Goal: Task Accomplishment & Management: Manage account settings

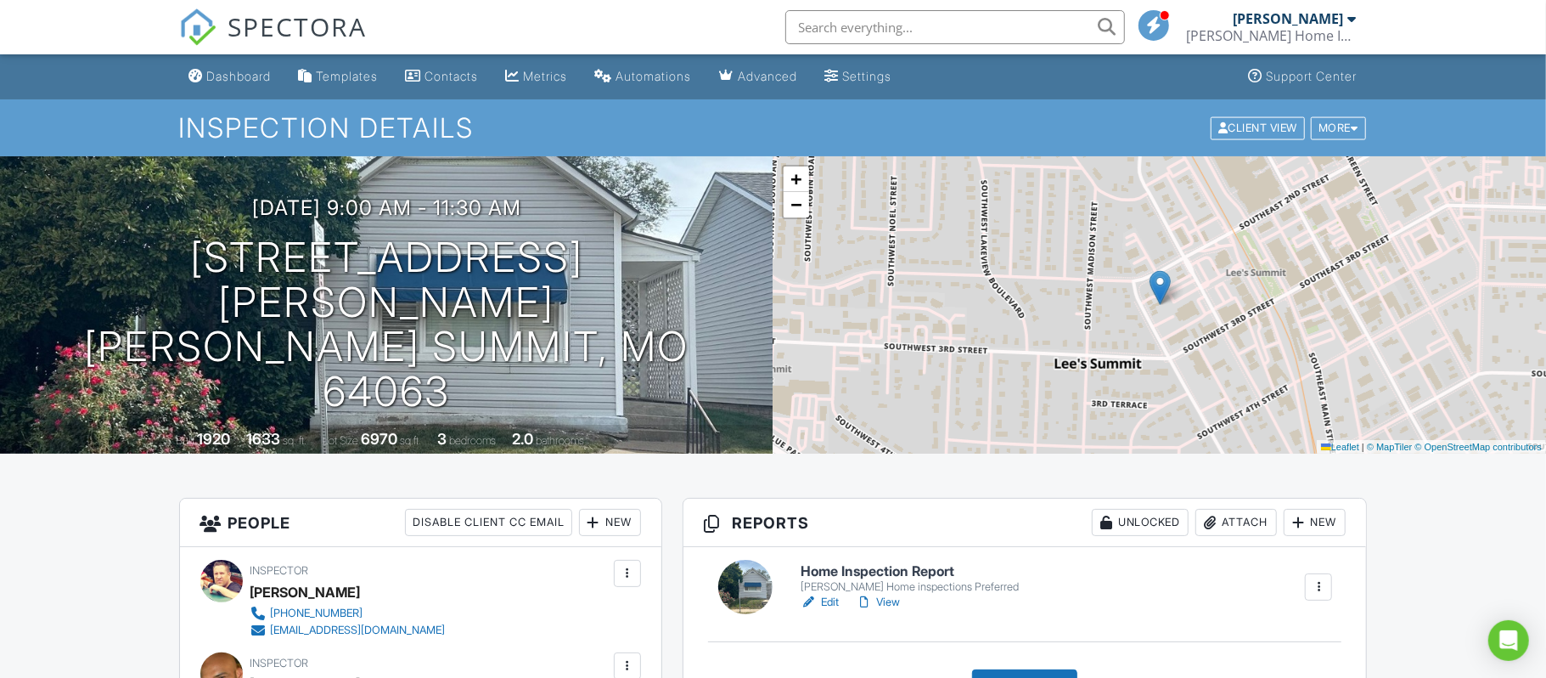
click at [1224, 522] on div "Attach" at bounding box center [1237, 522] width 82 height 27
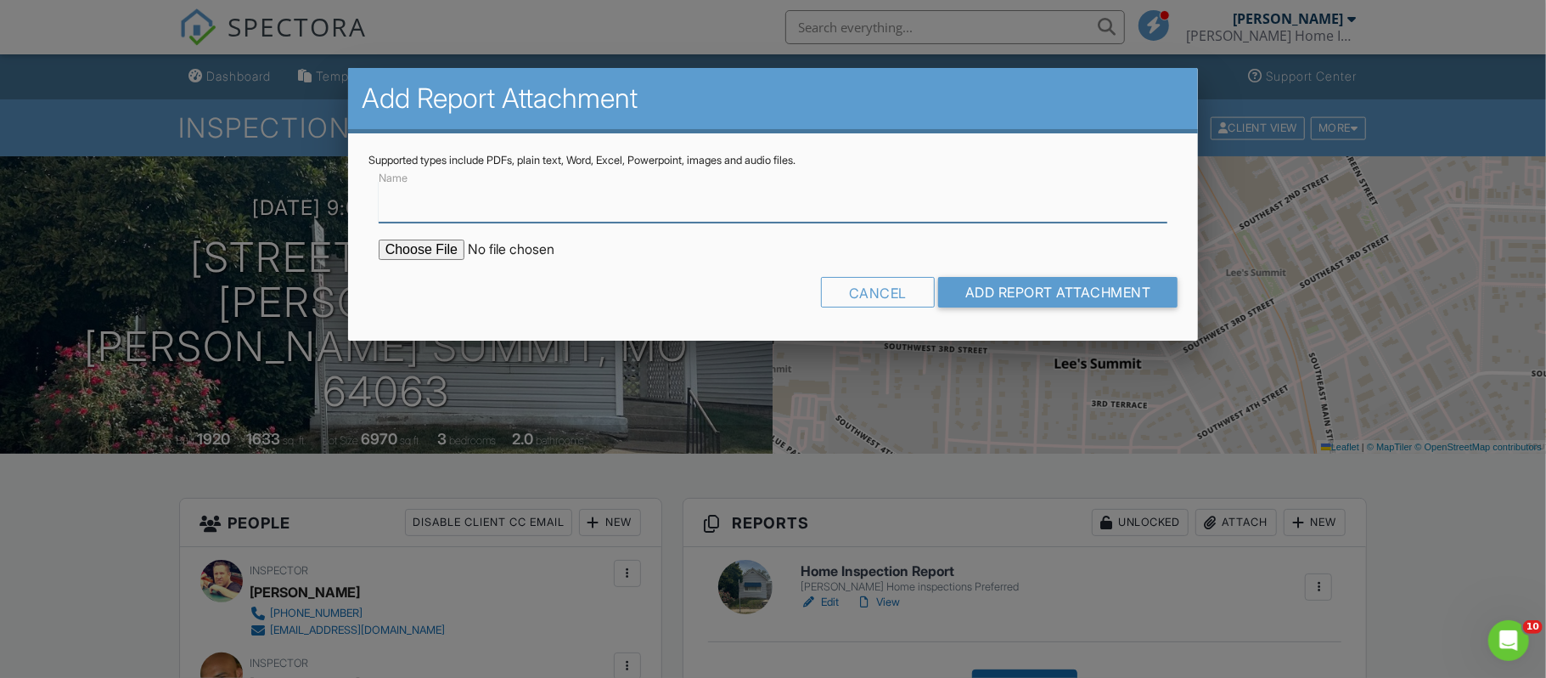
click at [395, 204] on input "Name" at bounding box center [774, 202] width 790 height 42
type input "Termite report"
click at [447, 251] on input "file" at bounding box center [523, 249] width 289 height 20
type input "C:\fakepath\CamScanner 08-27-2025 10.53.pdf"
click at [1021, 285] on input "Add Report Attachment" at bounding box center [1058, 292] width 240 height 31
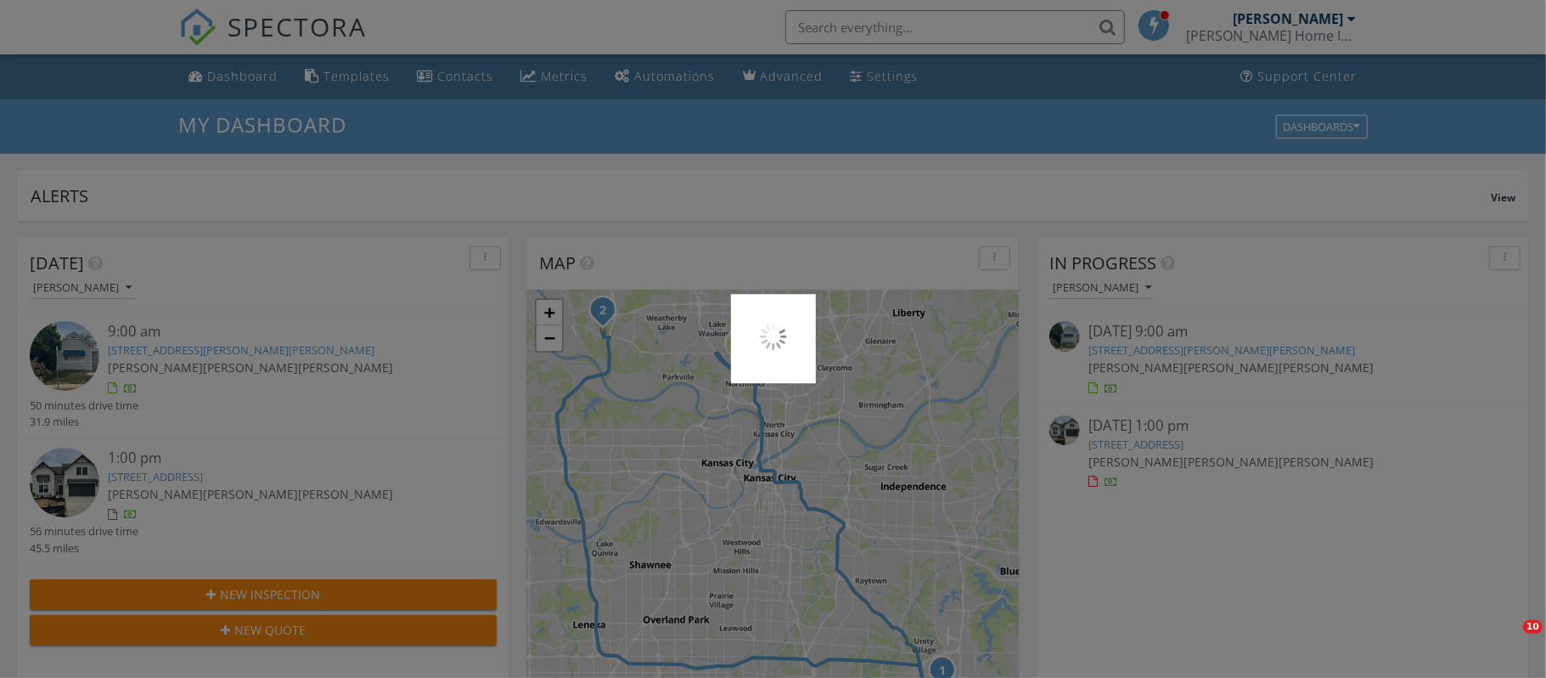
scroll to position [1546, 1547]
click at [200, 351] on link "207 SW Jefferson St, Lee's Summit, MO 64063" at bounding box center [241, 349] width 267 height 15
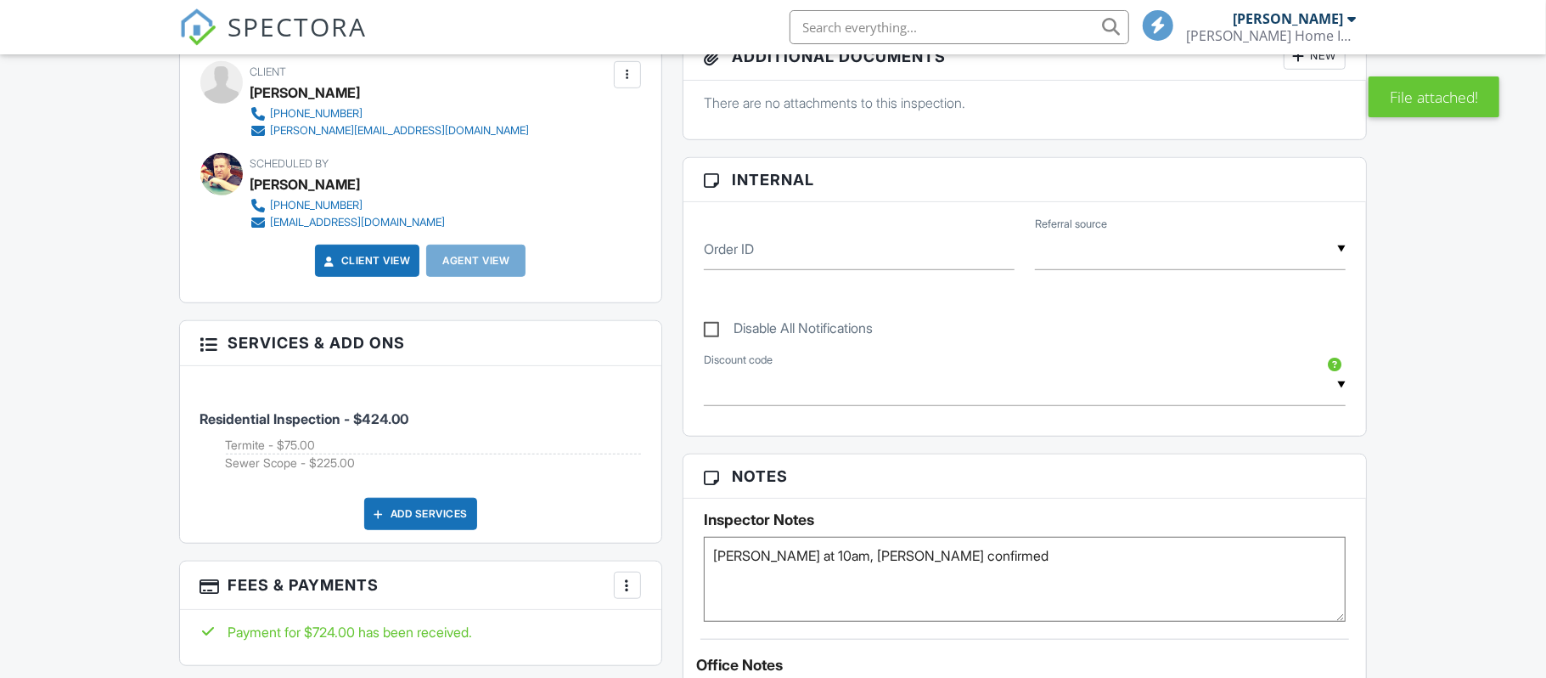
scroll to position [163, 0]
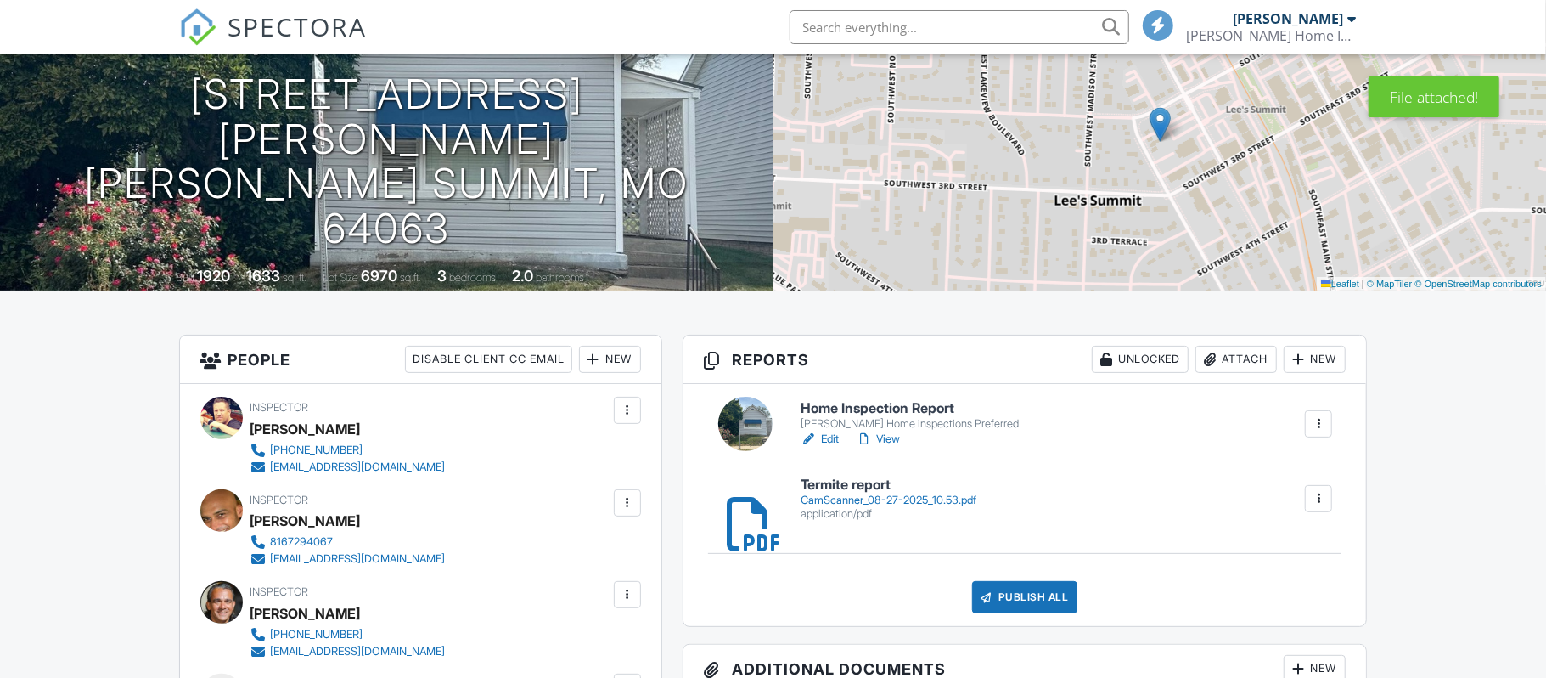
click at [893, 442] on link "View" at bounding box center [878, 439] width 44 height 17
click at [889, 436] on link "View" at bounding box center [878, 439] width 44 height 17
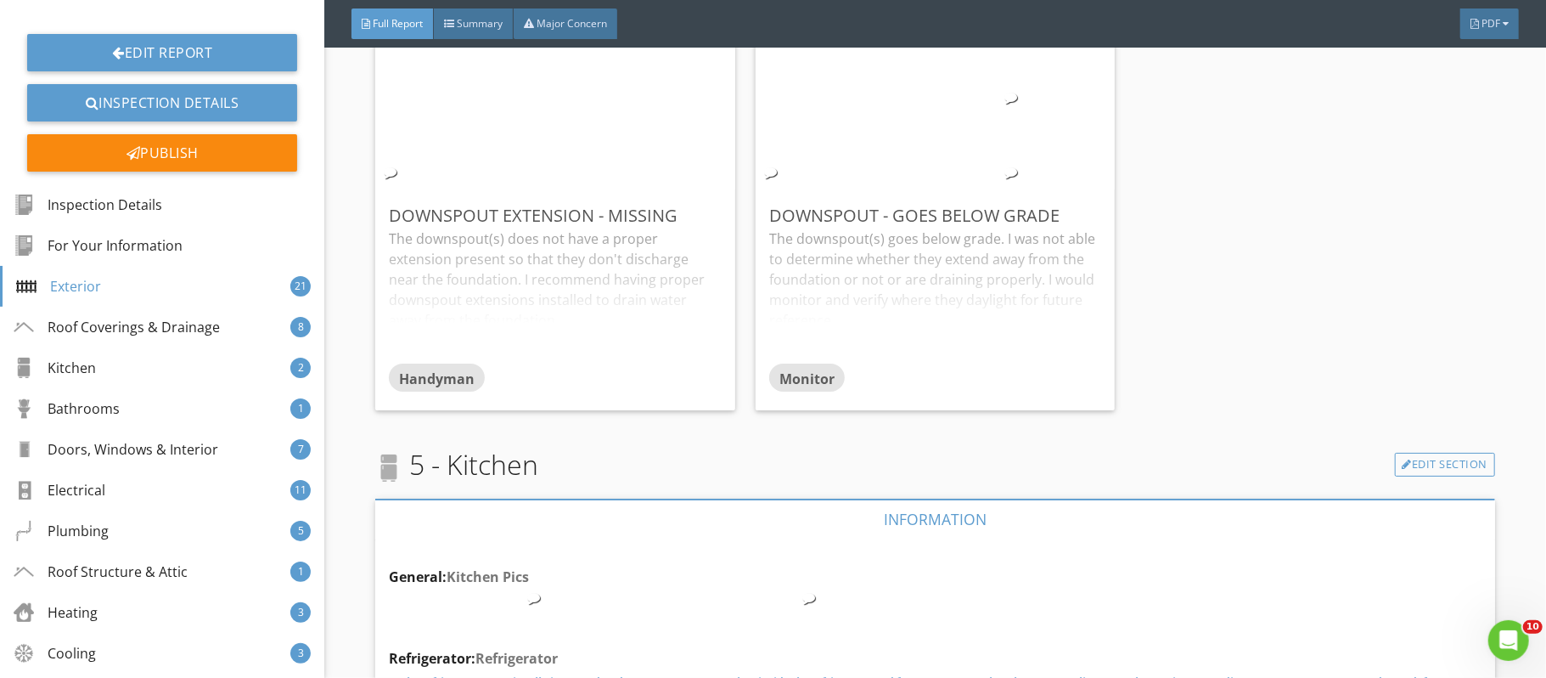
scroll to position [7736, 0]
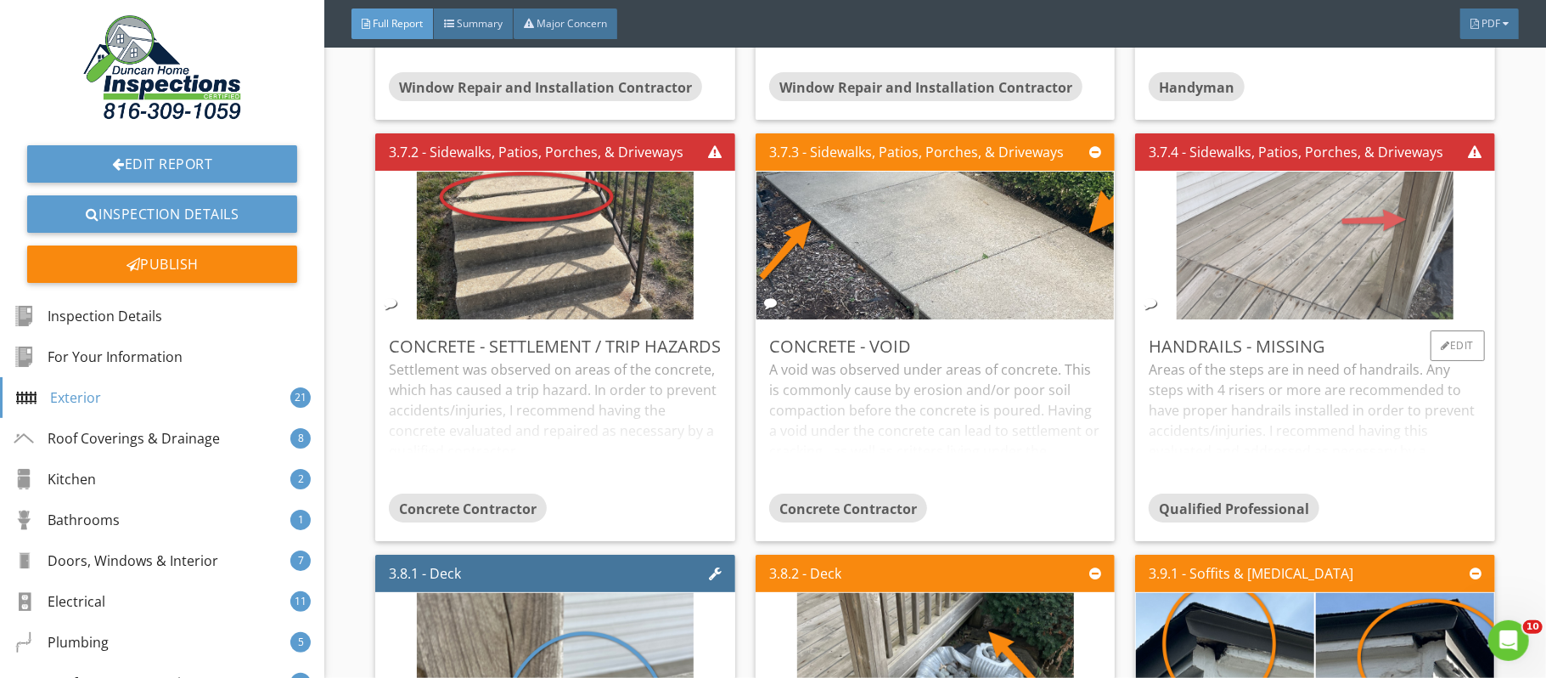
click at [1305, 273] on img at bounding box center [1315, 244] width 277 height 369
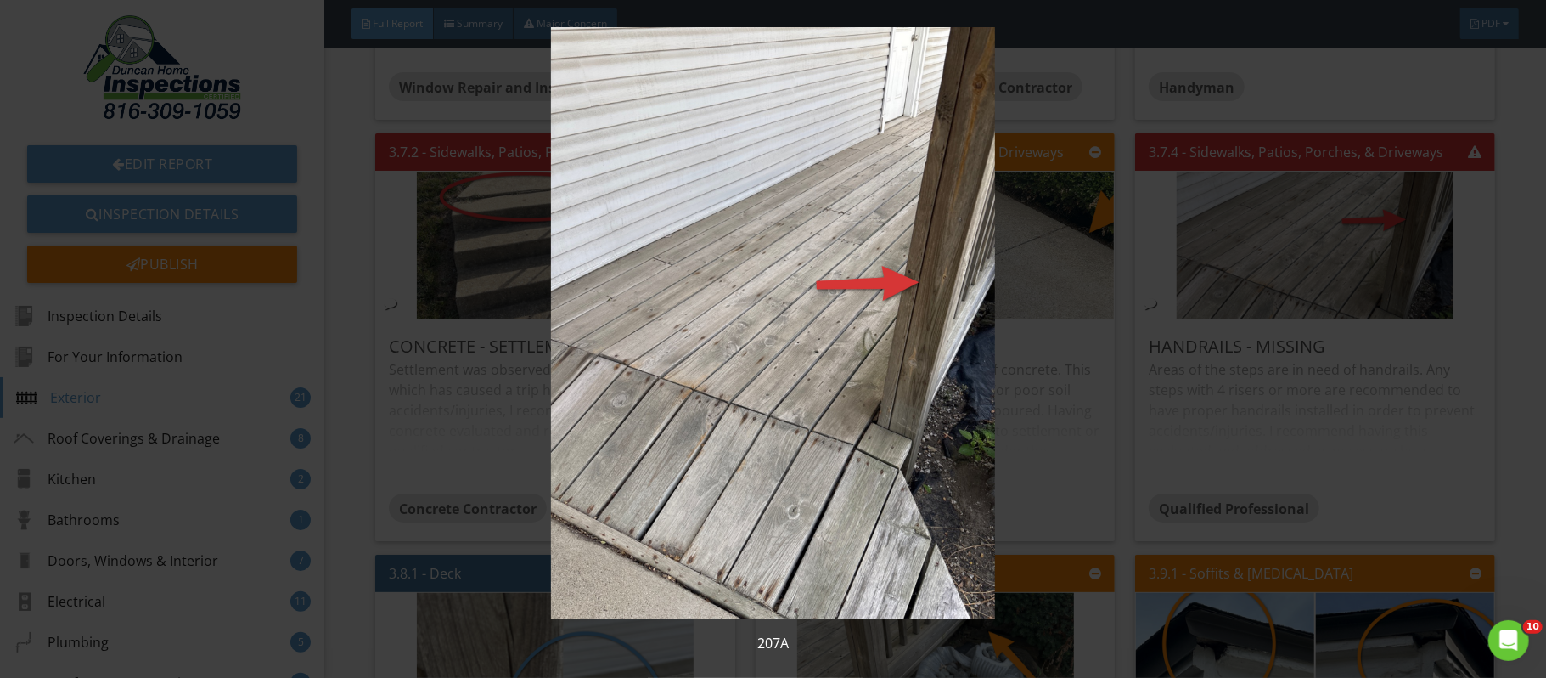
click at [1521, 307] on div "207A" at bounding box center [773, 339] width 1546 height 678
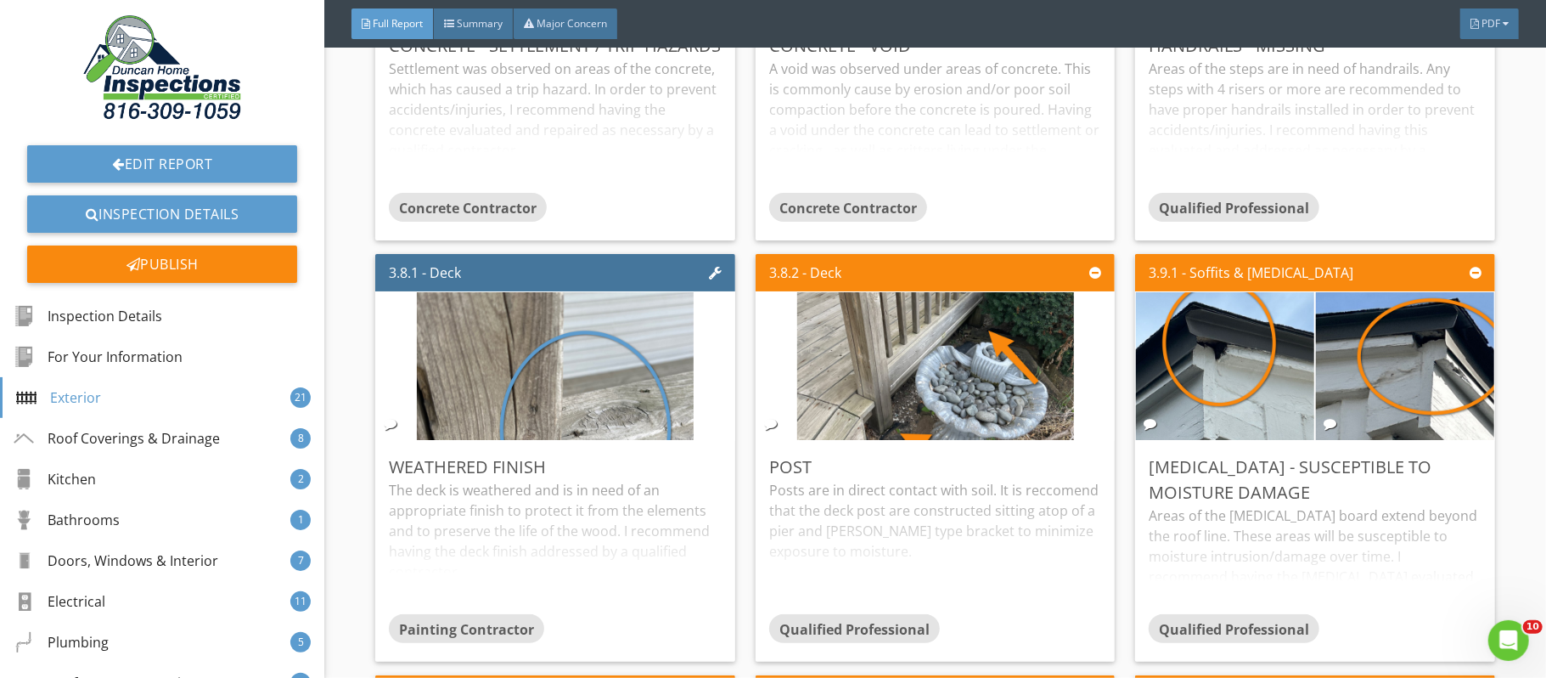
scroll to position [8042, 0]
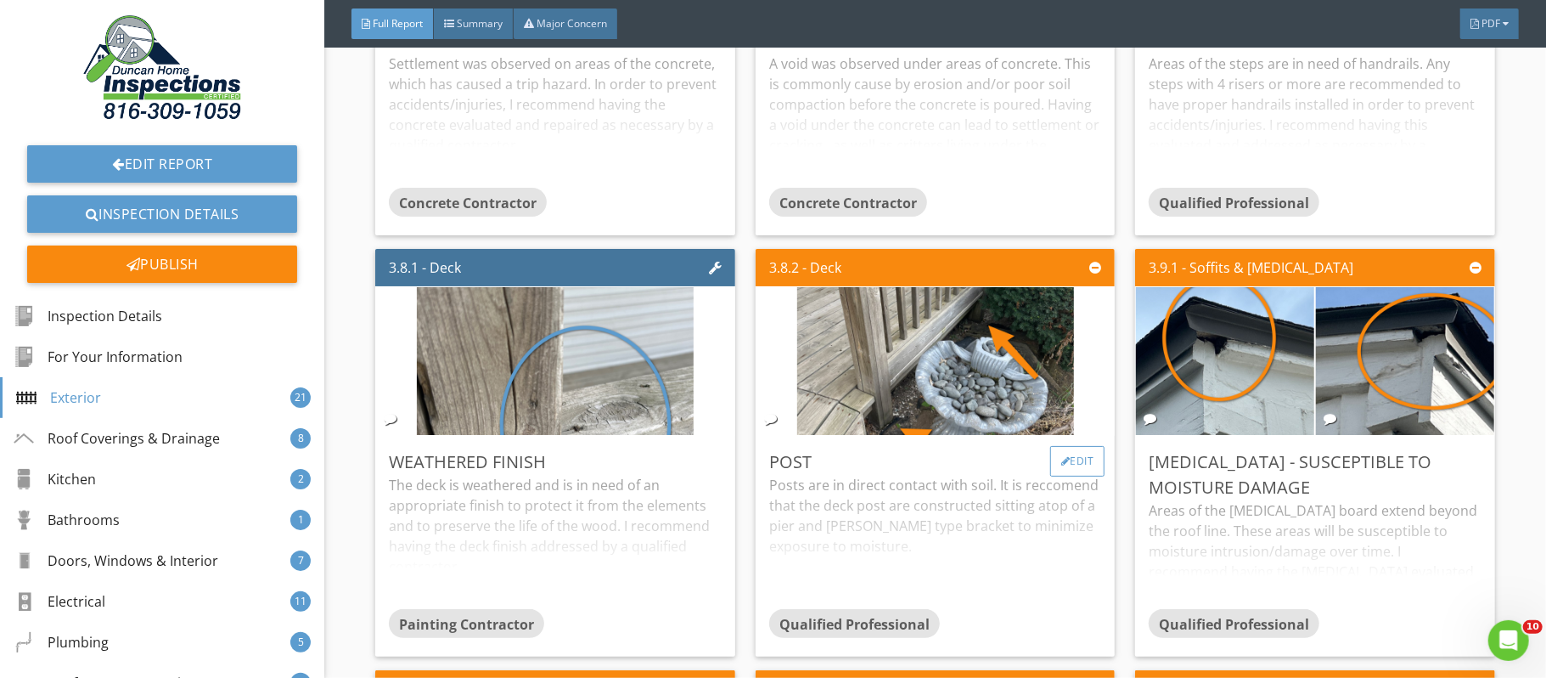
click at [1085, 465] on div "Edit" at bounding box center [1077, 461] width 55 height 31
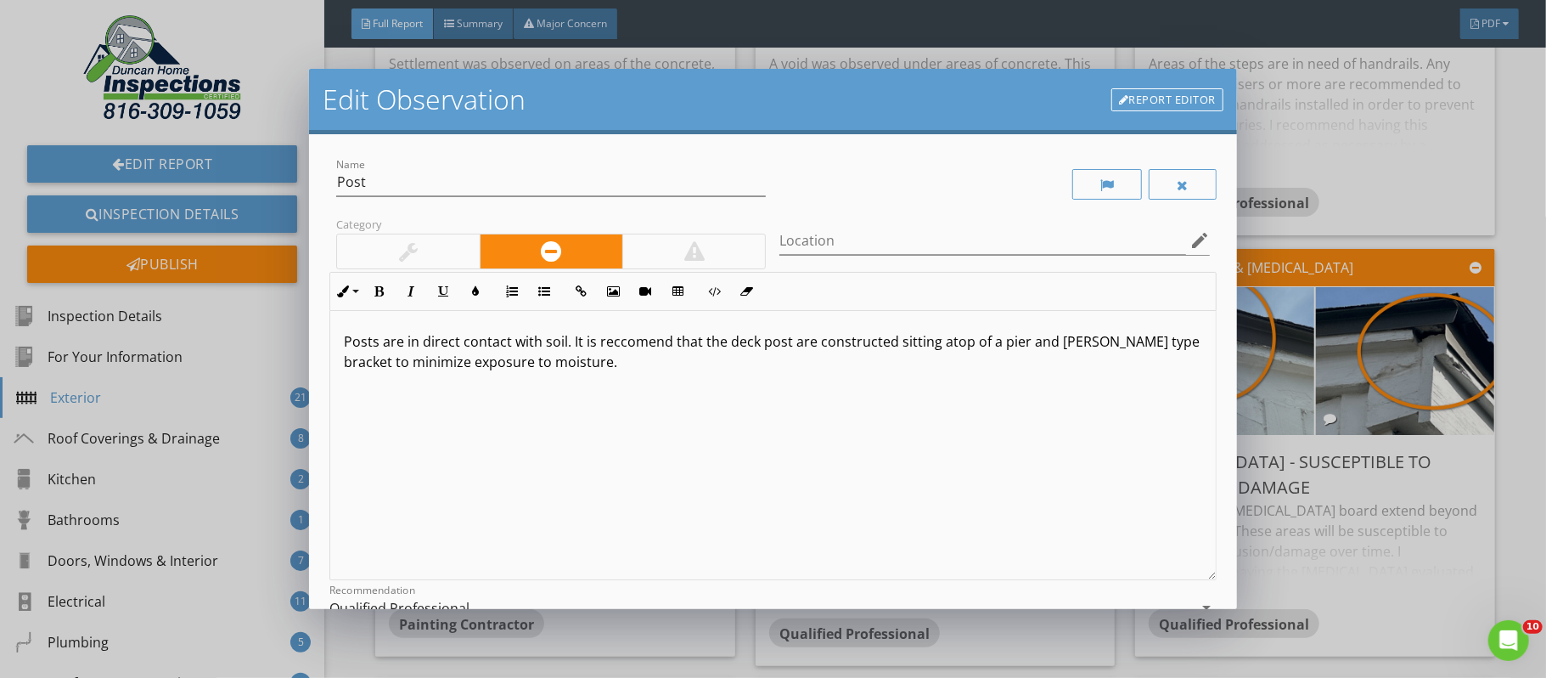
click at [621, 346] on p "Posts are in direct contact with soil. It is reccomend that the deck post are c…" at bounding box center [773, 351] width 859 height 41
click at [635, 342] on p "Posts are in direct contact with soil. It is recomend that the deck post are co…" at bounding box center [773, 351] width 859 height 41
click at [675, 344] on p "Posts are in direct contact with soil. It is recommend that the deck post are c…" at bounding box center [773, 351] width 859 height 41
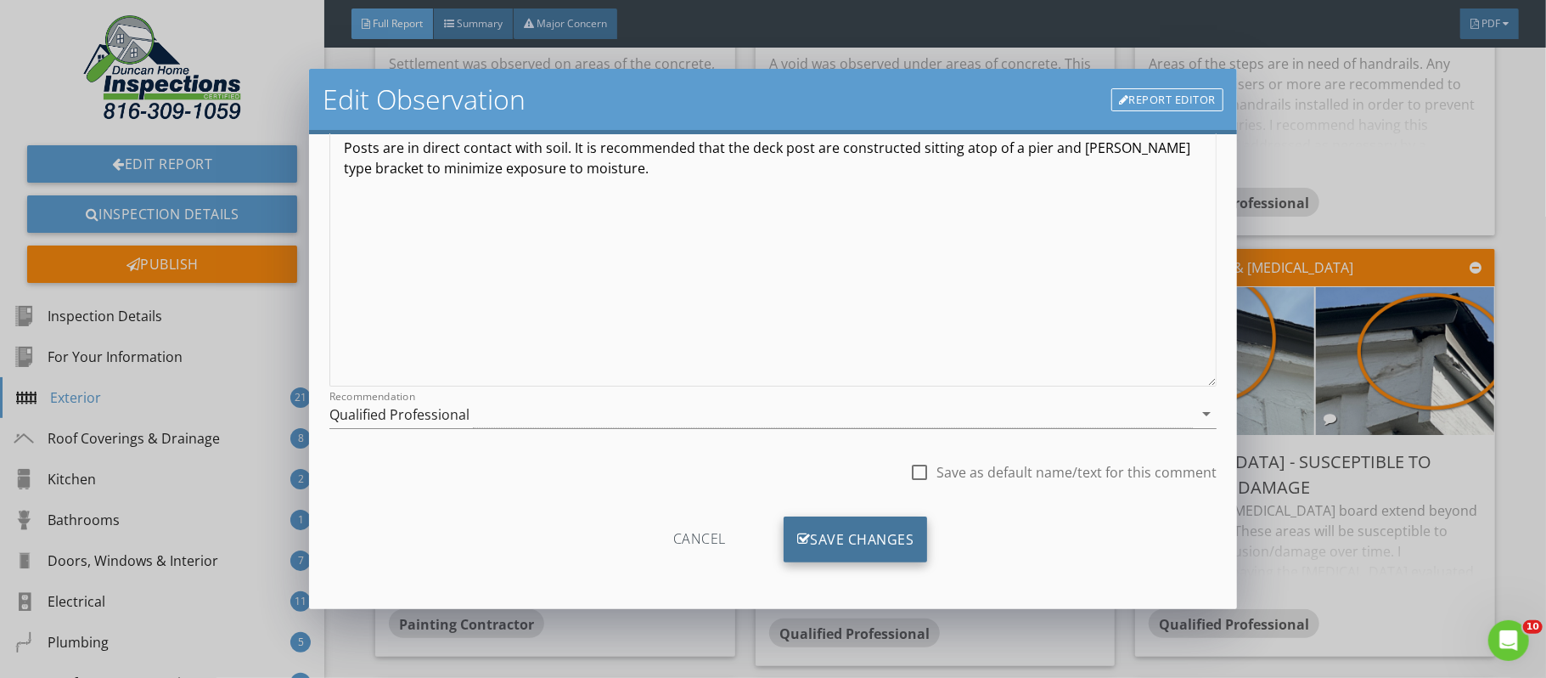
click at [882, 527] on div "Save Changes" at bounding box center [856, 539] width 144 height 46
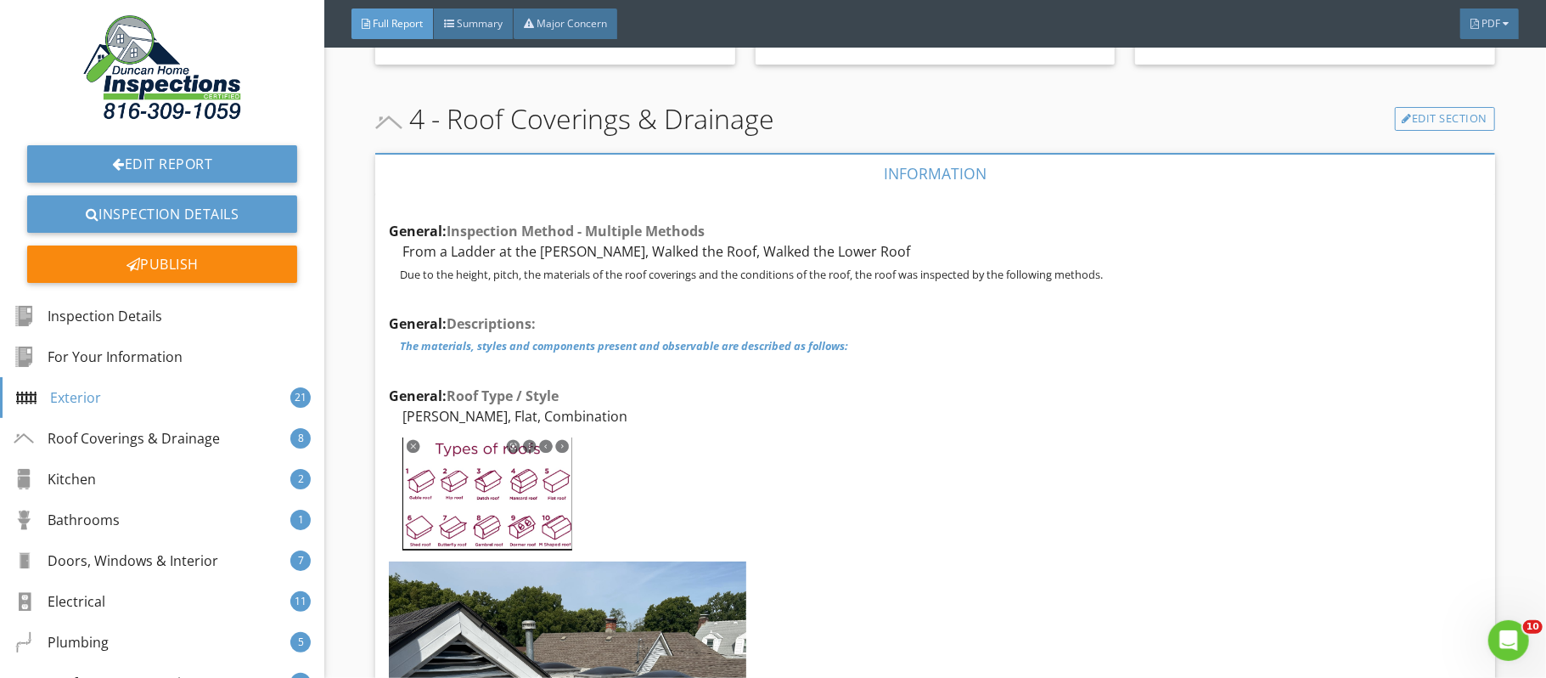
scroll to position [9488, 0]
click at [1444, 339] on div "Edit" at bounding box center [1444, 337] width 55 height 31
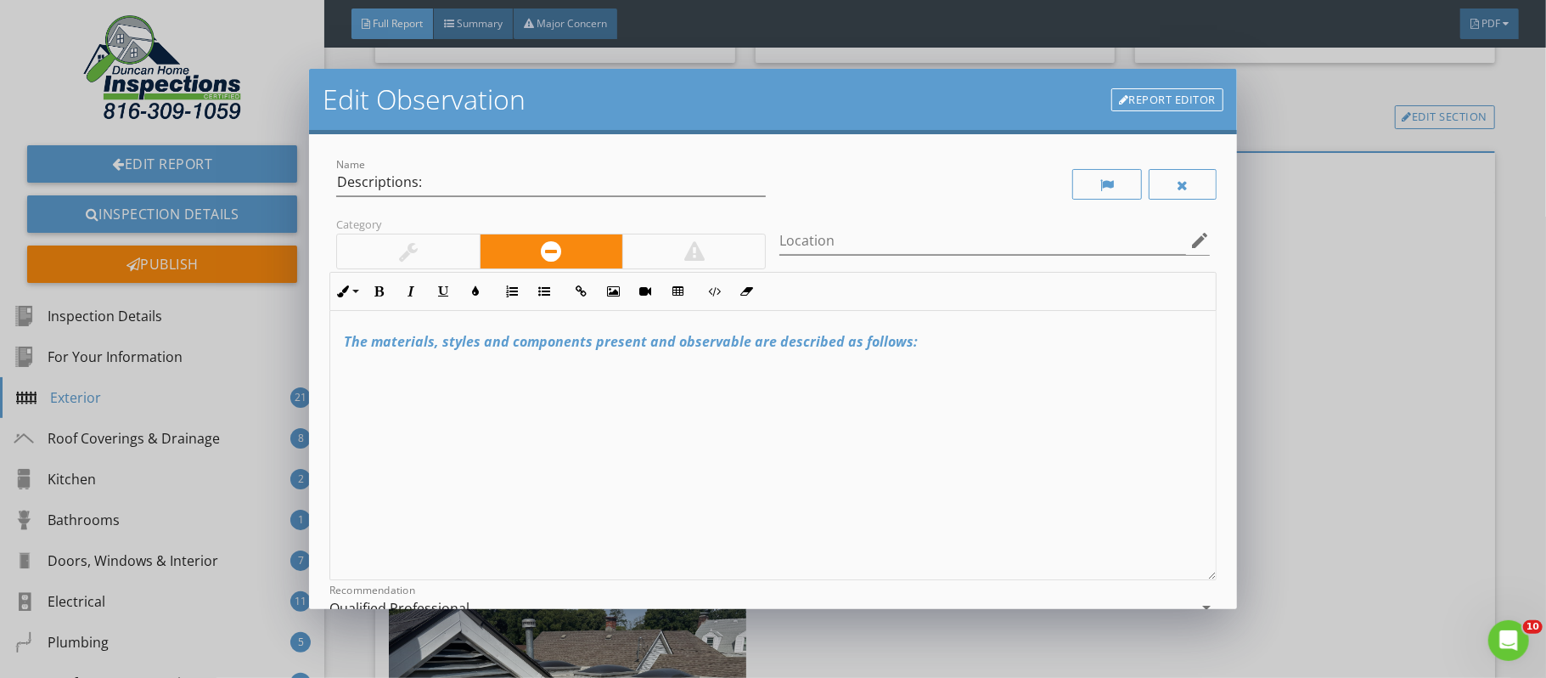
click at [919, 344] on p "The materials, styles and components present and observable are described as fo…" at bounding box center [773, 341] width 859 height 20
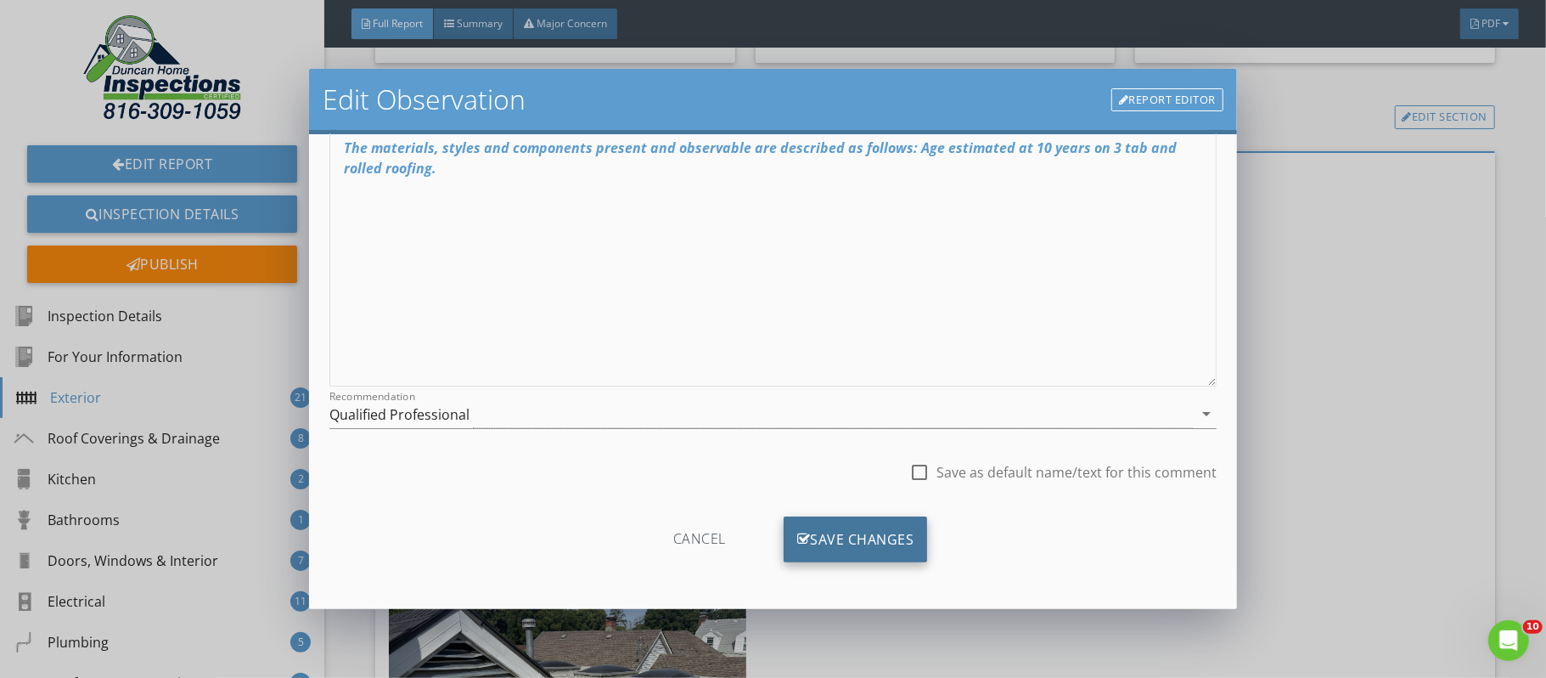
click at [870, 533] on div "Save Changes" at bounding box center [856, 539] width 144 height 46
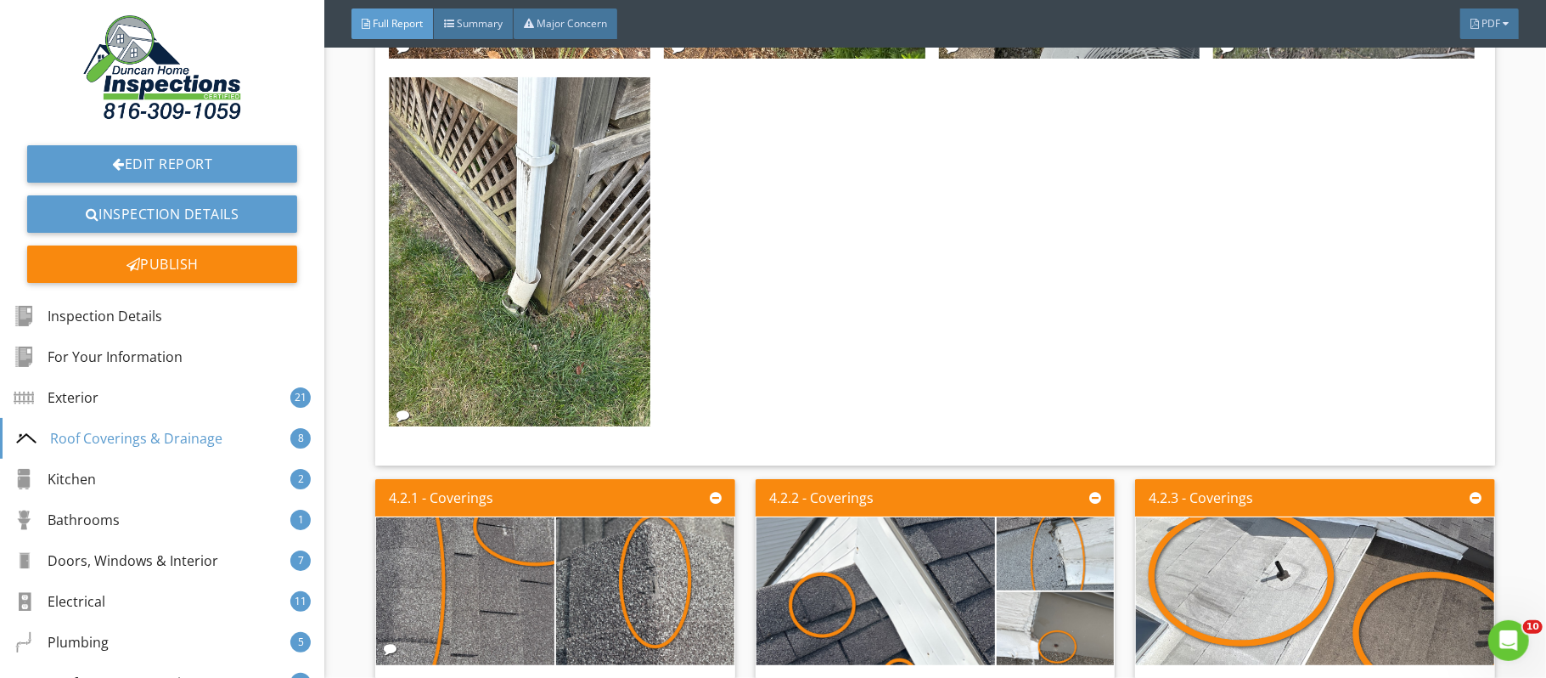
scroll to position [12844, 0]
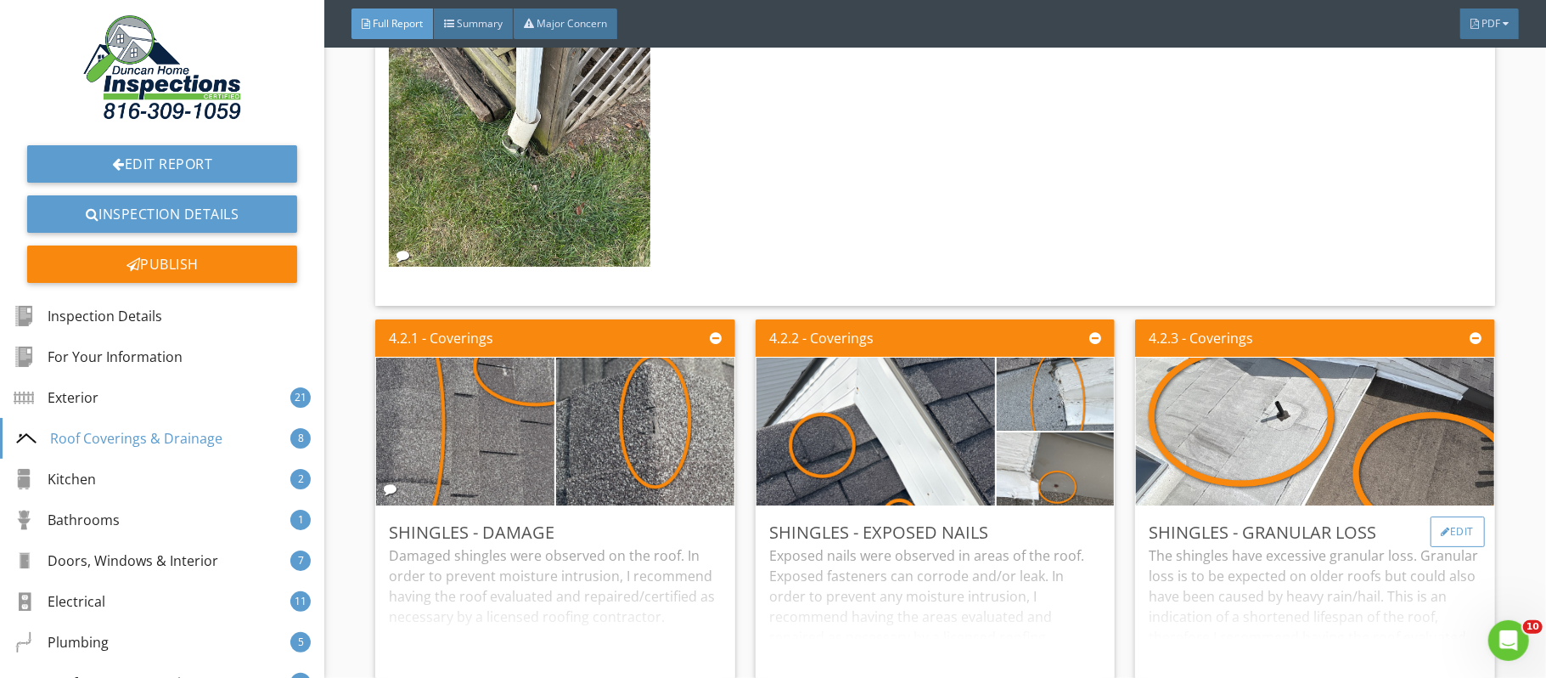
click at [1460, 539] on div "Edit" at bounding box center [1458, 531] width 55 height 31
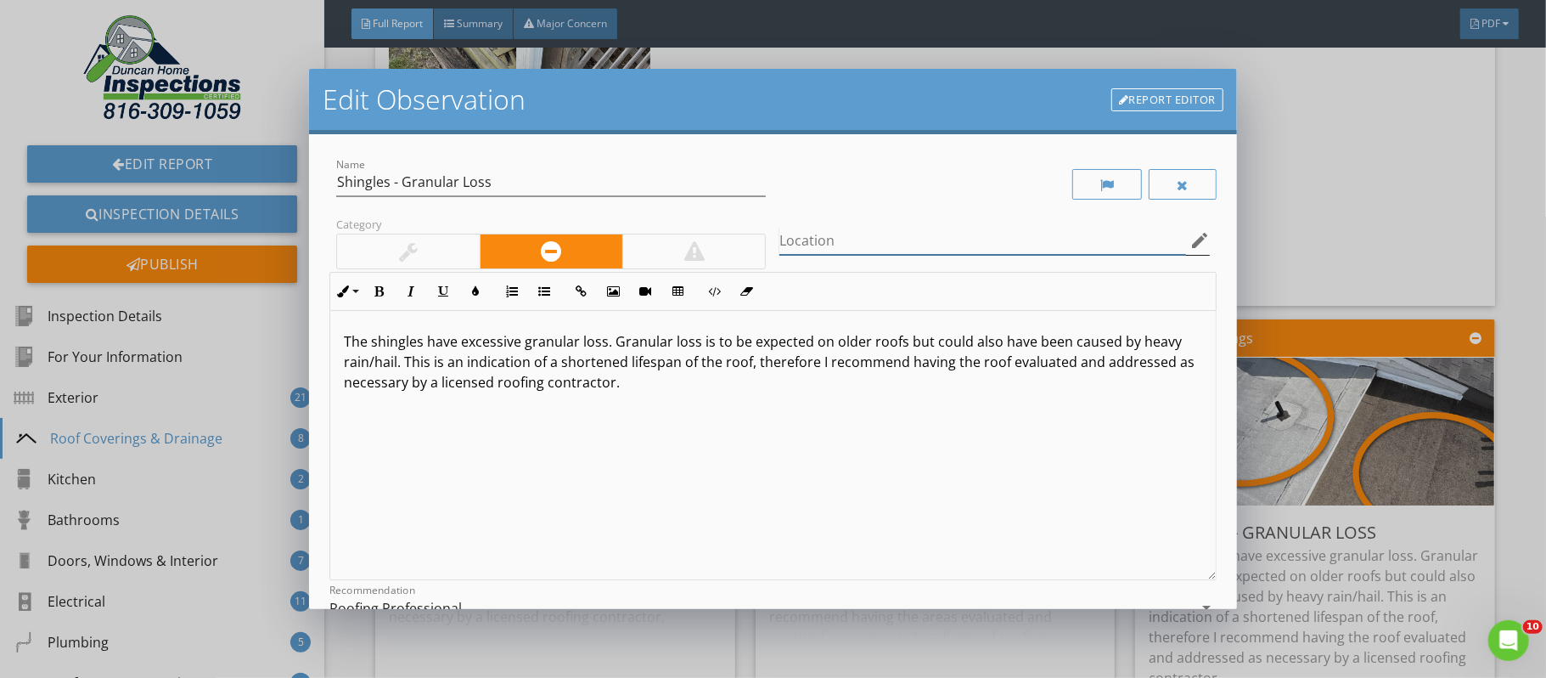
click at [831, 244] on input "Location" at bounding box center [983, 241] width 406 height 28
type input "Rolled roofing"
click at [623, 385] on p "The shingles have excessive granular loss. Granular loss is to be expected on o…" at bounding box center [773, 361] width 859 height 61
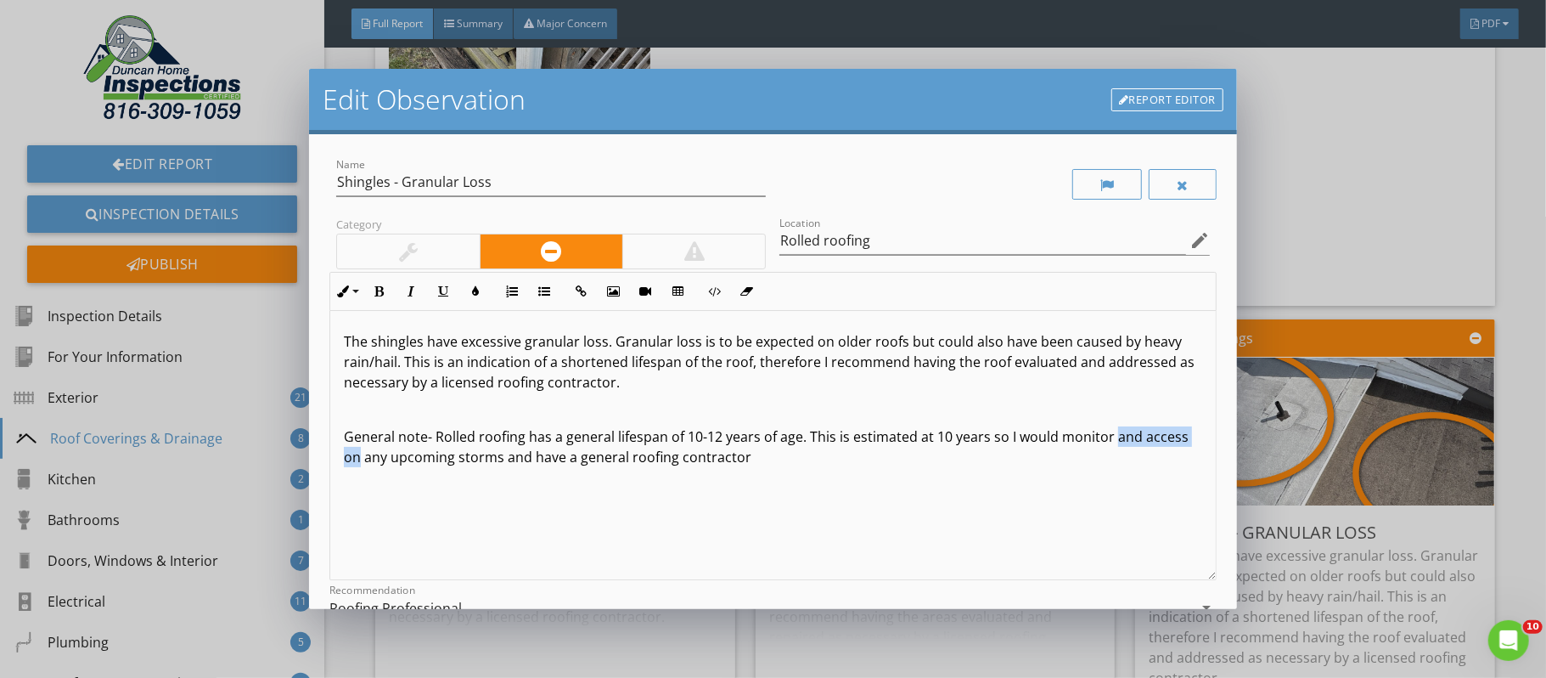
drag, startPoint x: 1207, startPoint y: 440, endPoint x: 1113, endPoint y: 443, distance: 93.5
click at [1113, 443] on div "The shingles have excessive granular loss. Granular loss is to be expected on o…" at bounding box center [773, 445] width 886 height 269
click at [707, 454] on p "General note- Rolled roofing has a general lifespan of 10-12 years of age. This…" at bounding box center [773, 446] width 859 height 41
click at [952, 455] on p "General note- Rolled roofing has a general lifespan of 10-12 years of age. This…" at bounding box center [773, 446] width 859 height 41
click at [1014, 466] on p "General note- Rolled roofing has a general lifespan of 10-12 years of age. This…" at bounding box center [773, 446] width 859 height 41
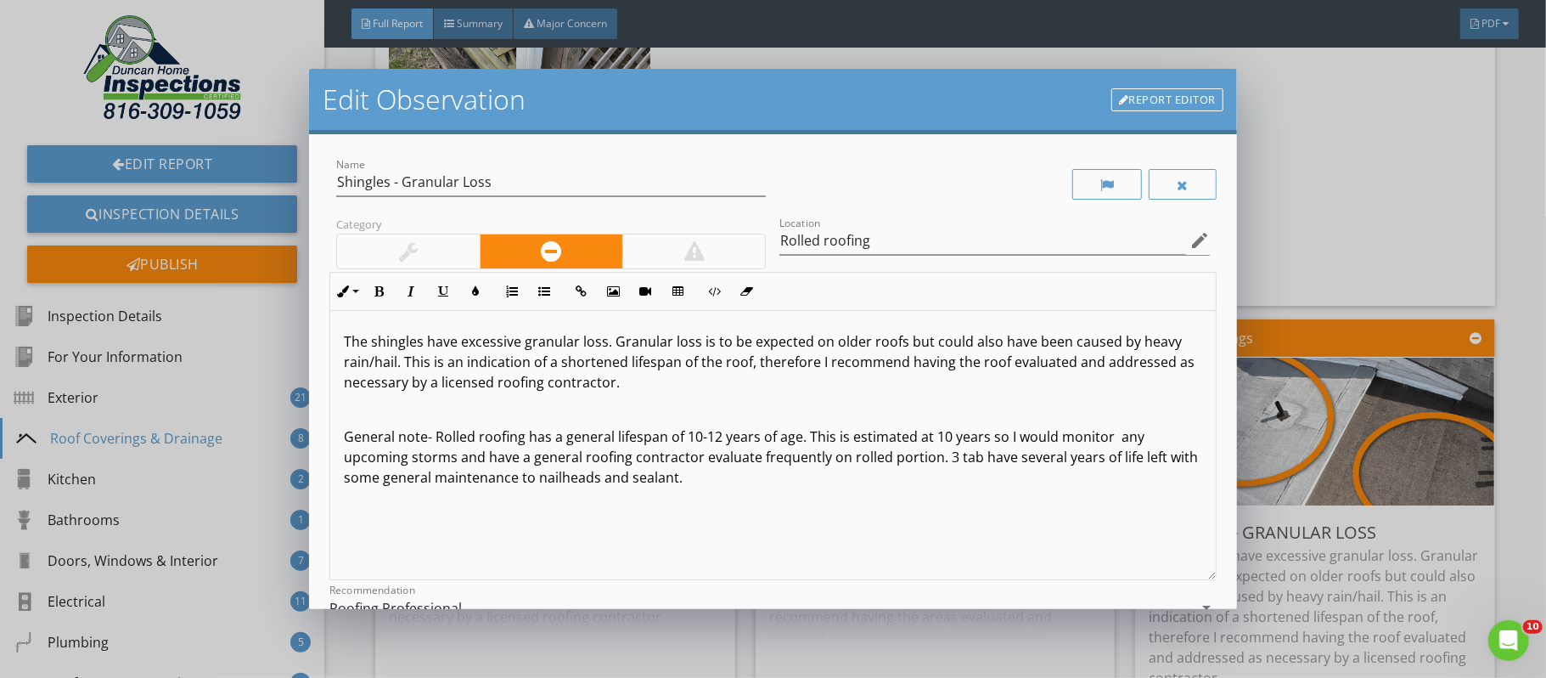
click at [1013, 459] on p "General note- Rolled roofing has a general lifespan of 10-12 years of age. This…" at bounding box center [773, 456] width 859 height 61
drag, startPoint x: 1056, startPoint y: 455, endPoint x: 1012, endPoint y: 462, distance: 44.7
click at [1012, 462] on p "General note- Rolled roofing has a general lifespan of 10-12 years of age. This…" at bounding box center [773, 456] width 859 height 61
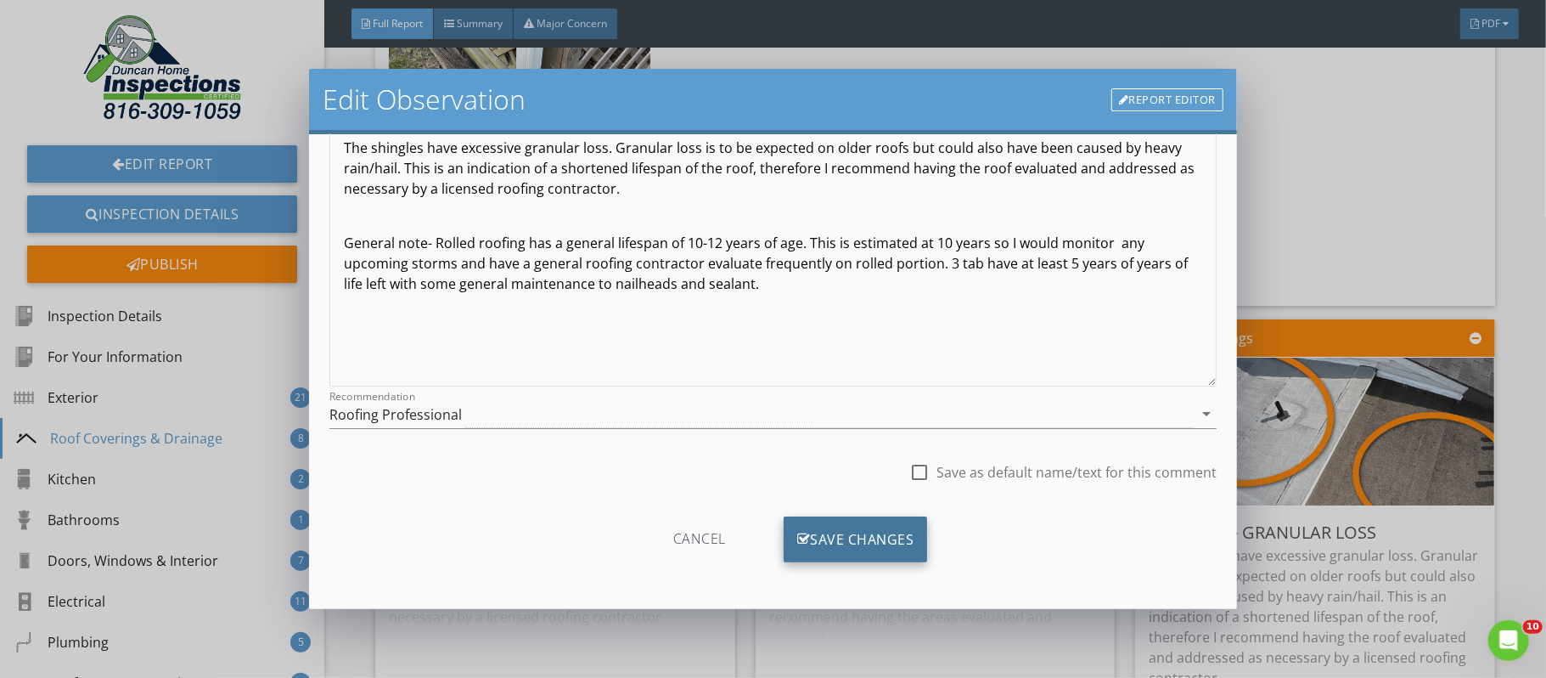
click at [891, 519] on div "Save Changes" at bounding box center [856, 539] width 144 height 46
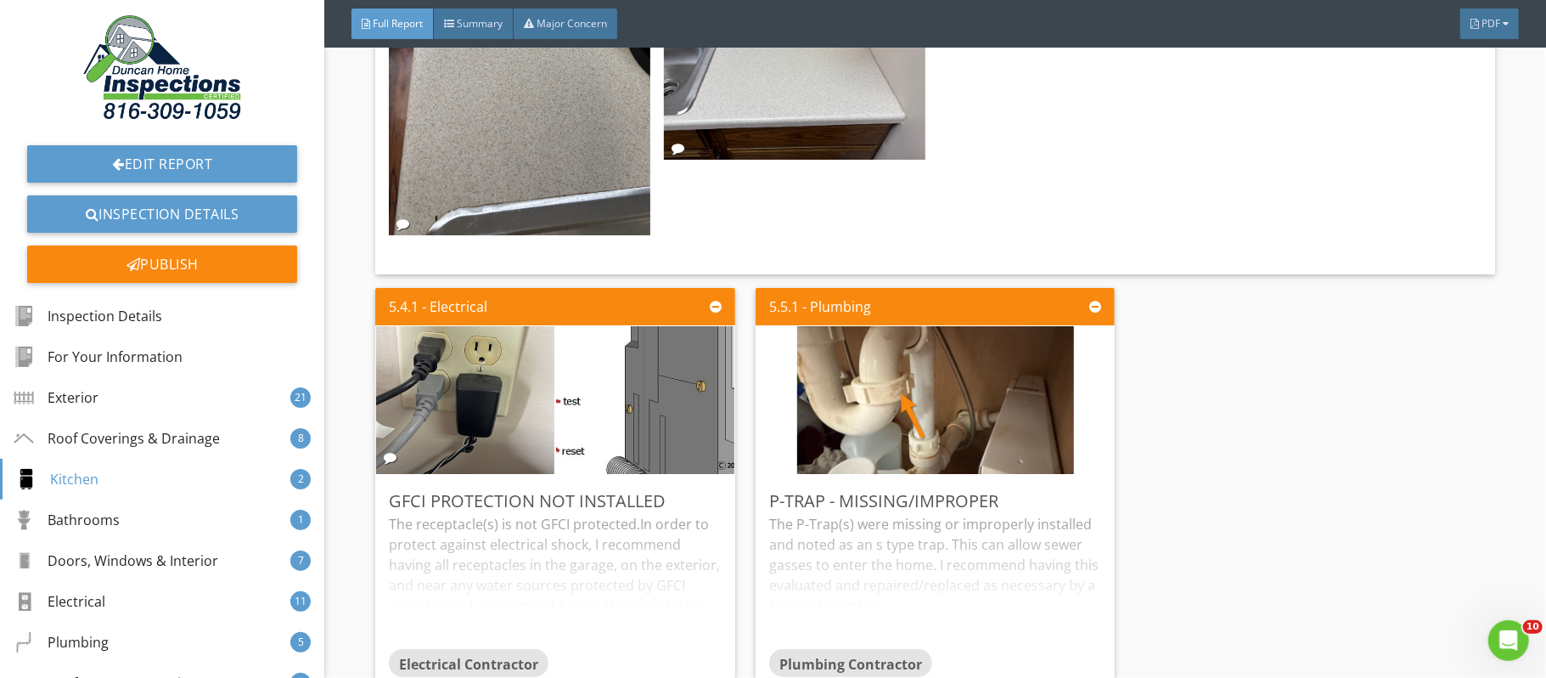
scroll to position [16313, 0]
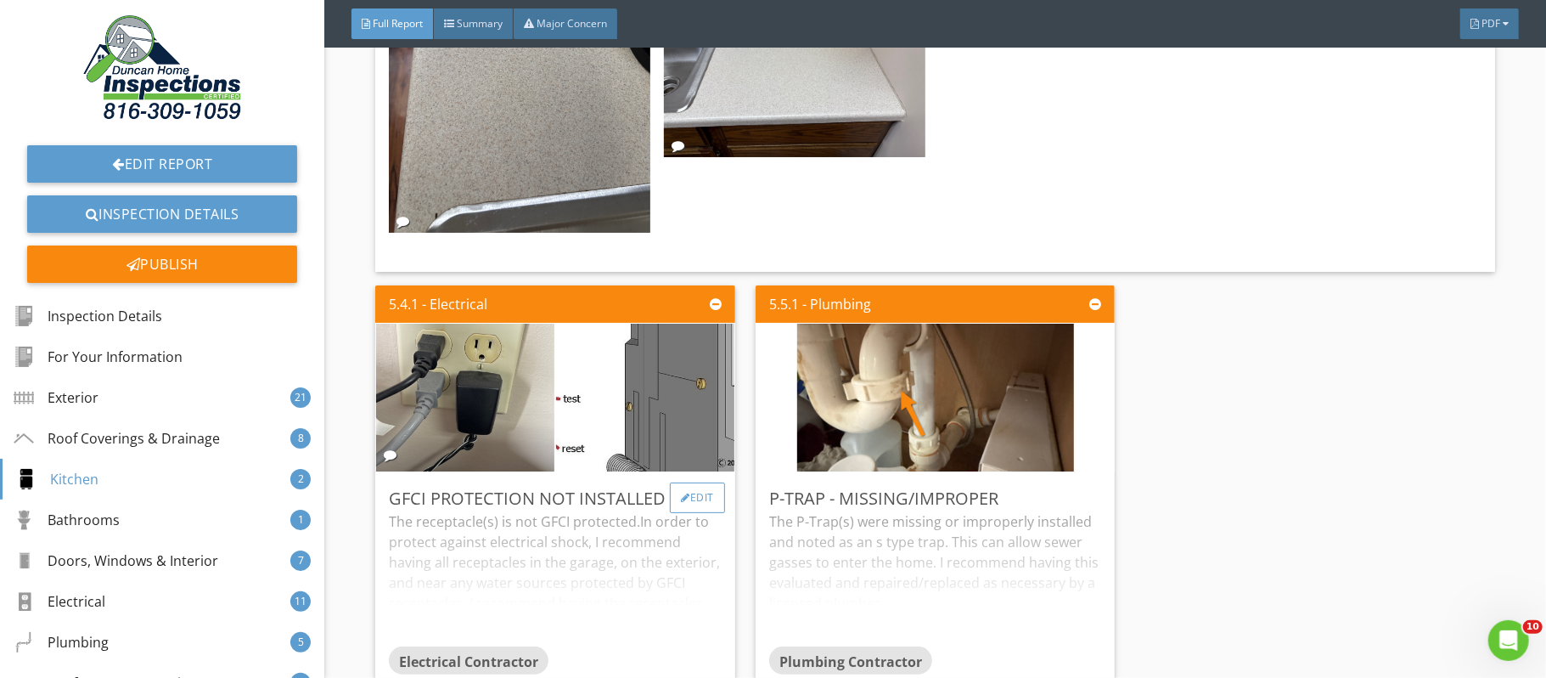
click at [696, 505] on div "Edit" at bounding box center [697, 497] width 55 height 31
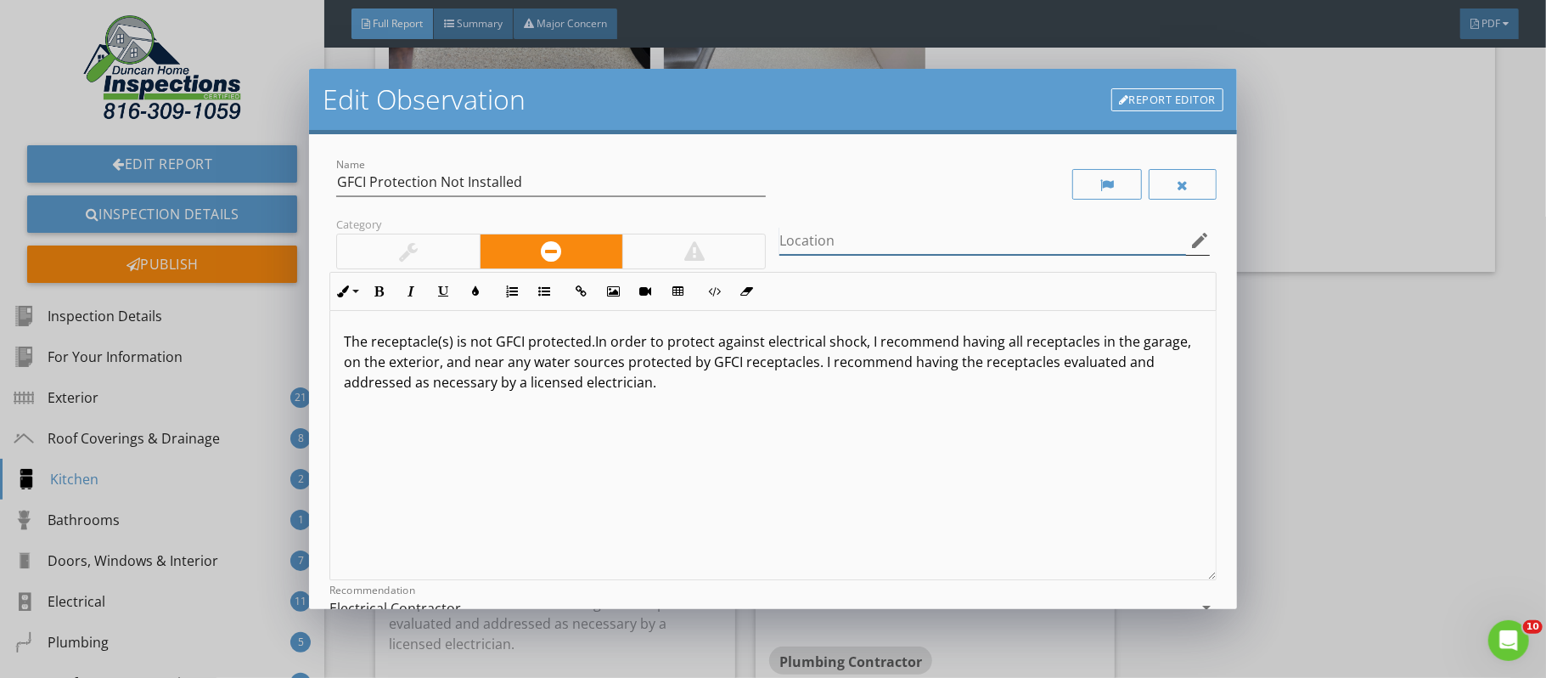
click at [814, 245] on input "Location" at bounding box center [983, 241] width 406 height 28
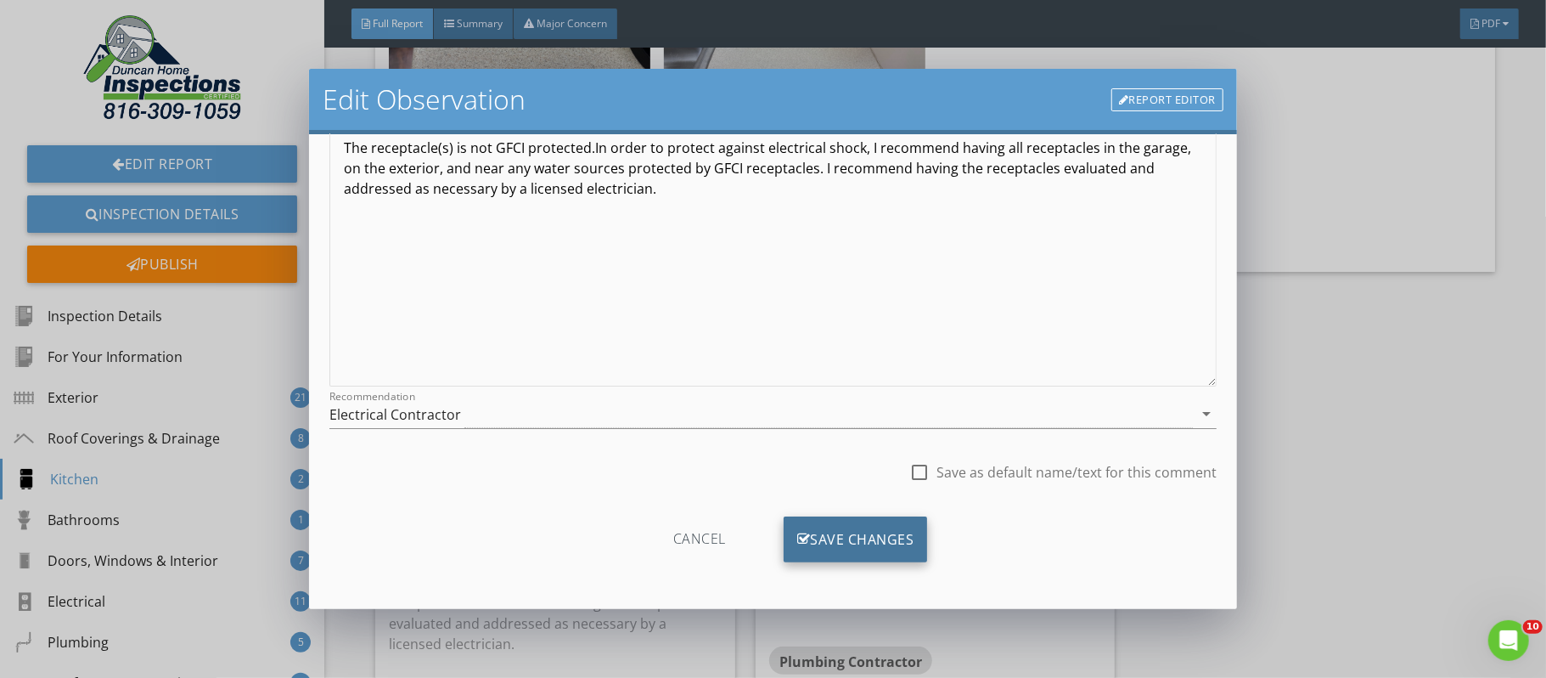
type input "Kitchen"
click at [883, 541] on div "Save Changes" at bounding box center [856, 539] width 144 height 46
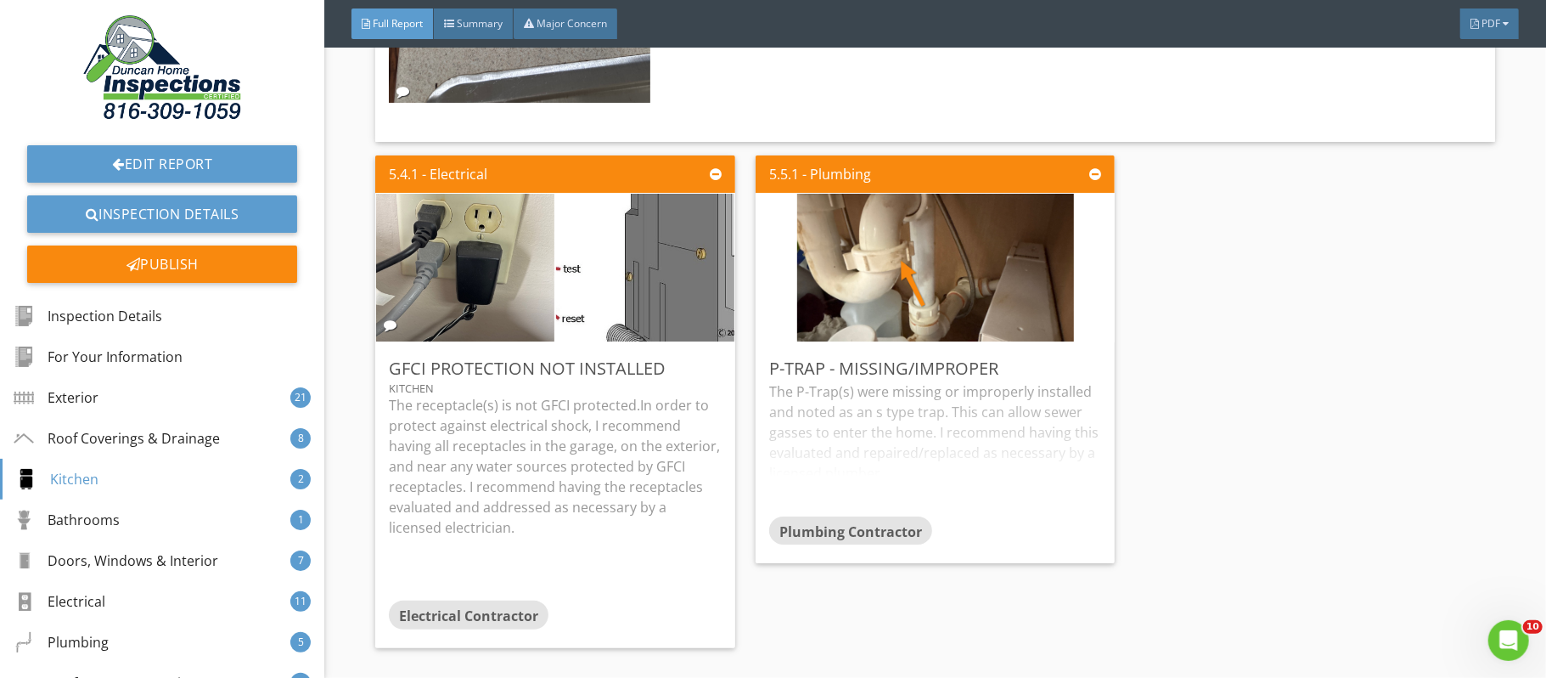
scroll to position [16524, 0]
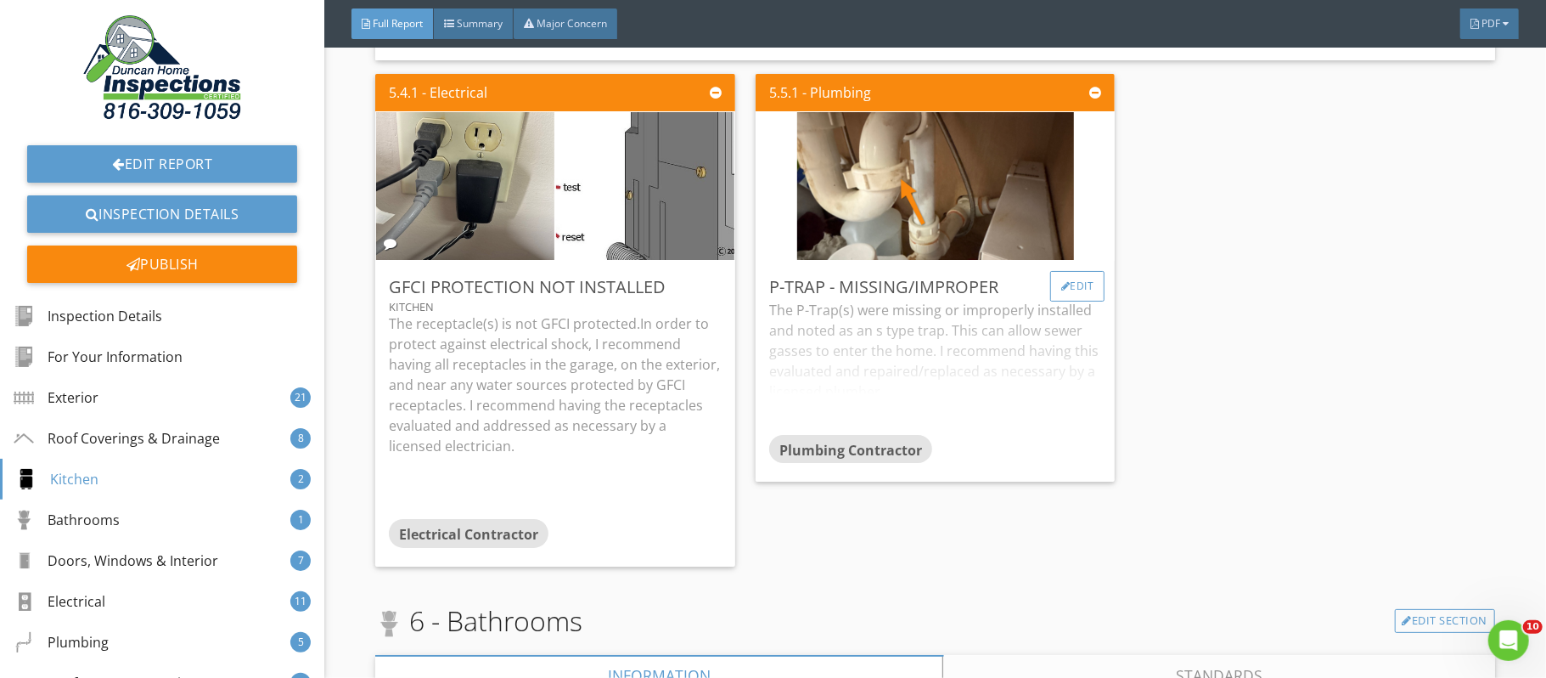
click at [1084, 301] on div "Edit" at bounding box center [1077, 286] width 55 height 31
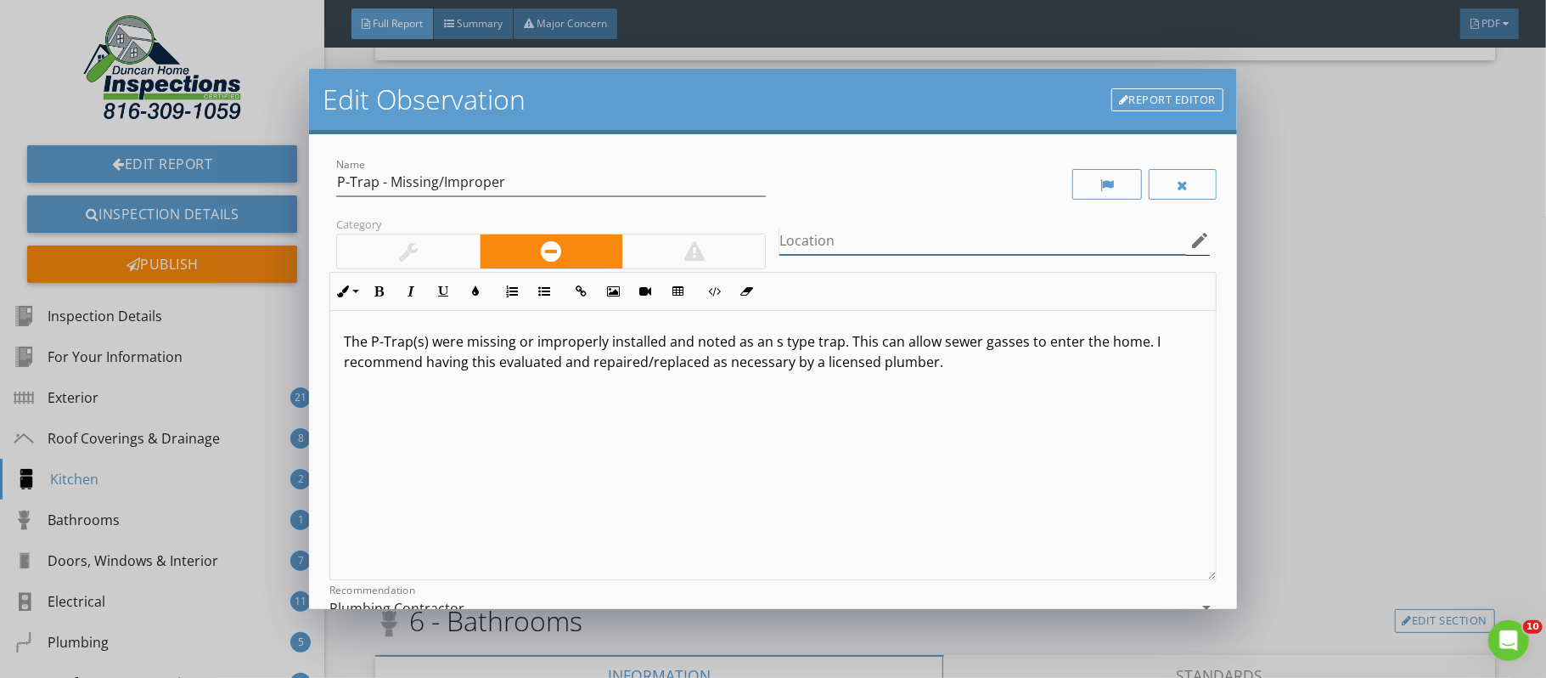
click at [855, 242] on input "Location" at bounding box center [983, 241] width 406 height 28
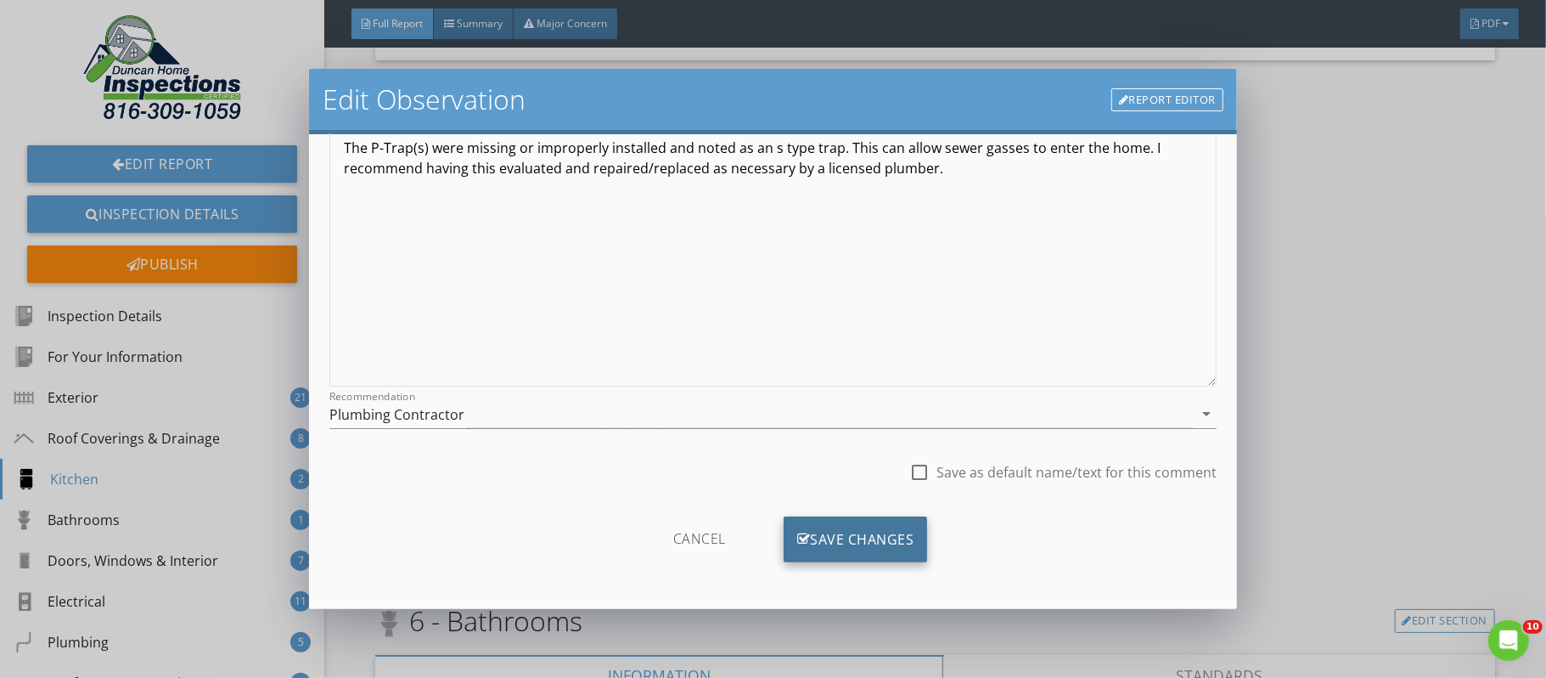
type input "207a"
click at [883, 530] on div "Save Changes" at bounding box center [856, 539] width 144 height 46
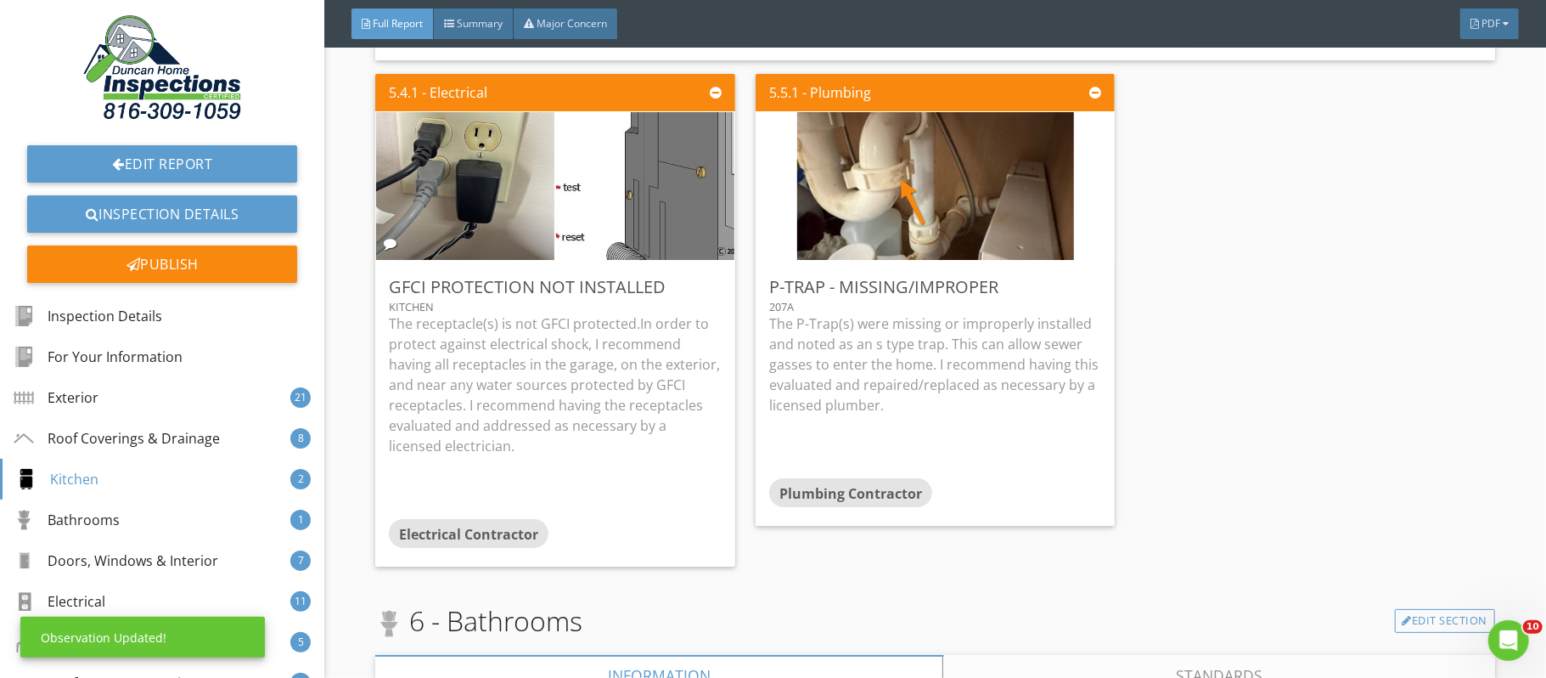
scroll to position [0, 0]
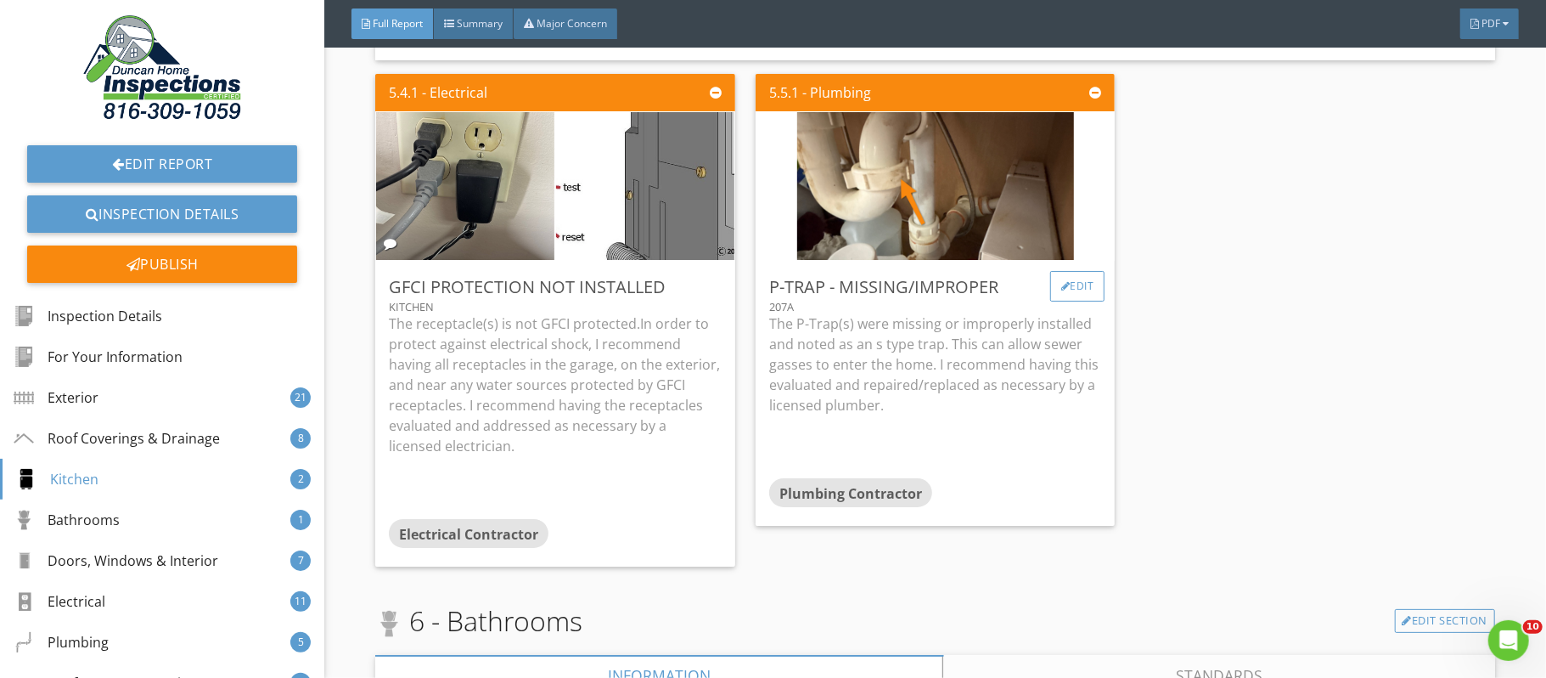
click at [1080, 301] on div "Edit" at bounding box center [1077, 286] width 55 height 31
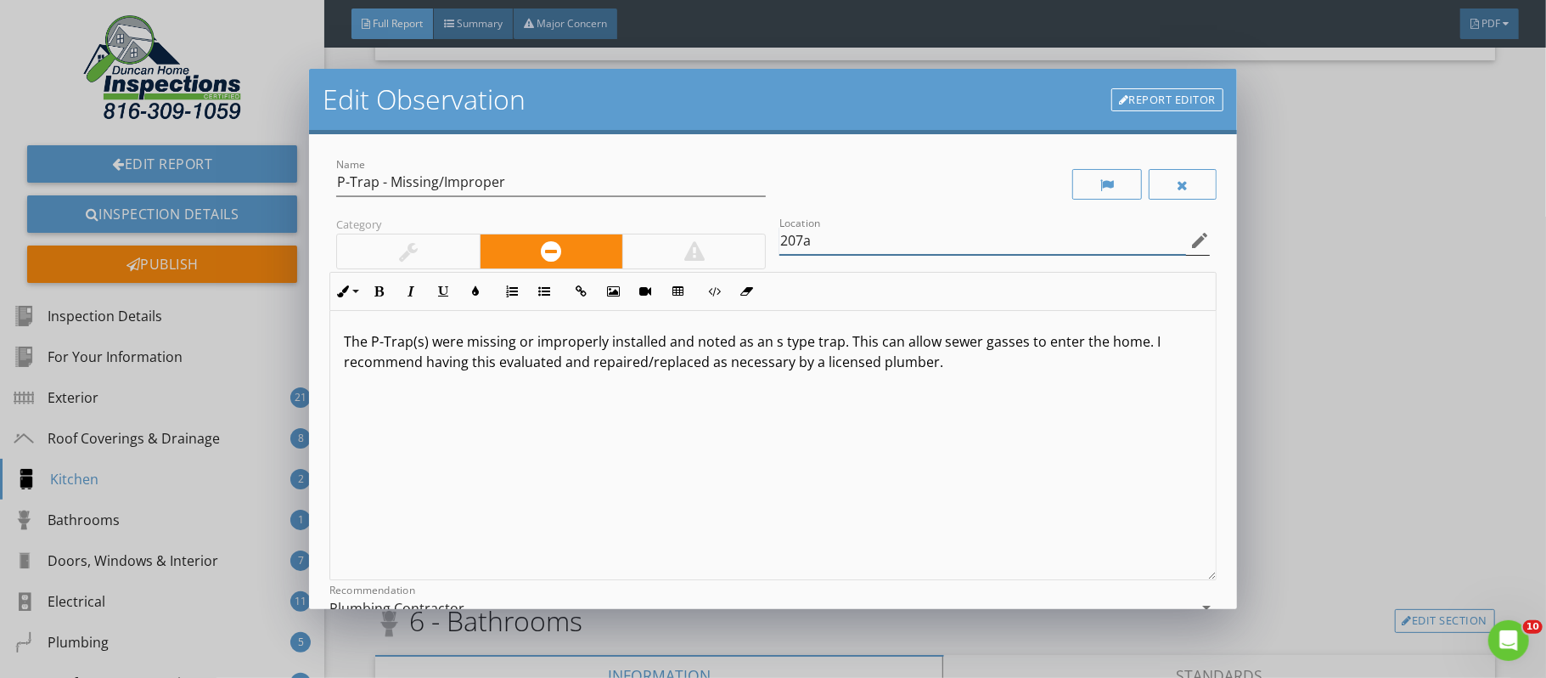
click at [828, 239] on input "207a" at bounding box center [983, 241] width 406 height 28
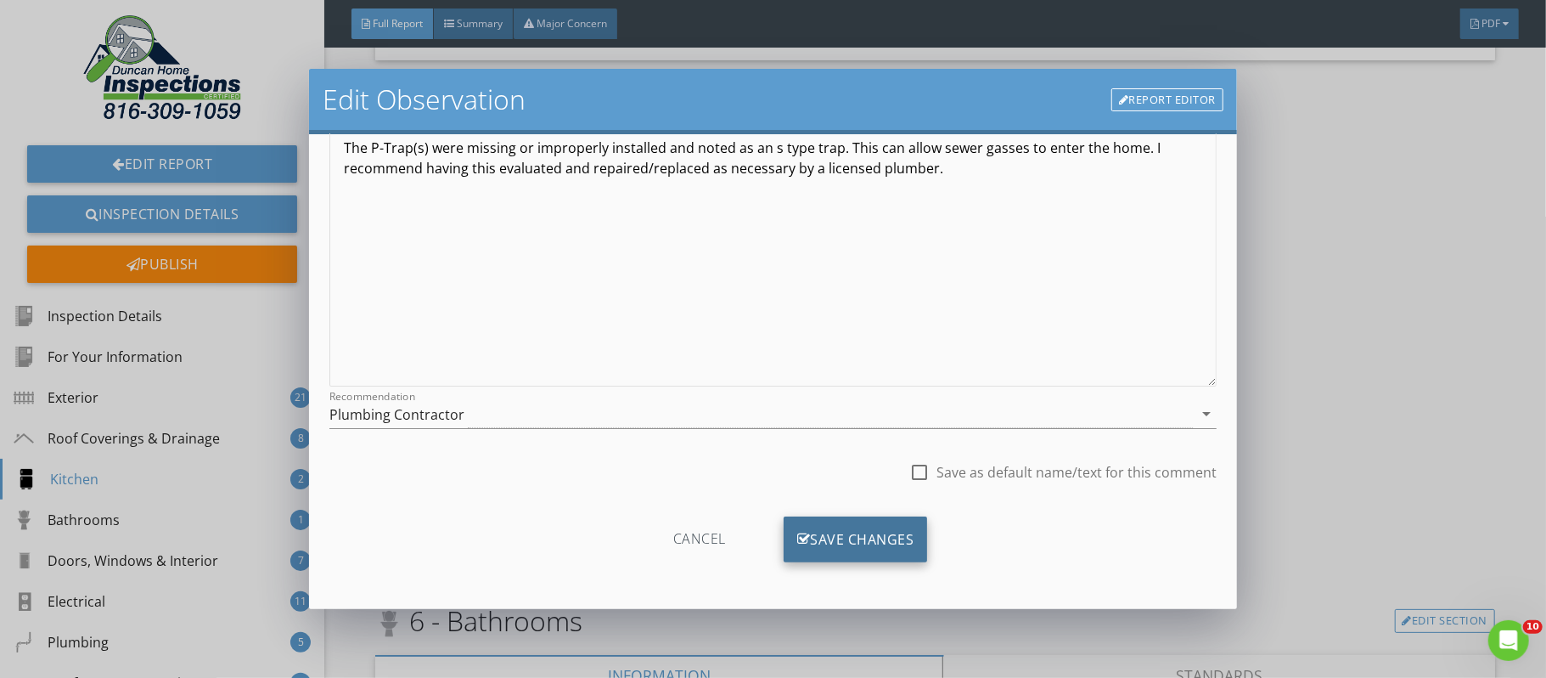
type input "207a kitchen"
click at [854, 545] on div "Save Changes" at bounding box center [856, 539] width 144 height 46
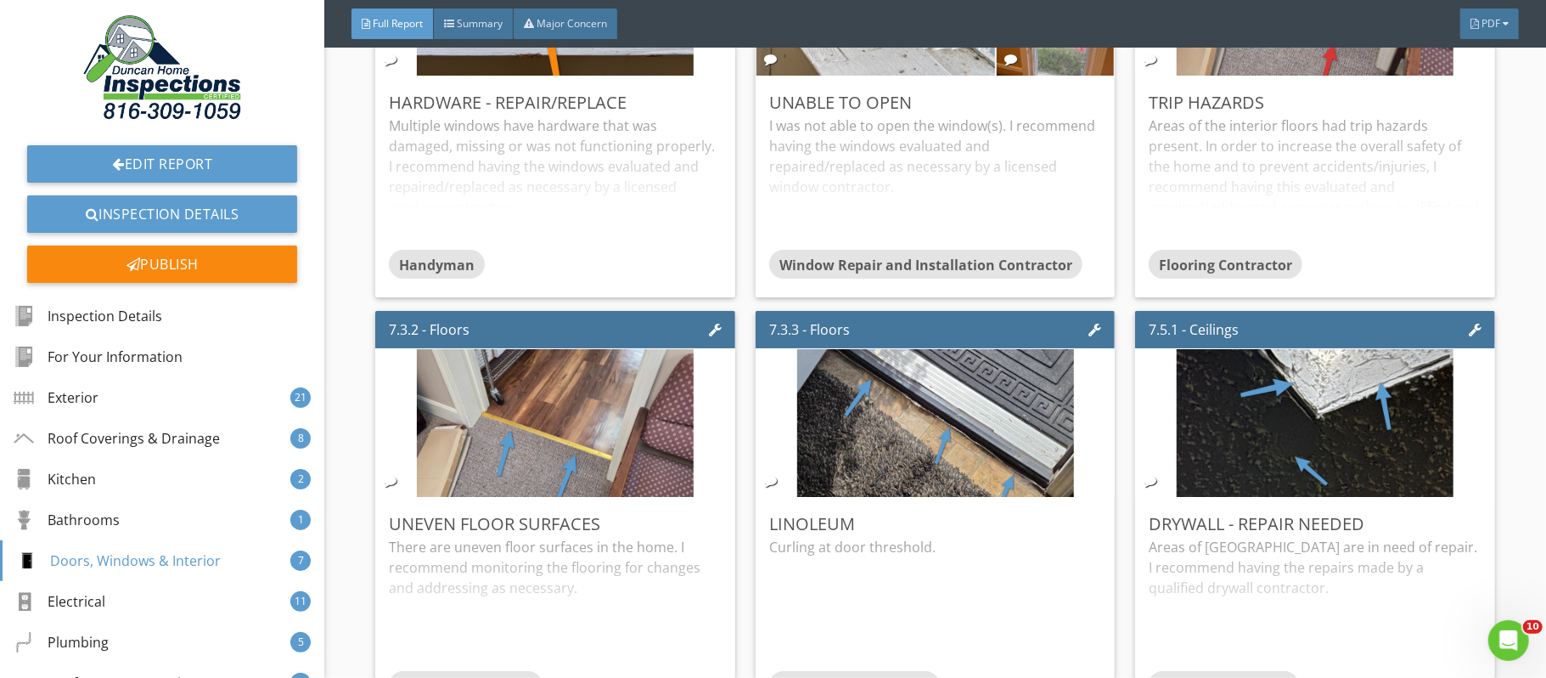
scroll to position [21100, 0]
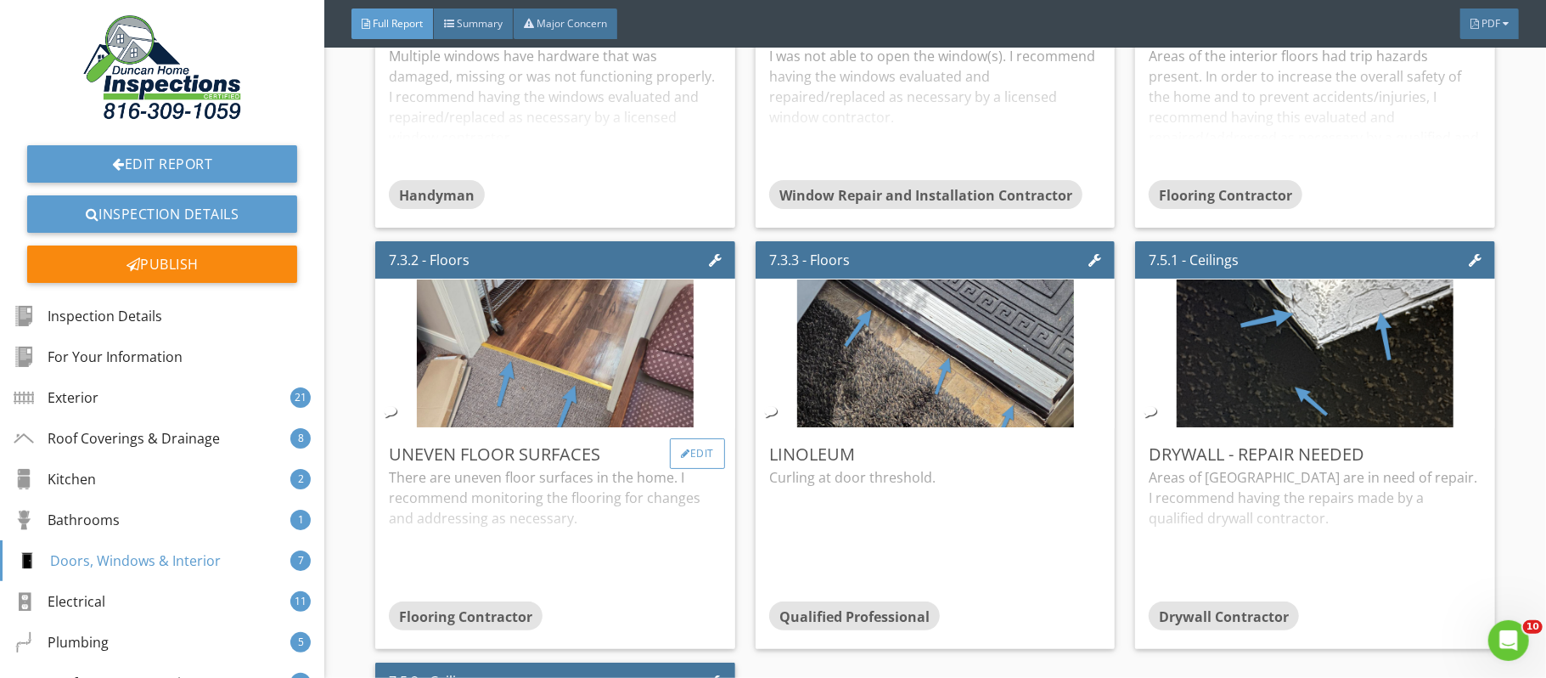
click at [690, 469] on div "Edit" at bounding box center [697, 453] width 55 height 31
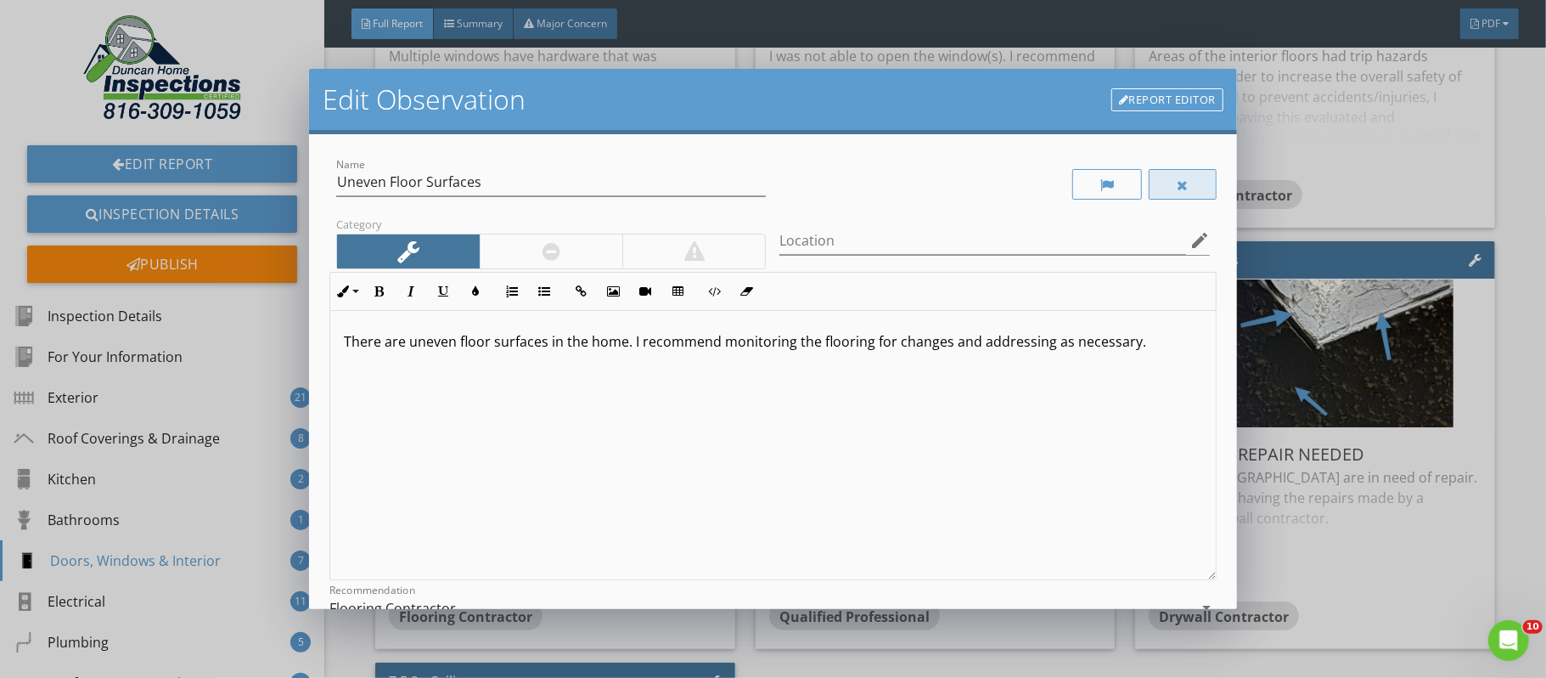
click at [1172, 193] on div at bounding box center [1183, 184] width 68 height 31
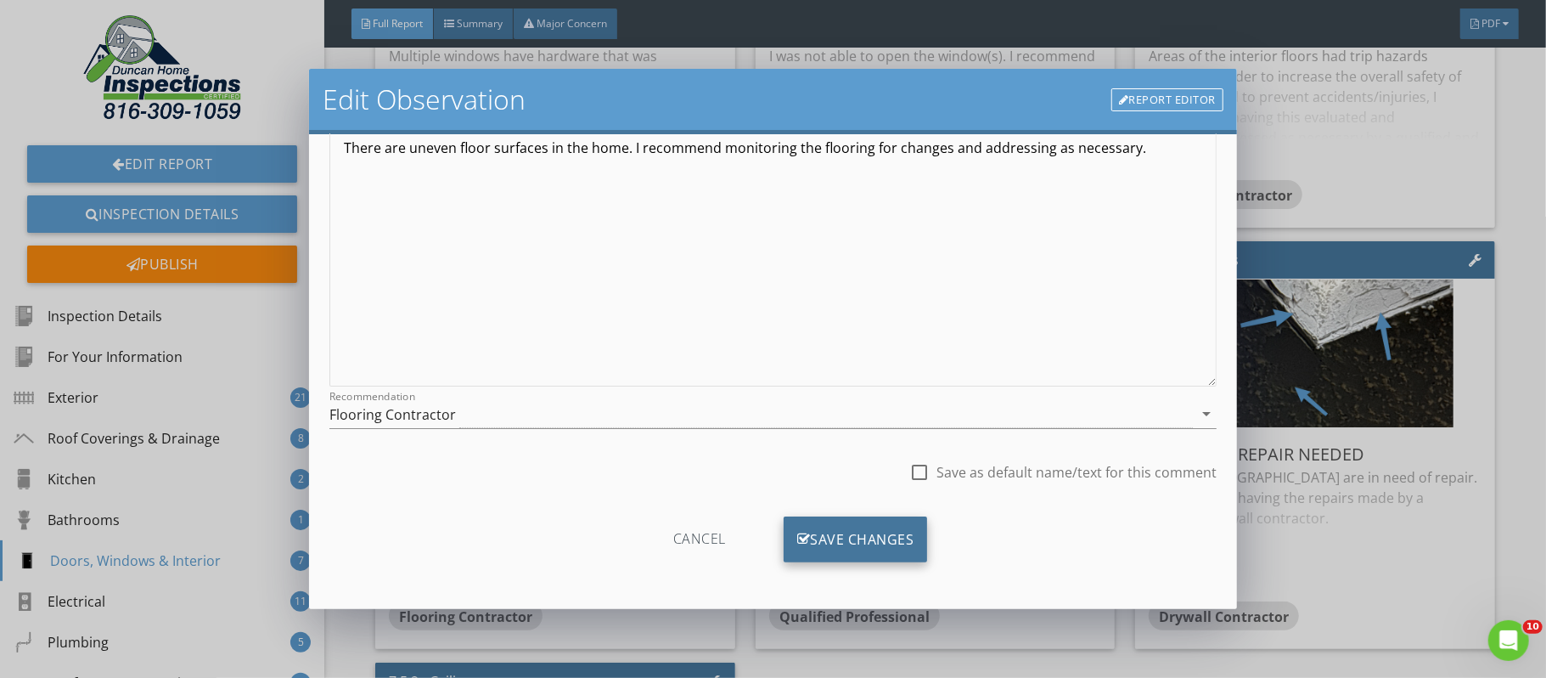
click at [882, 533] on div "Save Changes" at bounding box center [856, 539] width 144 height 46
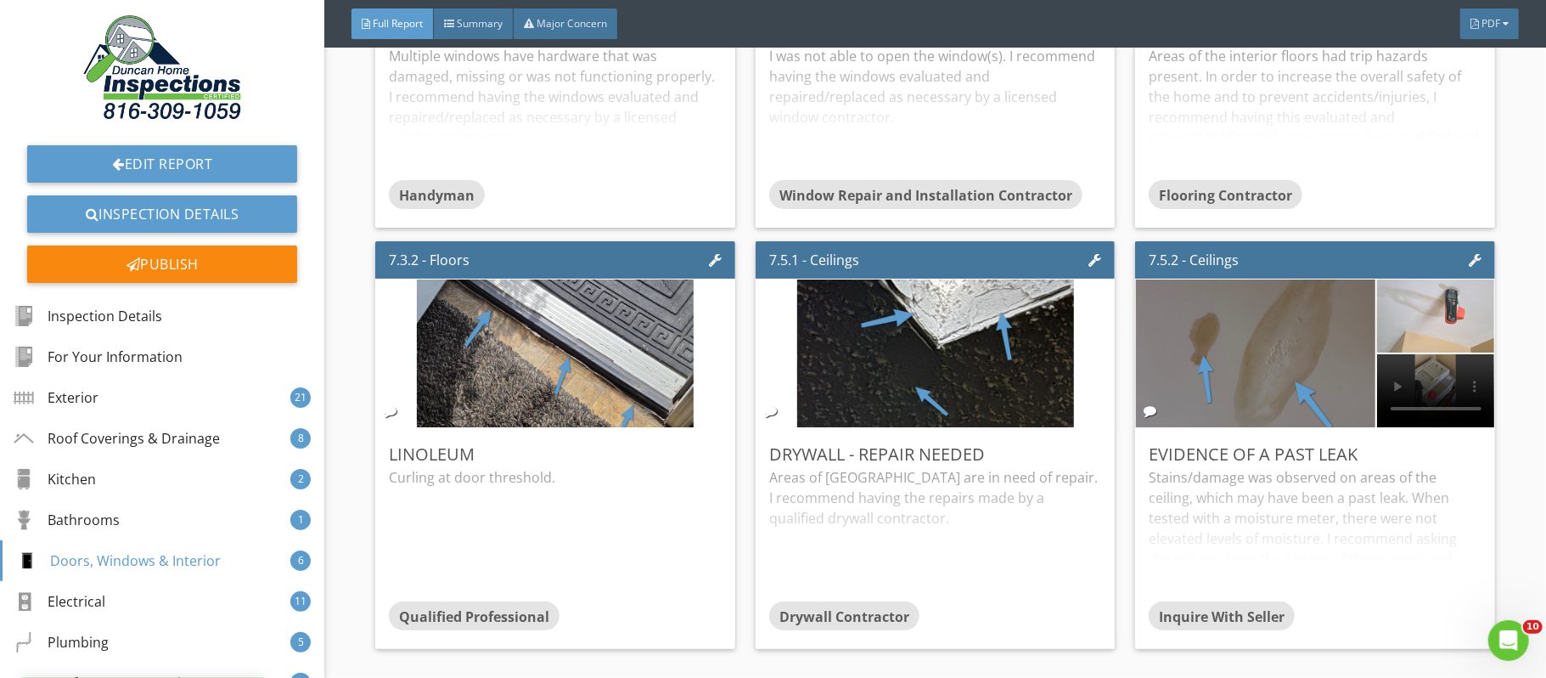
scroll to position [0, 0]
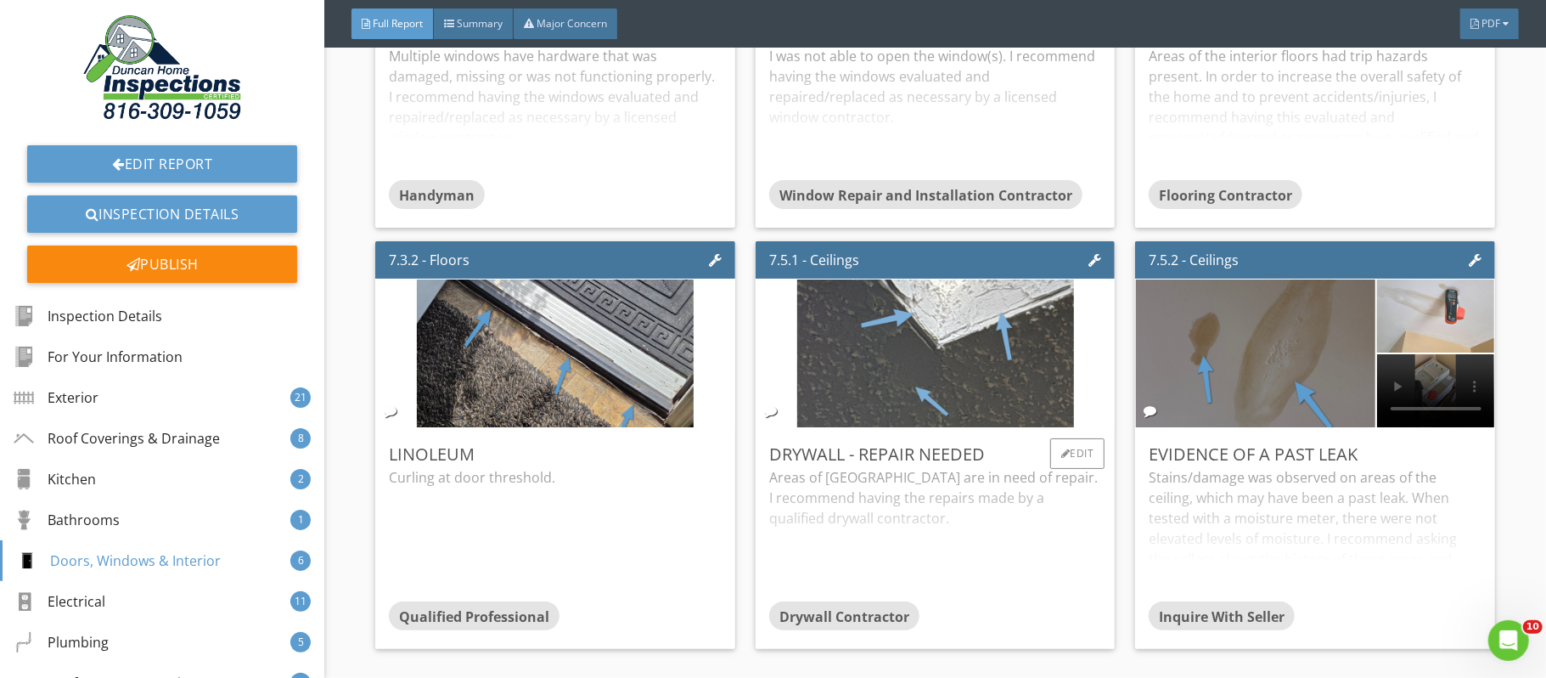
click at [905, 363] on img at bounding box center [935, 353] width 277 height 369
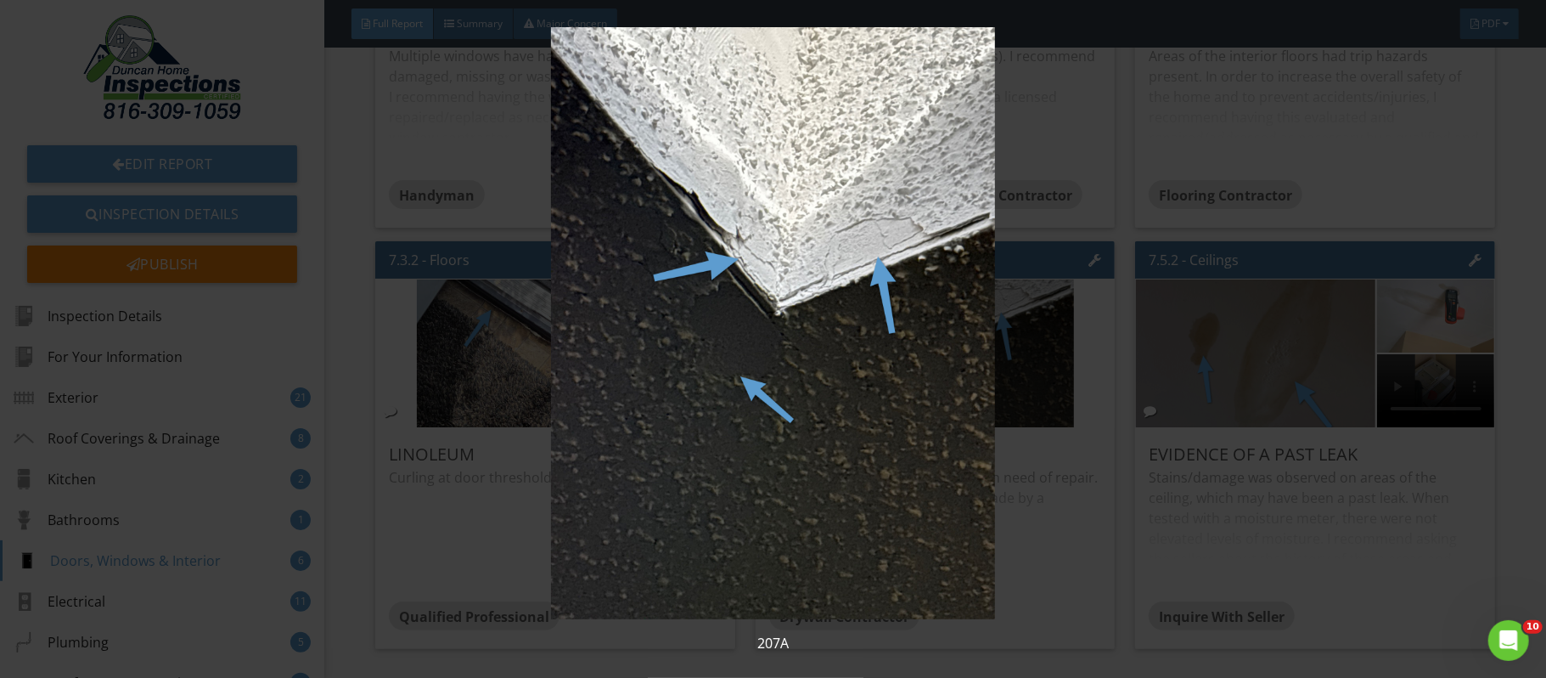
click at [1546, 565] on div "207A" at bounding box center [773, 339] width 1546 height 678
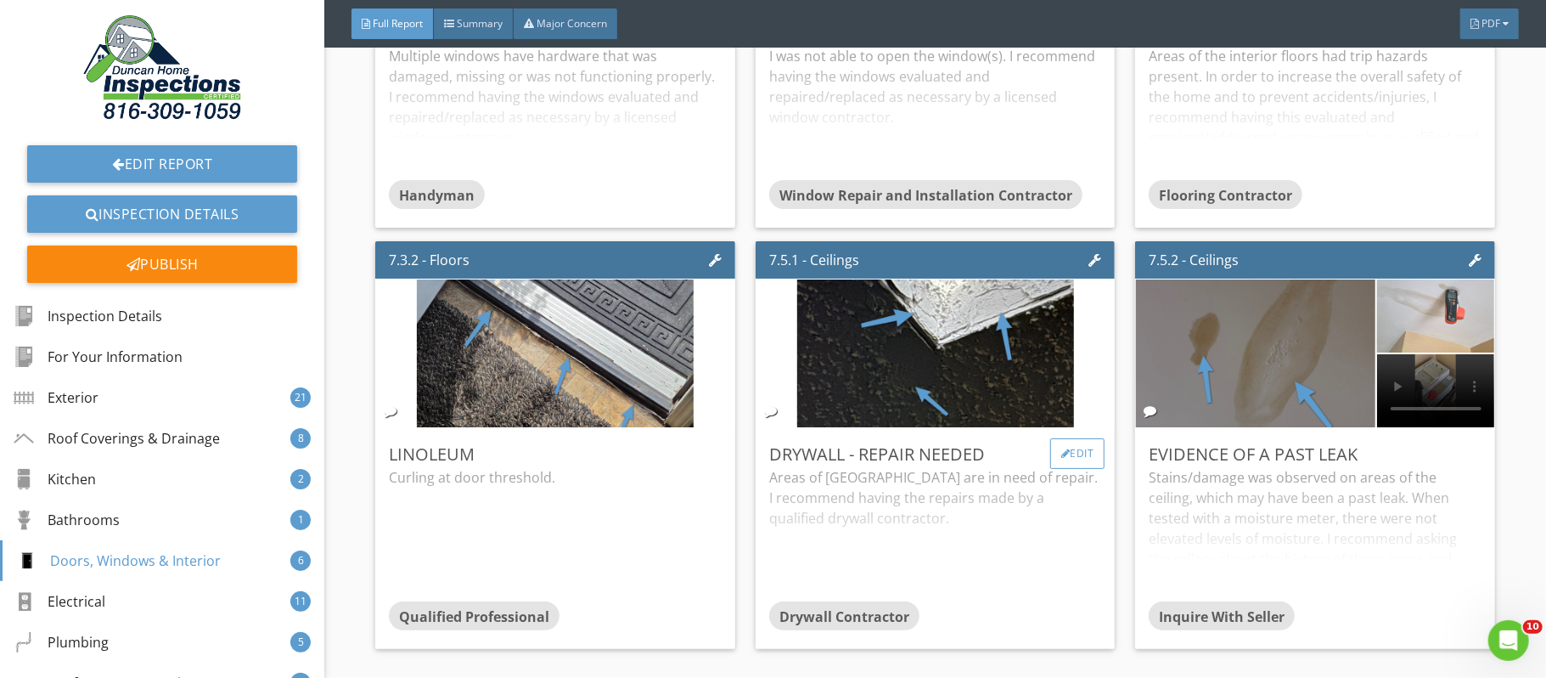
click at [1074, 469] on div "Edit" at bounding box center [1077, 453] width 55 height 31
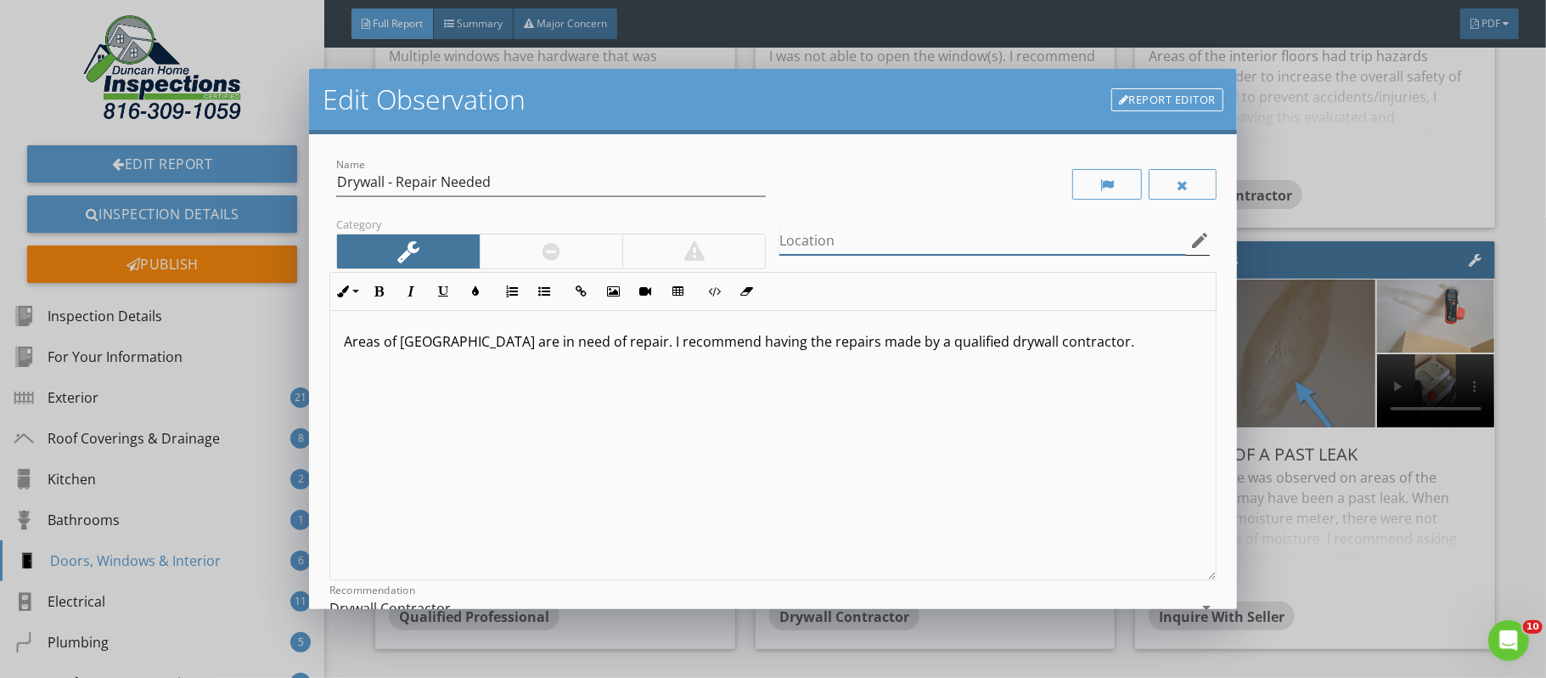
click at [834, 243] on input "Location" at bounding box center [983, 241] width 406 height 28
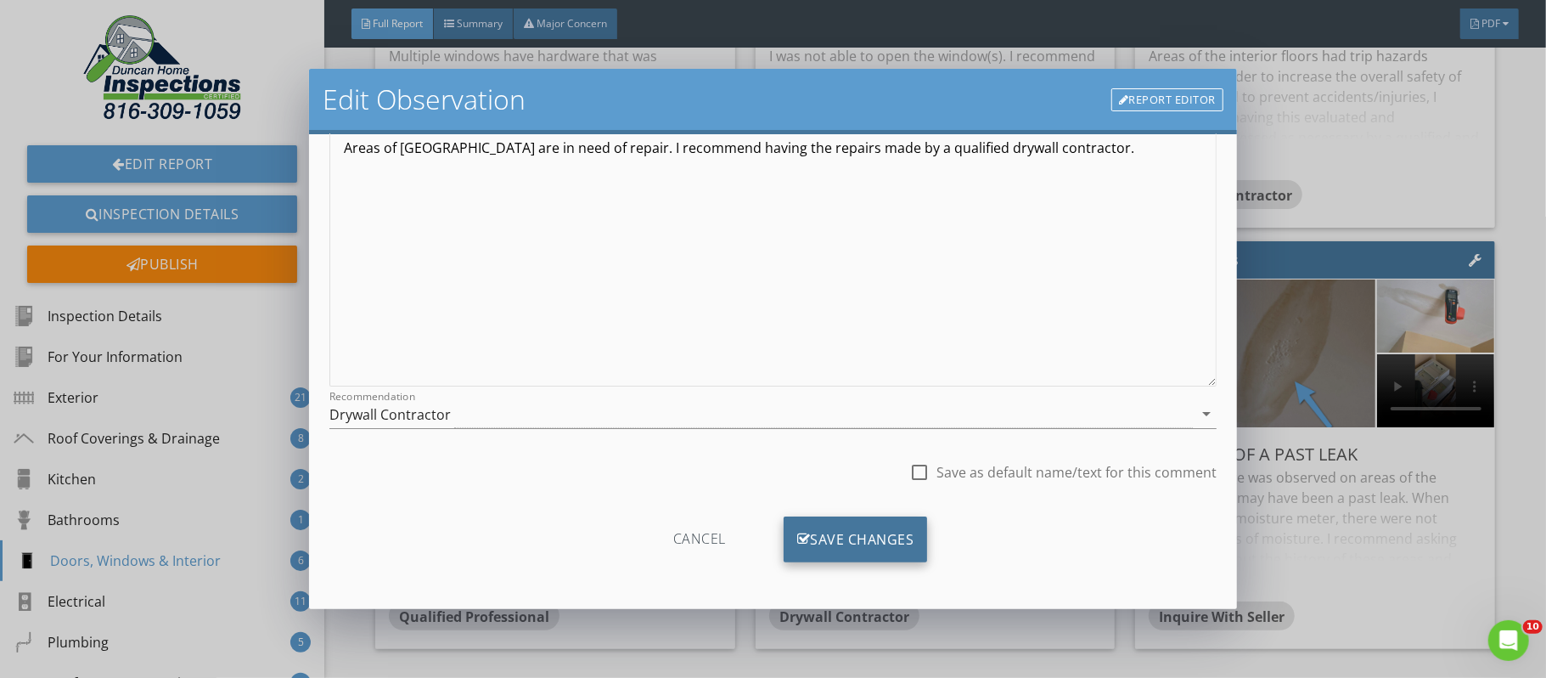
type input "Skylight"
click at [903, 531] on div "Save Changes" at bounding box center [856, 539] width 144 height 46
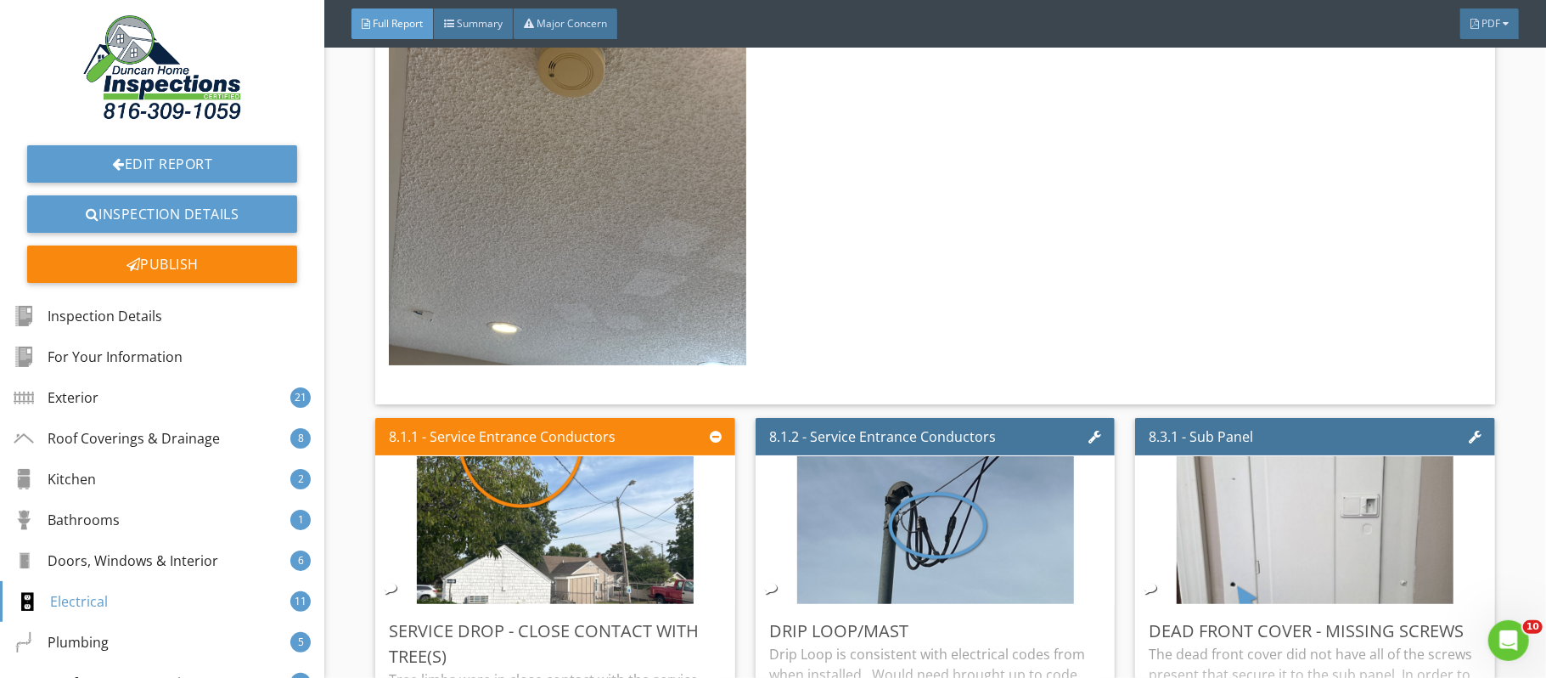
scroll to position [24893, 0]
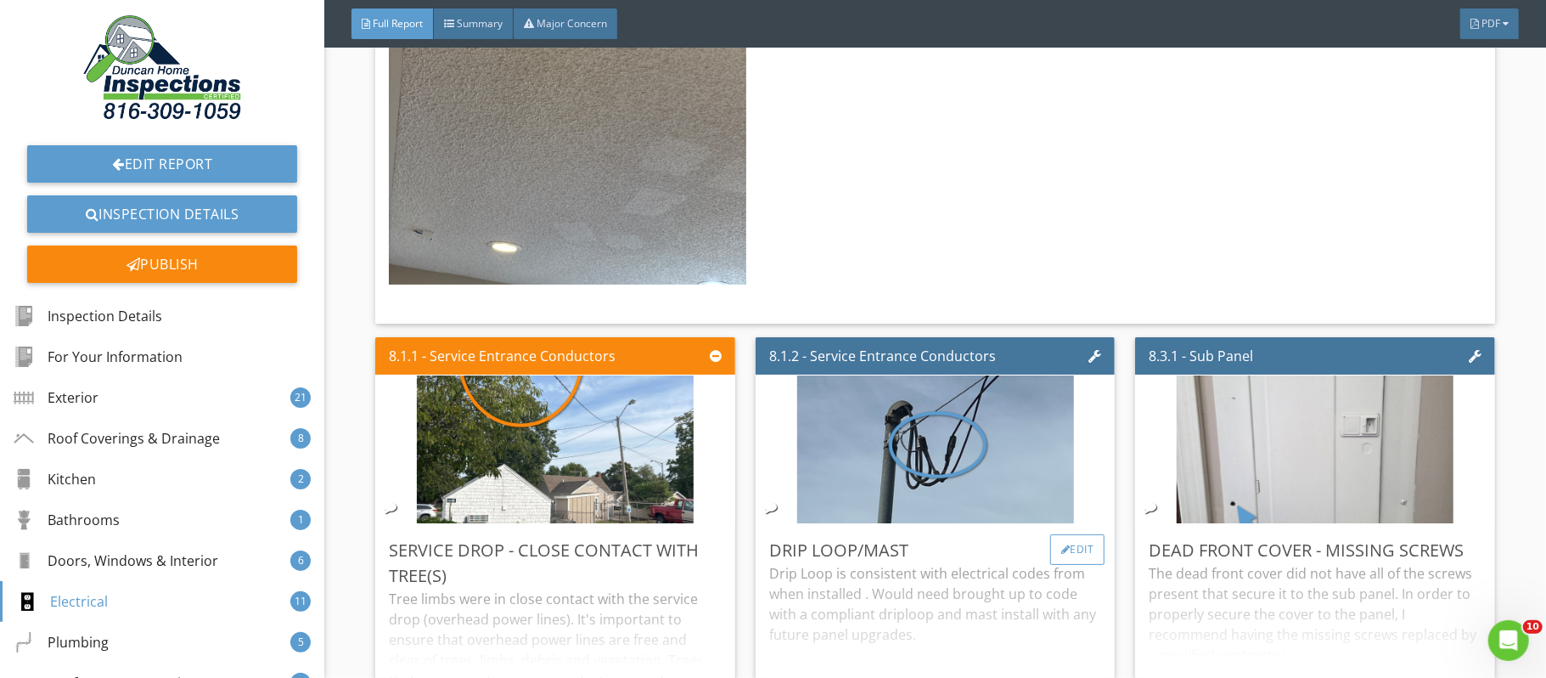
click at [1081, 565] on div "Edit" at bounding box center [1077, 549] width 55 height 31
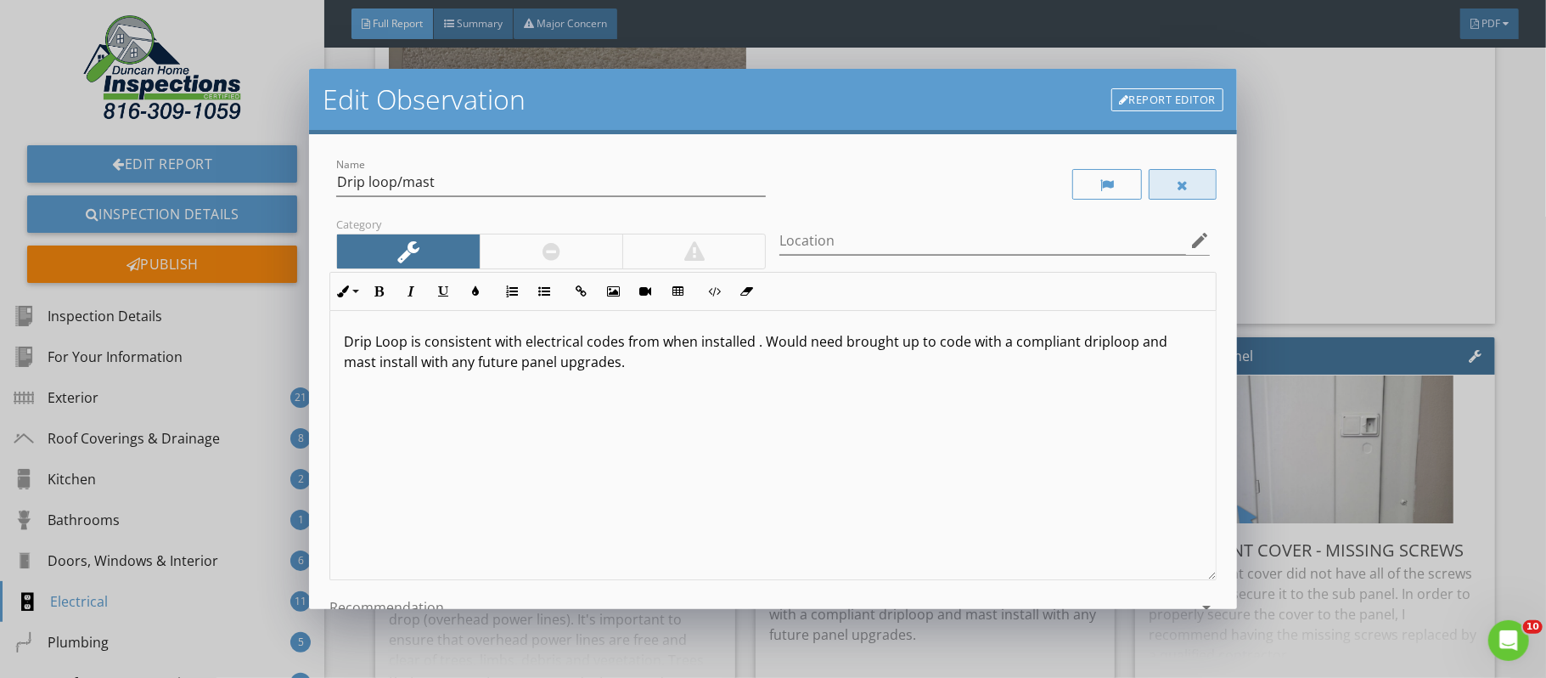
click at [1177, 183] on div at bounding box center [1183, 185] width 12 height 14
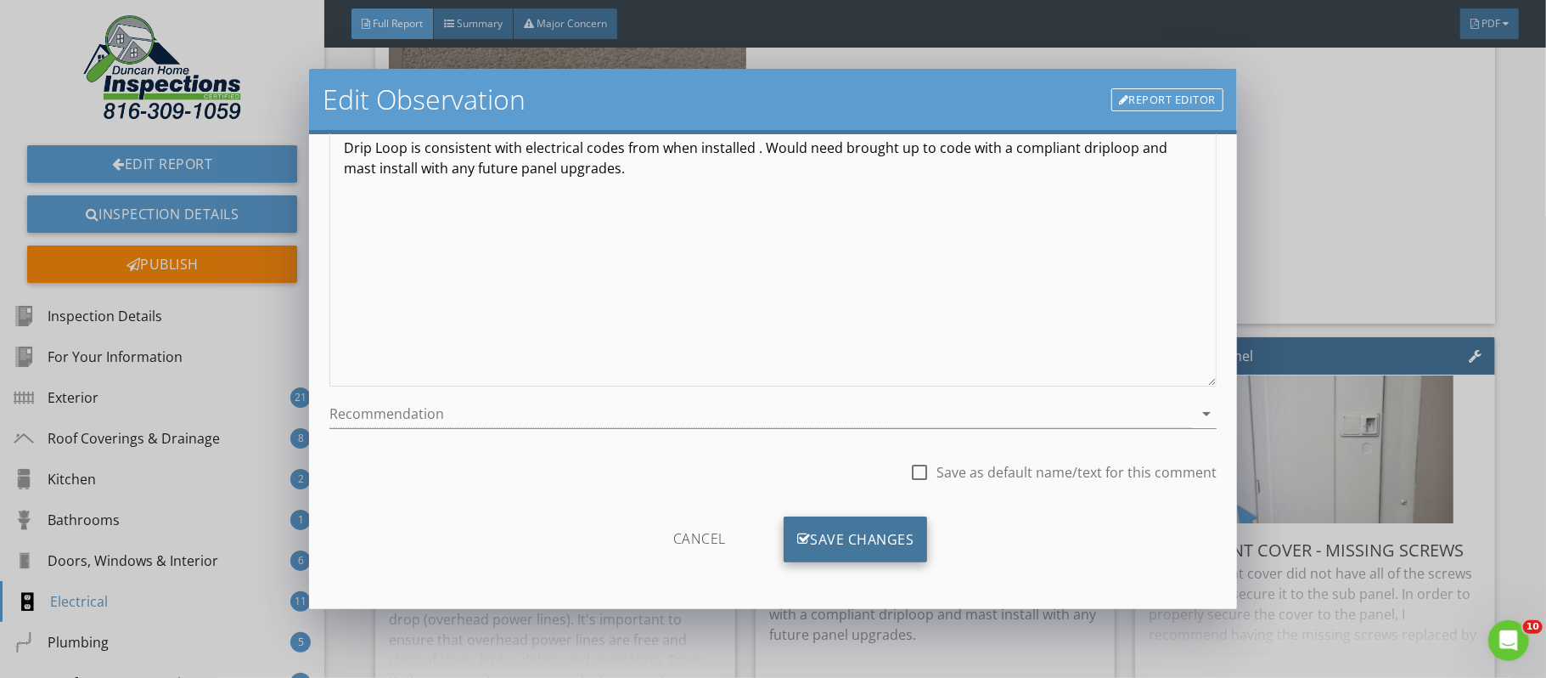
click at [900, 537] on div "Save Changes" at bounding box center [856, 539] width 144 height 46
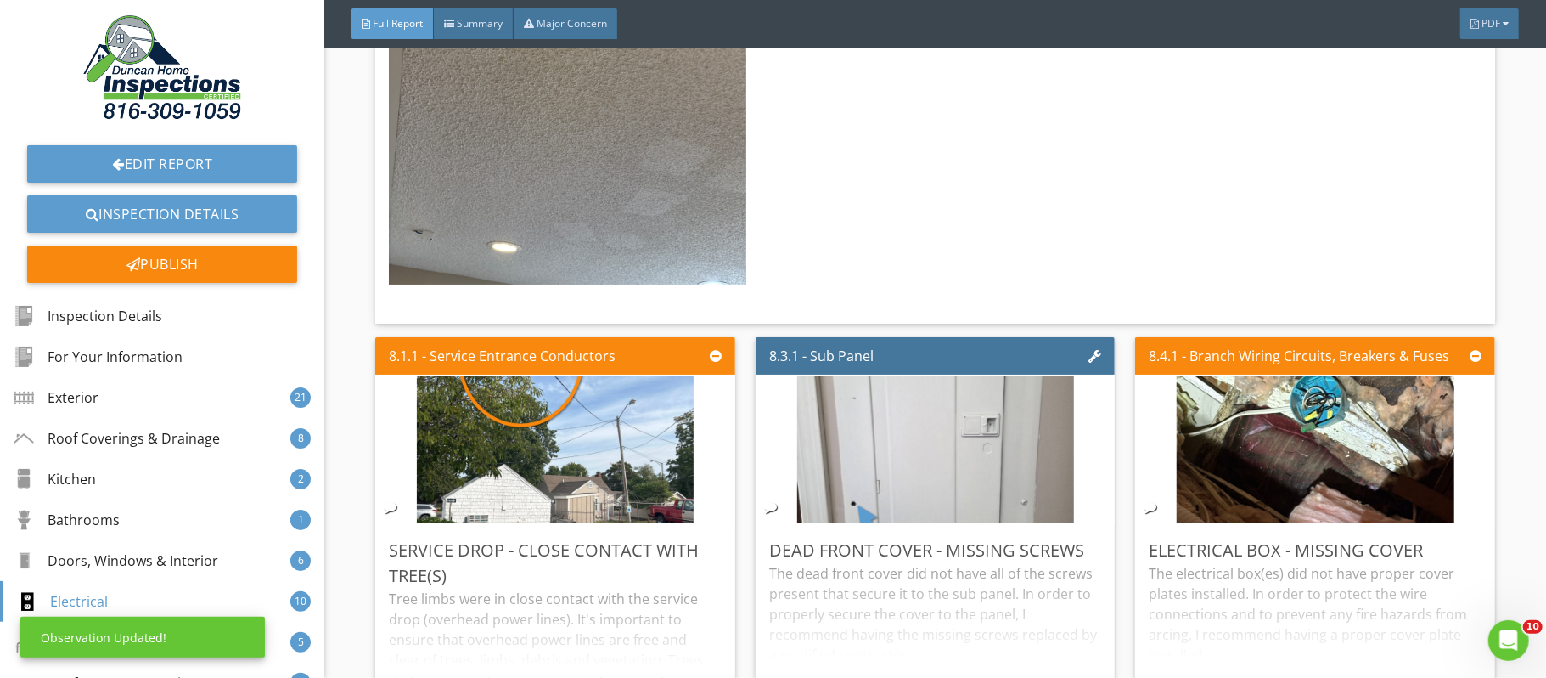
scroll to position [0, 0]
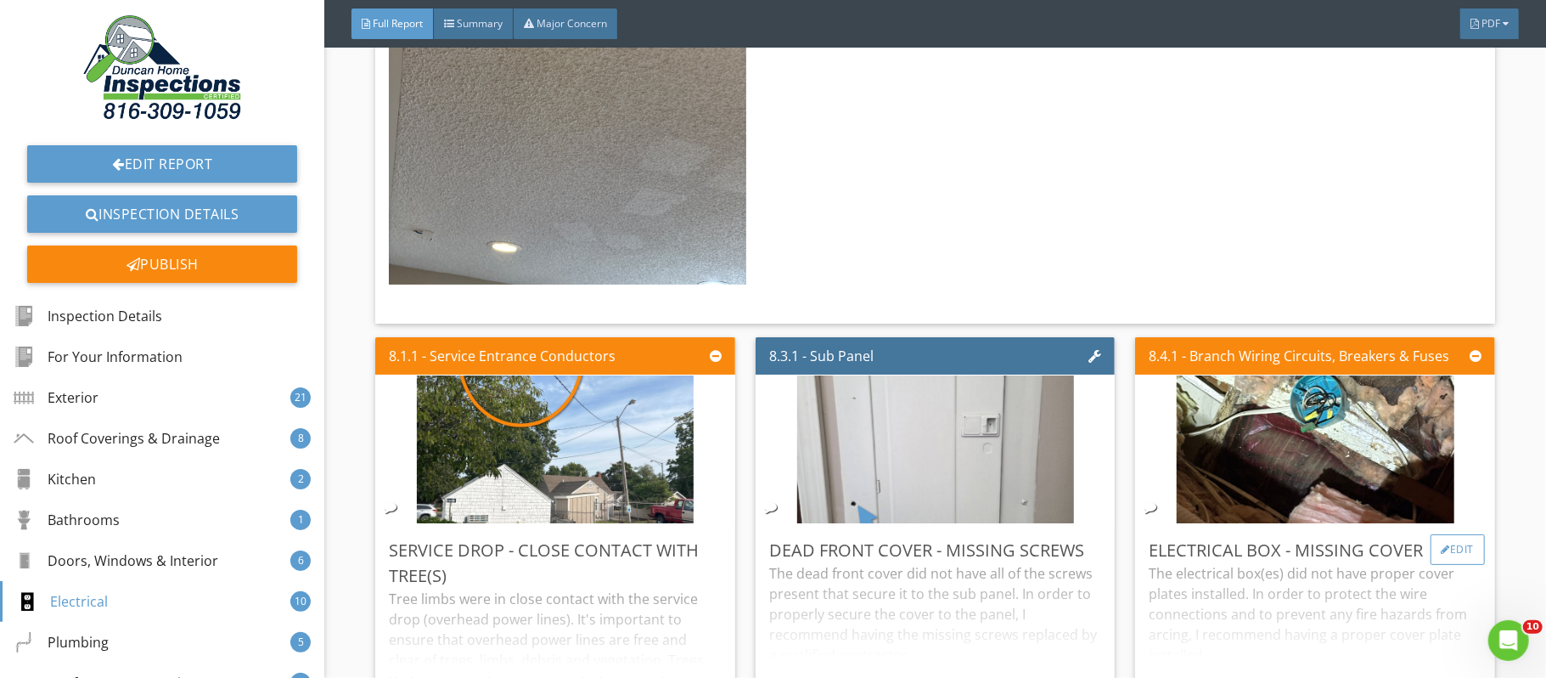
click at [1442, 555] on div at bounding box center [1446, 549] width 9 height 10
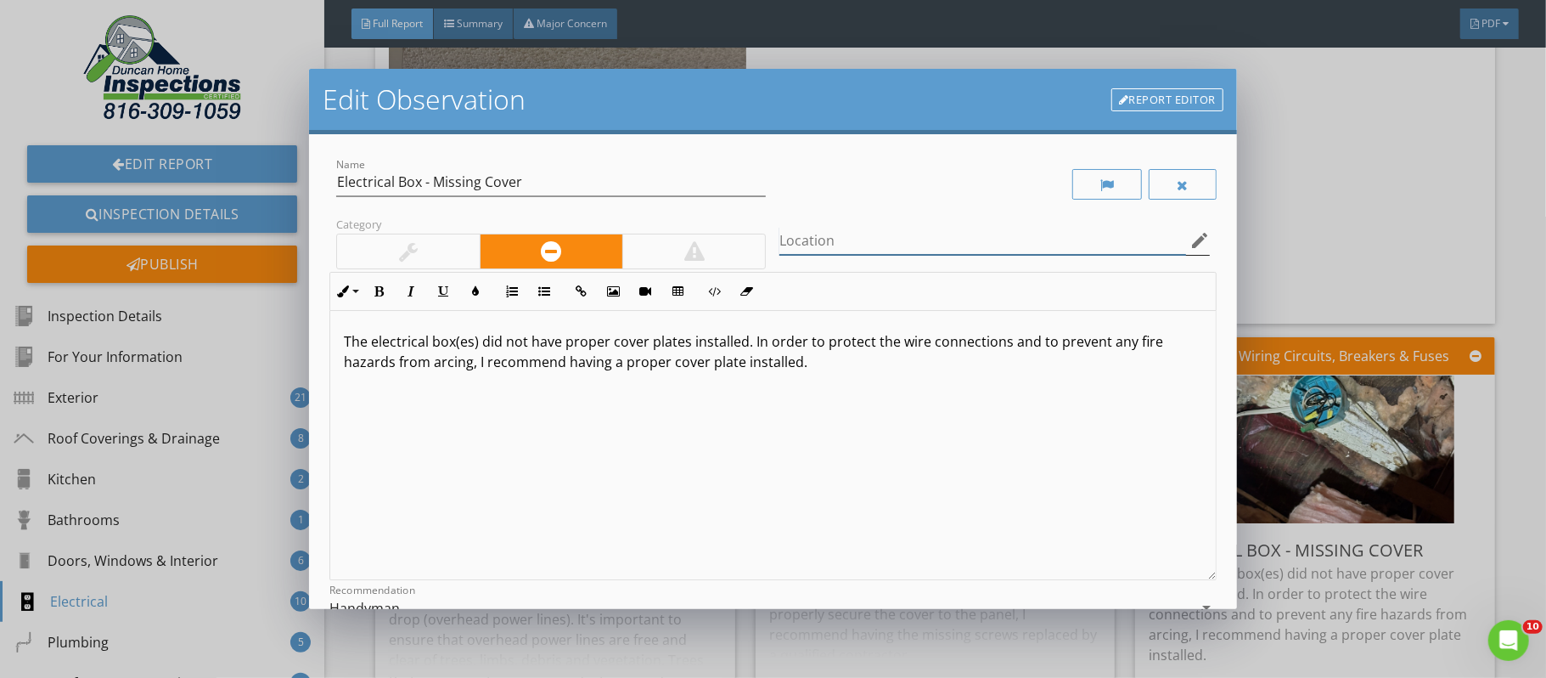
click at [870, 240] on input "Location" at bounding box center [983, 241] width 406 height 28
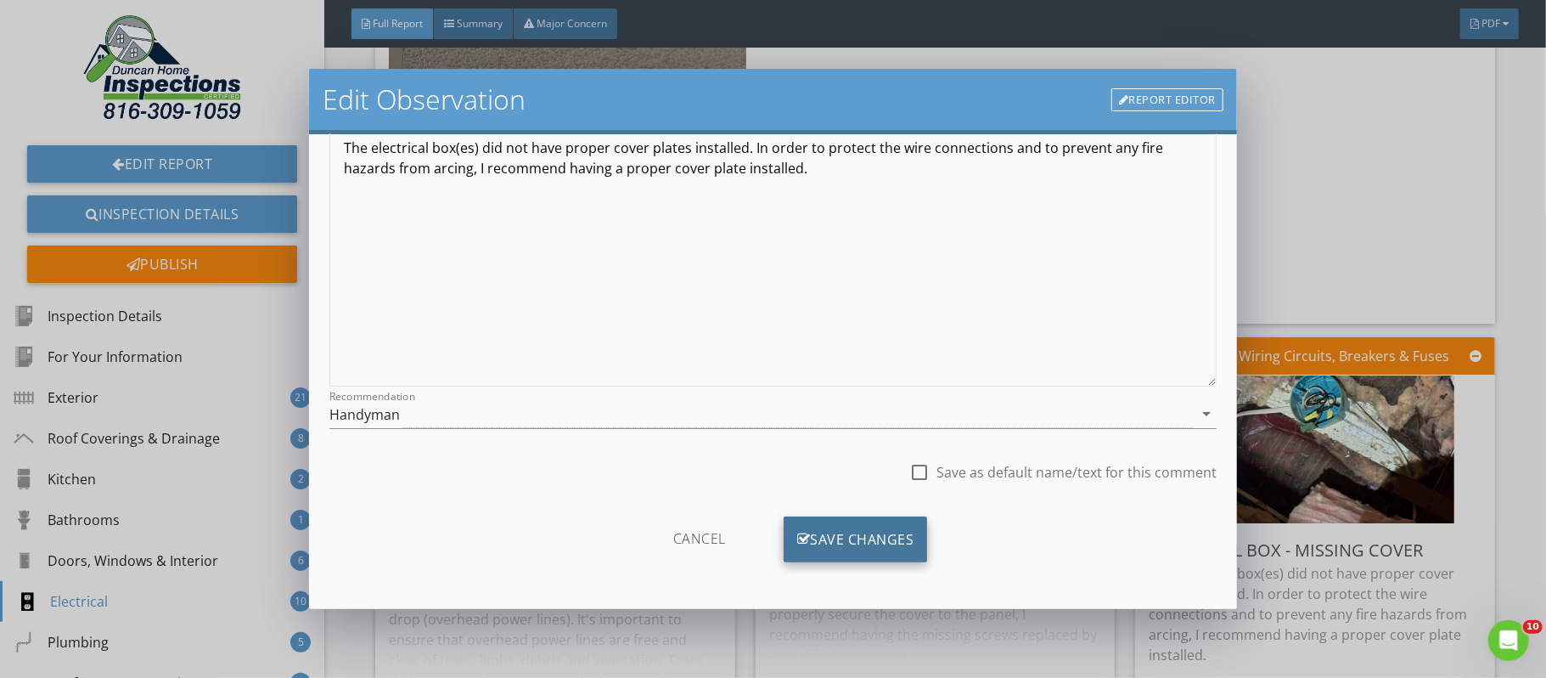
type input "attic"
click at [880, 548] on div "Save Changes" at bounding box center [856, 539] width 144 height 46
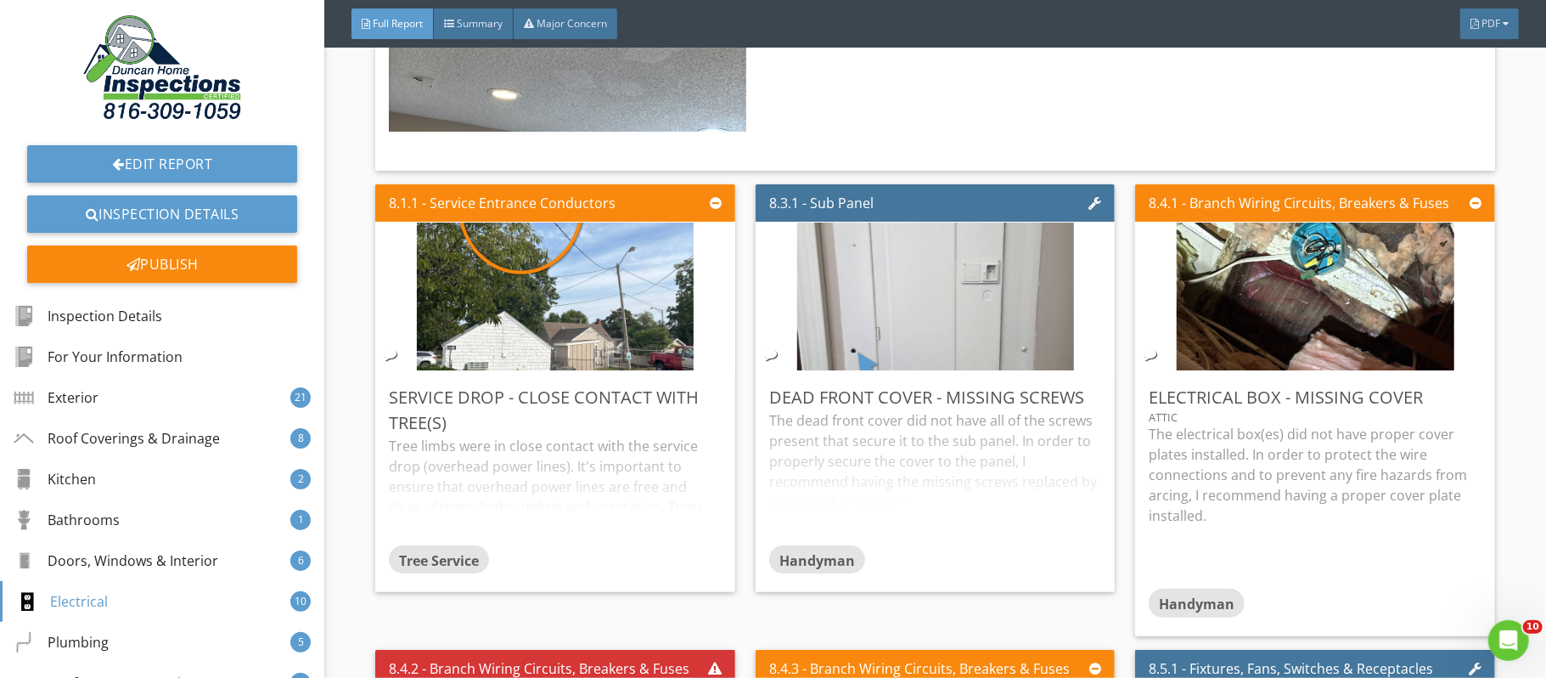
scroll to position [25050, 0]
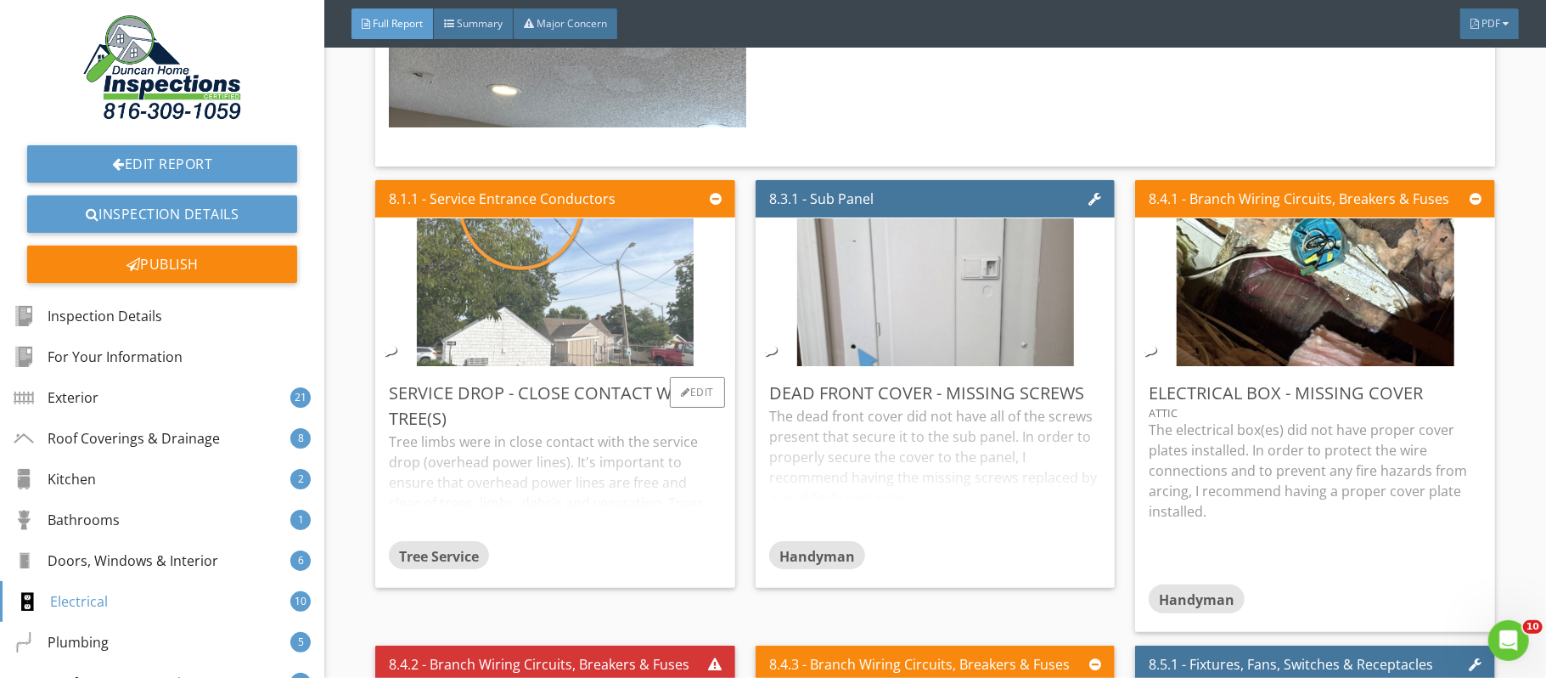
click at [524, 301] on img at bounding box center [555, 292] width 277 height 369
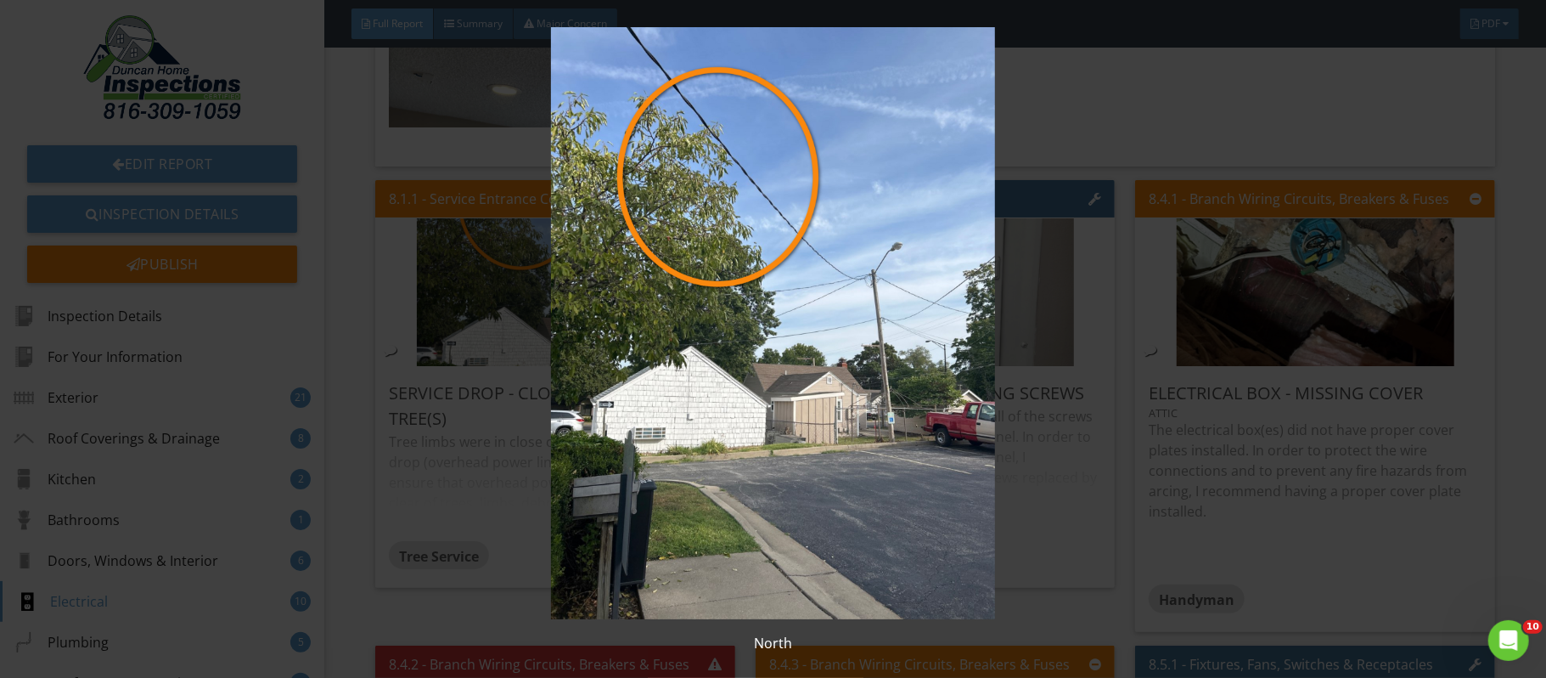
click at [1521, 273] on div "North" at bounding box center [773, 339] width 1546 height 678
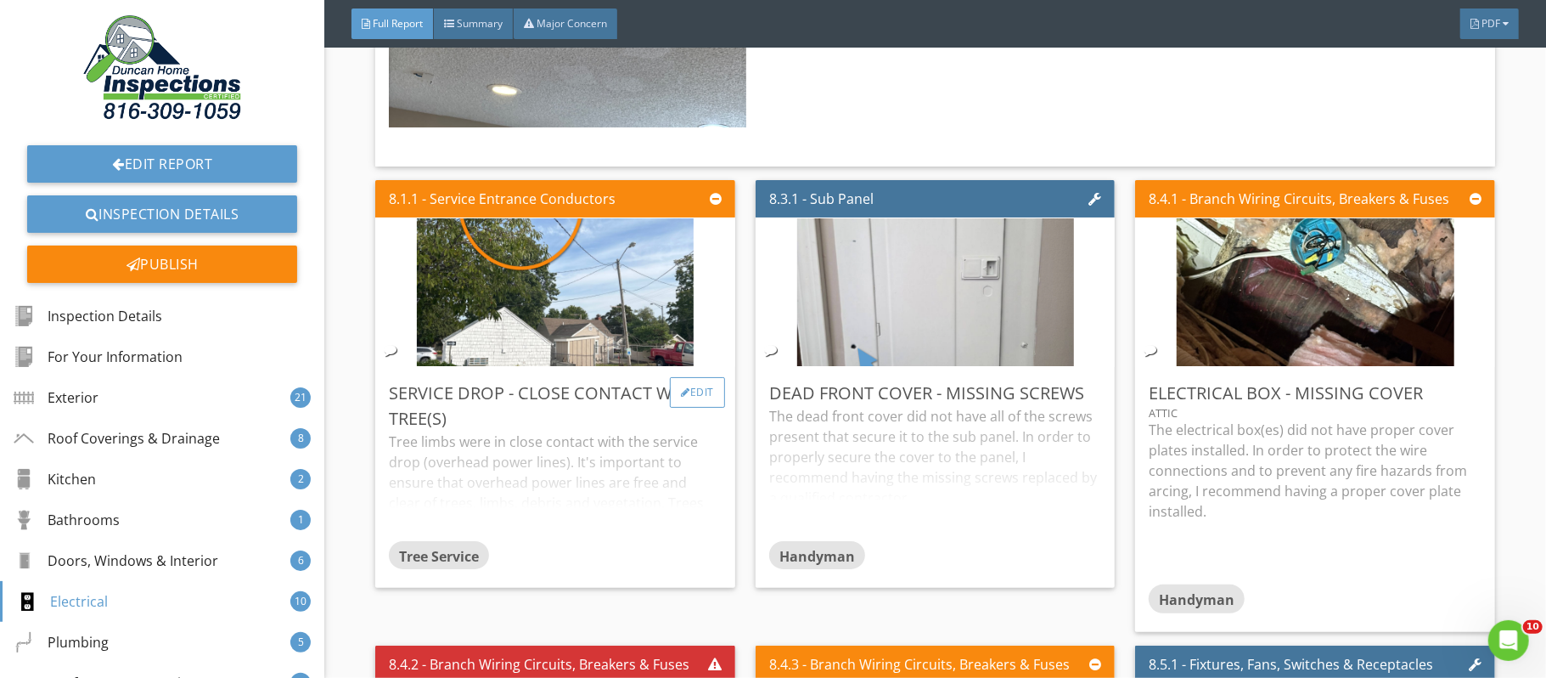
click at [694, 408] on div "Edit" at bounding box center [697, 392] width 55 height 31
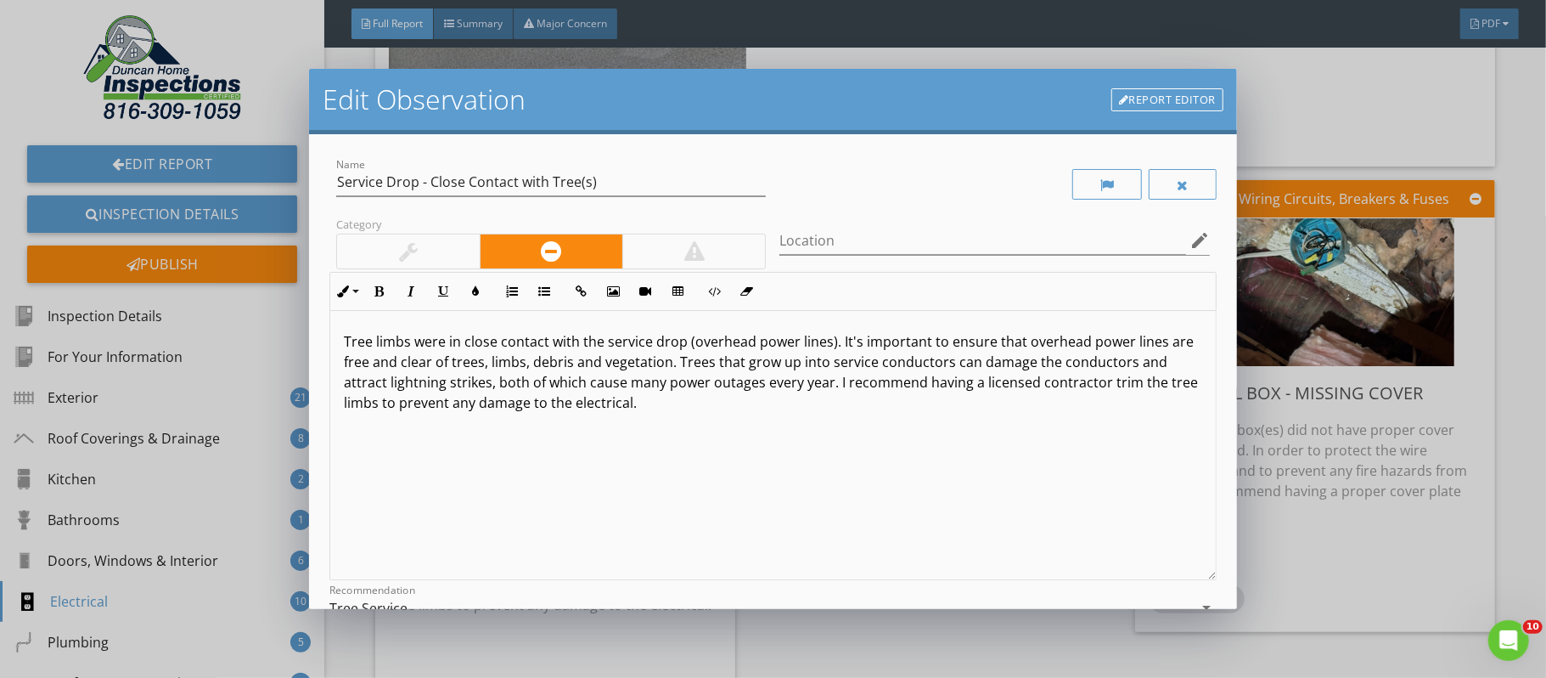
click at [434, 247] on div at bounding box center [408, 251] width 142 height 34
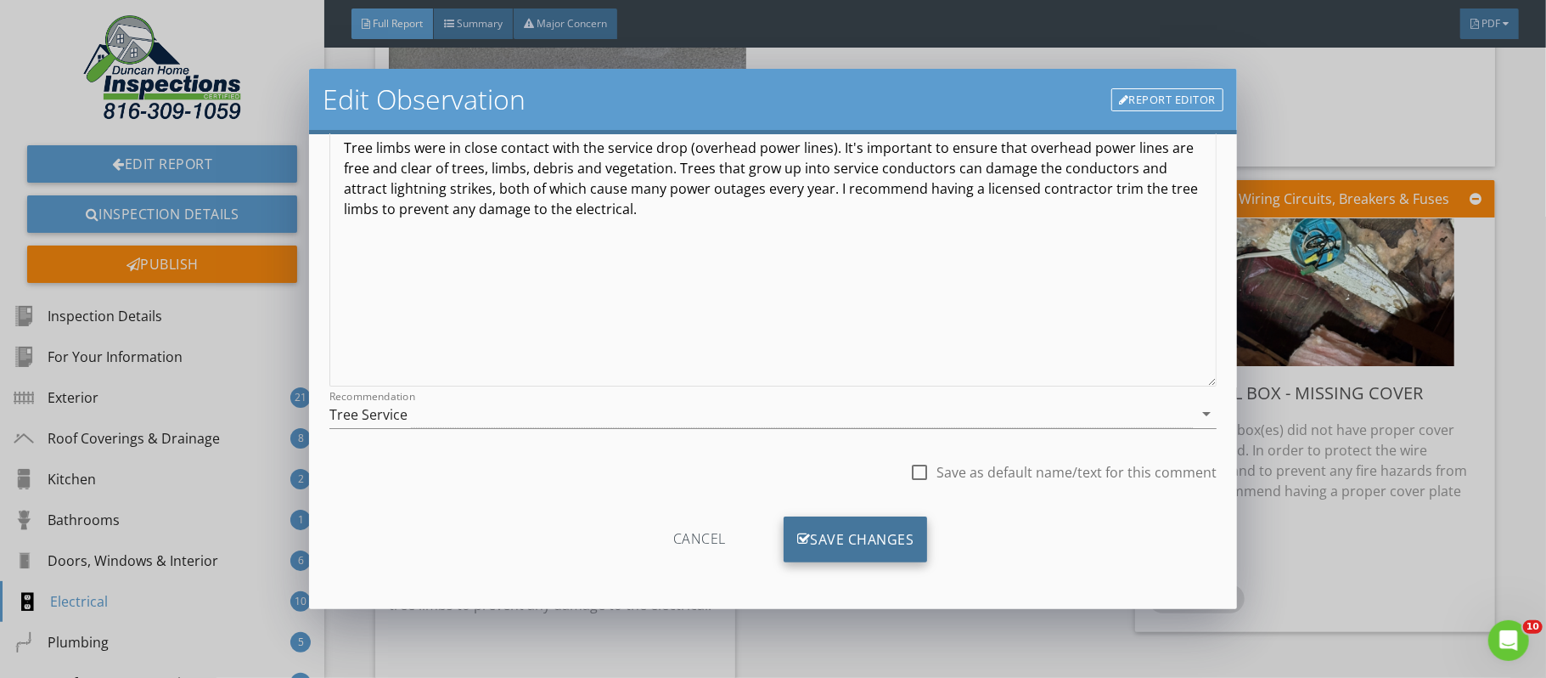
click at [904, 521] on div "Save Changes" at bounding box center [856, 539] width 144 height 46
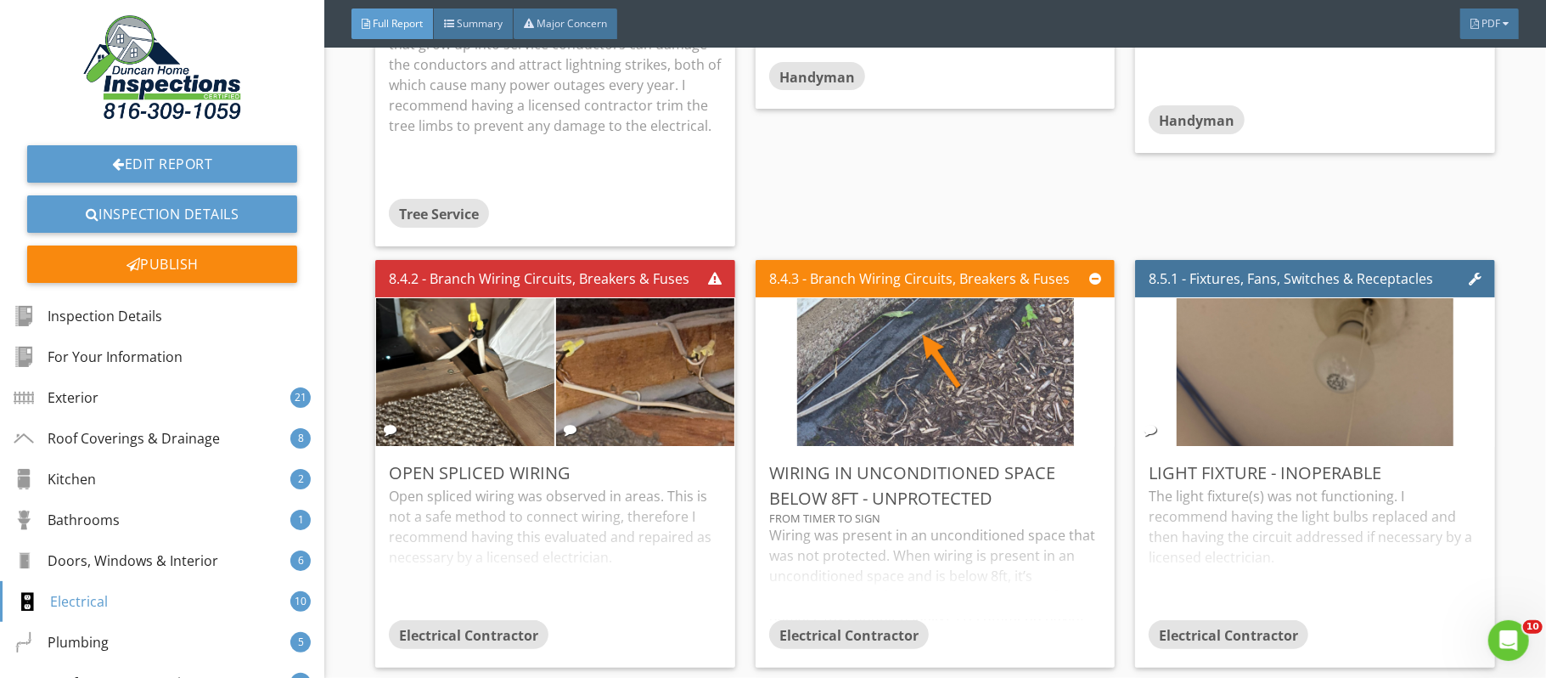
scroll to position [25532, 0]
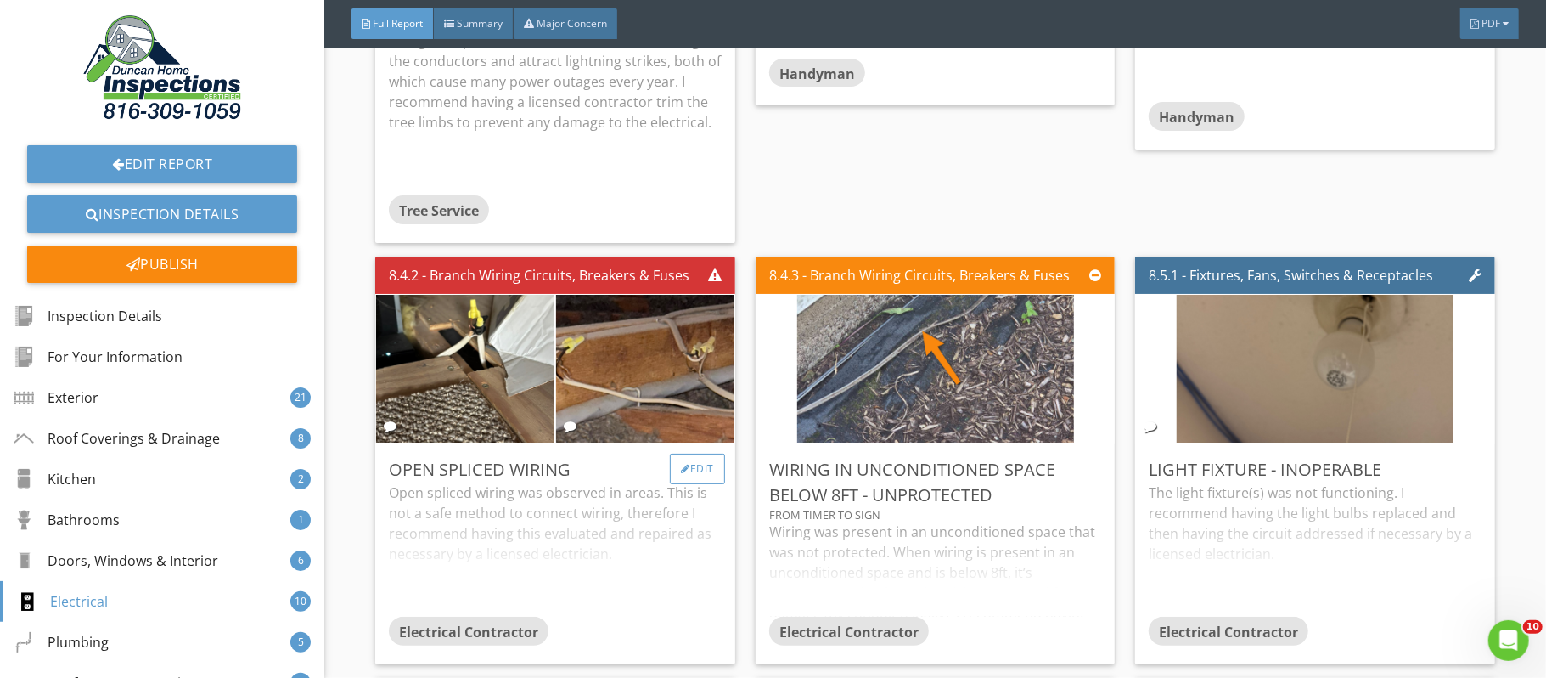
click at [698, 484] on div "Edit" at bounding box center [697, 468] width 55 height 31
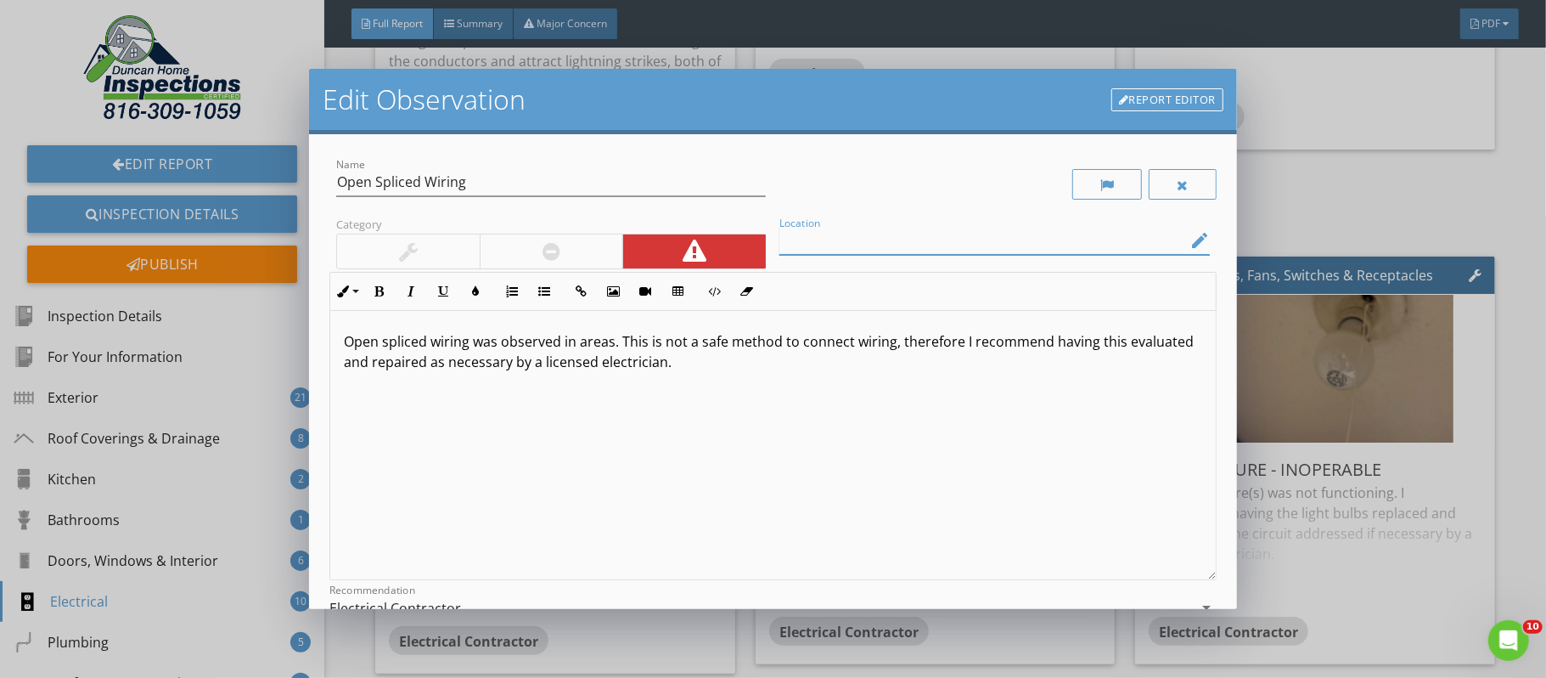
click at [839, 245] on input "Location" at bounding box center [983, 241] width 406 height 28
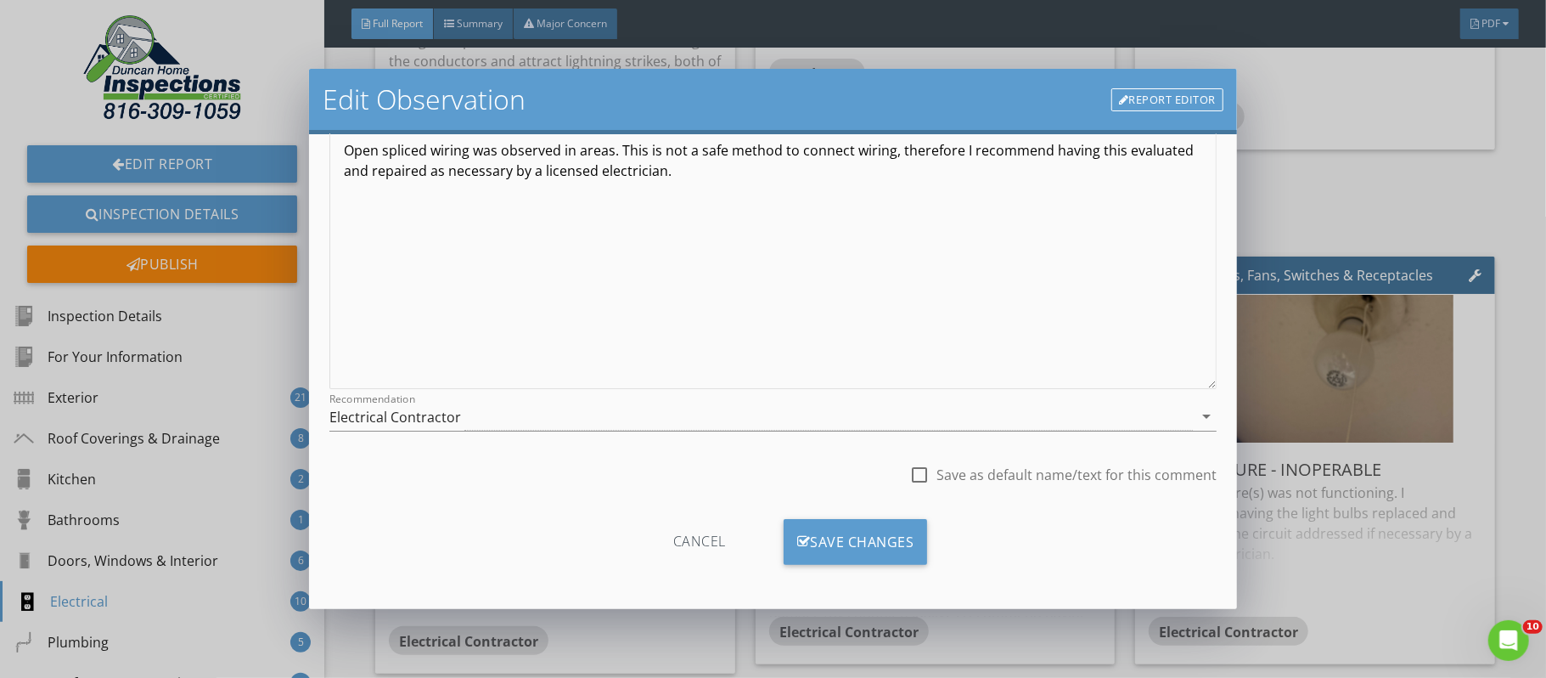
scroll to position [195, 0]
type input "attic"
click at [903, 532] on div "Save Changes" at bounding box center [856, 539] width 144 height 46
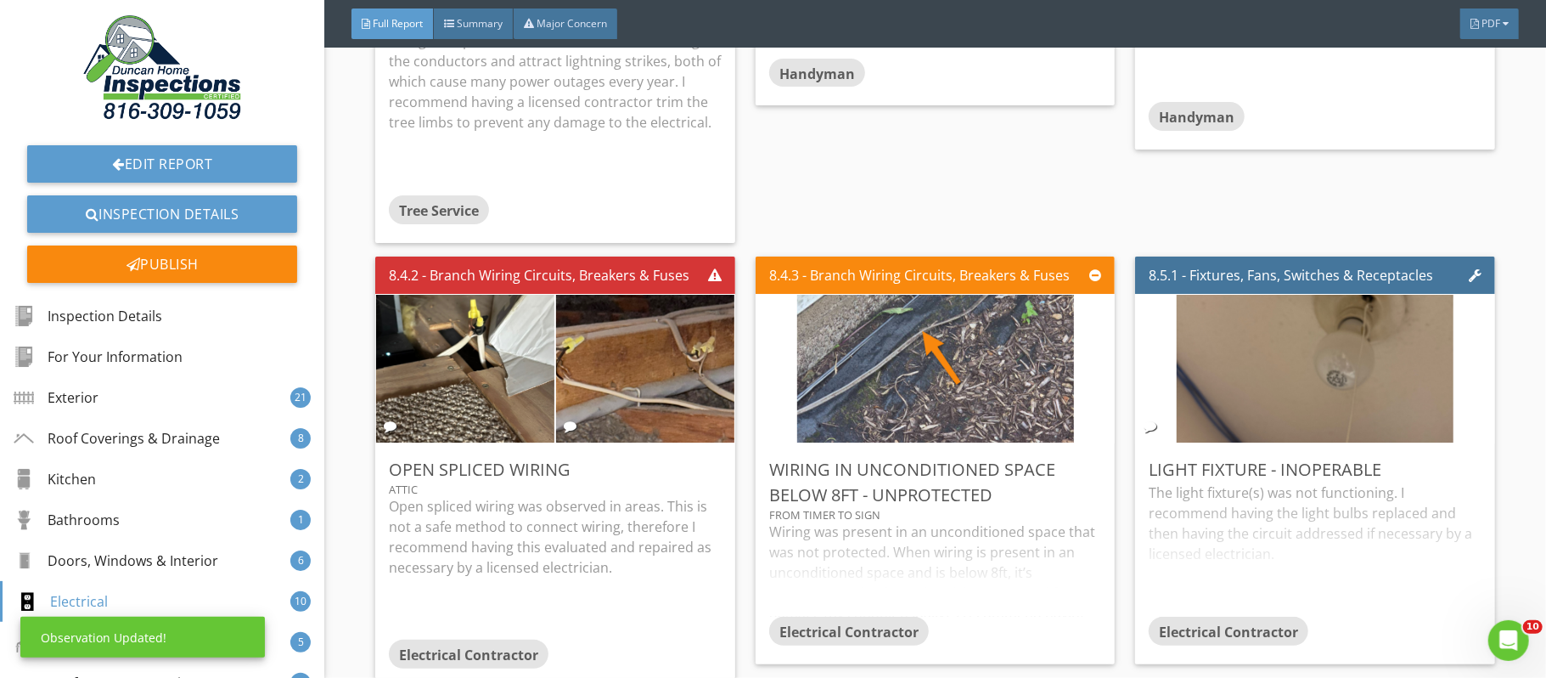
scroll to position [0, 0]
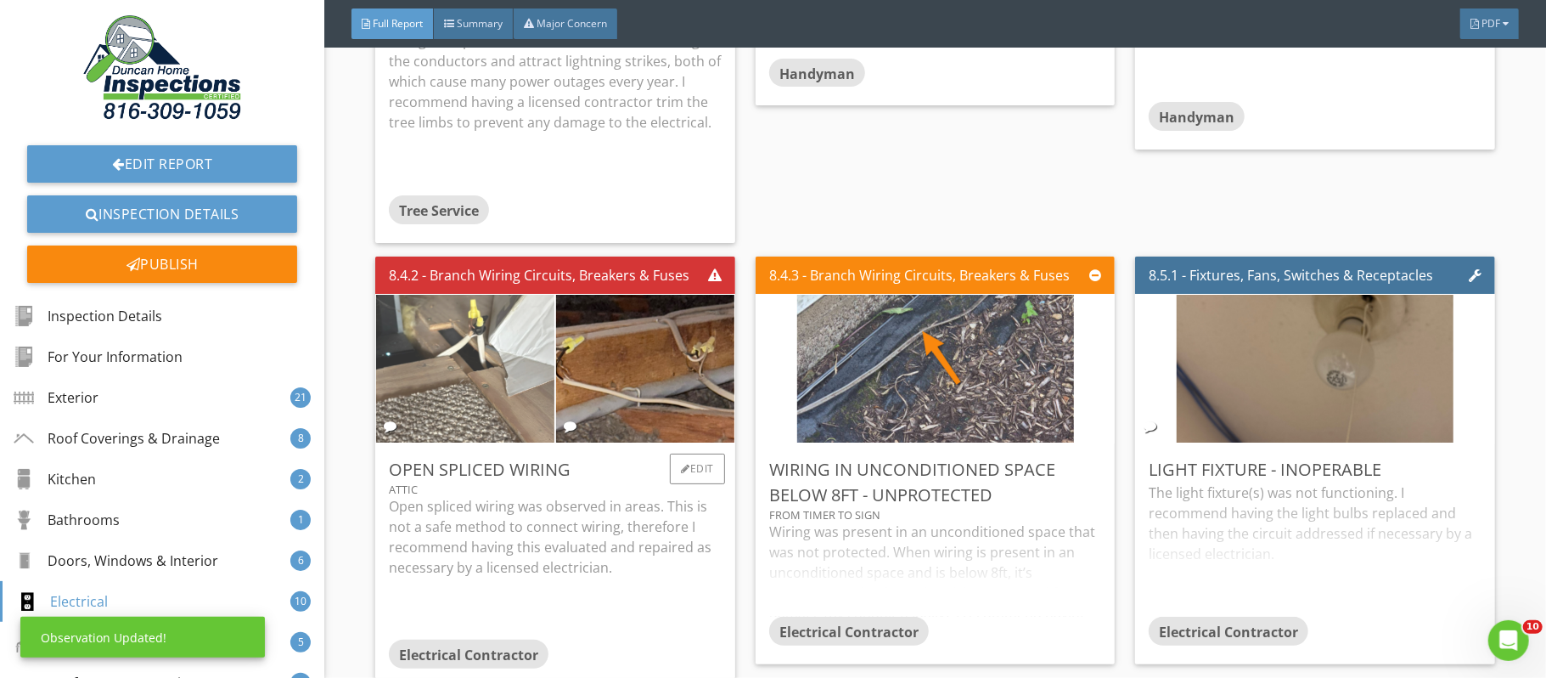
click at [446, 424] on img at bounding box center [466, 367] width 278 height 369
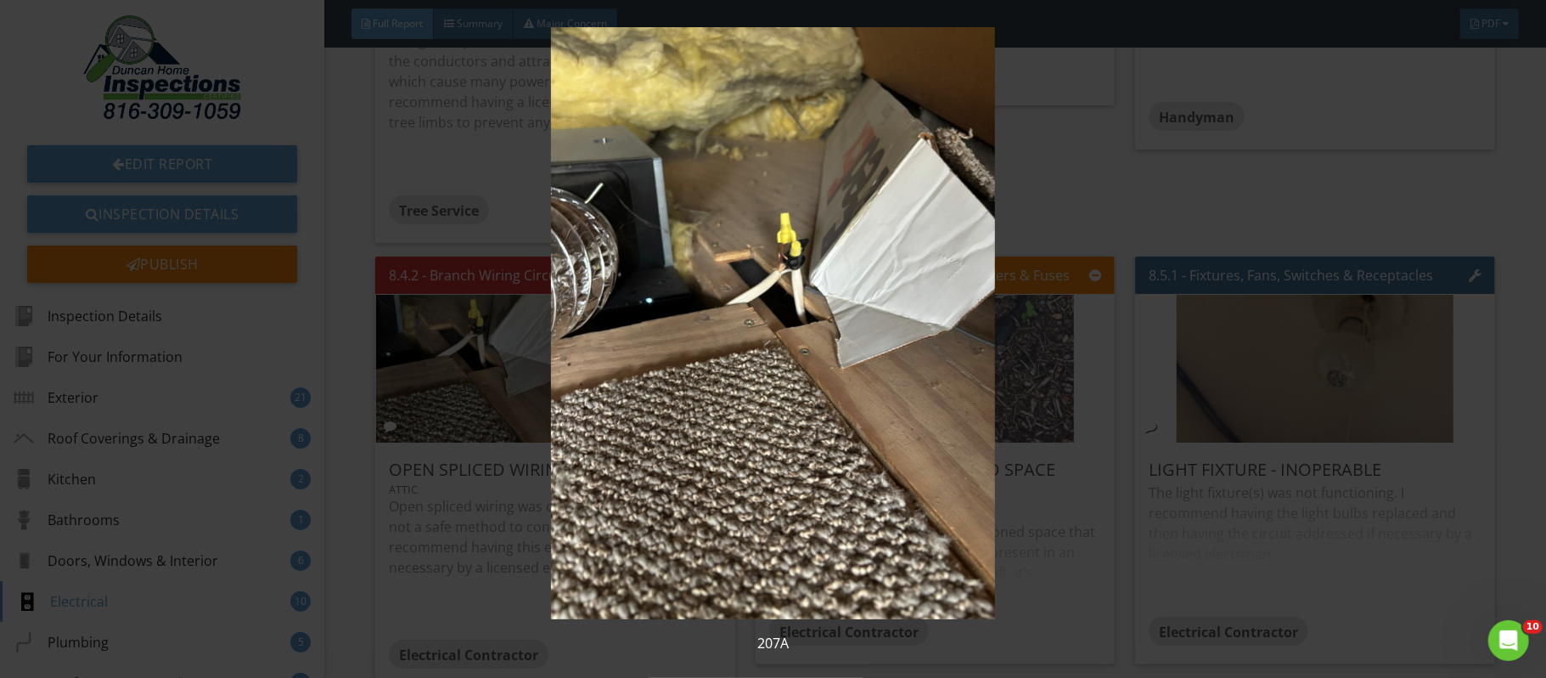
click at [1098, 612] on img at bounding box center [773, 323] width 1417 height 592
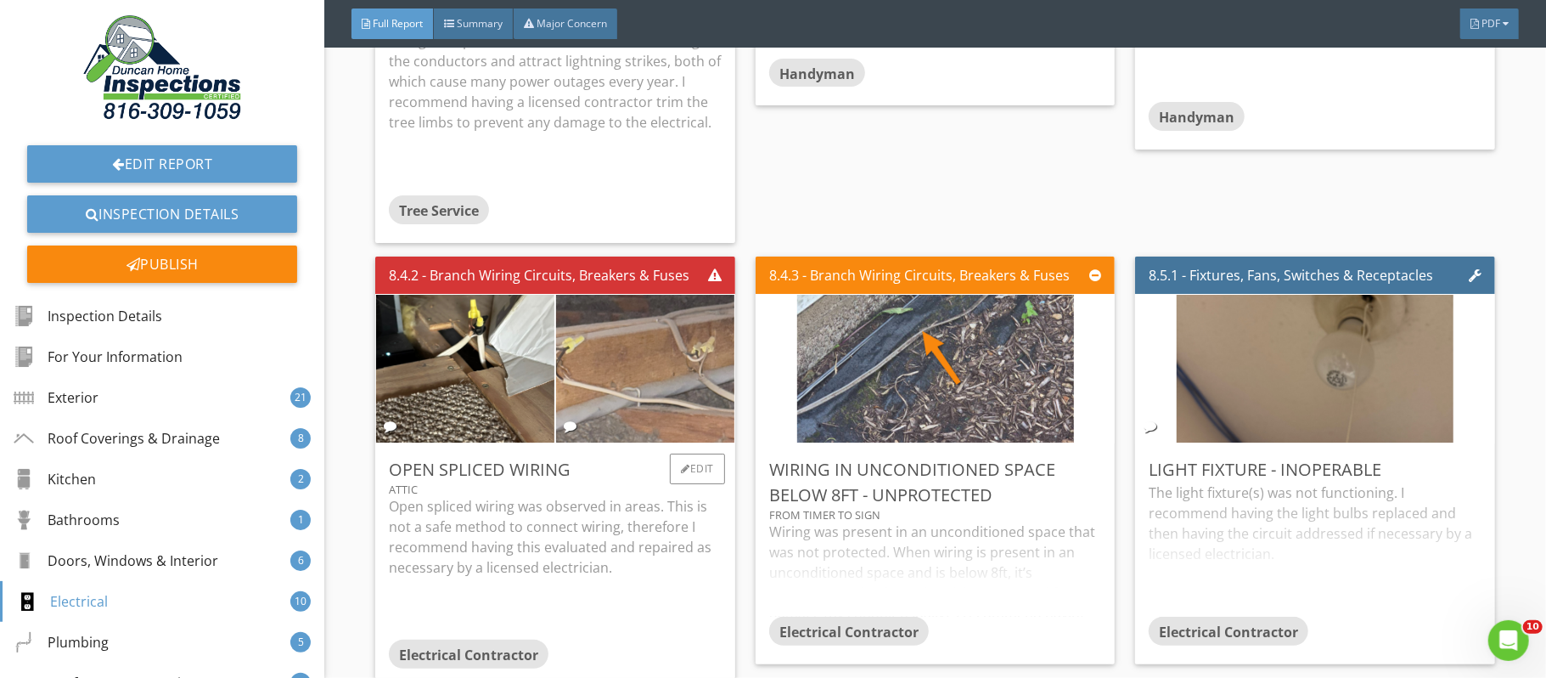
click at [617, 364] on img at bounding box center [646, 367] width 278 height 369
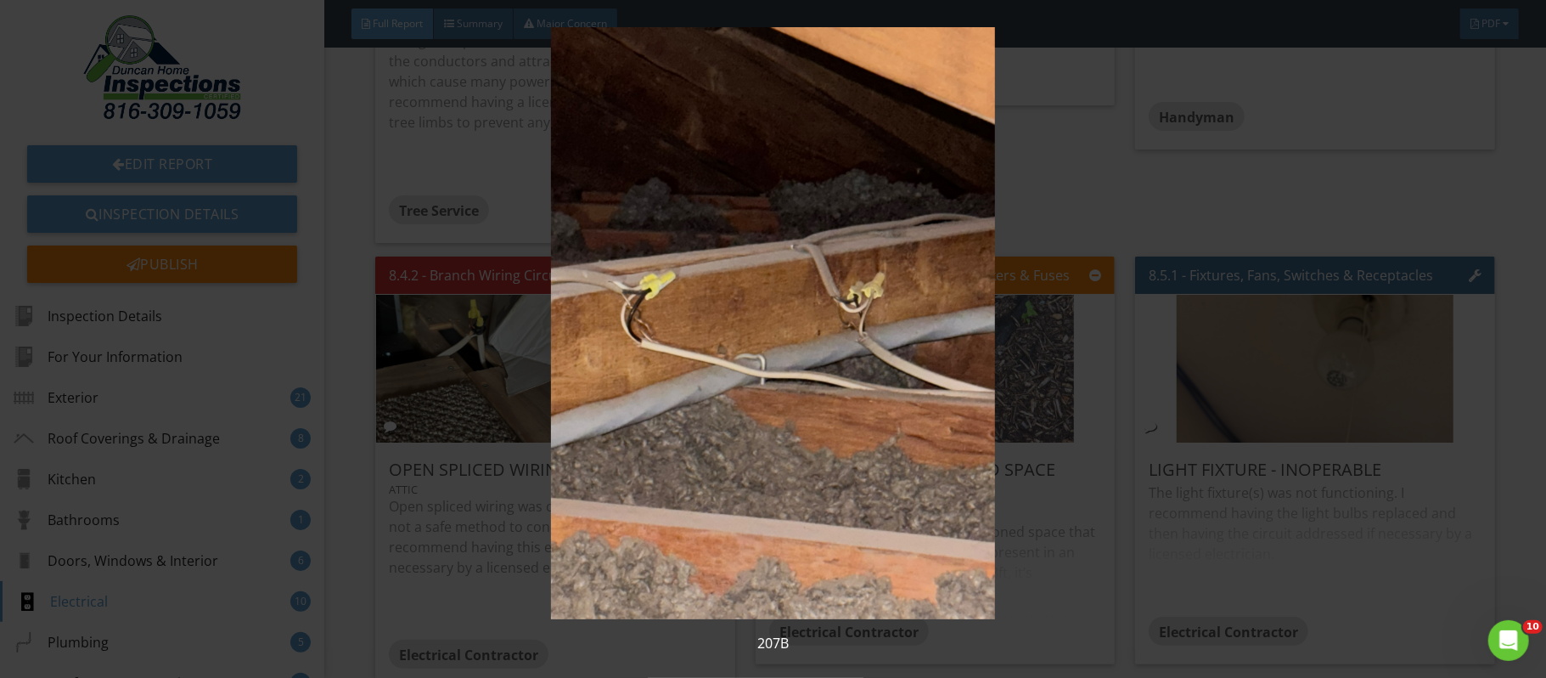
click at [1281, 609] on img at bounding box center [773, 323] width 1417 height 592
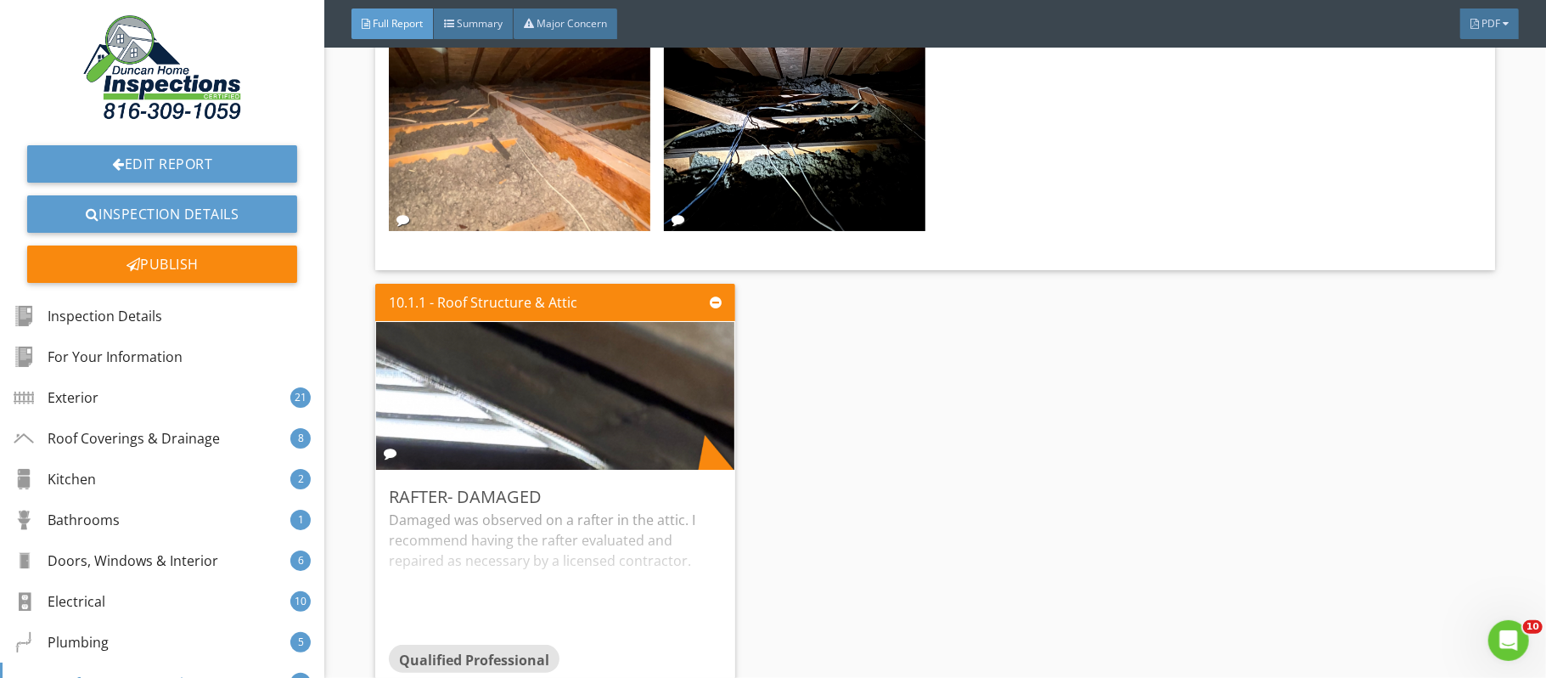
scroll to position [33029, 0]
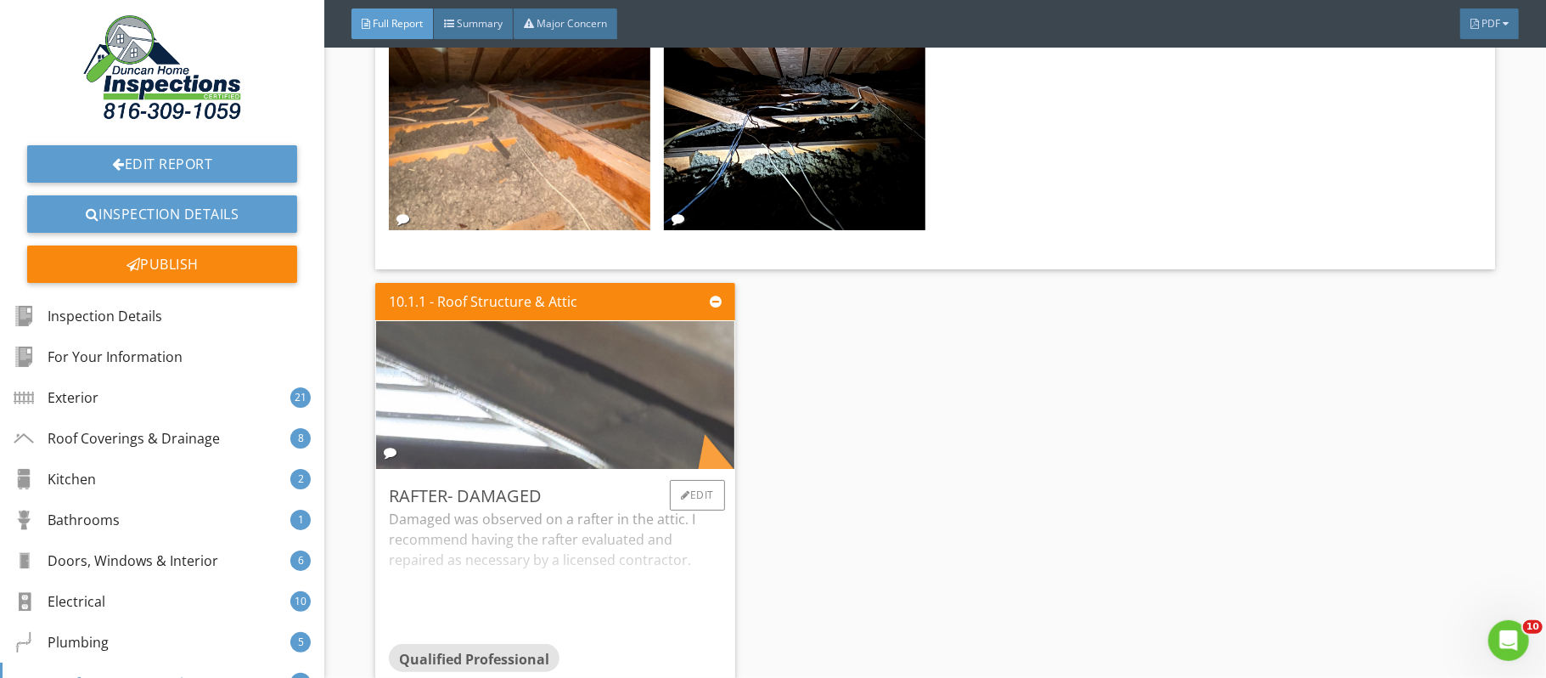
click at [624, 434] on img at bounding box center [555, 395] width 800 height 369
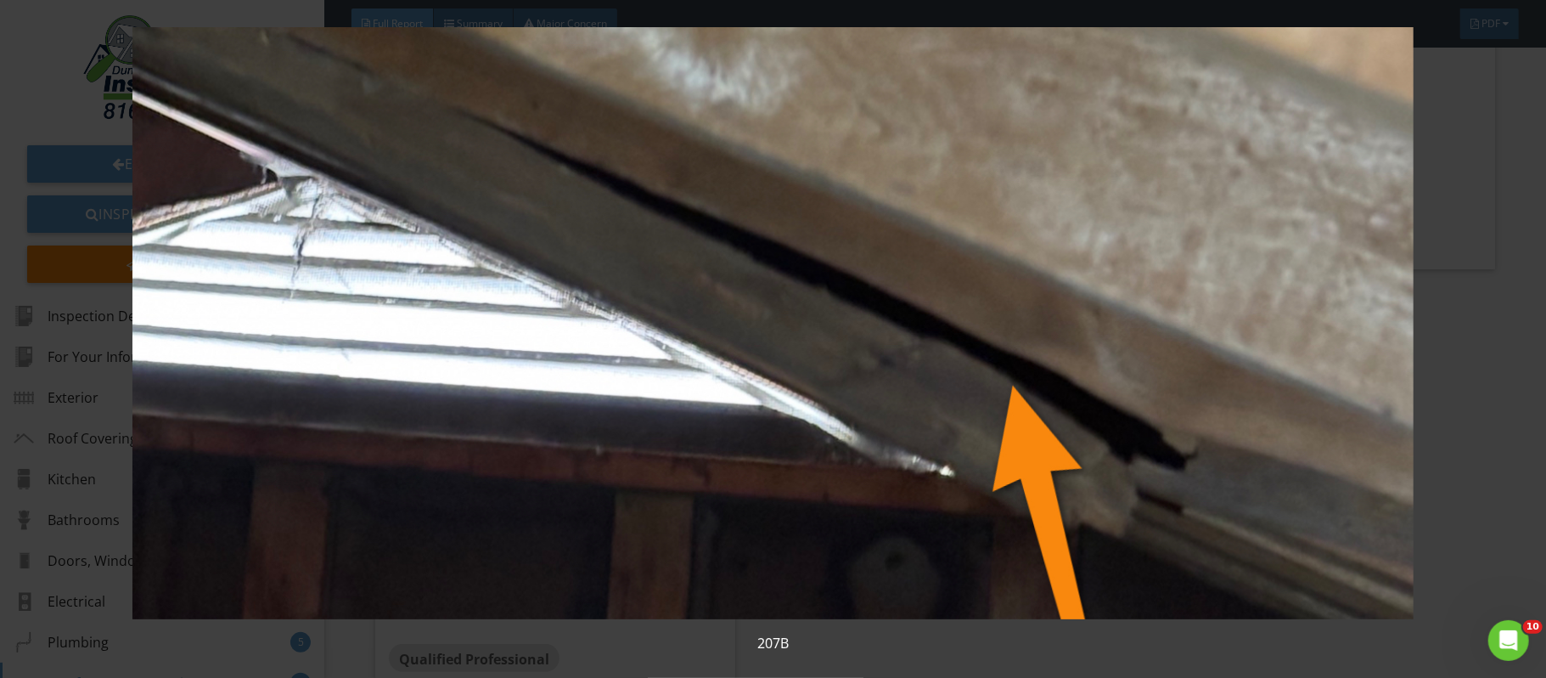
click at [1524, 373] on div "207B" at bounding box center [773, 339] width 1546 height 678
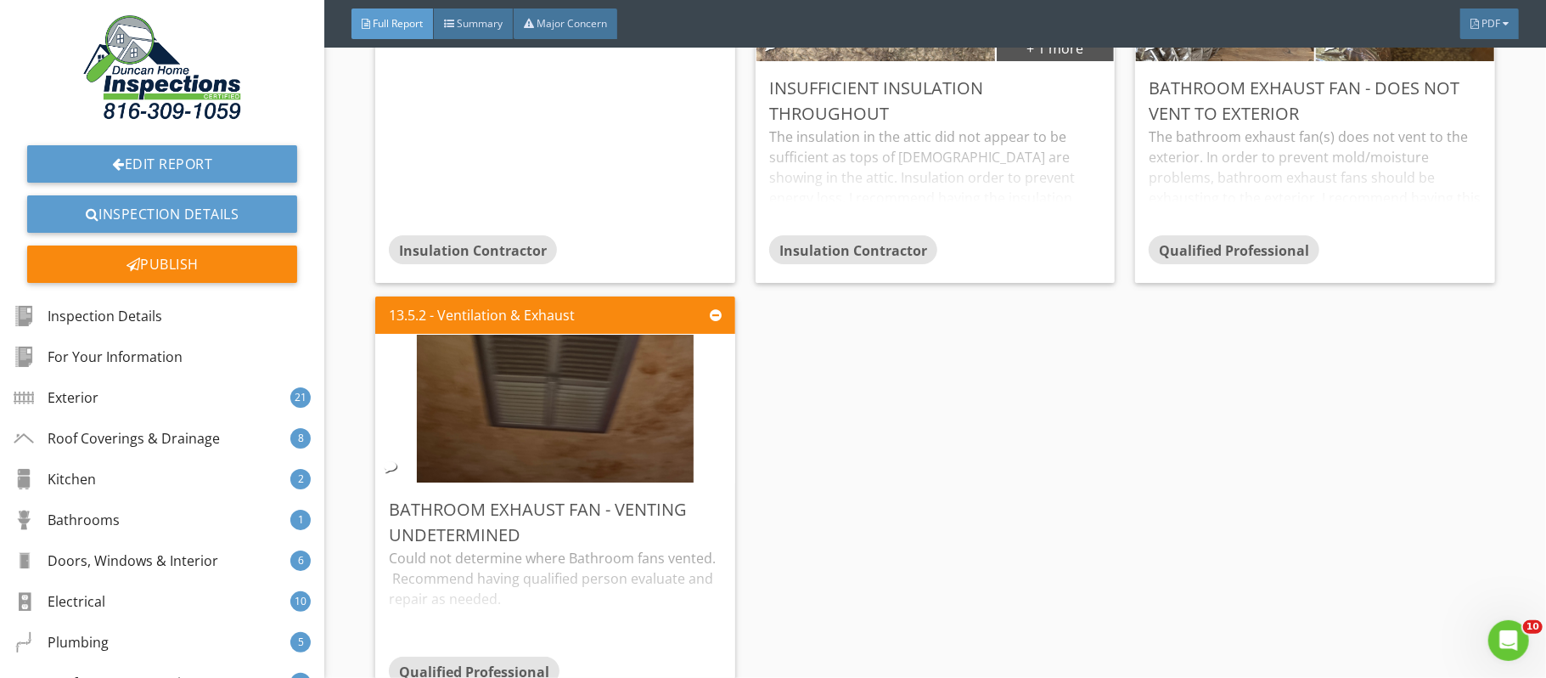
scroll to position [41735, 0]
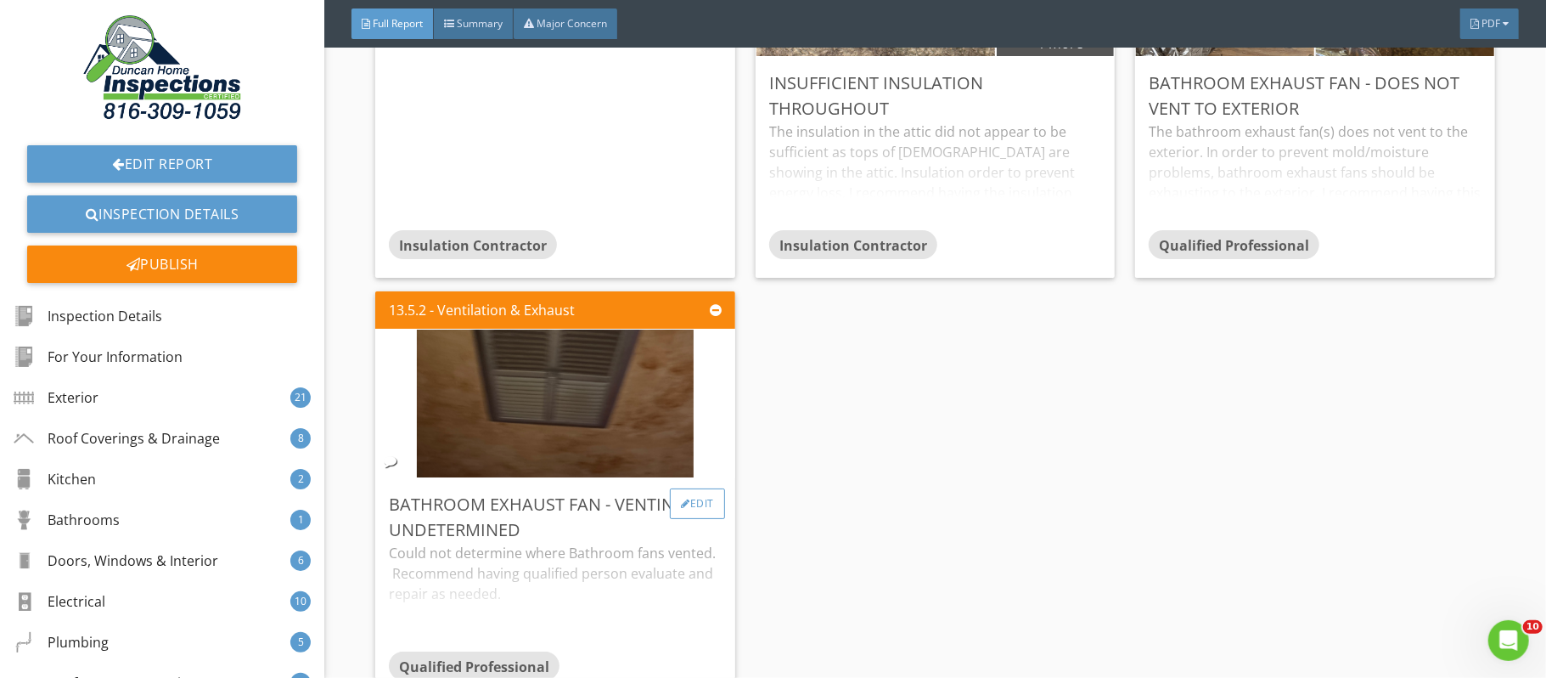
click at [709, 519] on div "Edit" at bounding box center [697, 503] width 55 height 31
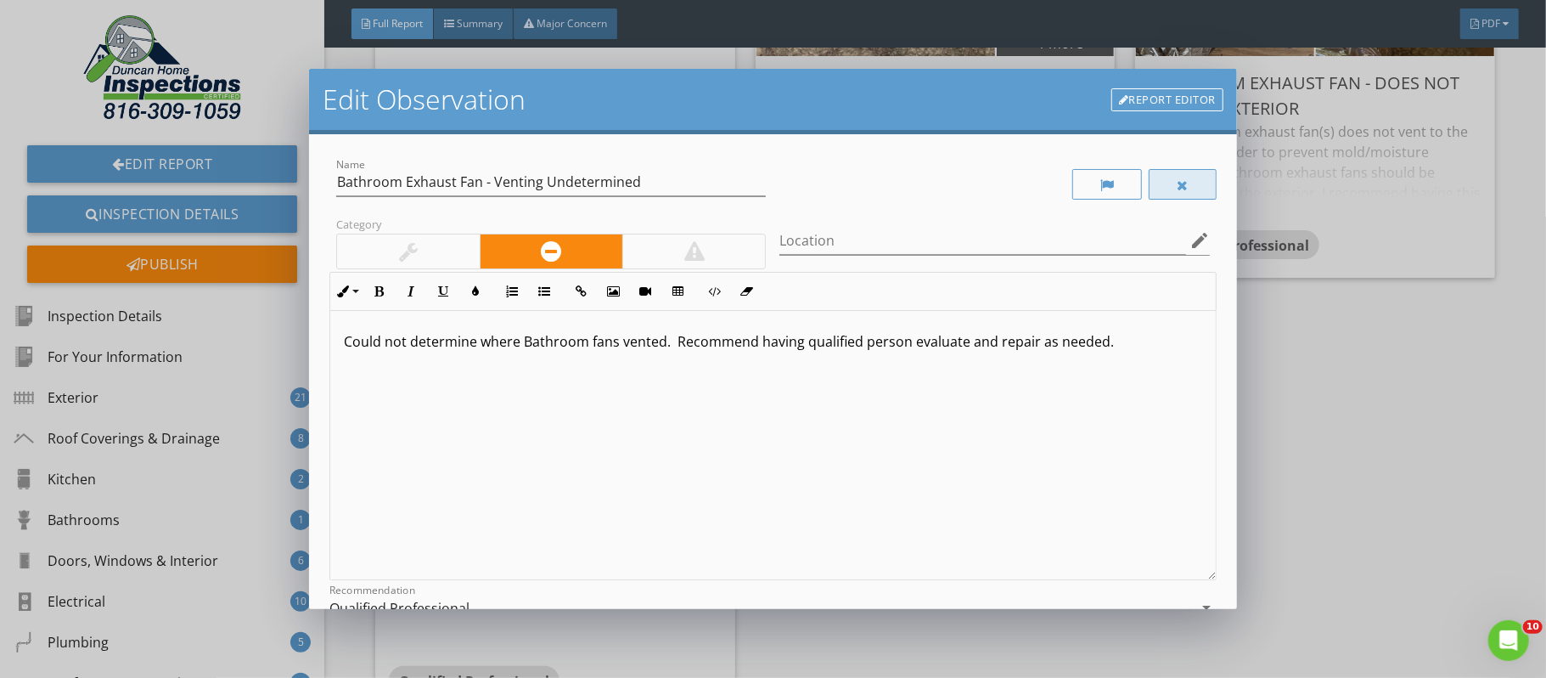
click at [1188, 186] on div at bounding box center [1183, 185] width 12 height 14
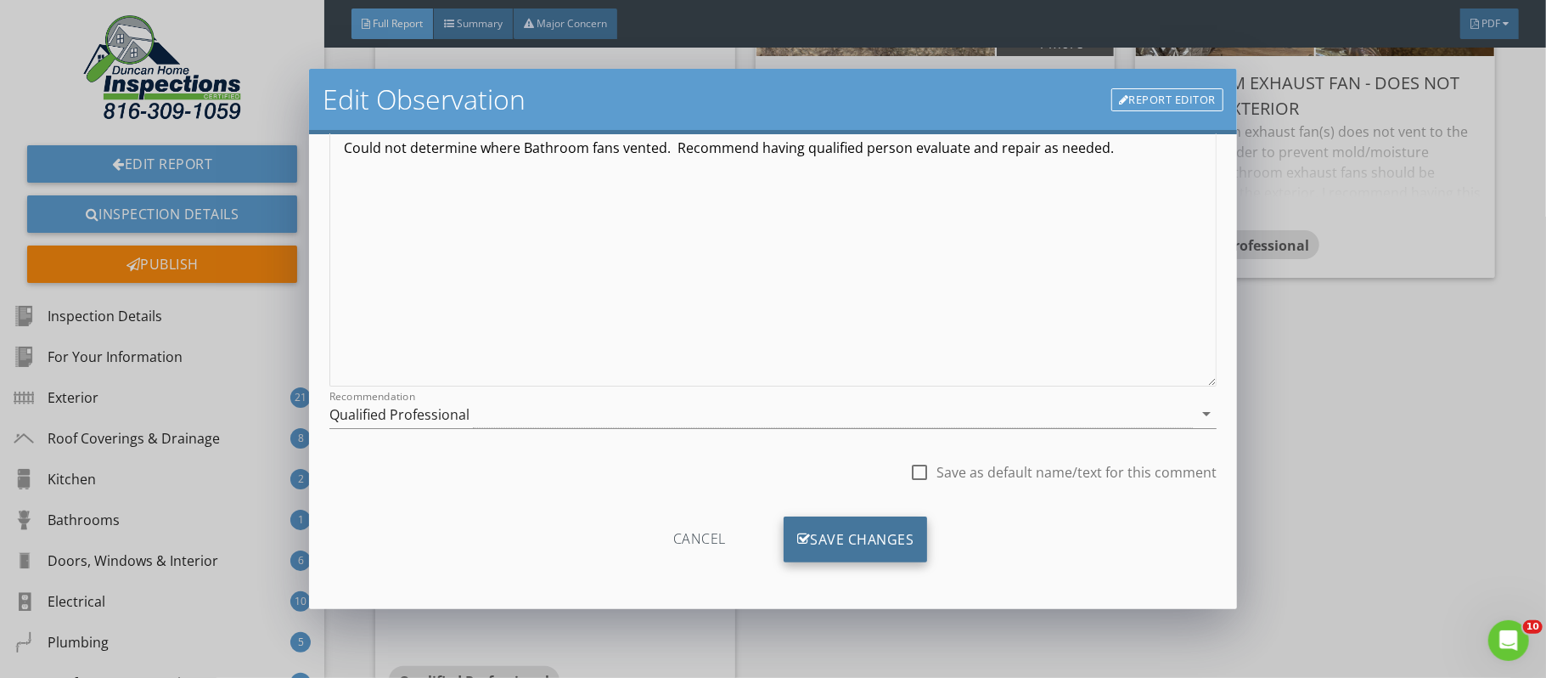
click at [870, 529] on div "Save Changes" at bounding box center [856, 539] width 144 height 46
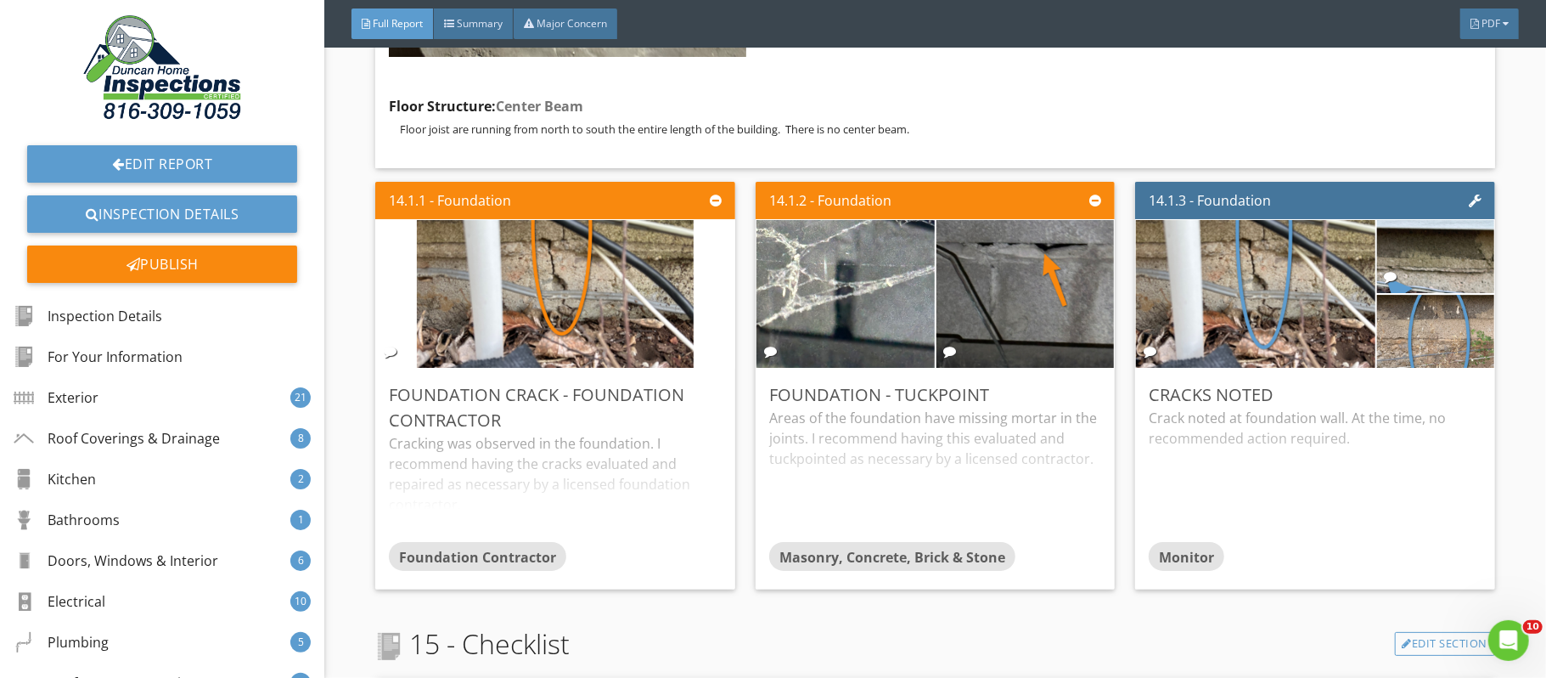
scroll to position [44715, 0]
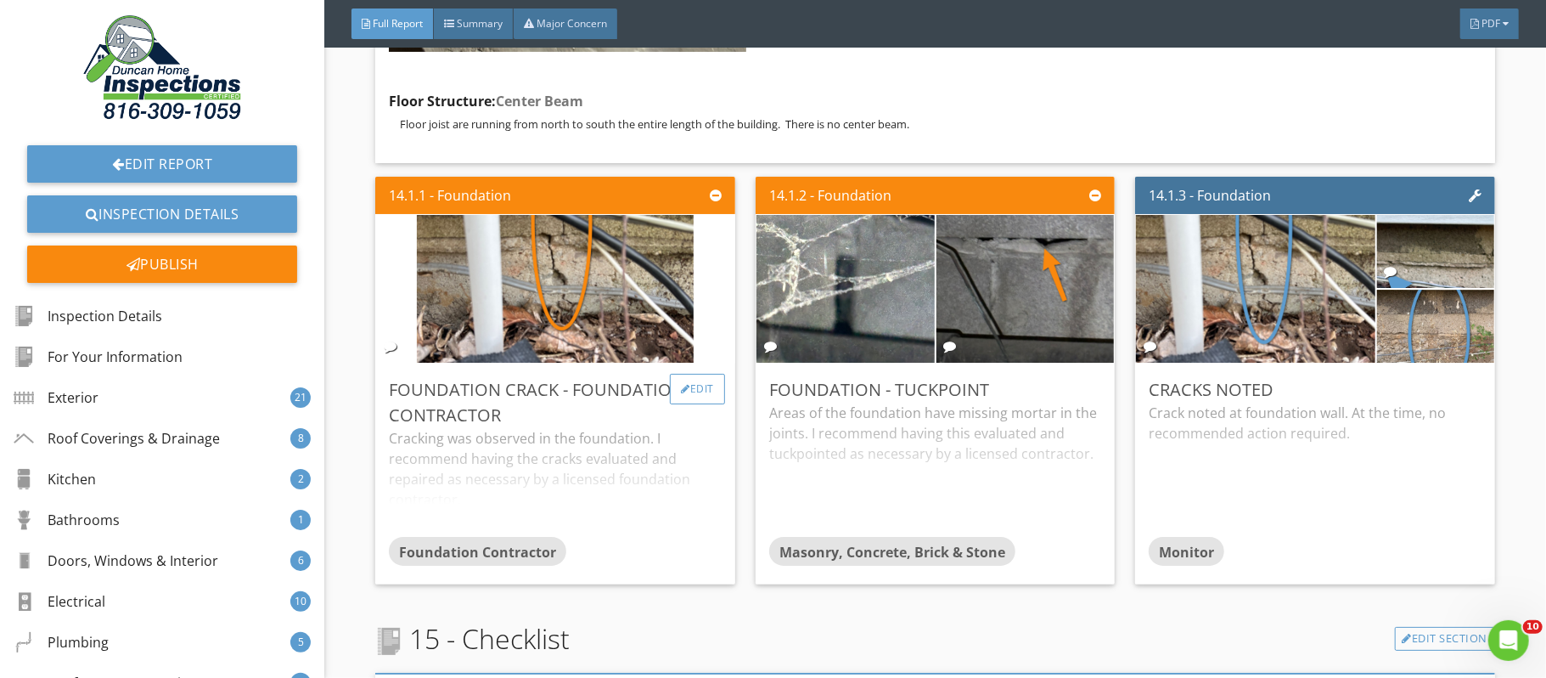
click at [700, 404] on div "Edit" at bounding box center [697, 389] width 55 height 31
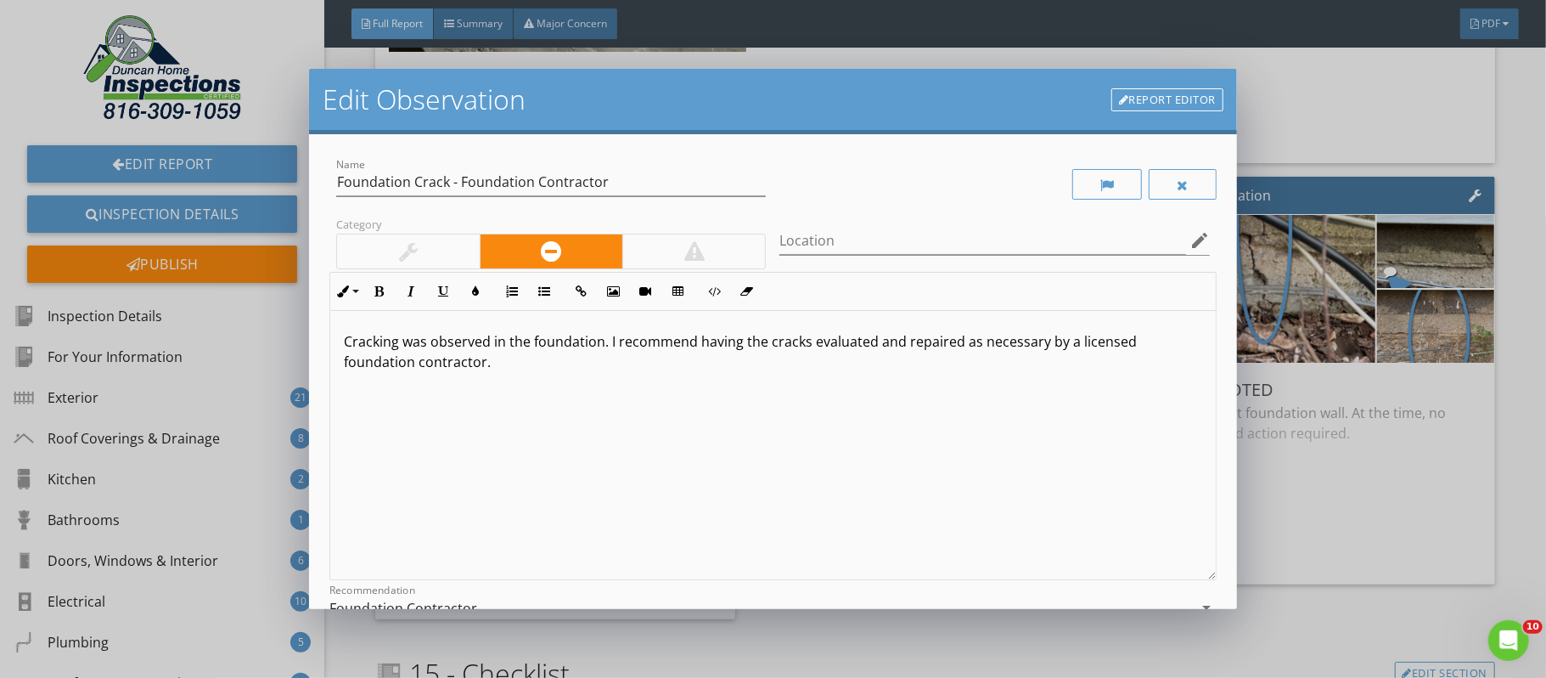
click at [442, 259] on div at bounding box center [408, 251] width 142 height 34
drag, startPoint x: 610, startPoint y: 337, endPoint x: 699, endPoint y: 375, distance: 97.0
click at [699, 375] on div "Cracking was observed in the foundation. I recommend having the cracks evaluate…" at bounding box center [773, 445] width 886 height 269
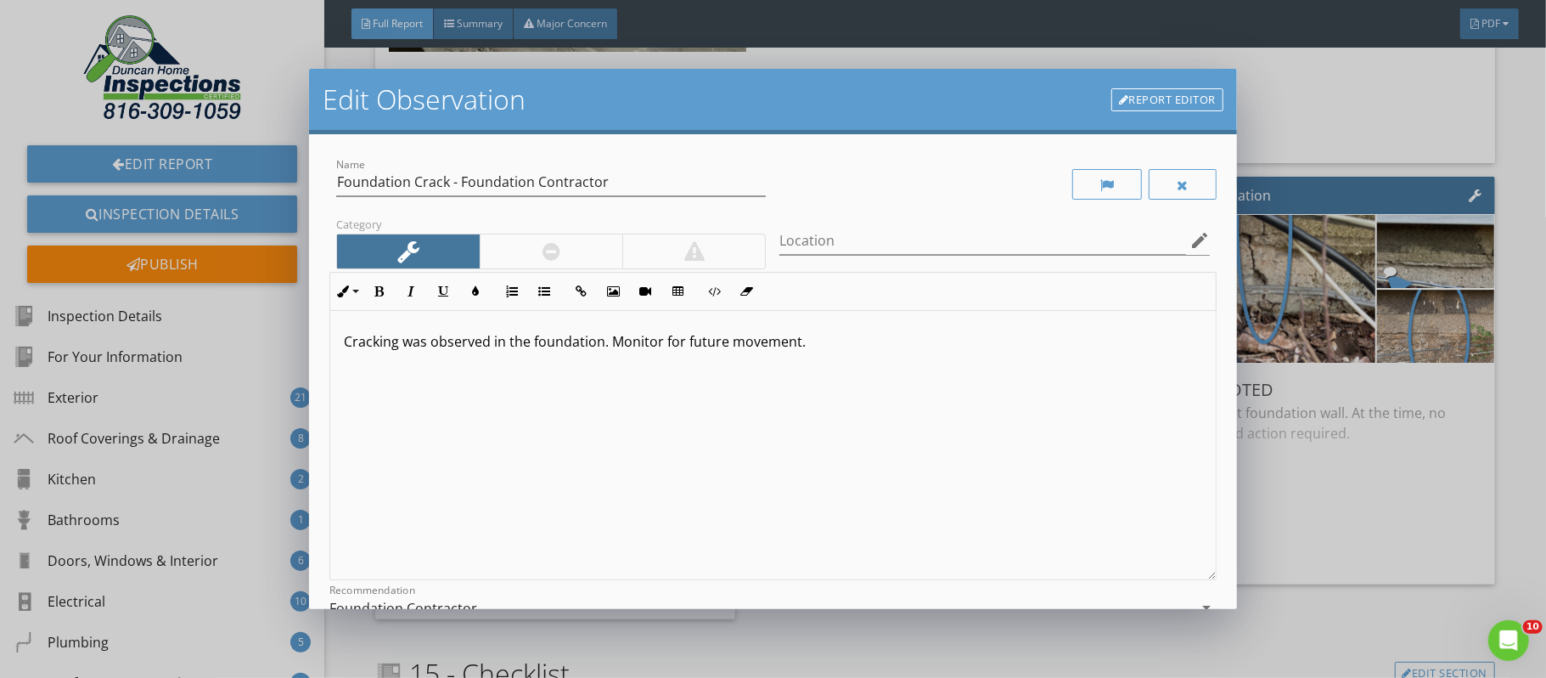
scroll to position [195, 0]
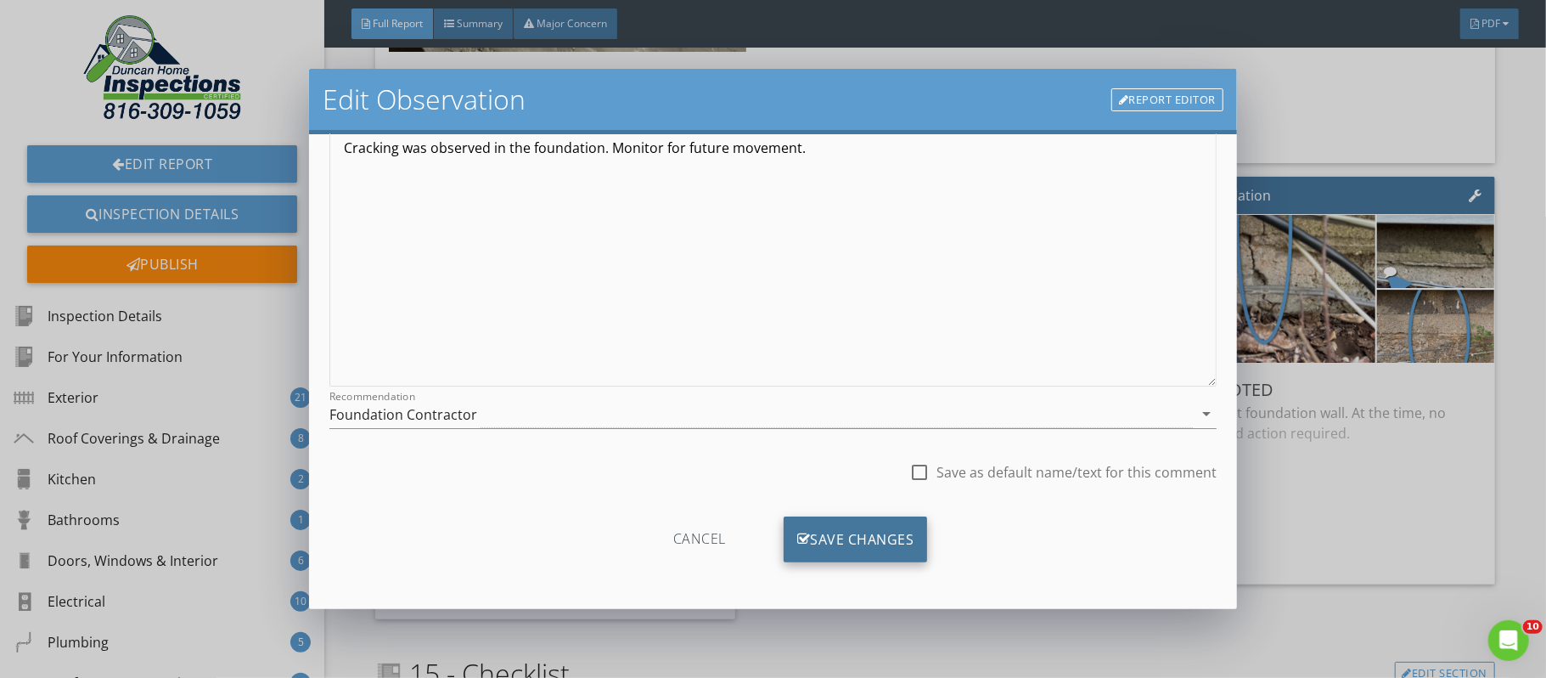
click at [858, 527] on div "Save Changes" at bounding box center [856, 539] width 144 height 46
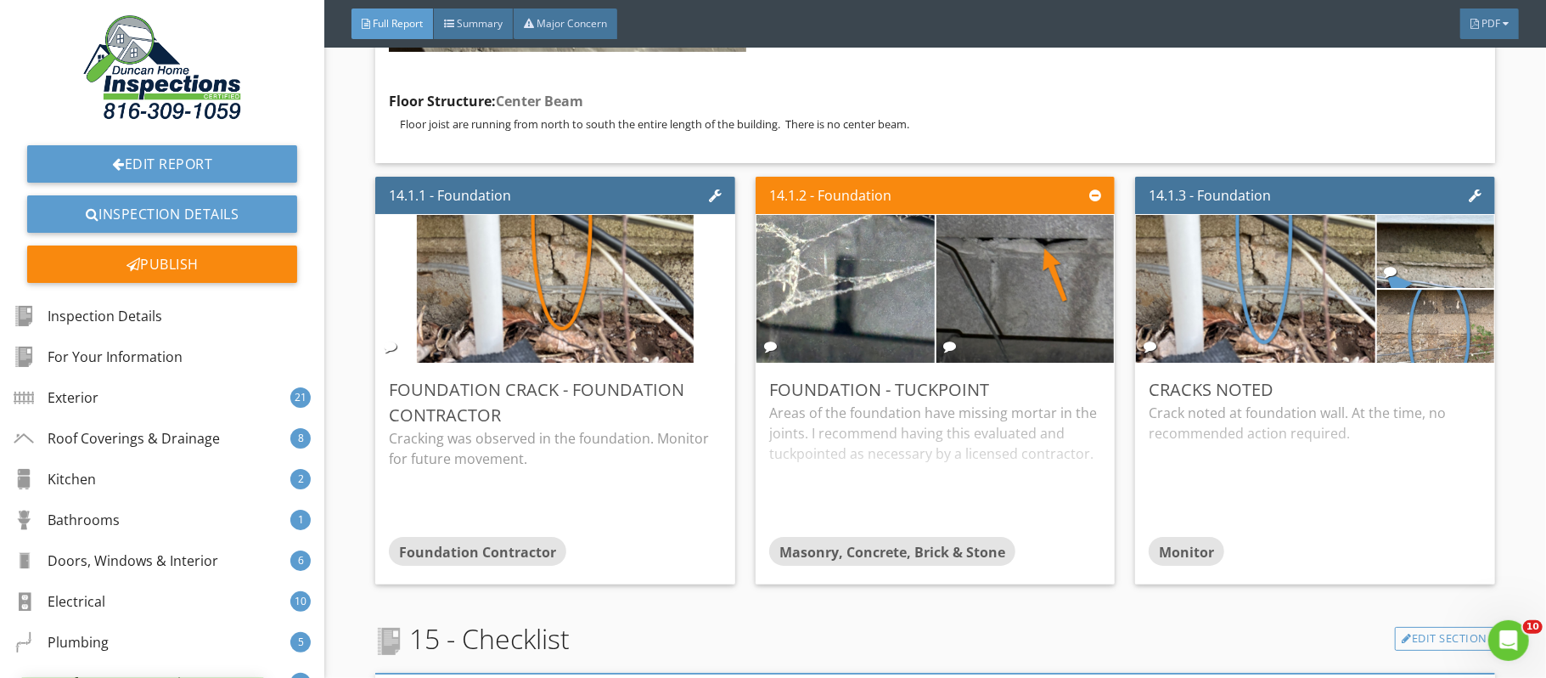
scroll to position [0, 0]
click at [705, 404] on div "Edit" at bounding box center [697, 389] width 55 height 31
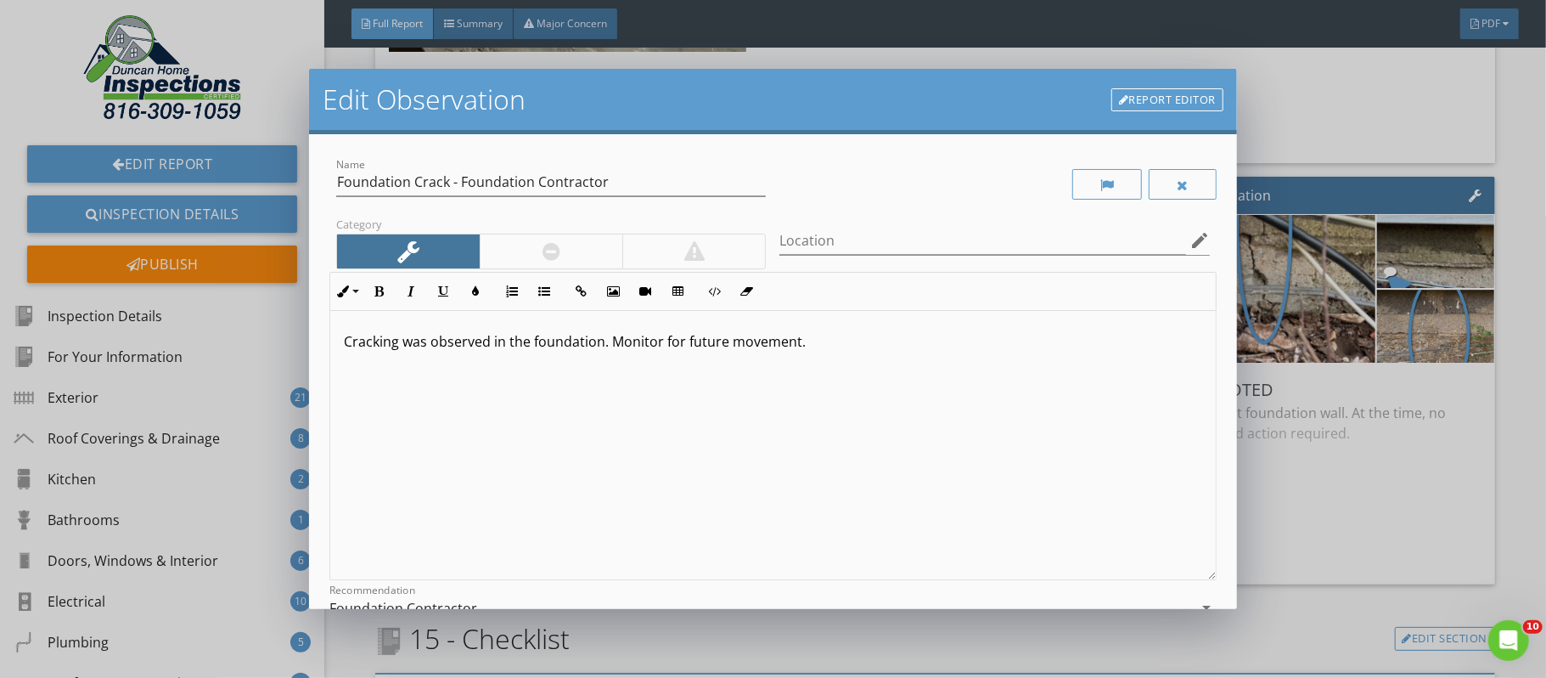
scroll to position [195, 0]
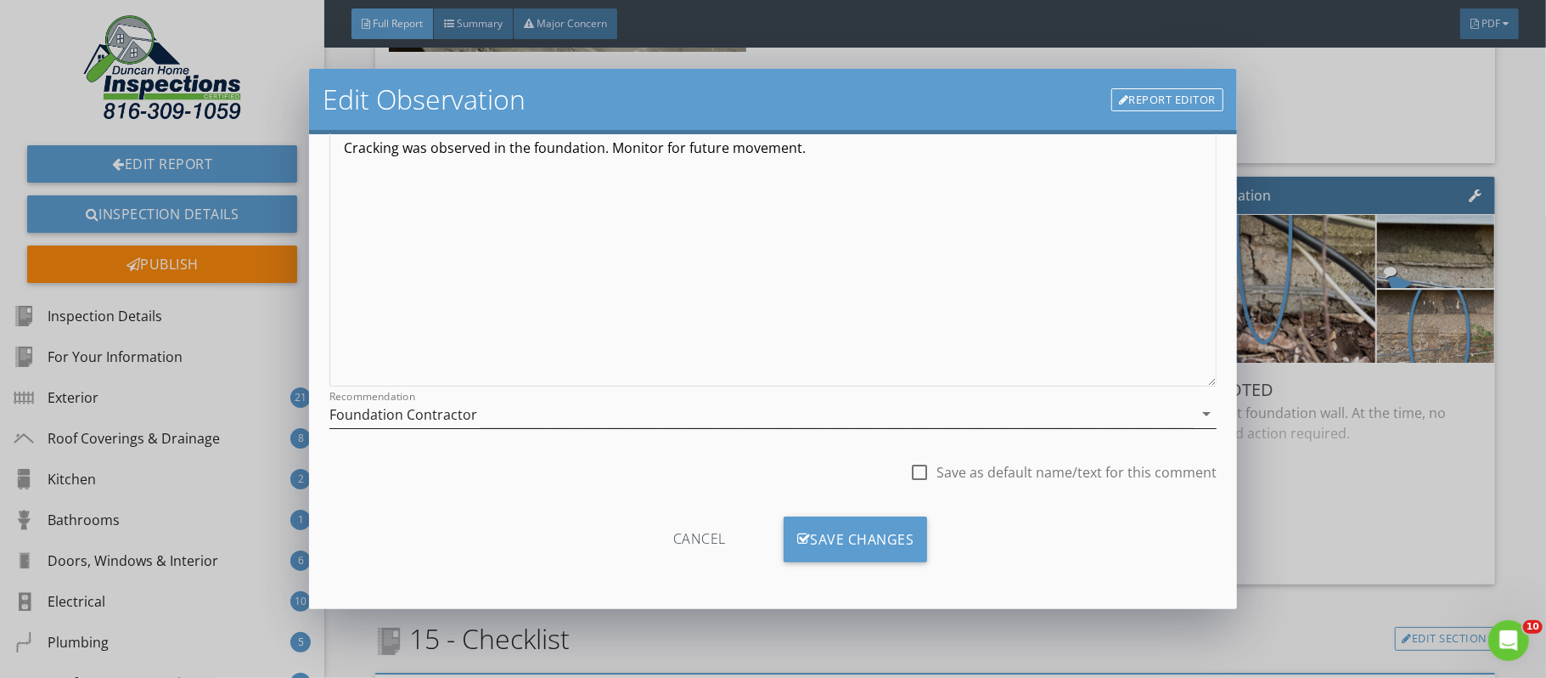
click at [1210, 411] on icon "arrow_drop_down" at bounding box center [1207, 413] width 20 height 20
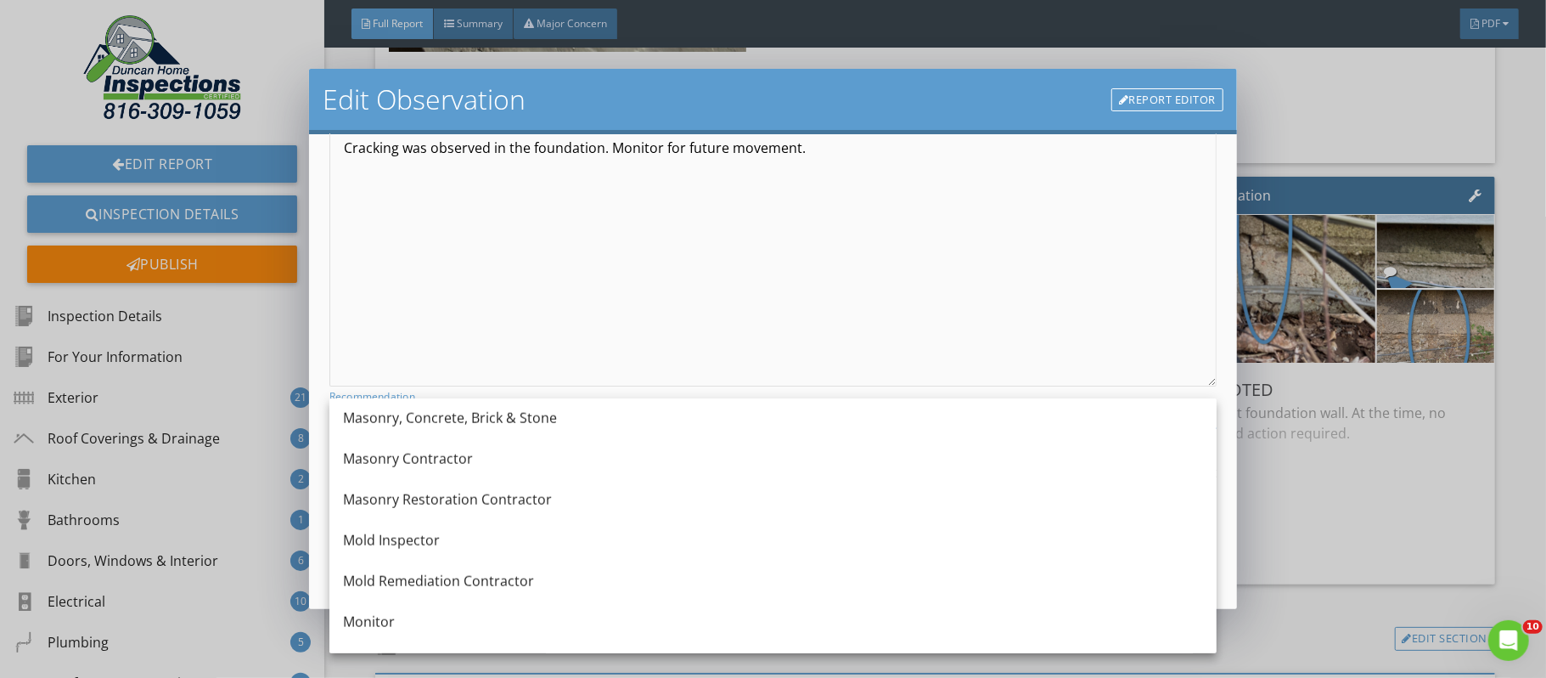
scroll to position [1517, 0]
click at [379, 624] on div "Monitor" at bounding box center [773, 621] width 860 height 20
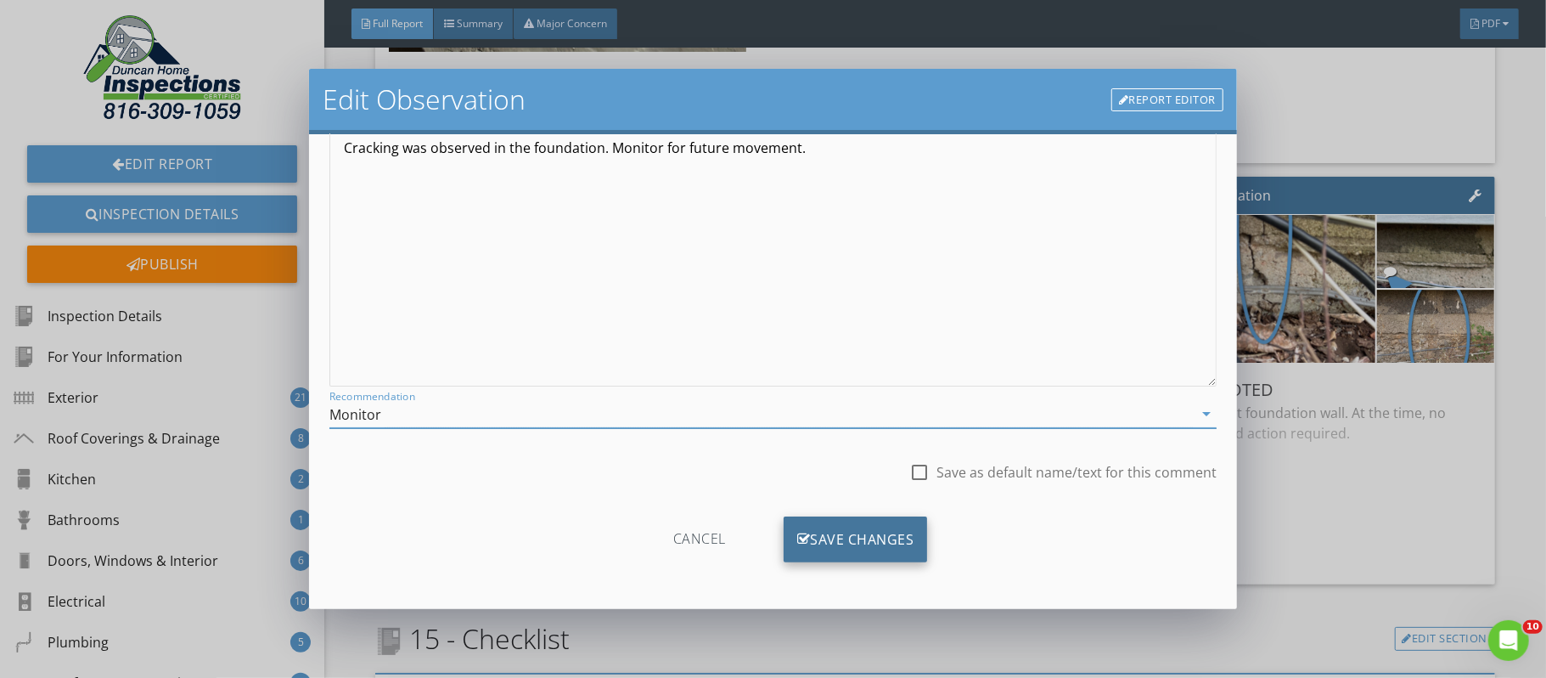
click at [883, 547] on div "Save Changes" at bounding box center [856, 539] width 144 height 46
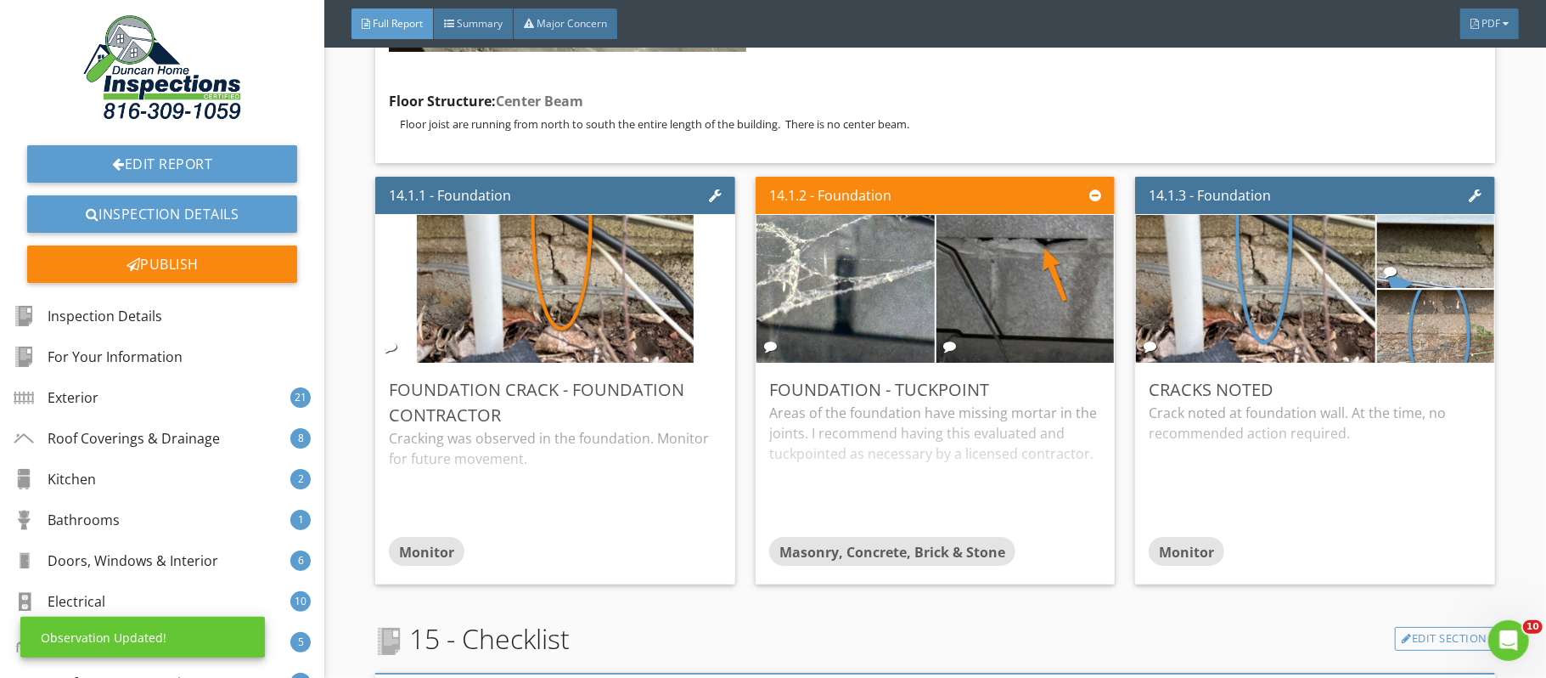
scroll to position [0, 0]
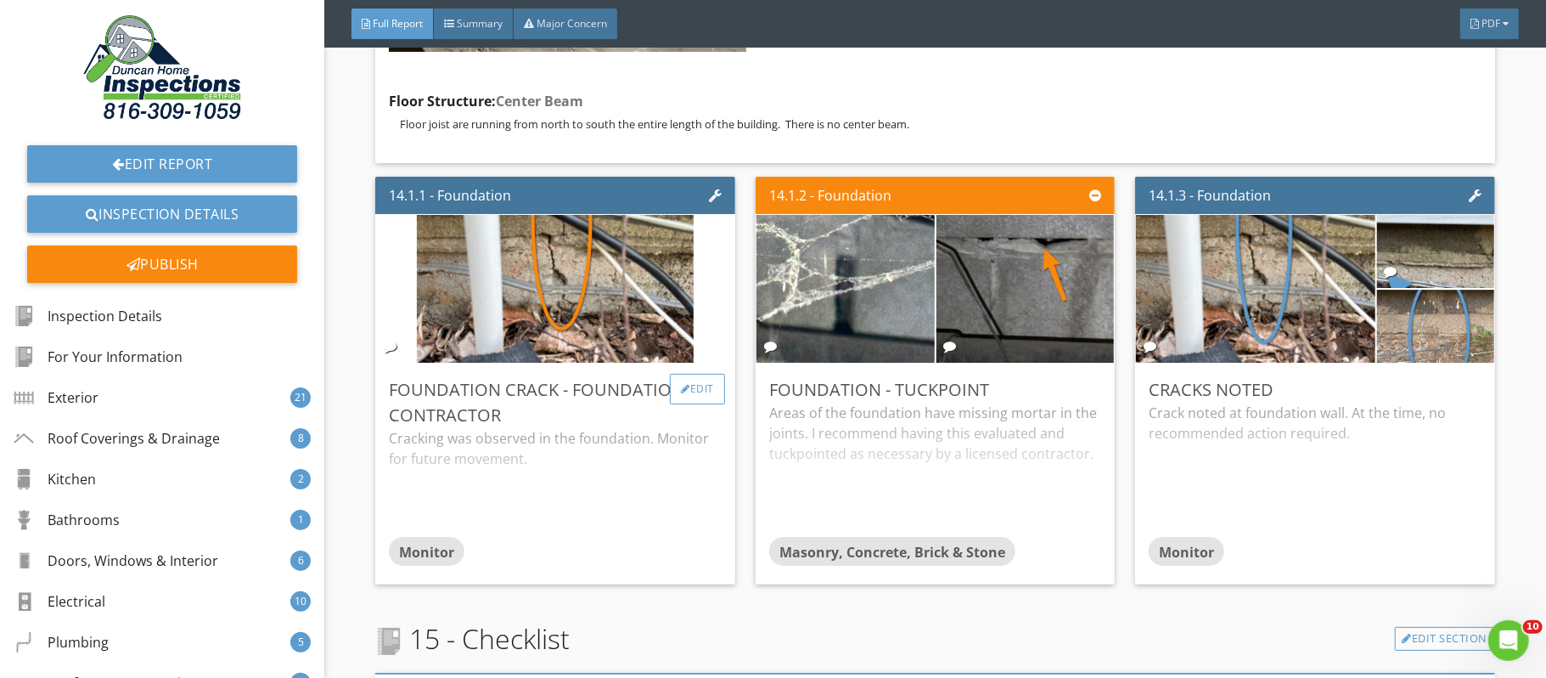
click at [708, 404] on div "Edit" at bounding box center [697, 389] width 55 height 31
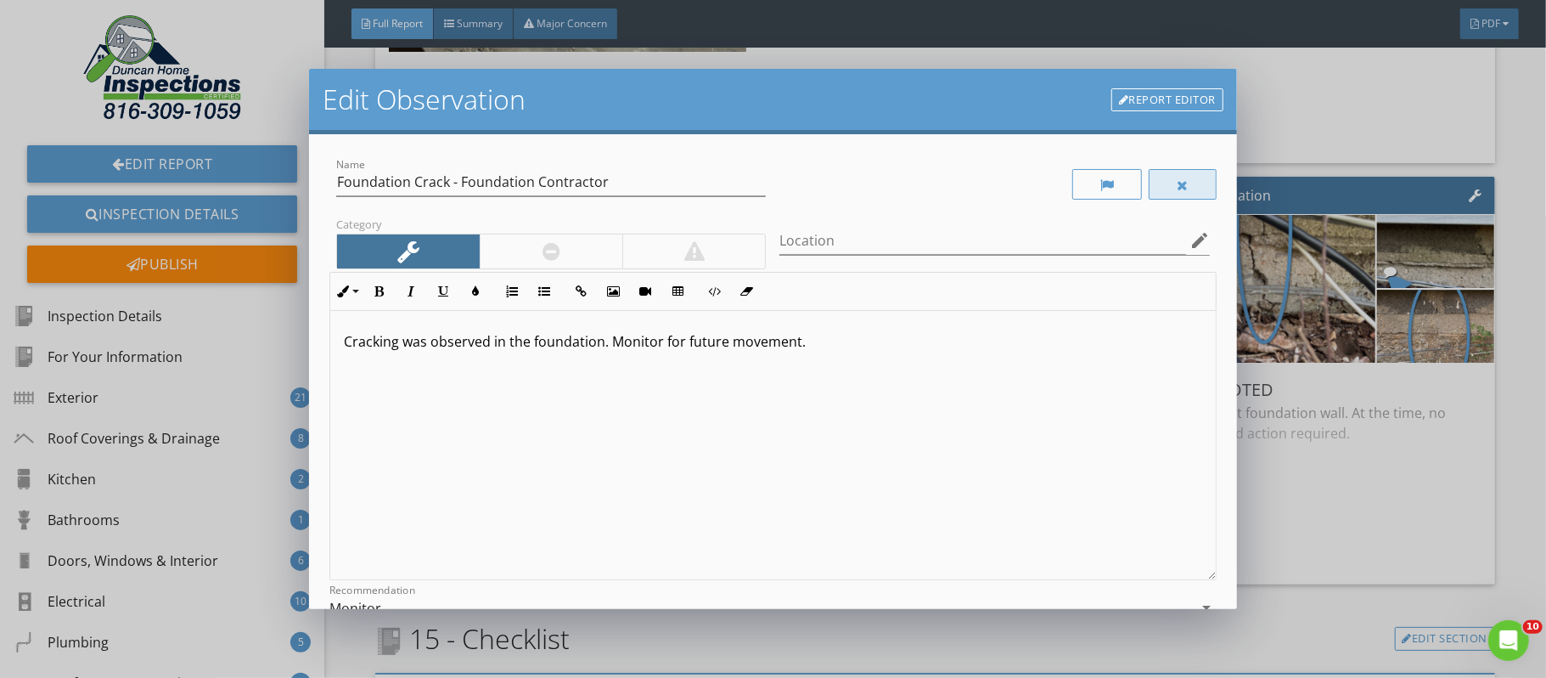
click at [1169, 178] on div at bounding box center [1183, 184] width 68 height 31
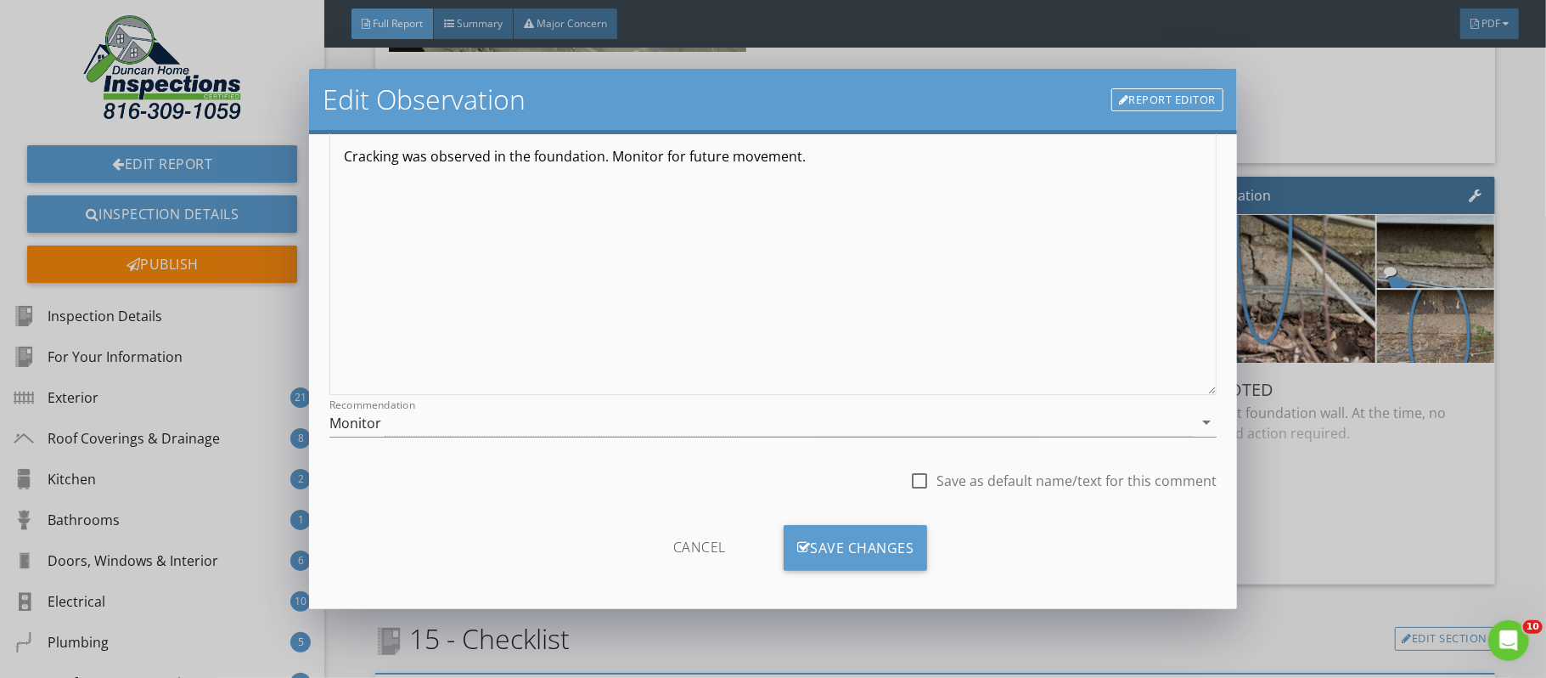
scroll to position [195, 0]
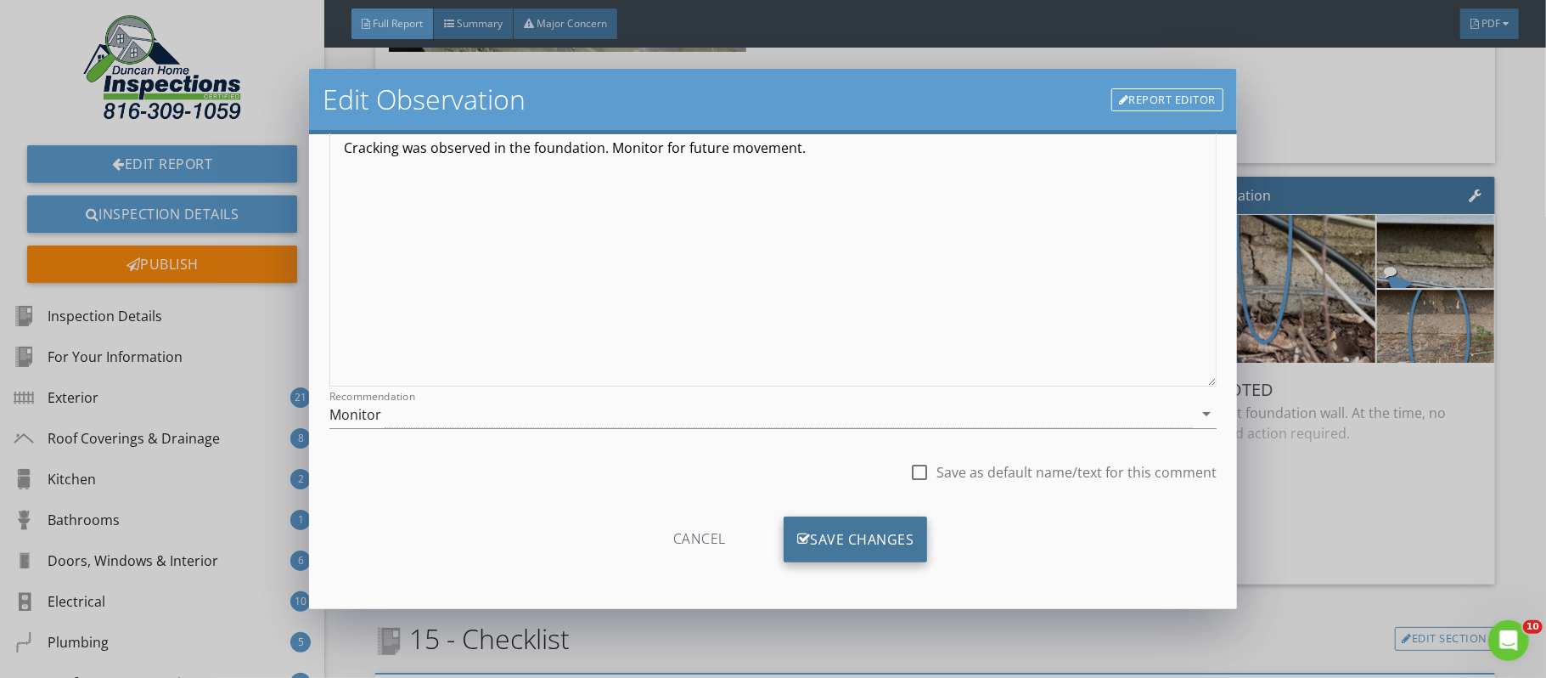
click at [887, 524] on div "Save Changes" at bounding box center [856, 539] width 144 height 46
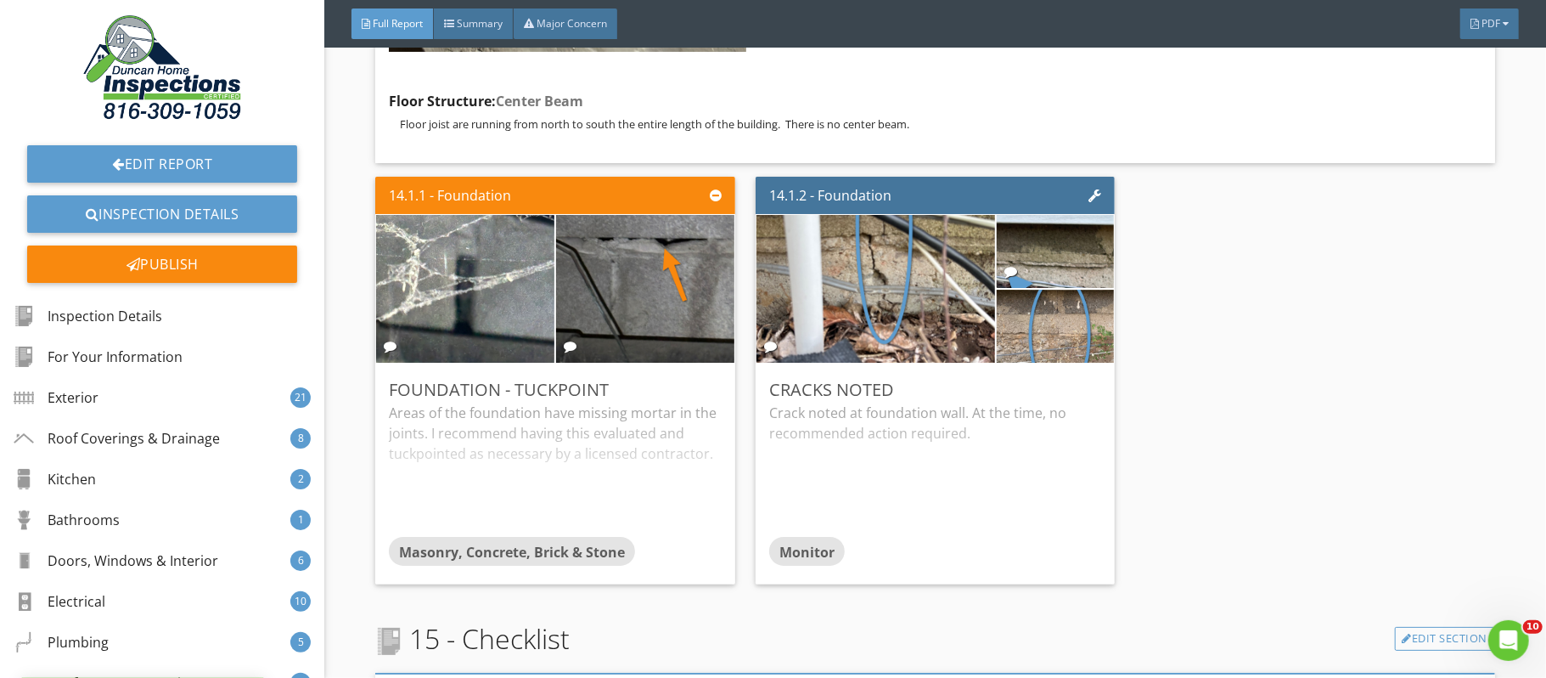
scroll to position [0, 0]
click at [1063, 367] on img at bounding box center [1056, 325] width 244 height 183
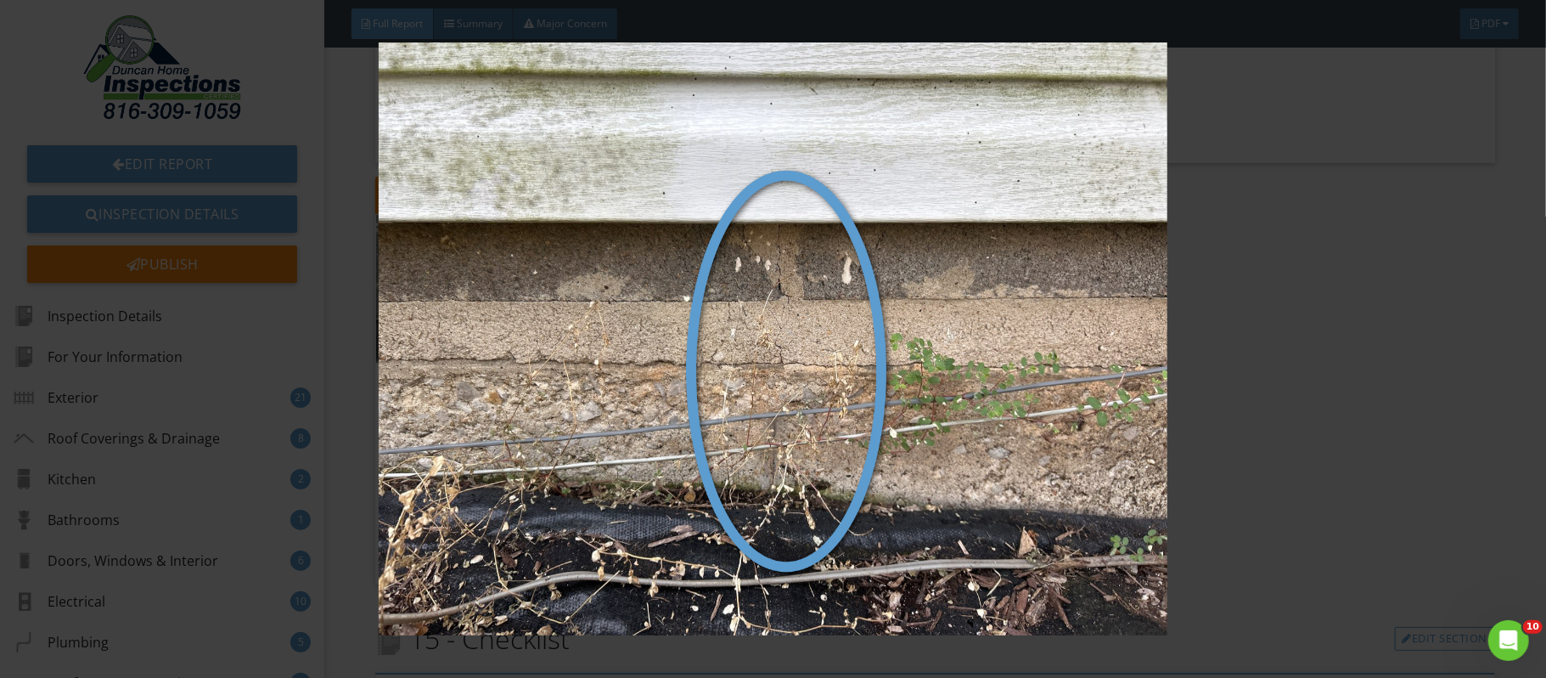
click at [1316, 338] on img at bounding box center [773, 338] width 1417 height 592
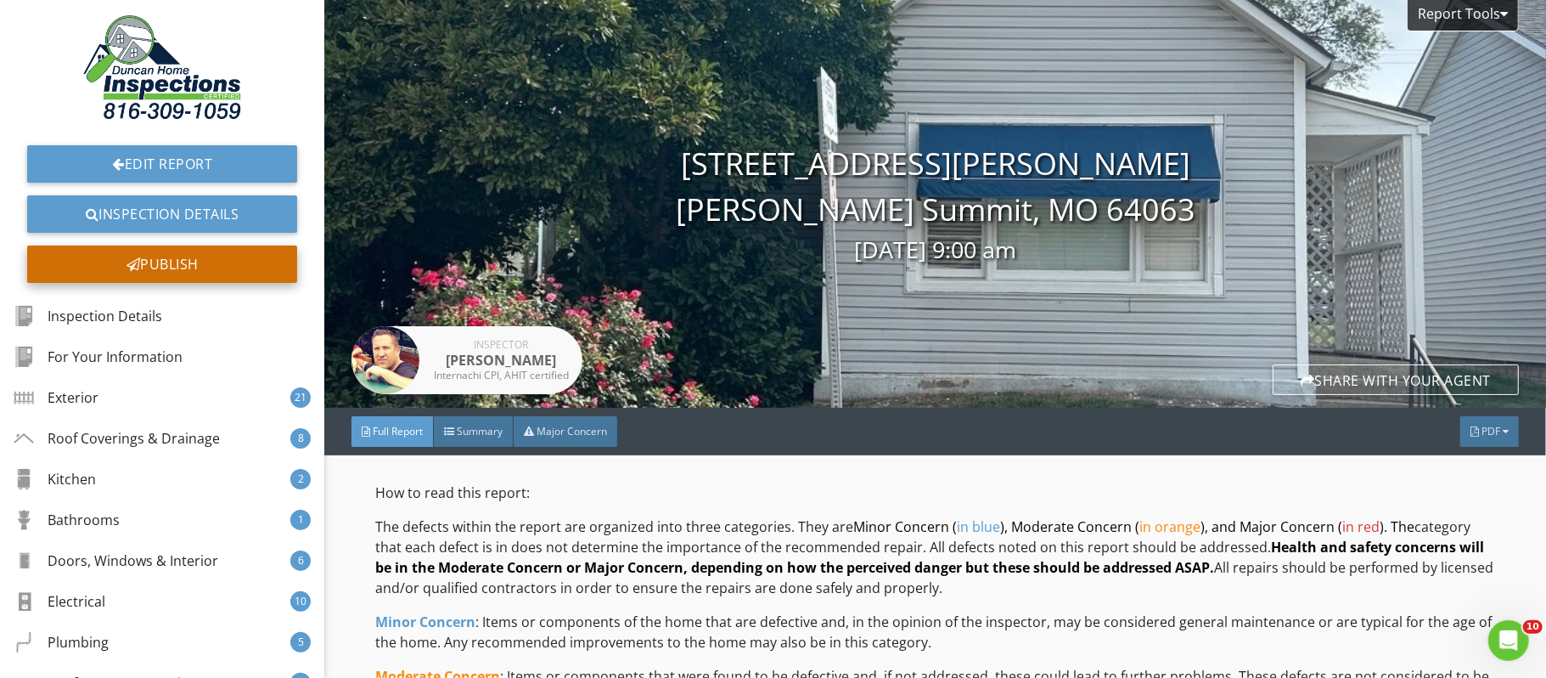
click at [209, 264] on div "Publish" at bounding box center [162, 263] width 270 height 37
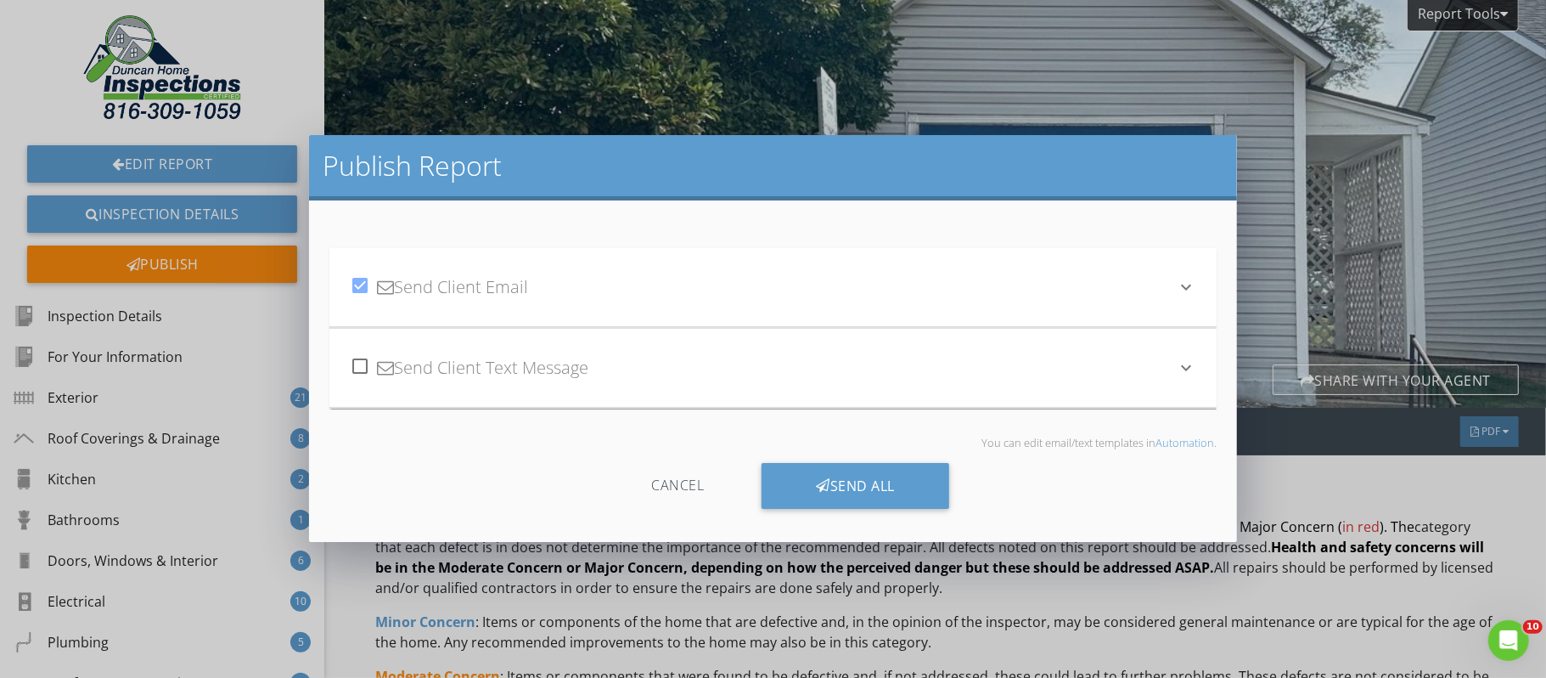
click at [362, 371] on div at bounding box center [360, 366] width 29 height 29
checkbox input "true"
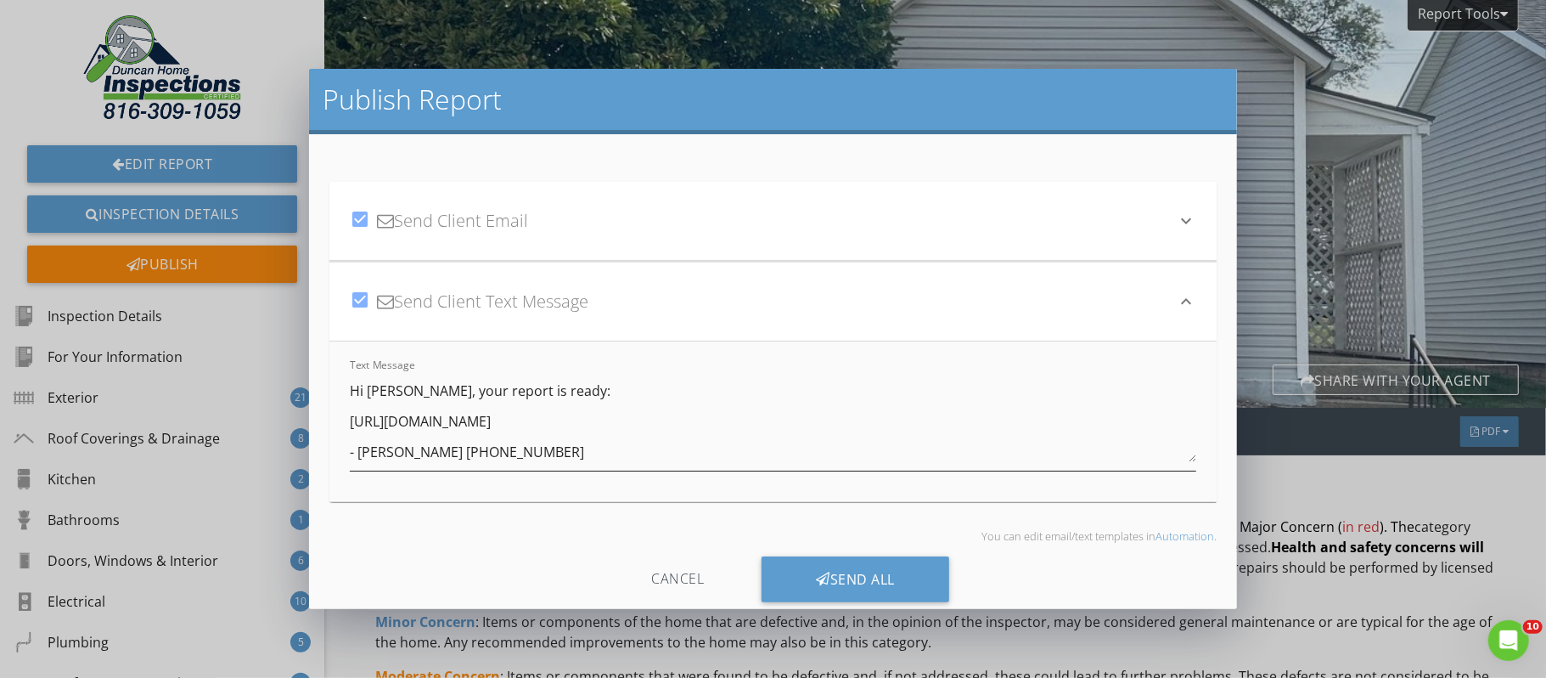
click at [600, 393] on textarea "Hi Samantha, your report is ready: https://app.spectora.com/u/NsQZtNW - Mark Du…" at bounding box center [773, 419] width 847 height 85
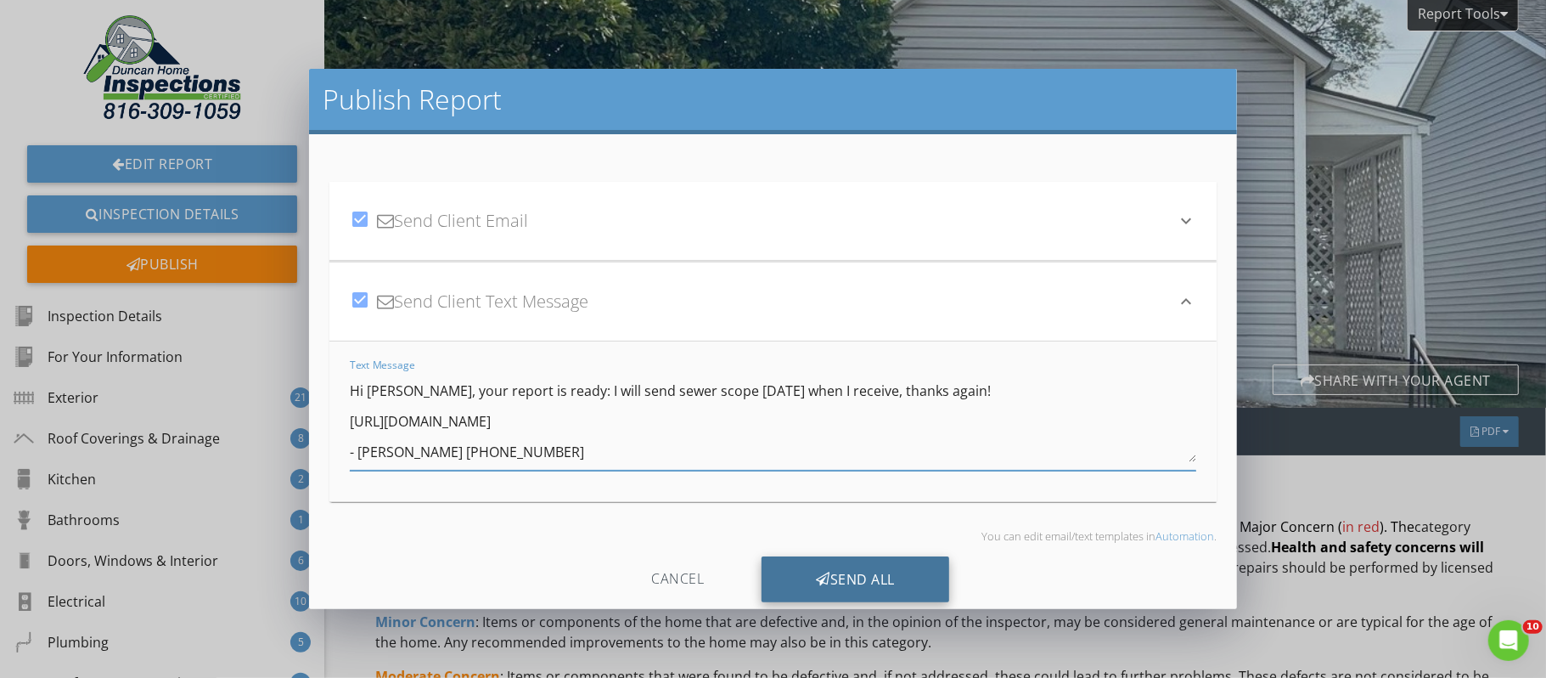
type textarea "Hi Samantha, your report is ready: I will send sewer scope tomorrow when I rece…"
click at [869, 579] on div "Send All" at bounding box center [856, 579] width 188 height 46
click at [1359, 472] on div "Publish Report check_box Send Client Email keyboard_arrow_down Subject Your Hom…" at bounding box center [773, 339] width 1546 height 678
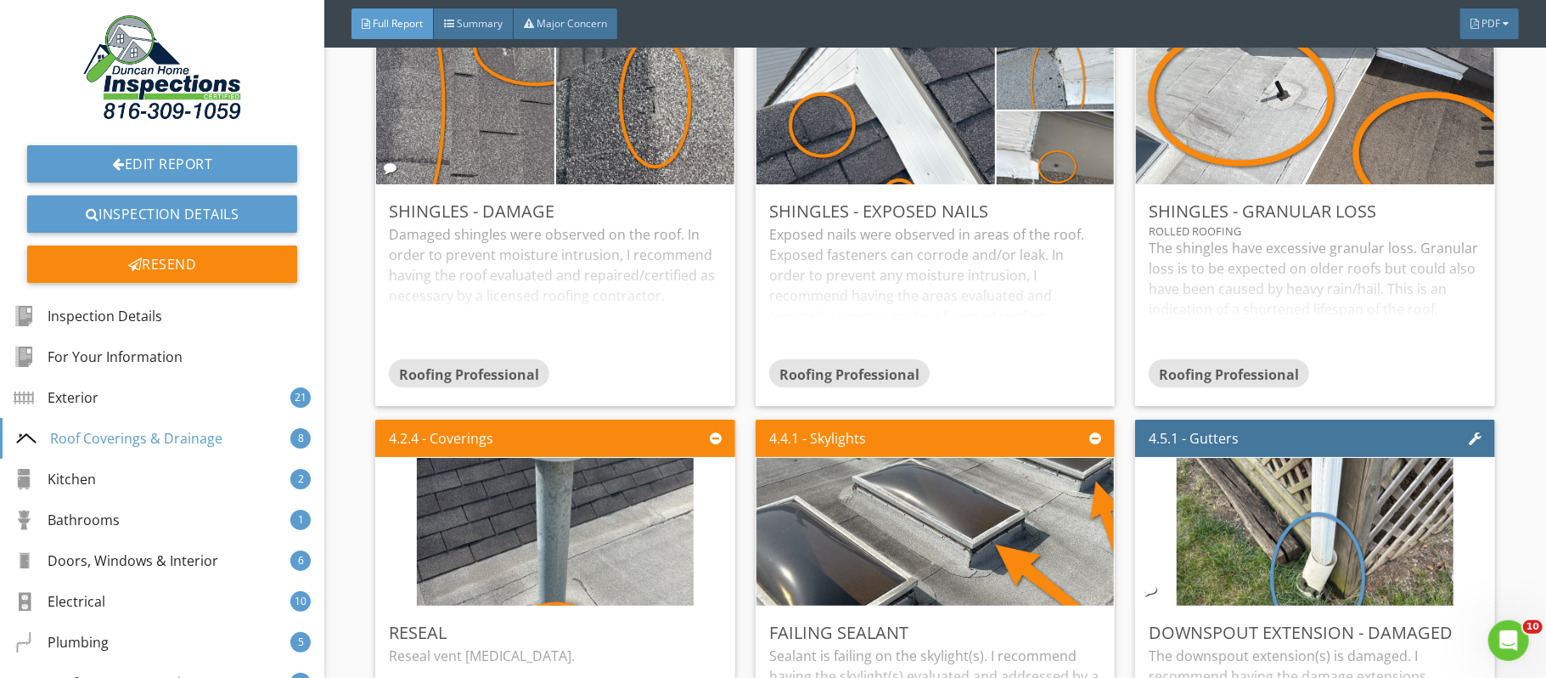
scroll to position [13157, 0]
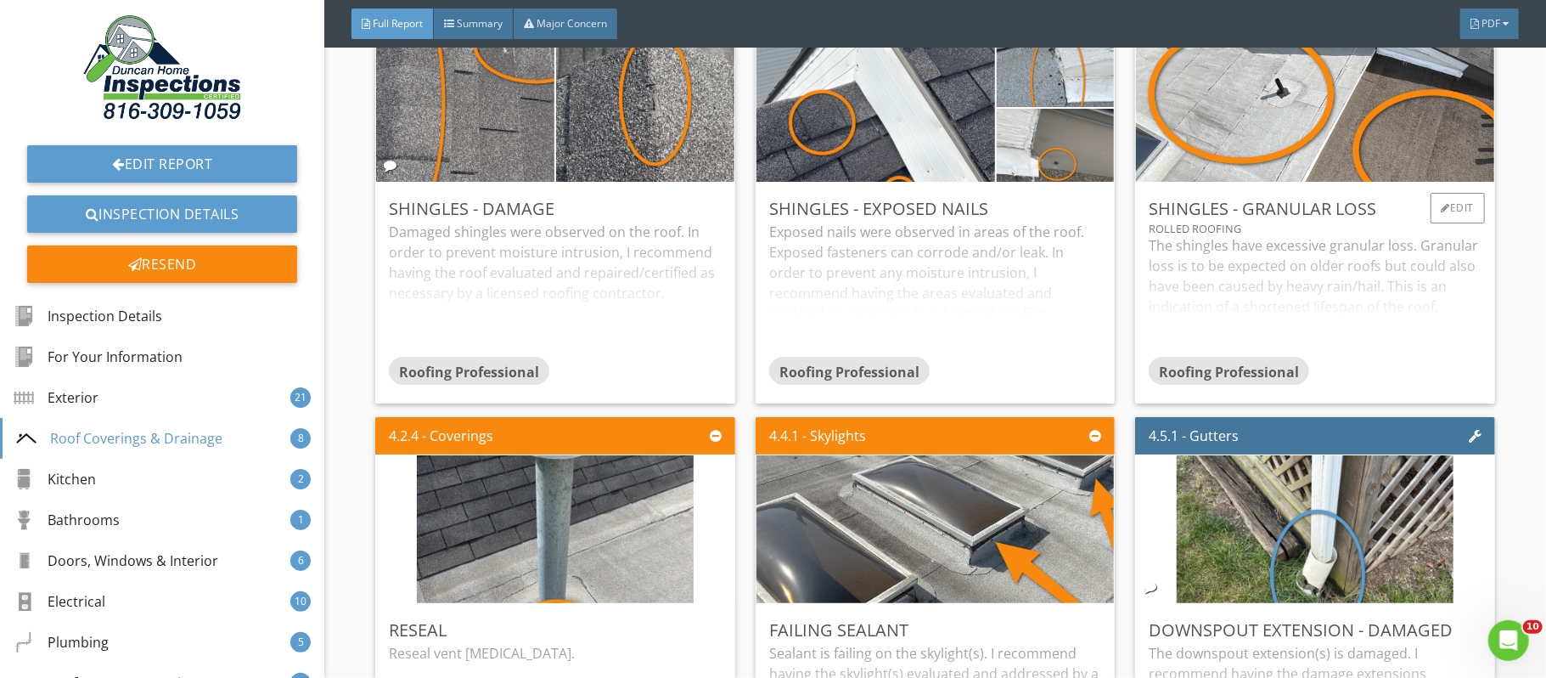
click at [1433, 277] on div "The shingles have excessive granular loss. Granular loss is to be expected on o…" at bounding box center [1315, 295] width 333 height 121
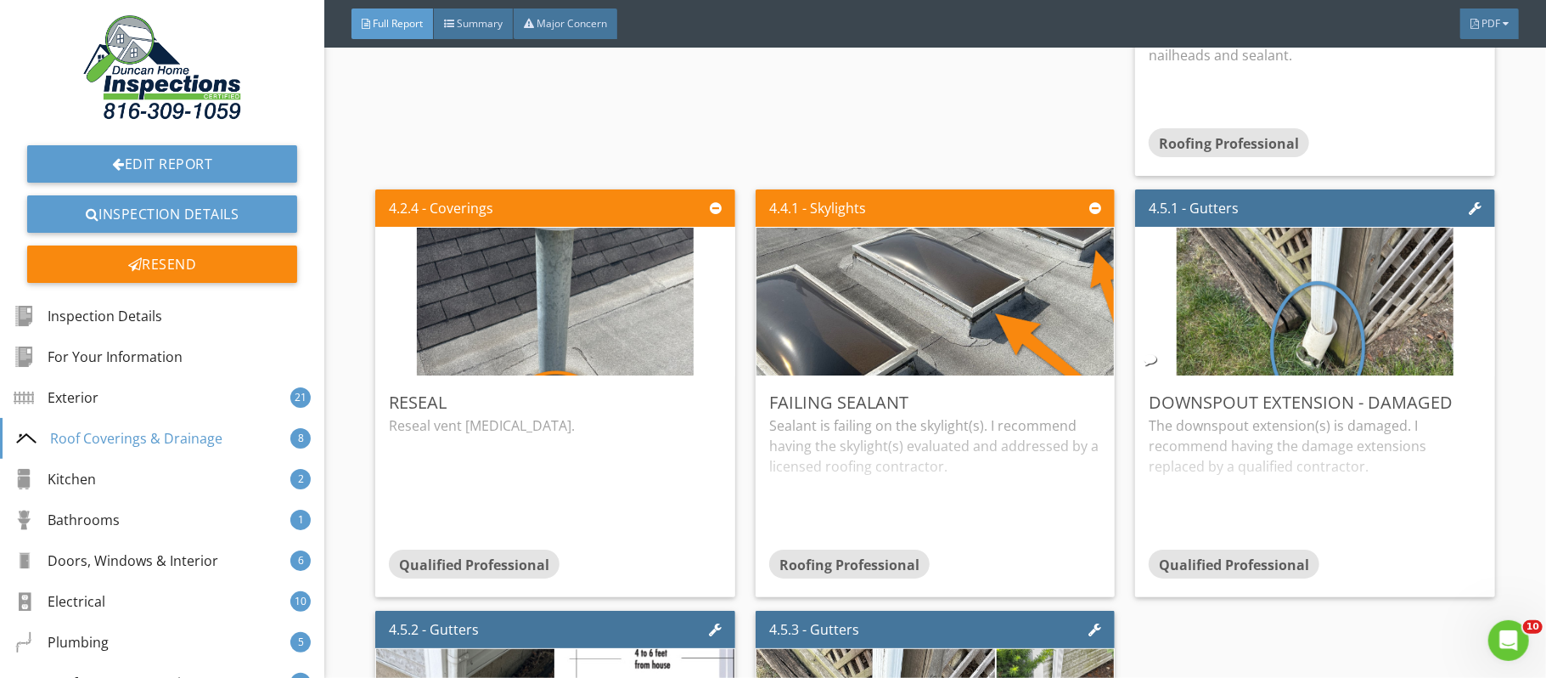
scroll to position [13661, 0]
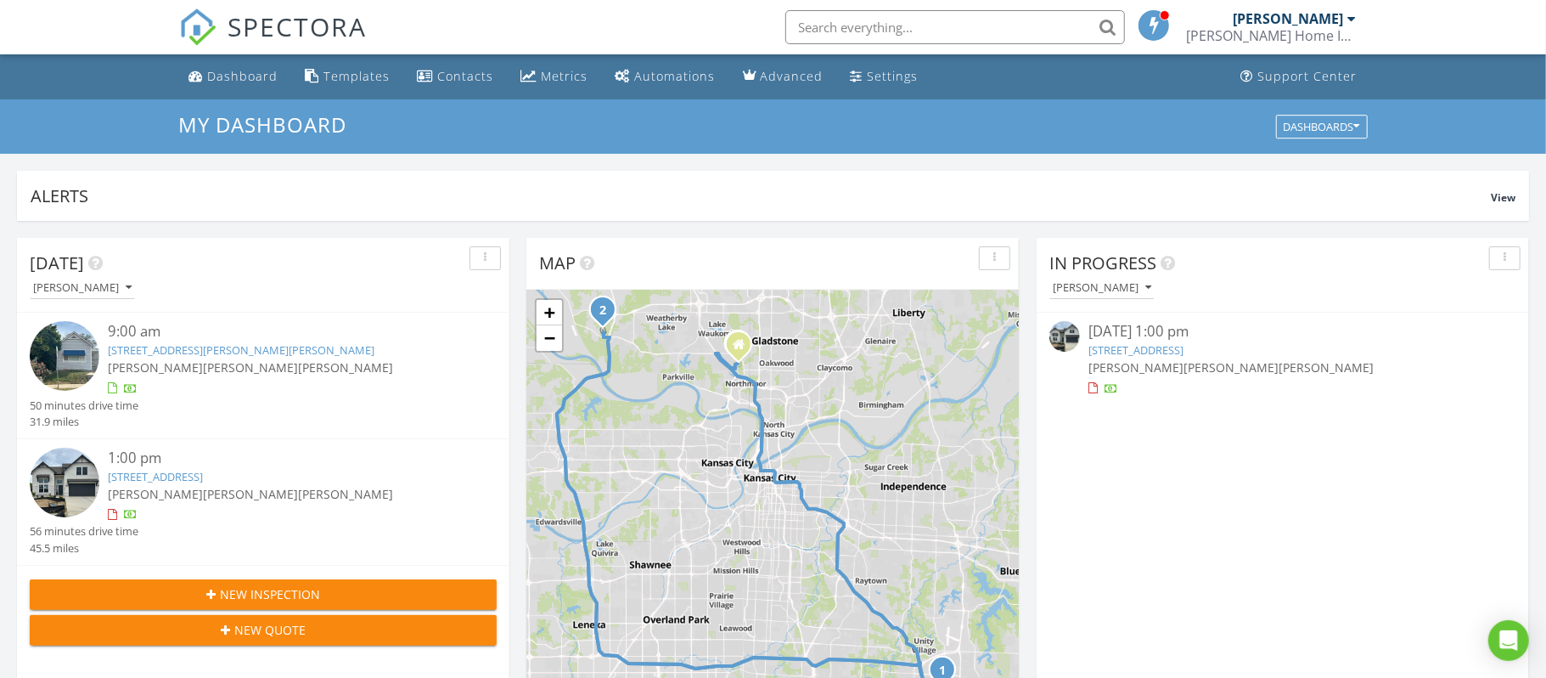
click at [170, 479] on link "[STREET_ADDRESS]" at bounding box center [155, 476] width 95 height 15
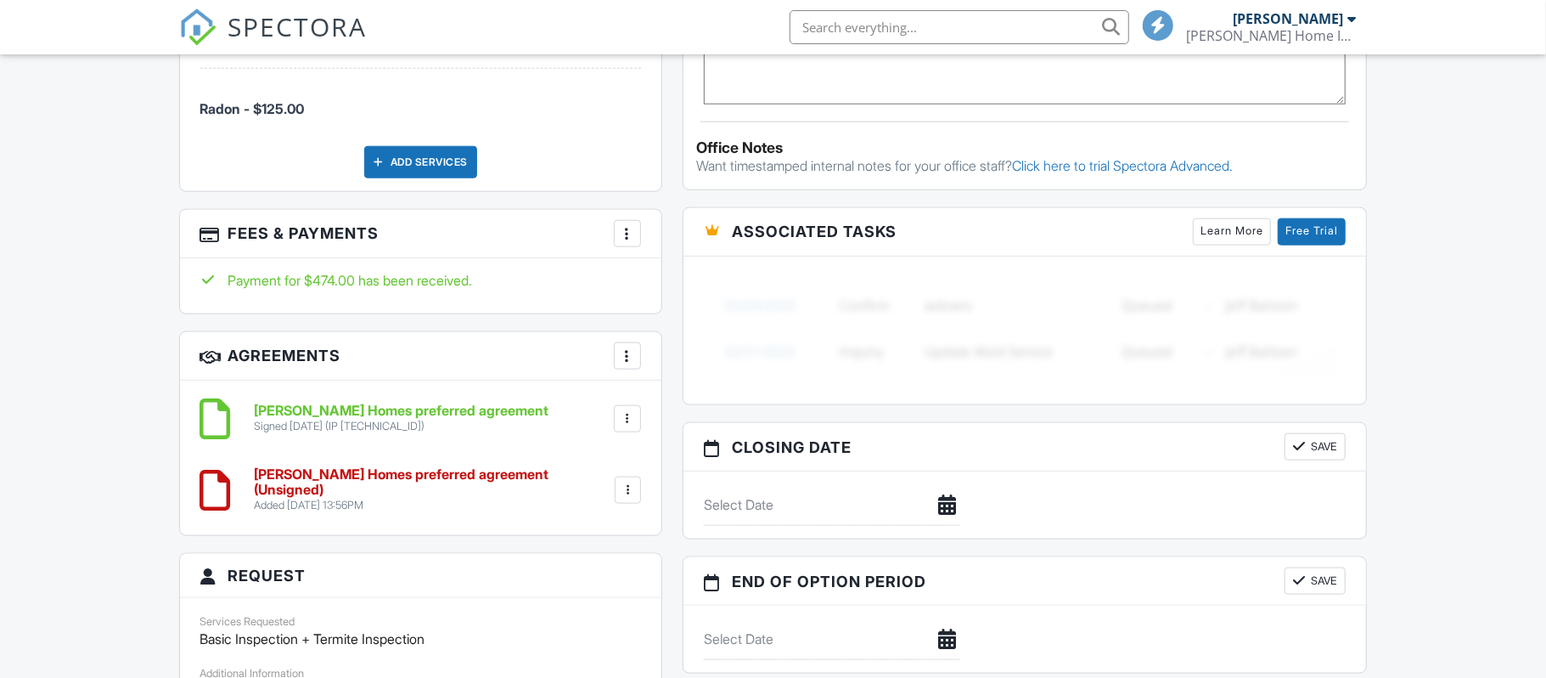
scroll to position [1227, 0]
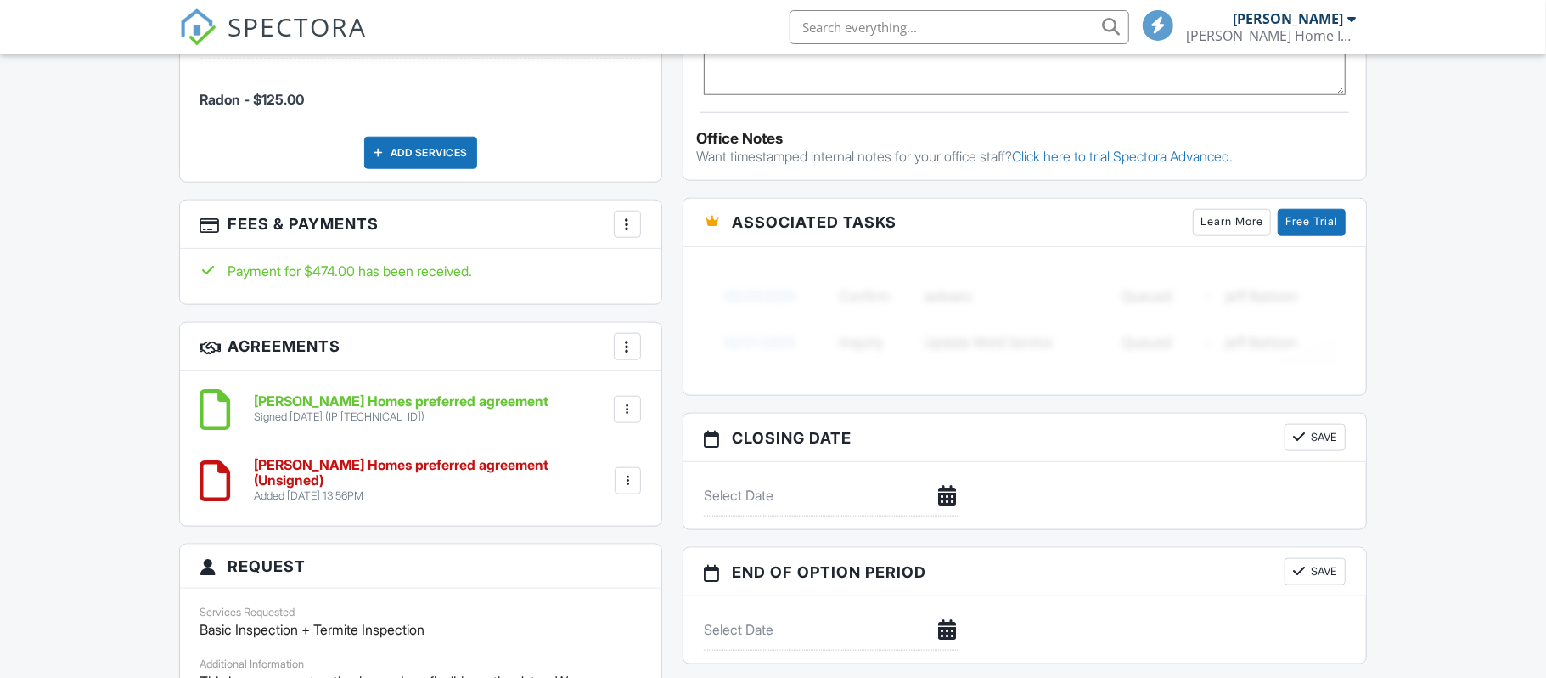
click at [625, 485] on div at bounding box center [627, 480] width 17 height 17
click at [583, 613] on li "Delete" at bounding box center [582, 612] width 97 height 42
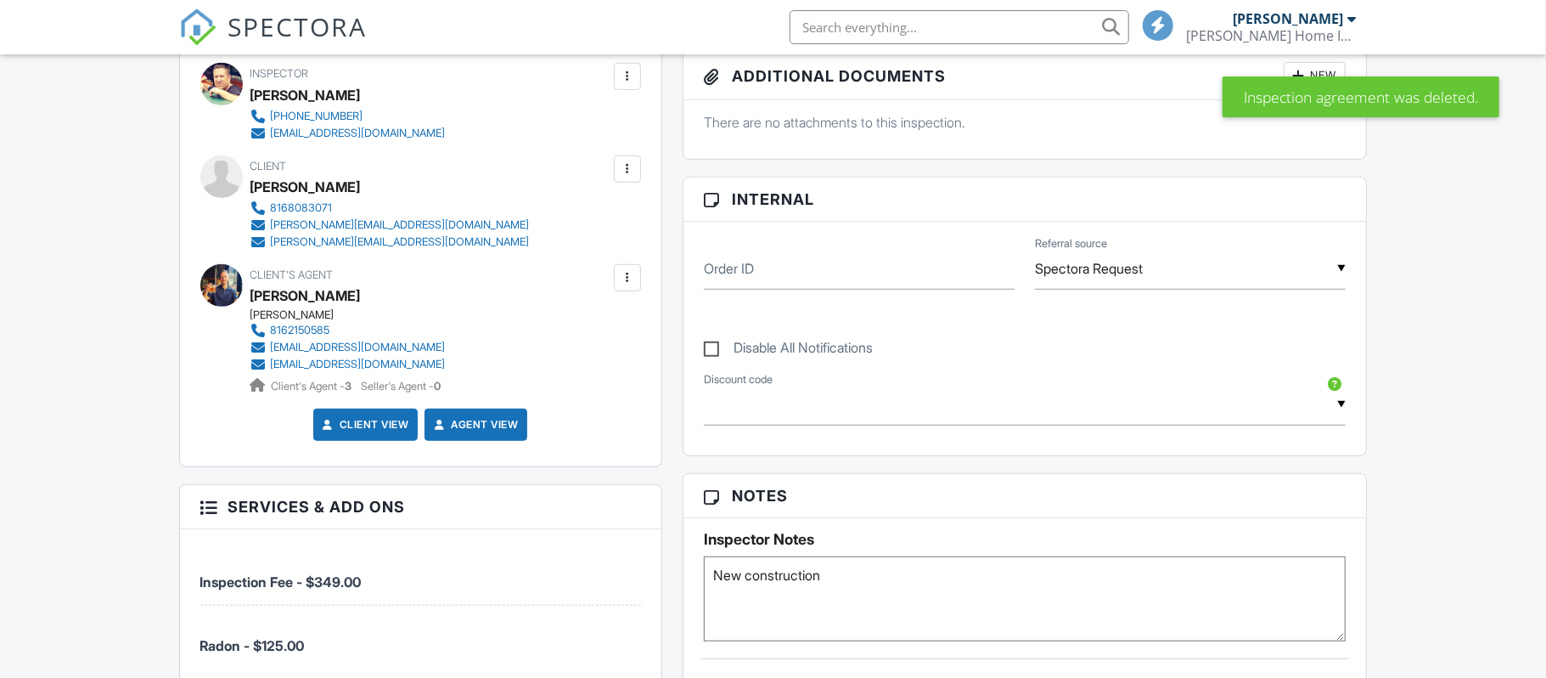
scroll to position [211, 0]
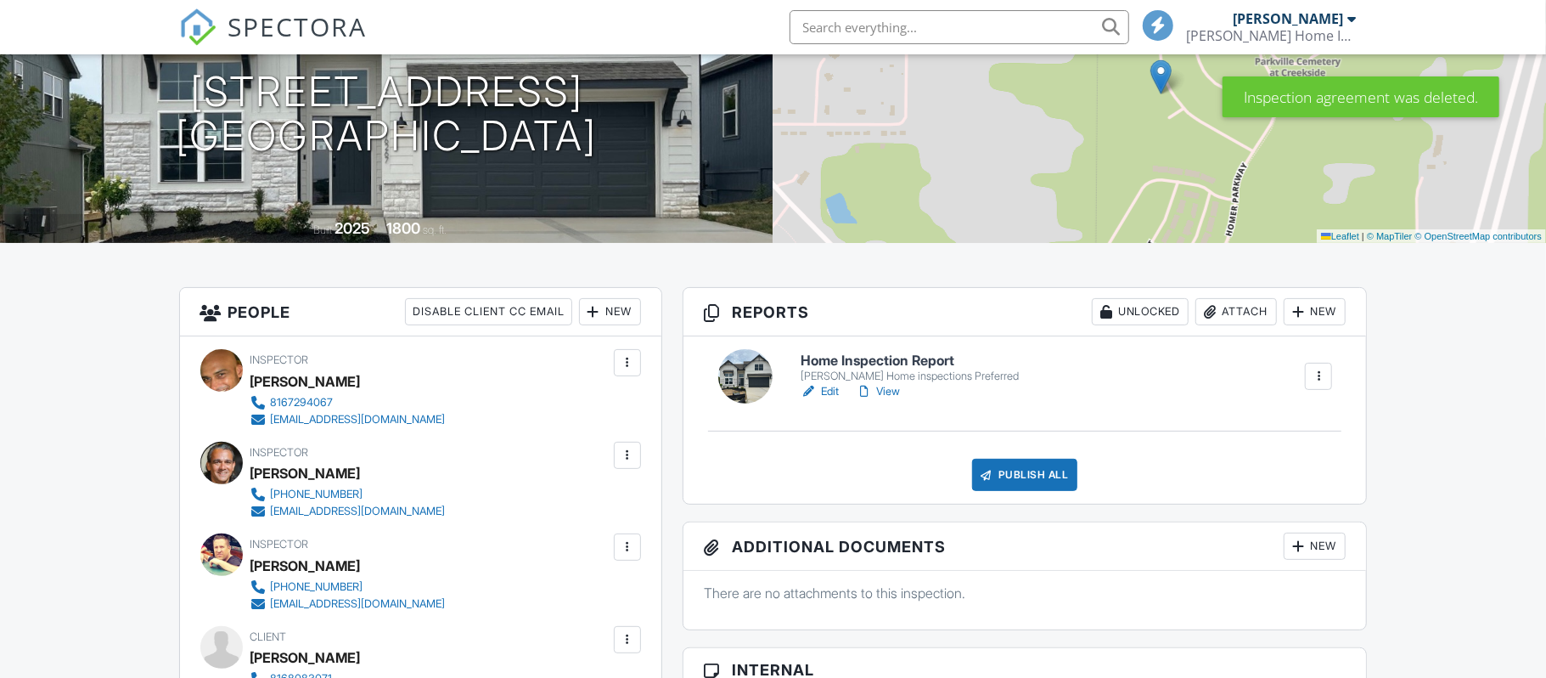
click at [892, 392] on link "View" at bounding box center [878, 391] width 44 height 17
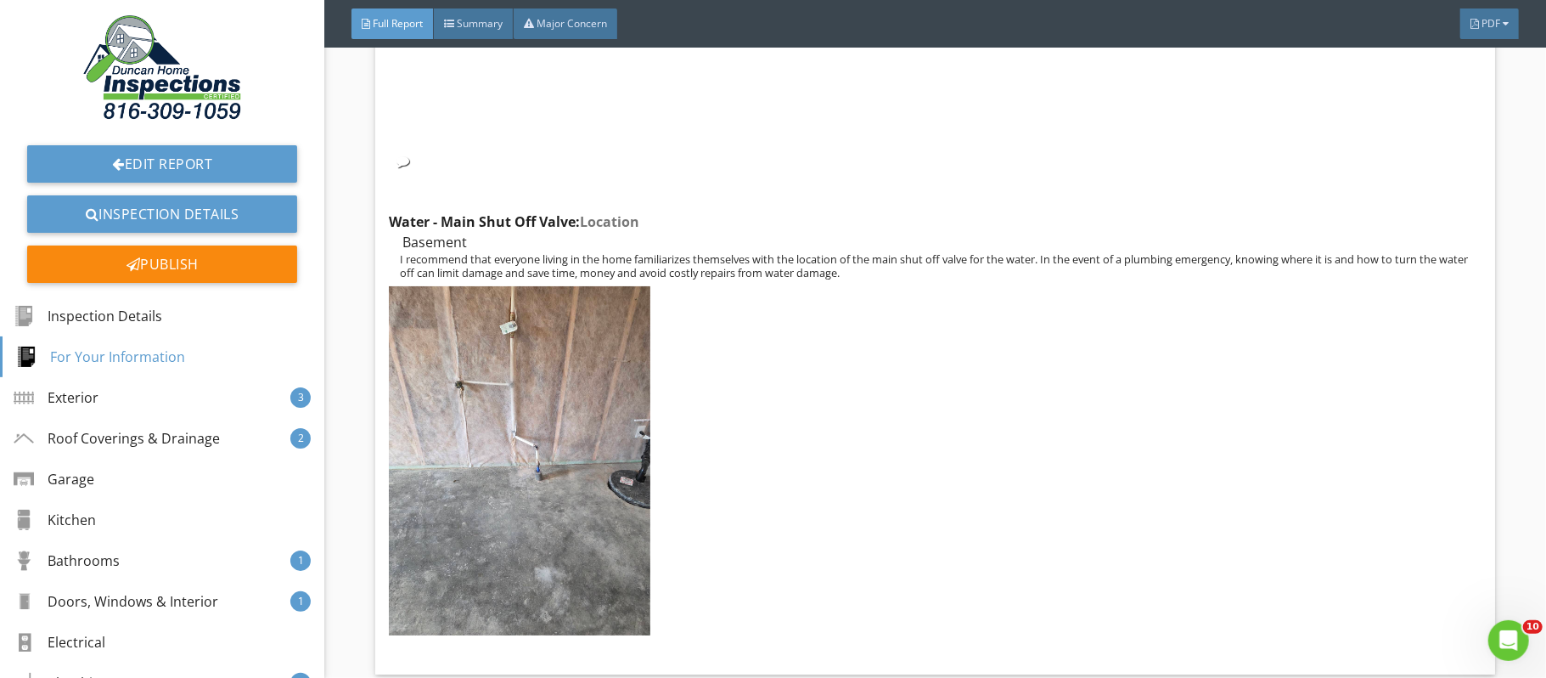
scroll to position [3214, 0]
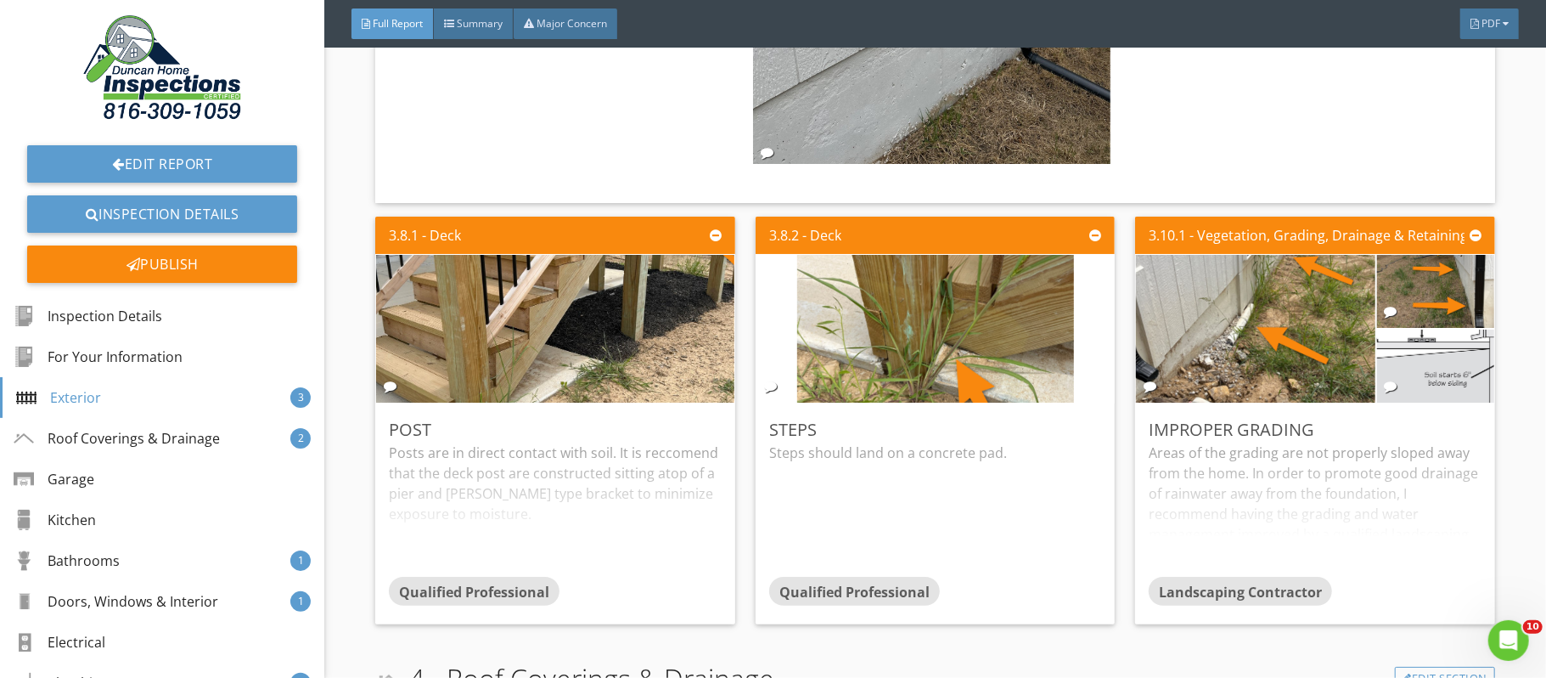
scroll to position [7173, 0]
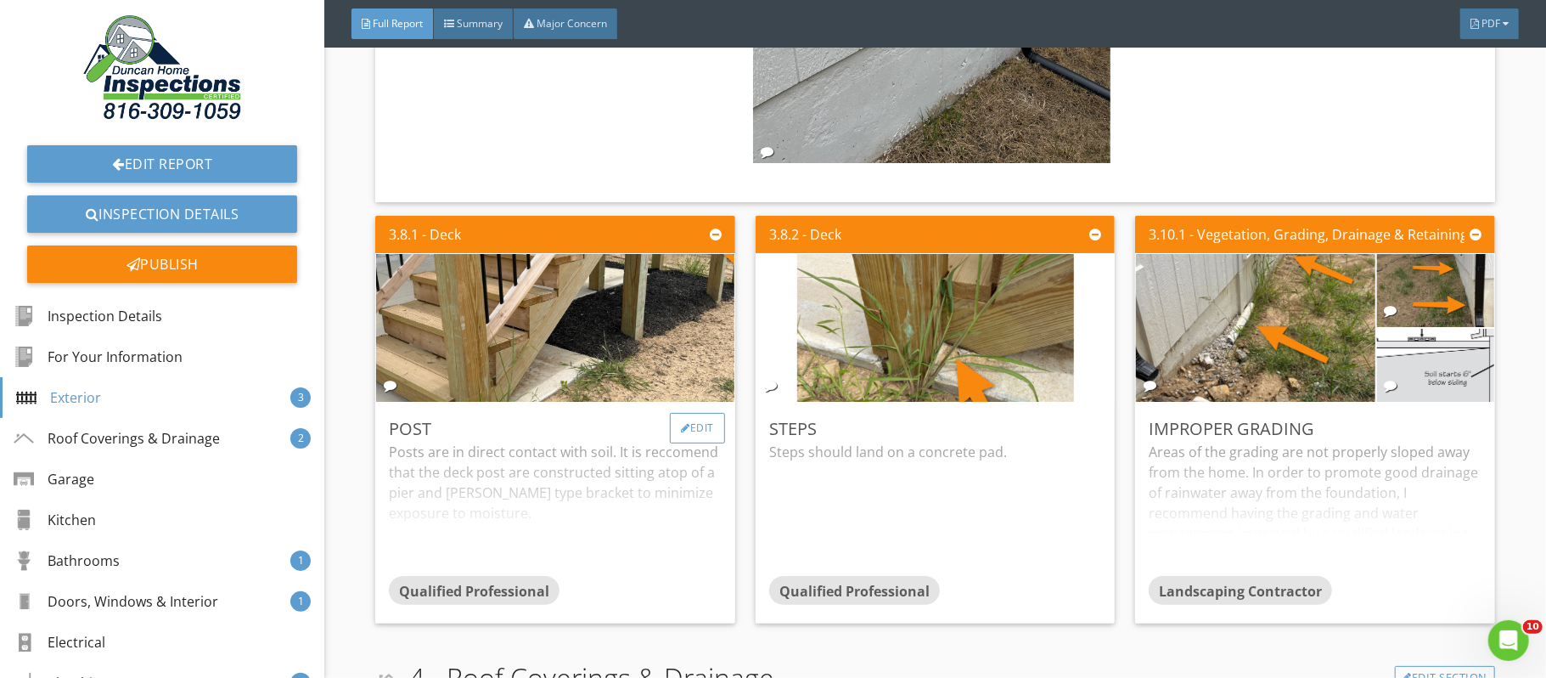
click at [700, 441] on div "Edit" at bounding box center [697, 428] width 55 height 31
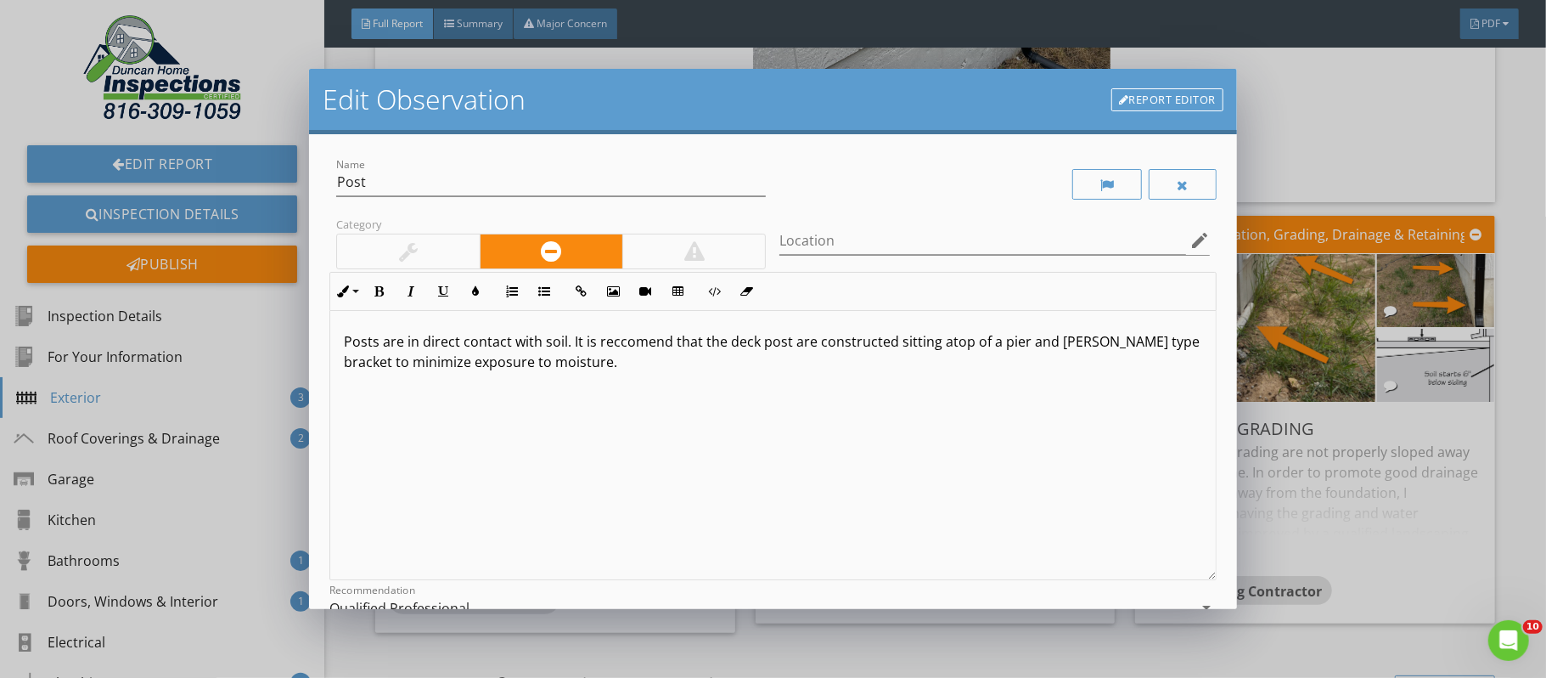
click at [622, 344] on p "Posts are in direct contact with soil. It is reccomend that the deck post are c…" at bounding box center [773, 351] width 859 height 41
click at [639, 344] on p "Posts are in direct contact with soil. It is recomend that the deck post are co…" at bounding box center [773, 351] width 859 height 41
click at [672, 343] on p "Posts are in direct contact with soil. It is recommend that the deck post are c…" at bounding box center [773, 351] width 859 height 41
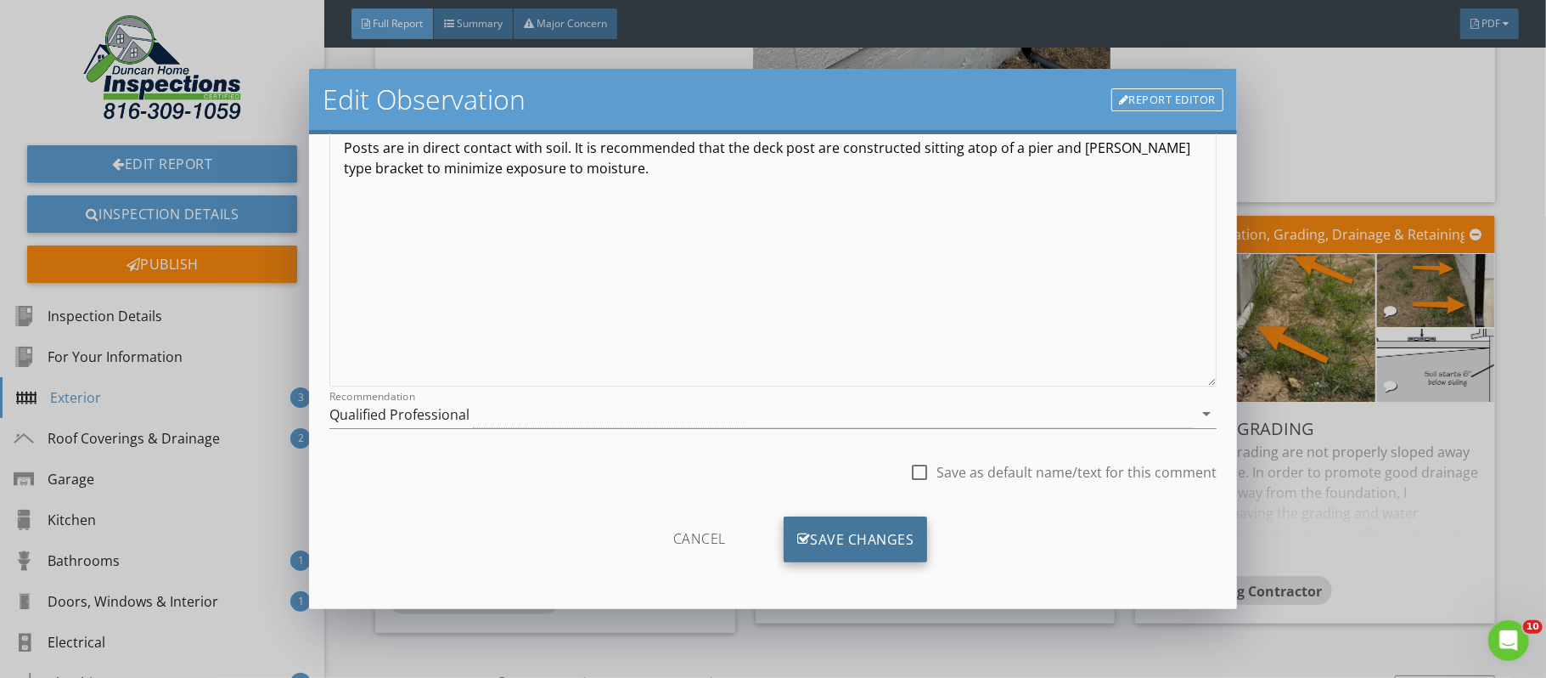
click at [853, 535] on div "Save Changes" at bounding box center [856, 539] width 144 height 46
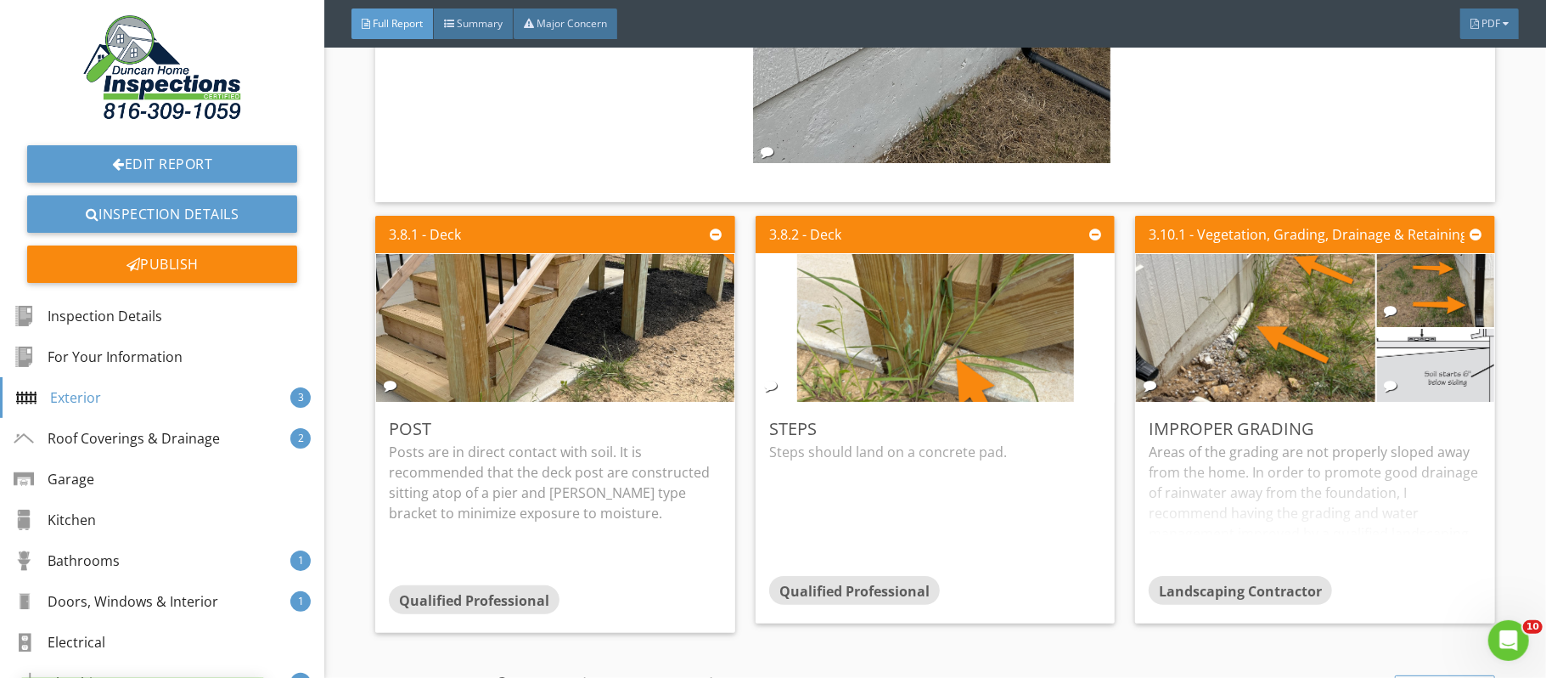
scroll to position [0, 0]
click at [1082, 432] on div "Edit" at bounding box center [1077, 428] width 55 height 31
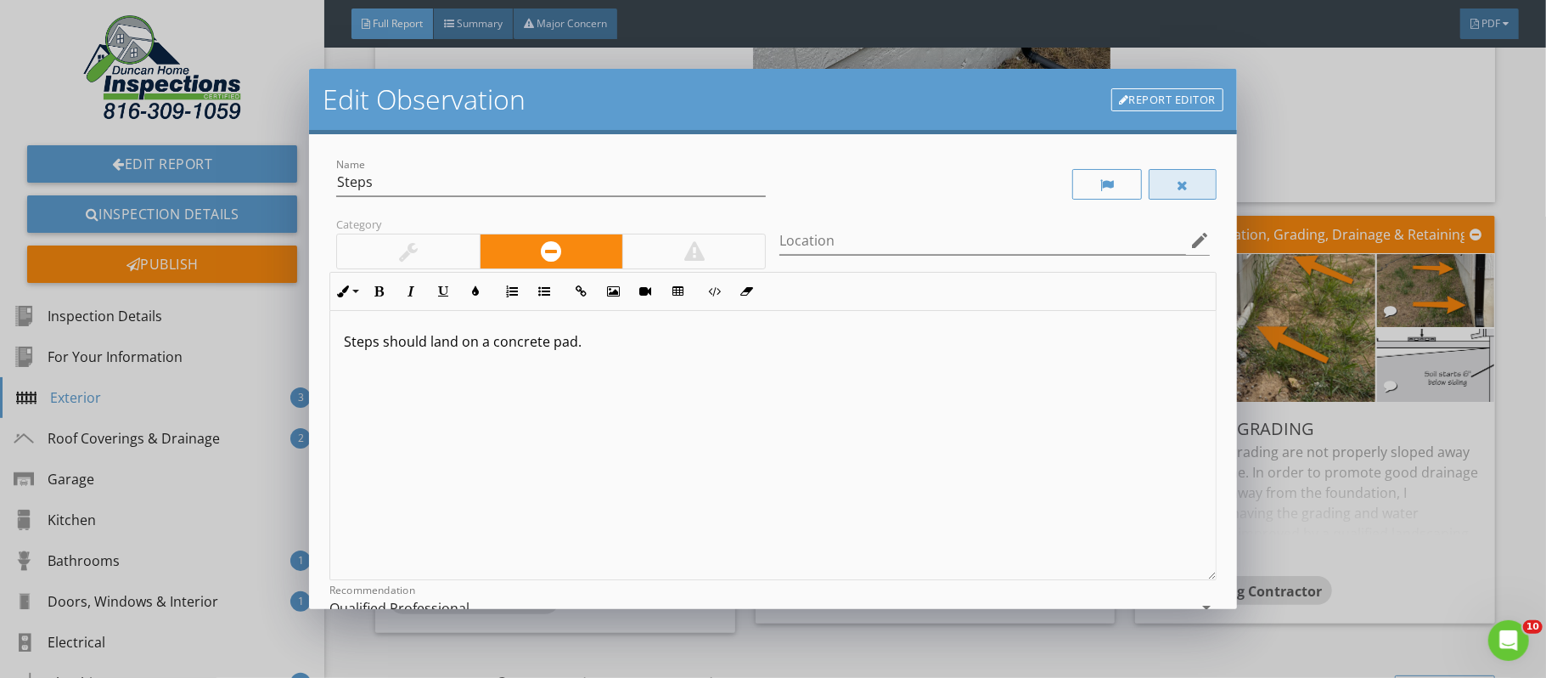
click at [1181, 194] on div at bounding box center [1183, 184] width 68 height 31
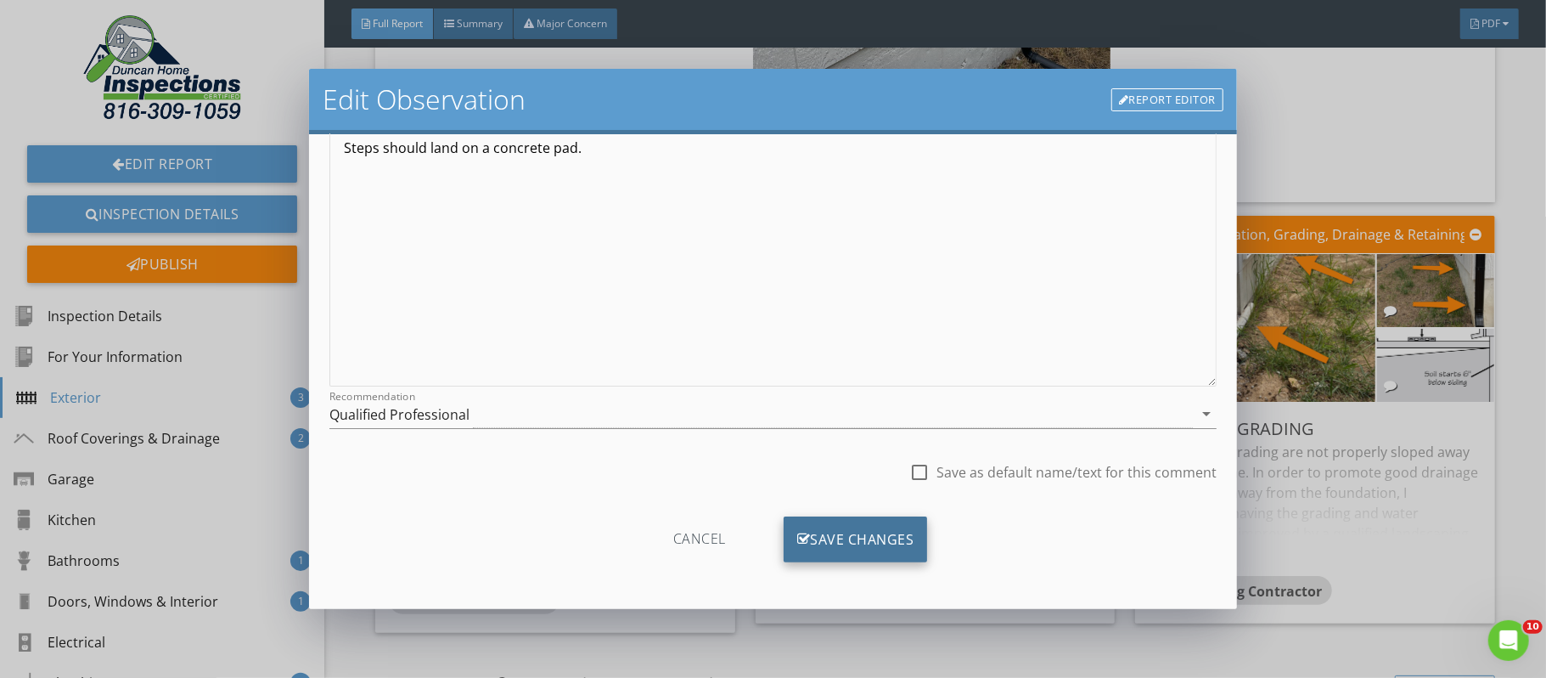
click at [864, 539] on div "Save Changes" at bounding box center [856, 539] width 144 height 46
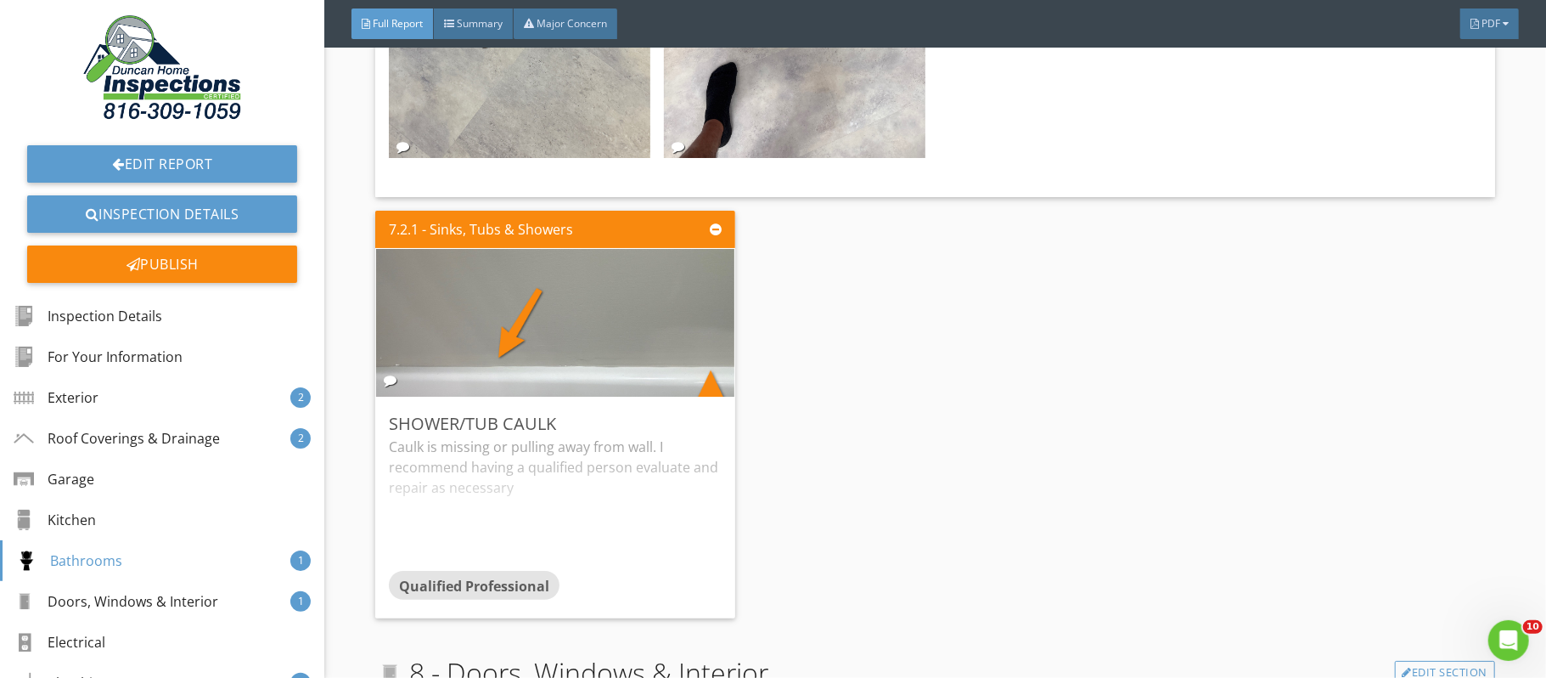
scroll to position [19510, 0]
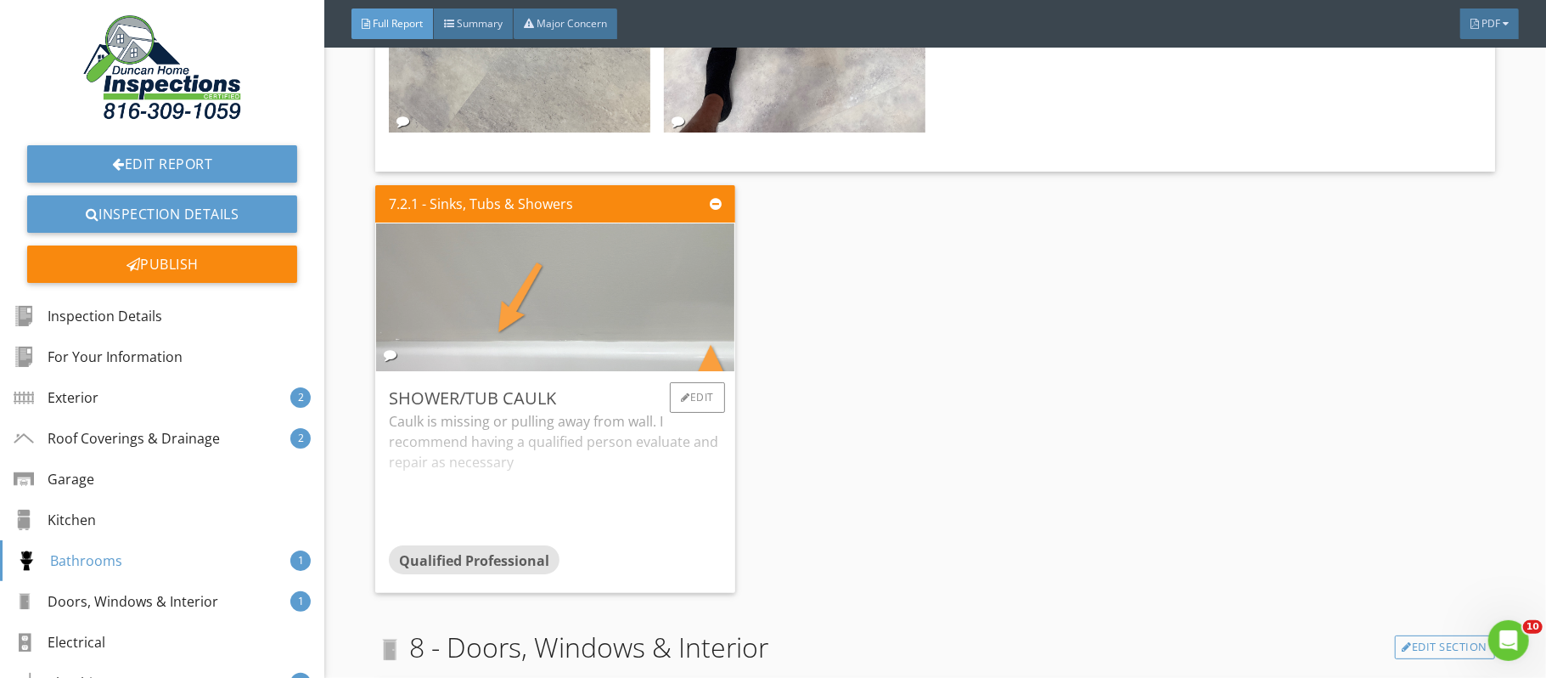
click at [482, 364] on img at bounding box center [555, 296] width 493 height 369
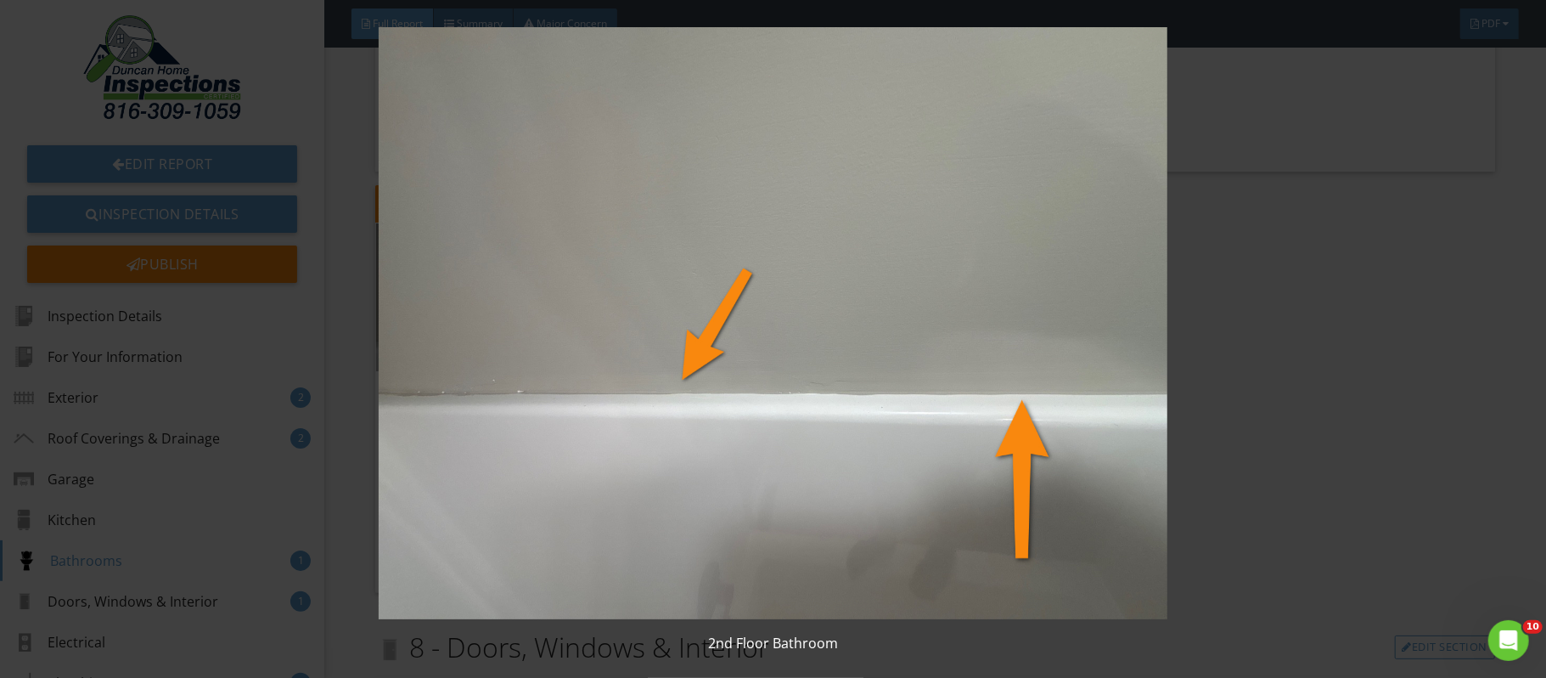
click at [1345, 505] on img at bounding box center [773, 323] width 1417 height 592
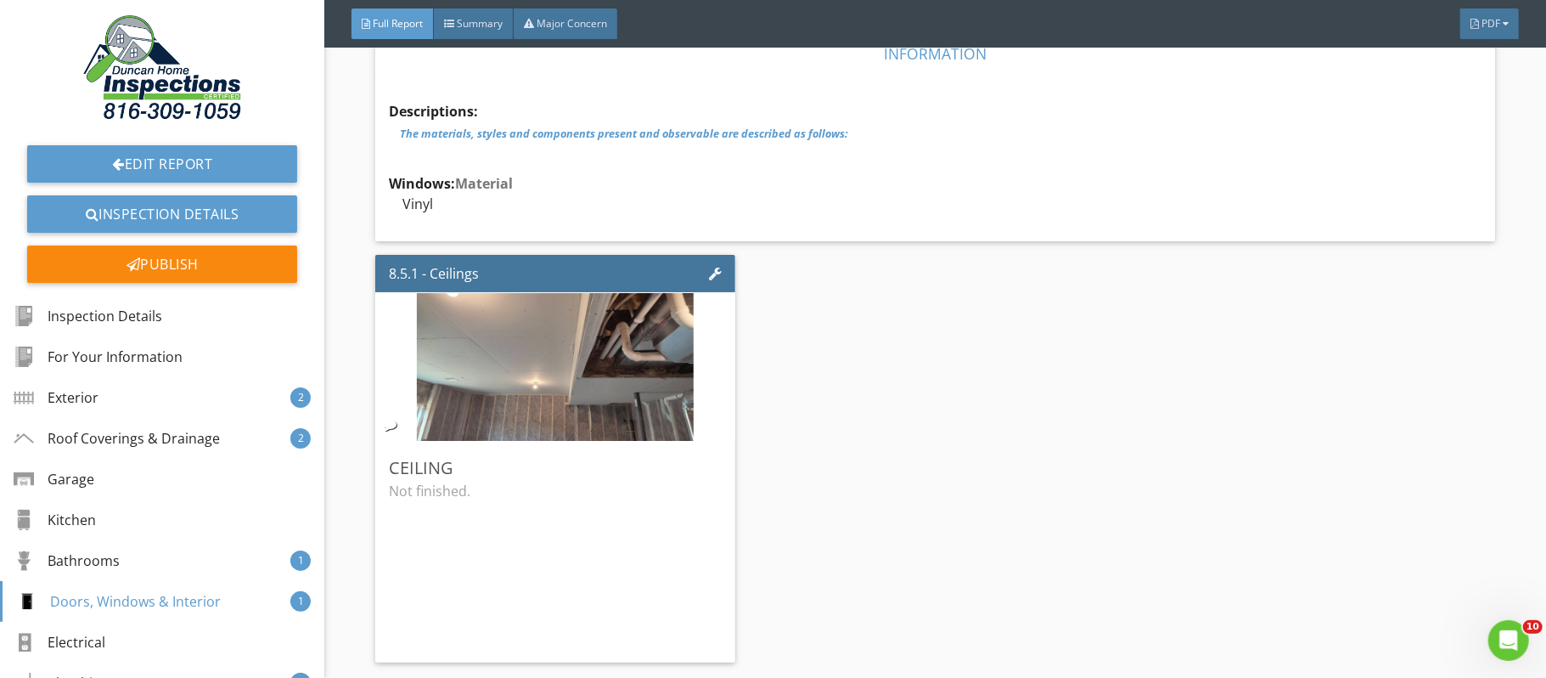
scroll to position [20159, 0]
click at [702, 482] on div "Edit" at bounding box center [697, 466] width 55 height 31
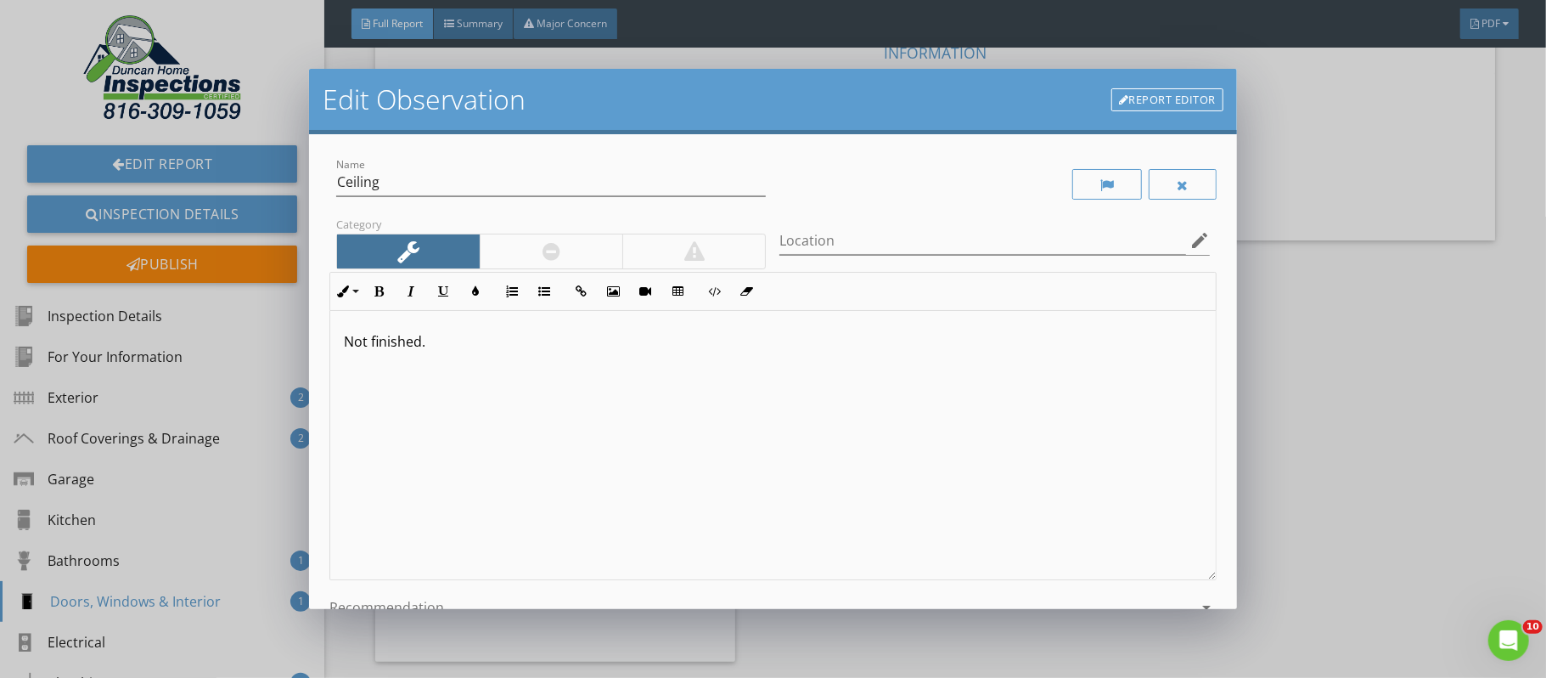
click at [436, 345] on p "Not finished." at bounding box center [773, 341] width 859 height 20
click at [803, 232] on input "Location" at bounding box center [983, 241] width 406 height 28
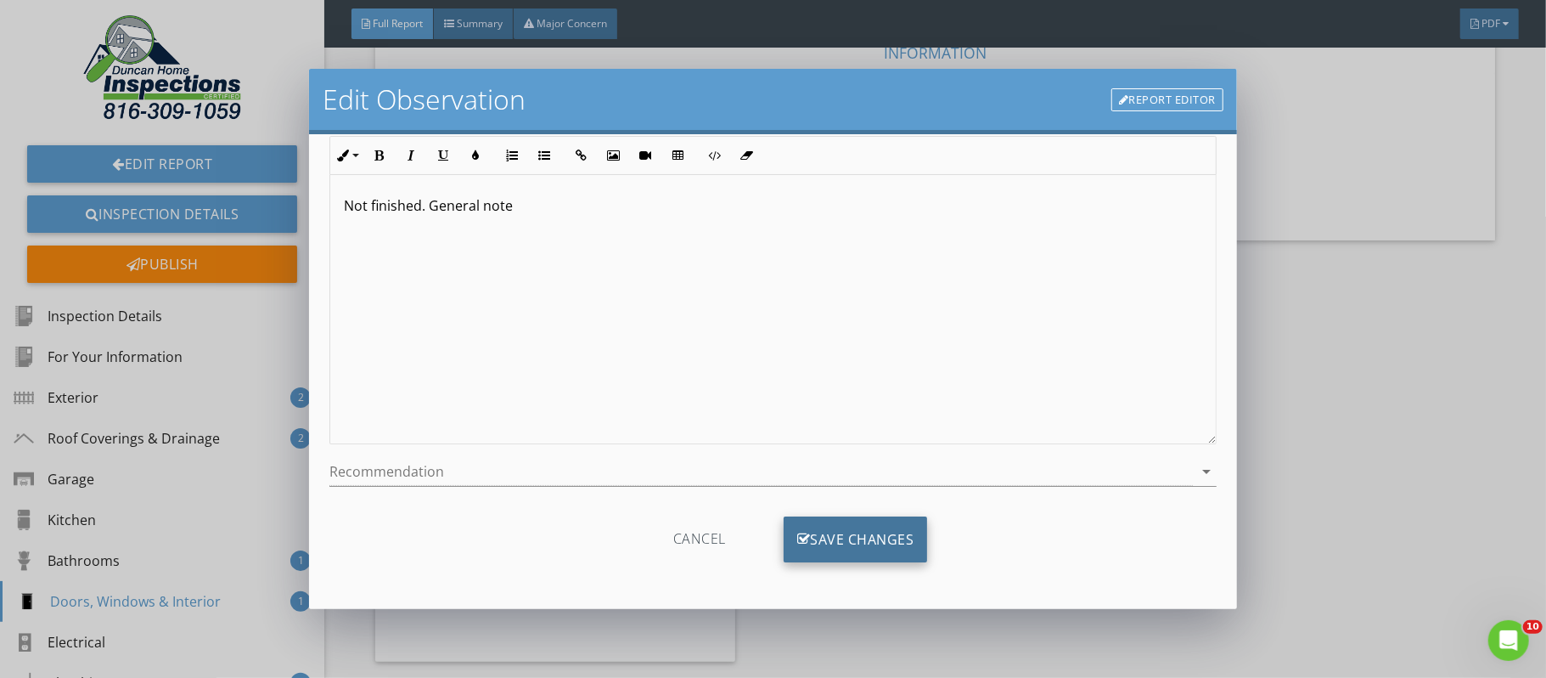
type input "Furnace area"
click at [880, 532] on div "Save Changes" at bounding box center [856, 539] width 144 height 46
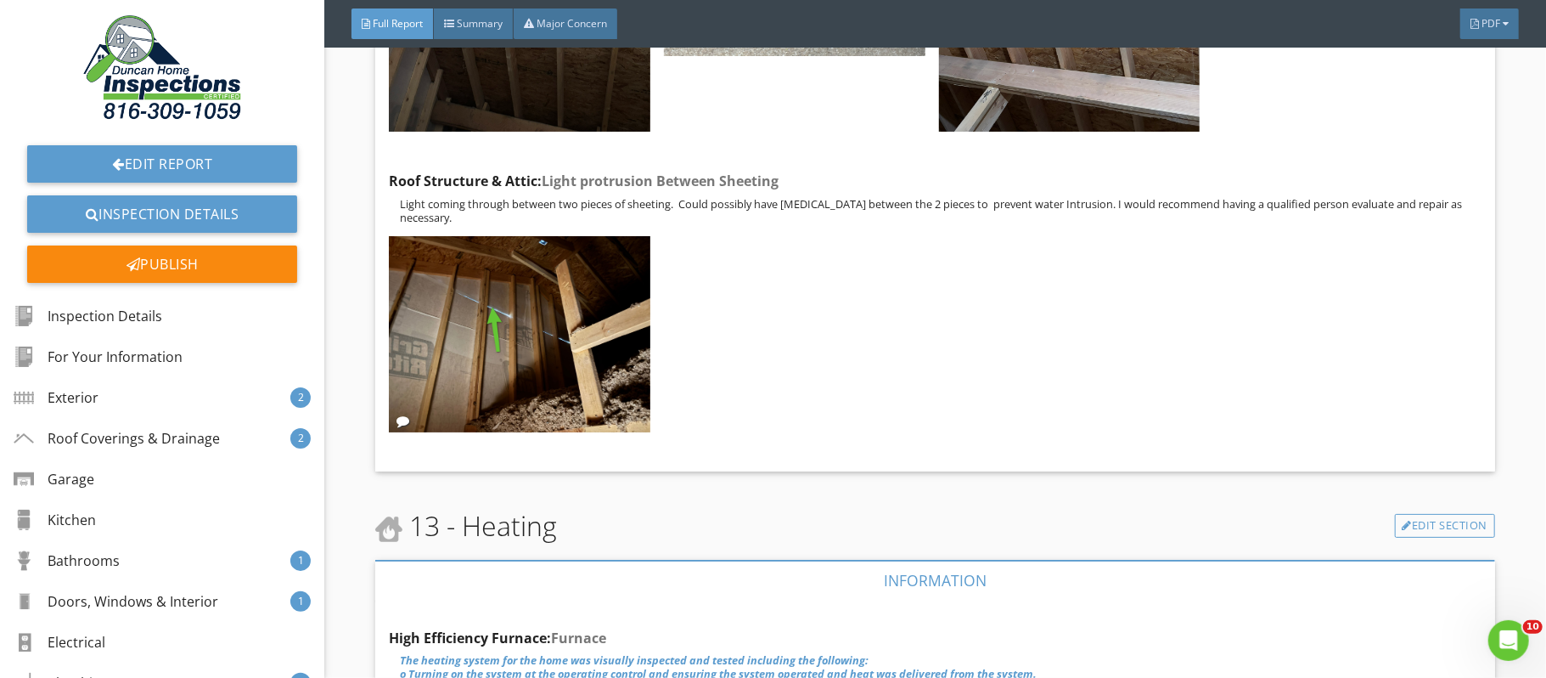
scroll to position [30386, 0]
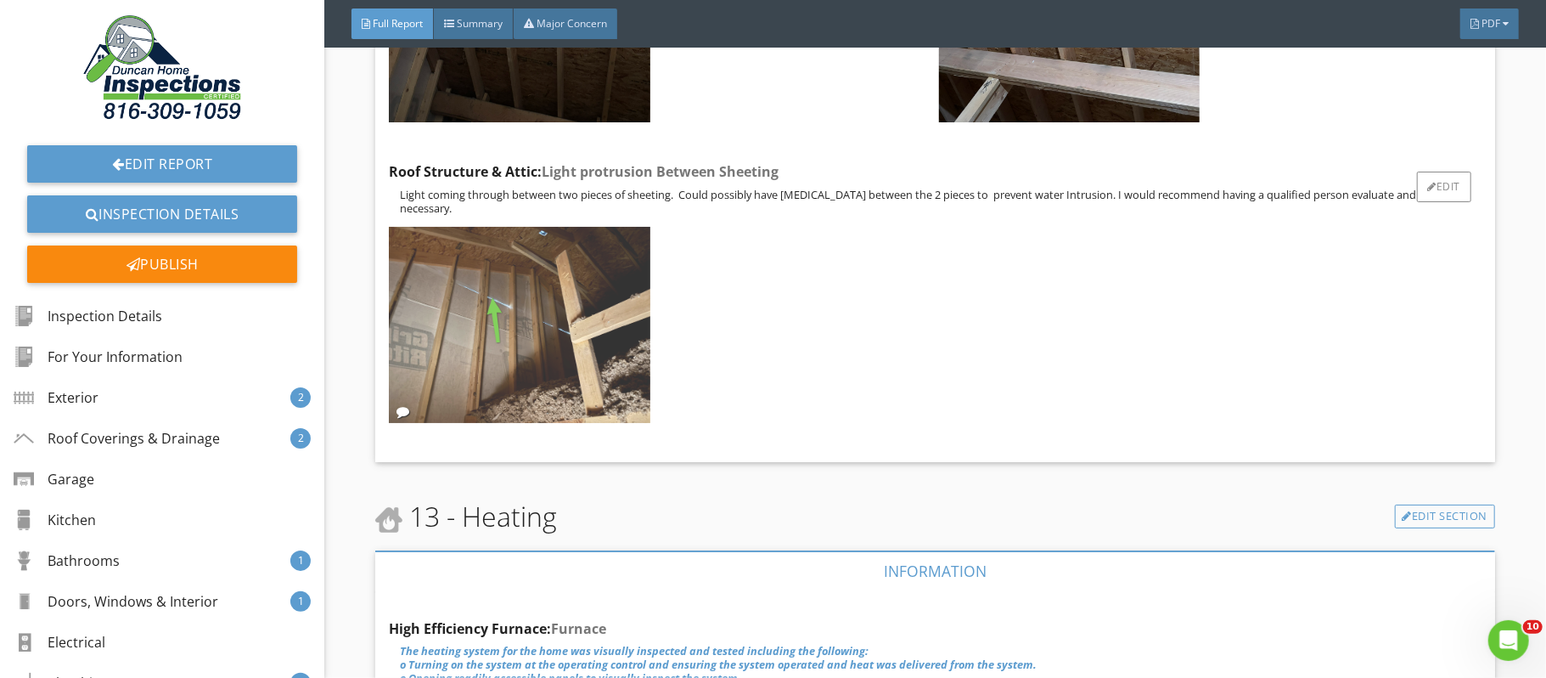
click at [512, 331] on img at bounding box center [520, 325] width 262 height 196
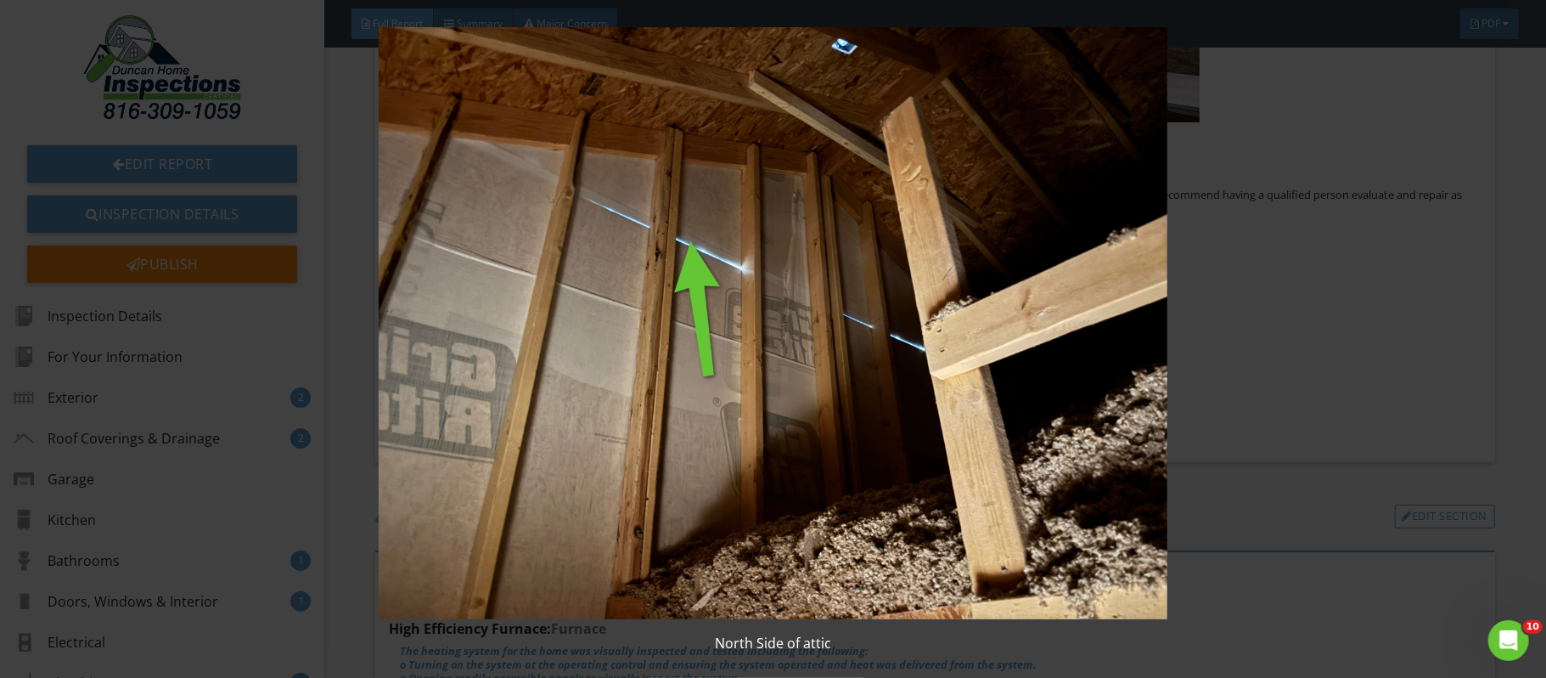
click at [1525, 444] on div "North Side of attic" at bounding box center [773, 339] width 1546 height 678
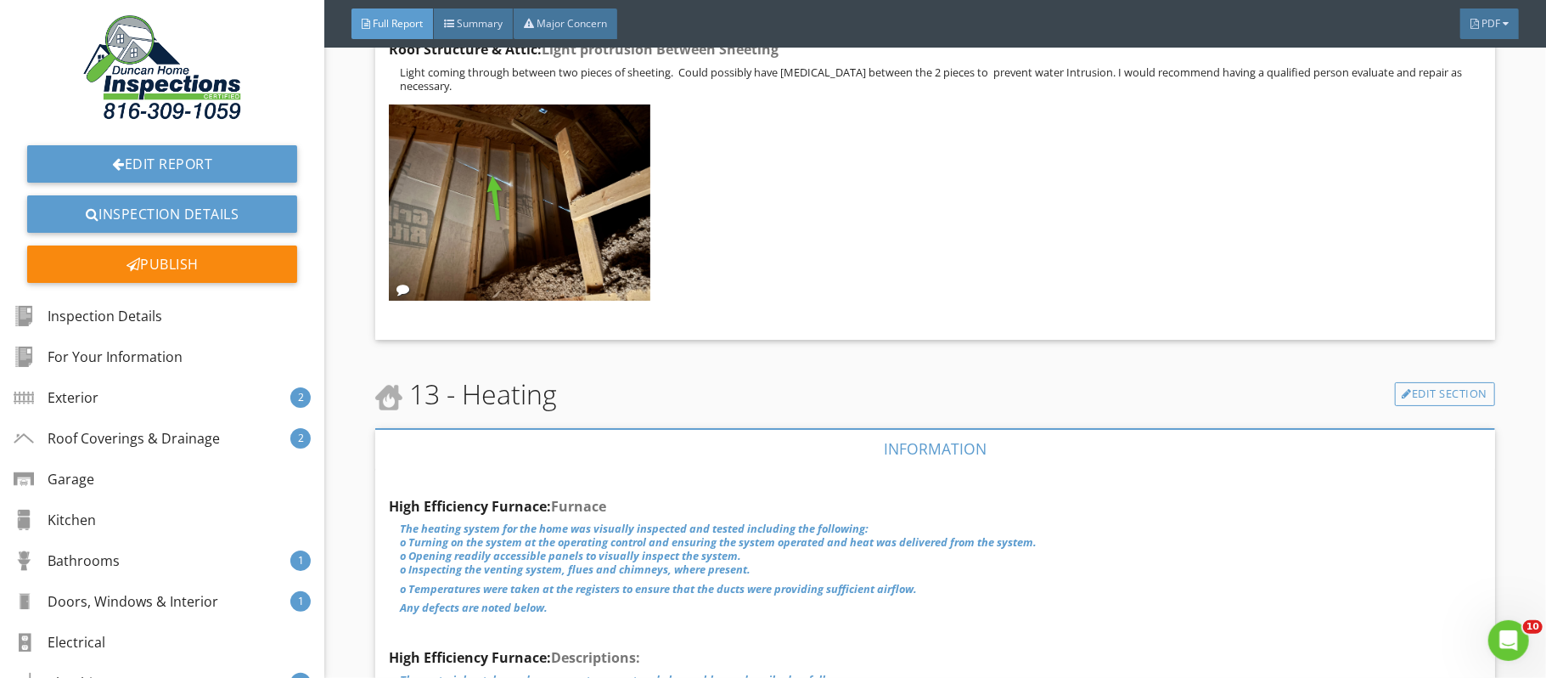
scroll to position [30509, 0]
click at [1073, 92] on p "Light coming through between two pieces of sheeting. Could possibly have [MEDIC…" at bounding box center [941, 78] width 1082 height 27
click at [1444, 79] on div "Edit" at bounding box center [1444, 63] width 55 height 31
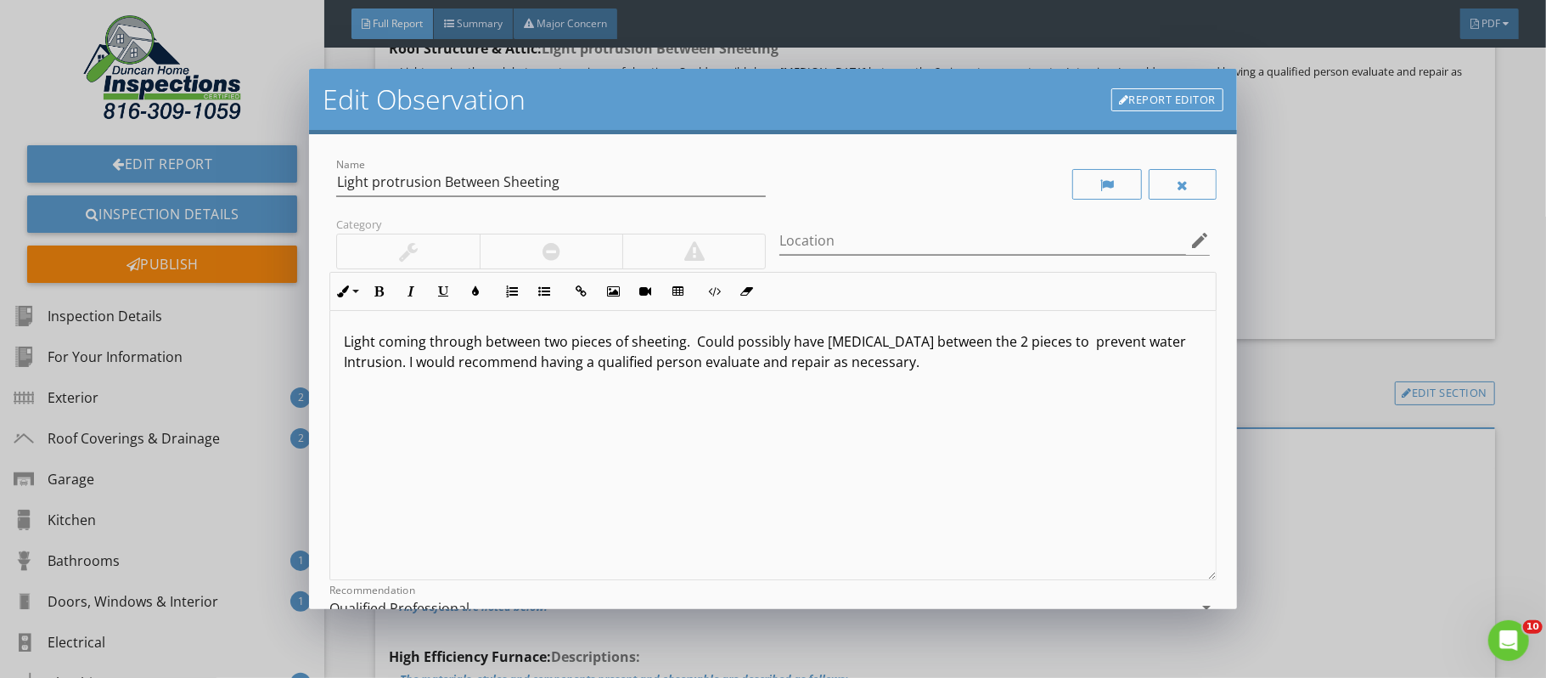
click at [1188, 343] on p "Light coming through between two pieces of sheeting. Could possibly have [MEDIC…" at bounding box center [773, 351] width 859 height 41
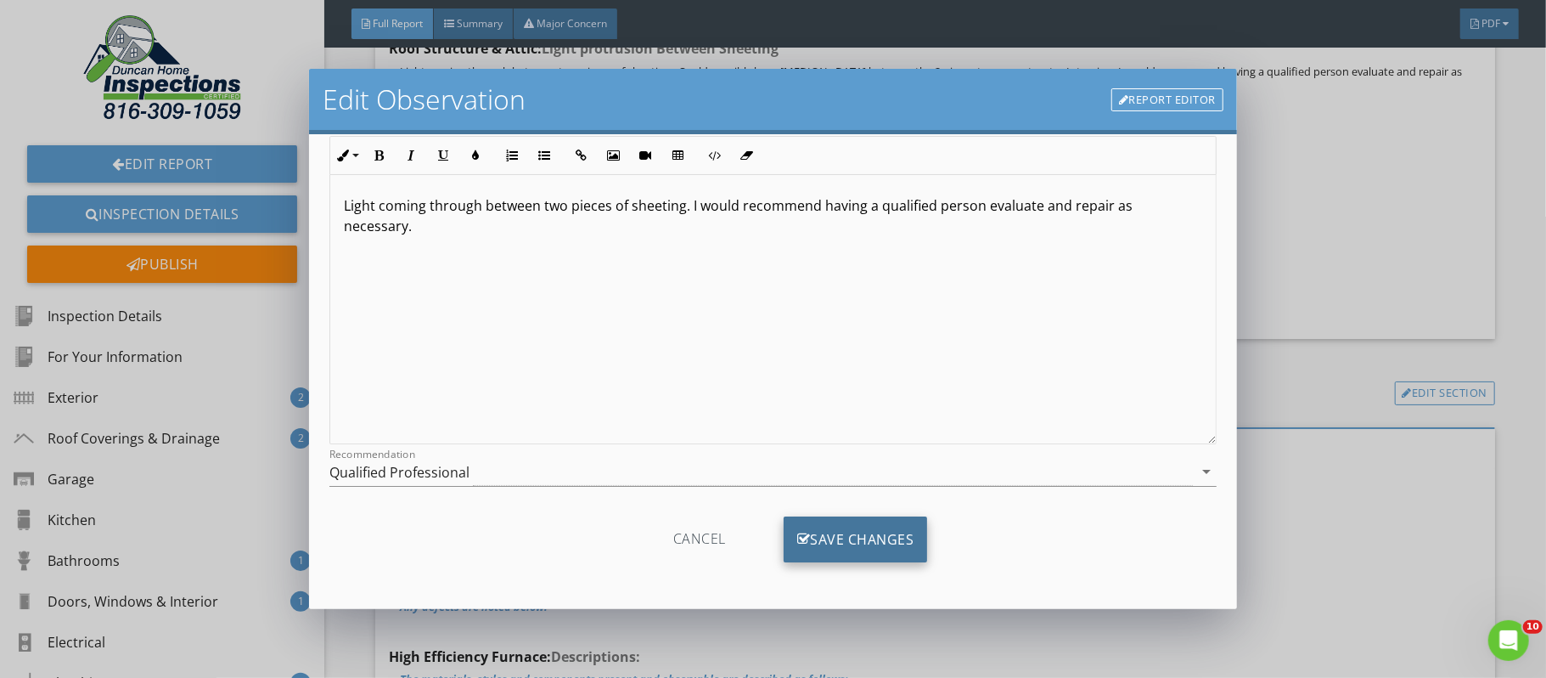
click at [902, 537] on div "Save Changes" at bounding box center [856, 539] width 144 height 46
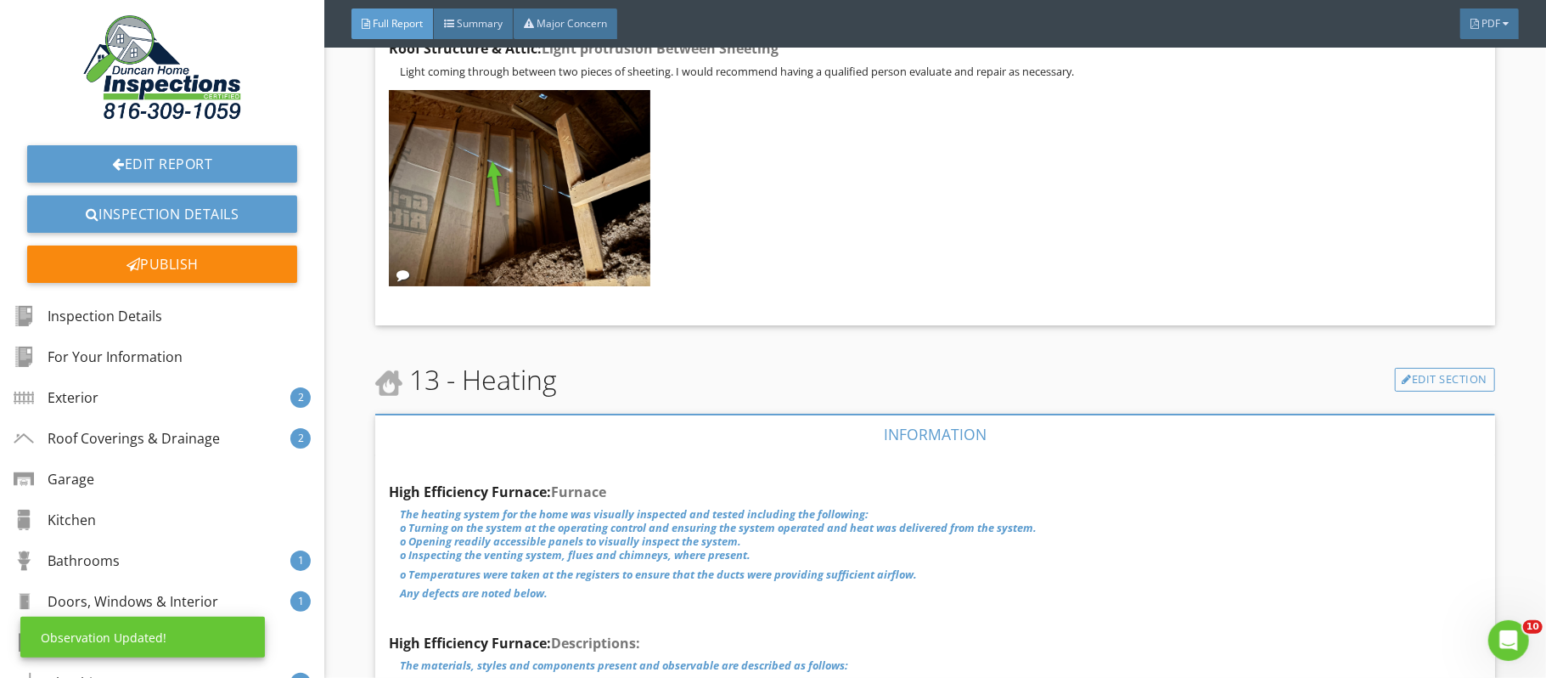
scroll to position [0, 0]
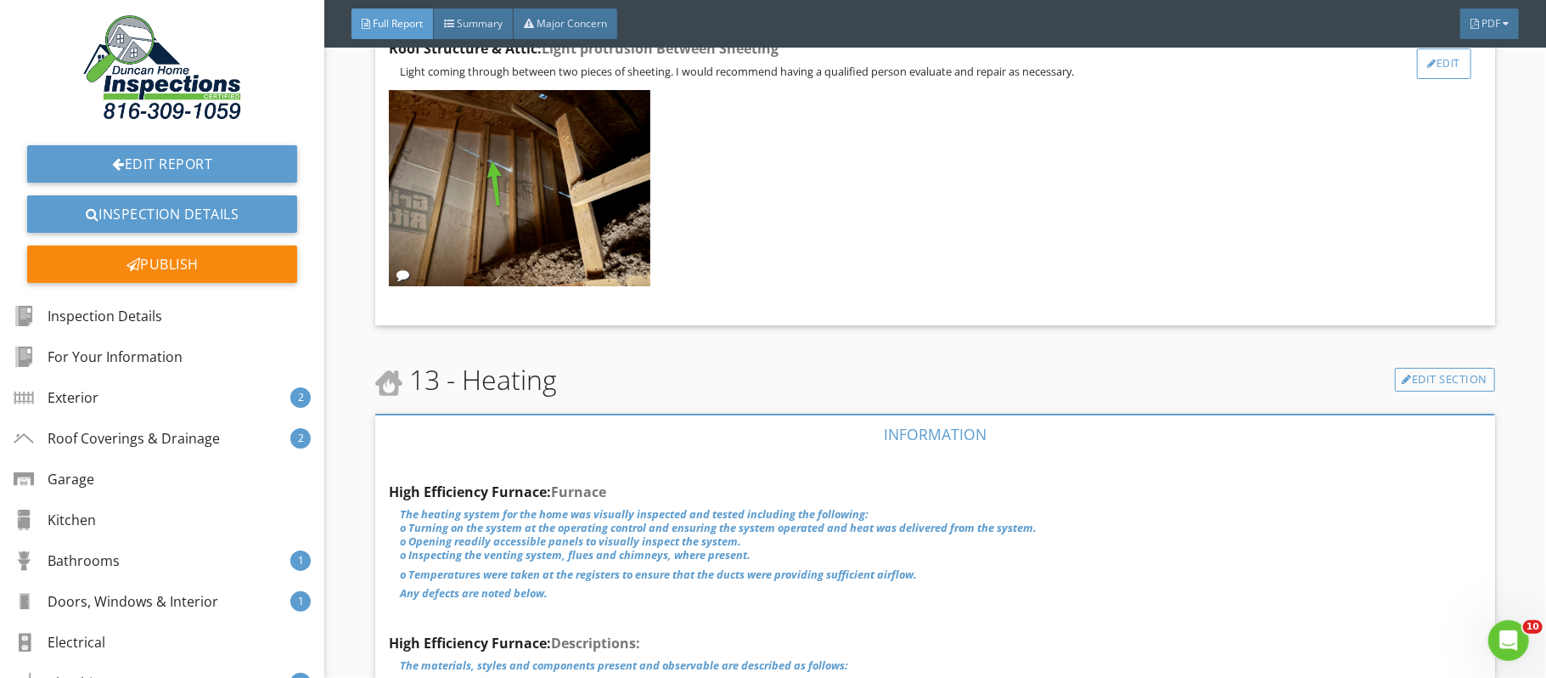
click at [1440, 79] on div "Edit" at bounding box center [1444, 63] width 55 height 31
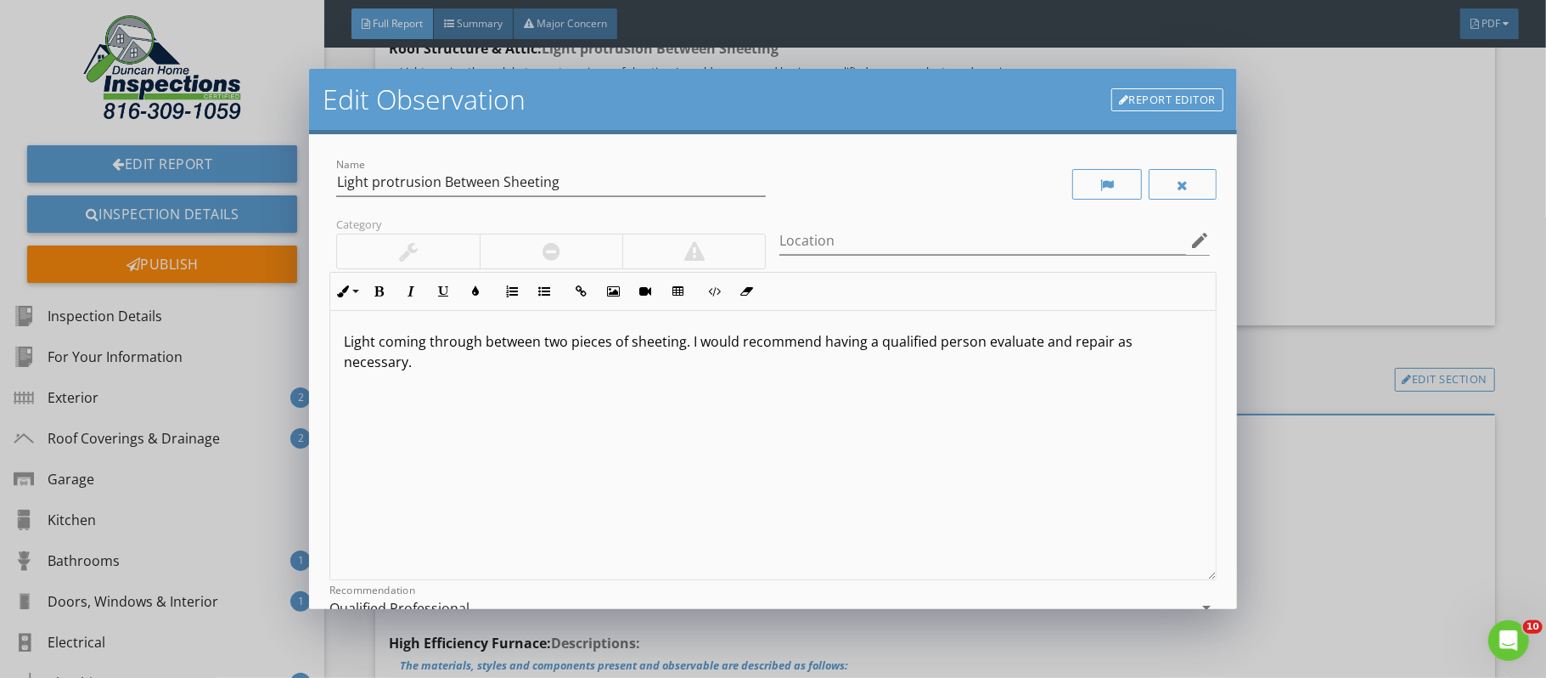
click at [376, 343] on p "Light coming through between two pieces of sheeting. I would recommend having a…" at bounding box center [773, 351] width 859 height 41
click at [414, 367] on p "Light bleed coming through between two pieces of sheeting. I would recommend ha…" at bounding box center [773, 351] width 859 height 41
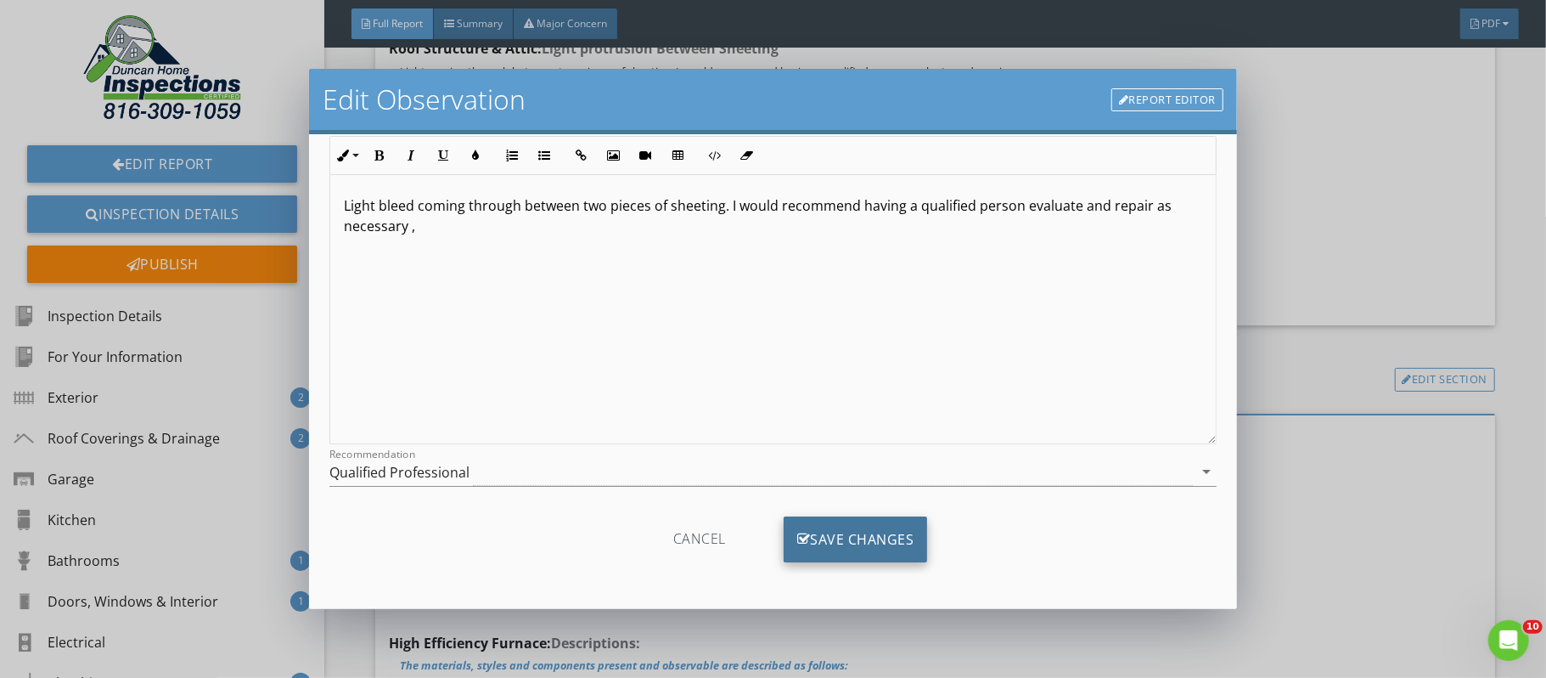
click at [888, 542] on div "Save Changes" at bounding box center [856, 539] width 144 height 46
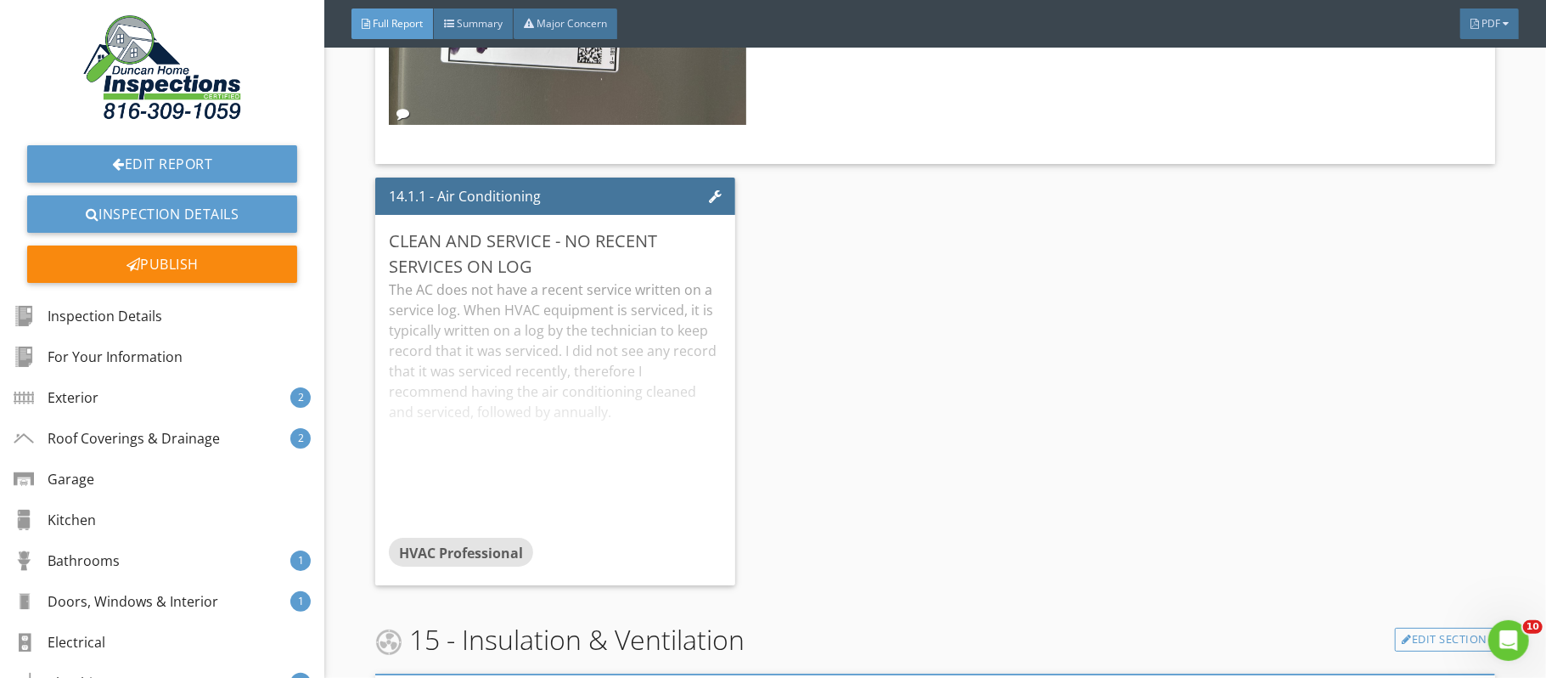
scroll to position [34778, 0]
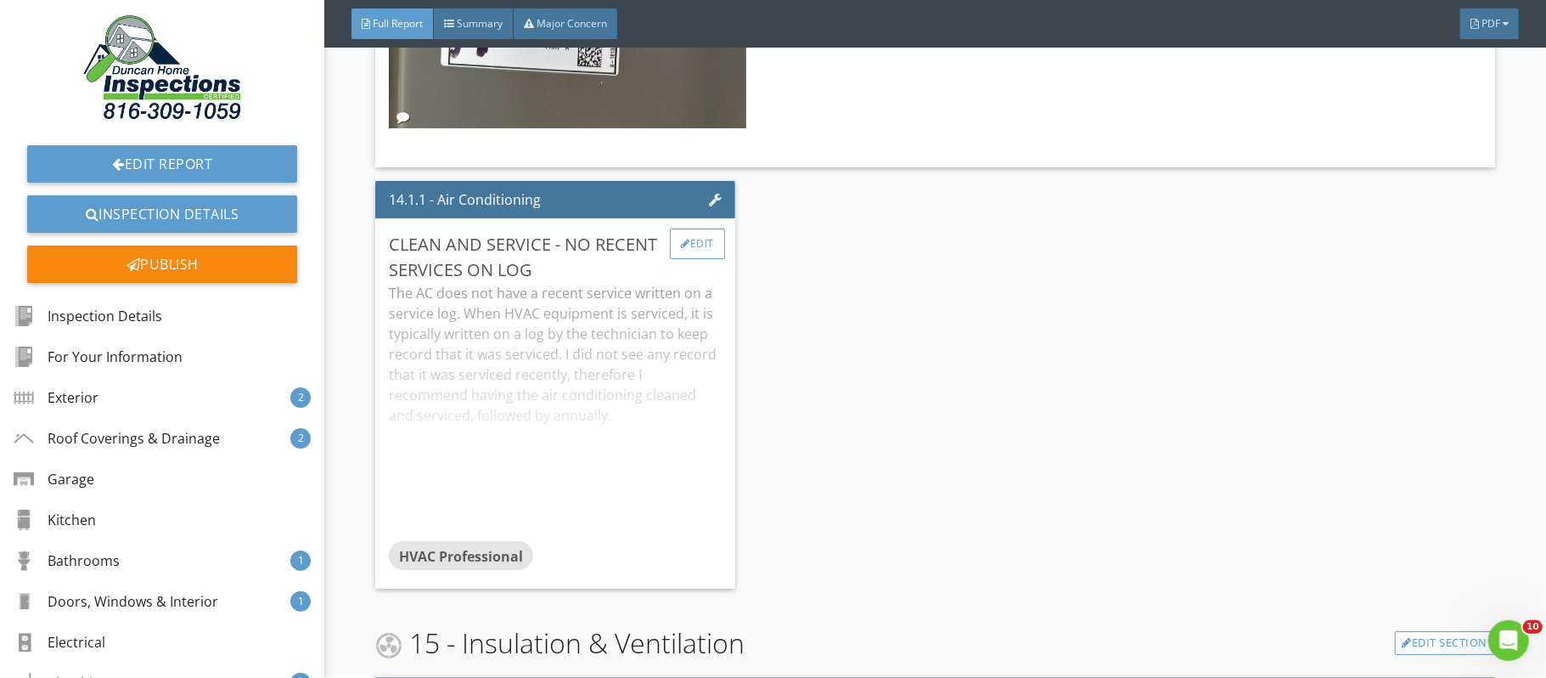
click at [710, 259] on div "Edit" at bounding box center [697, 243] width 55 height 31
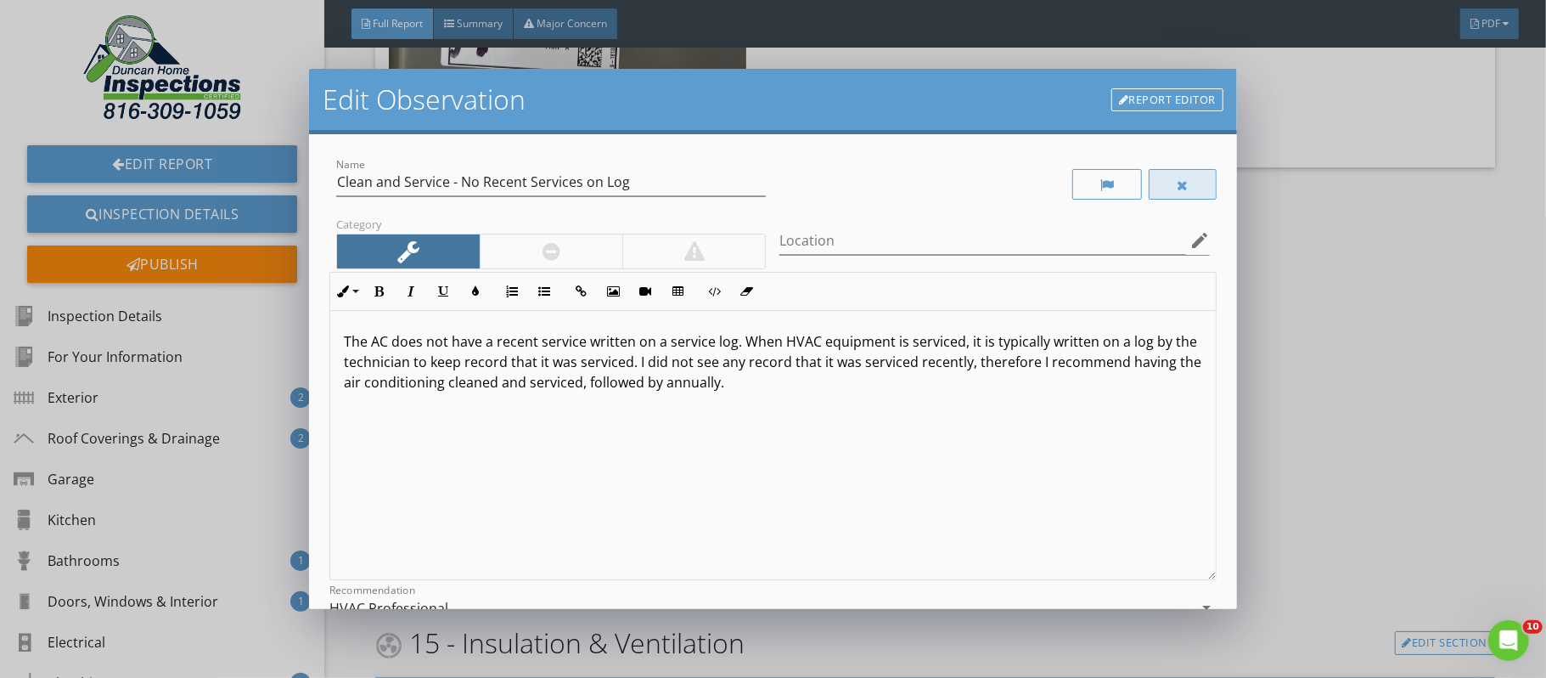
click at [1177, 186] on div at bounding box center [1183, 185] width 12 height 14
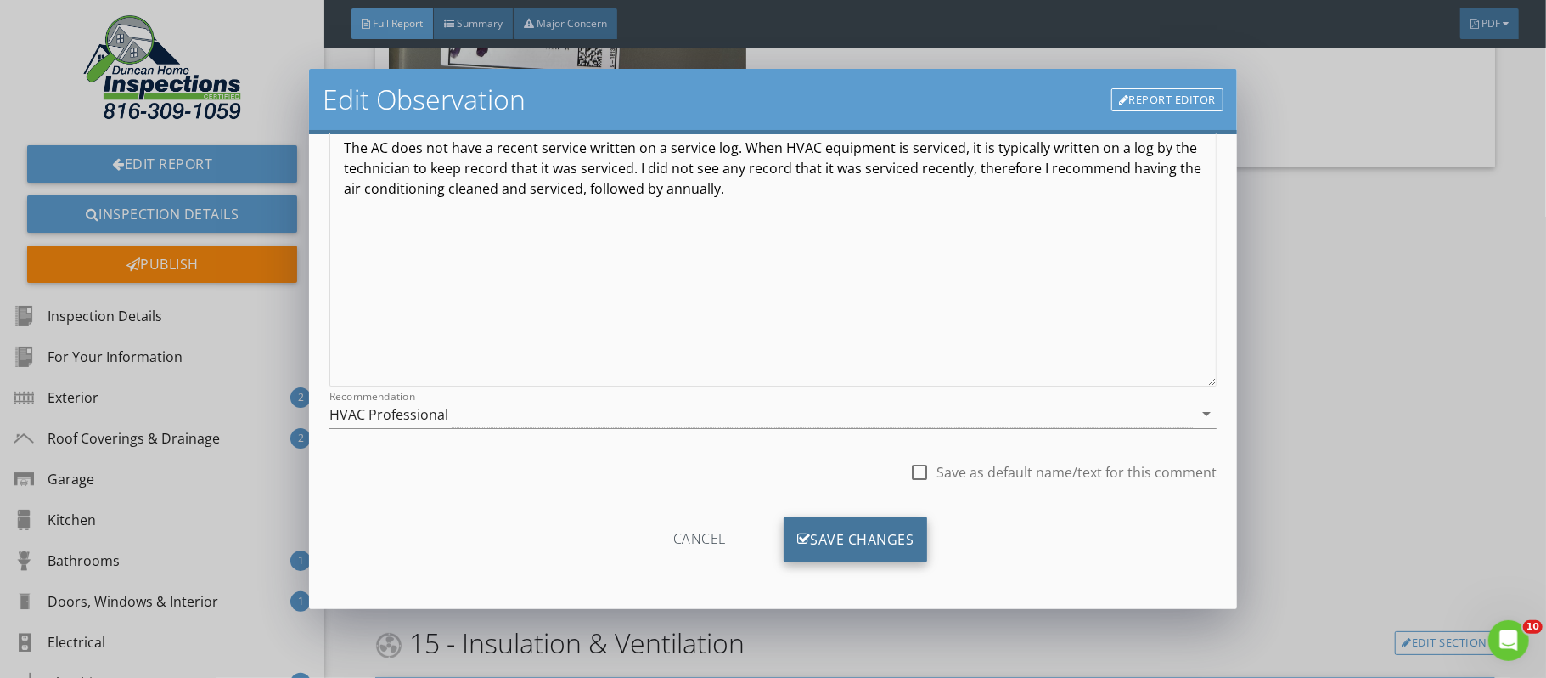
click at [885, 526] on div "Save Changes" at bounding box center [856, 539] width 144 height 46
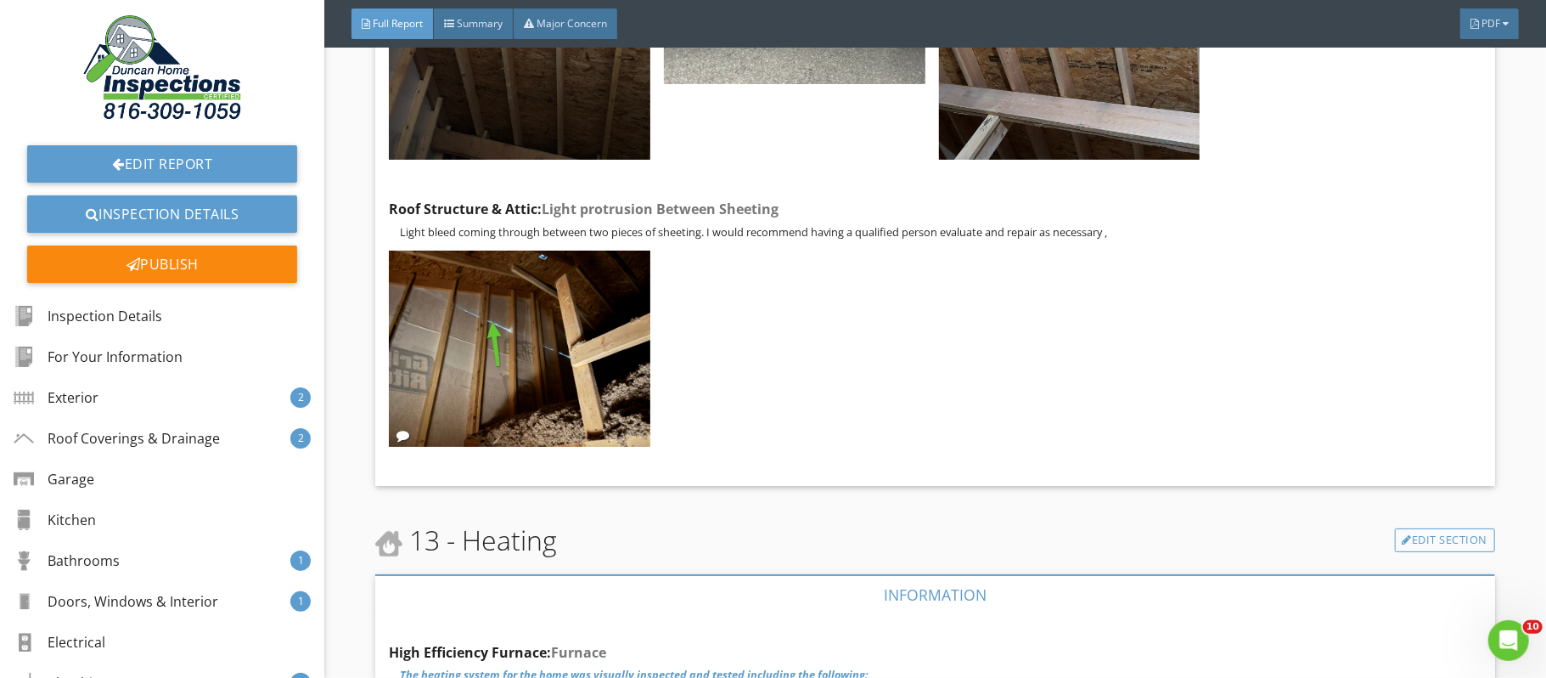
scroll to position [30495, 0]
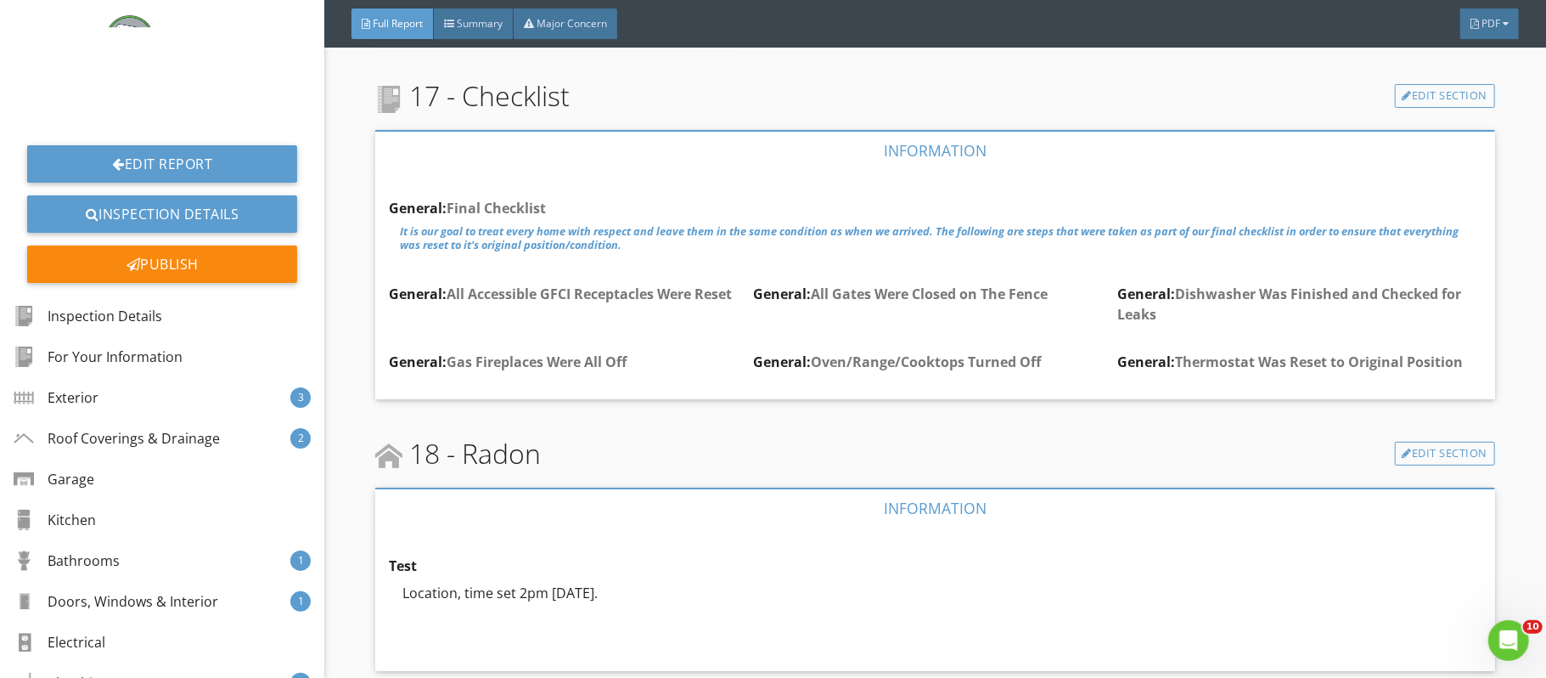
scroll to position [37156, 0]
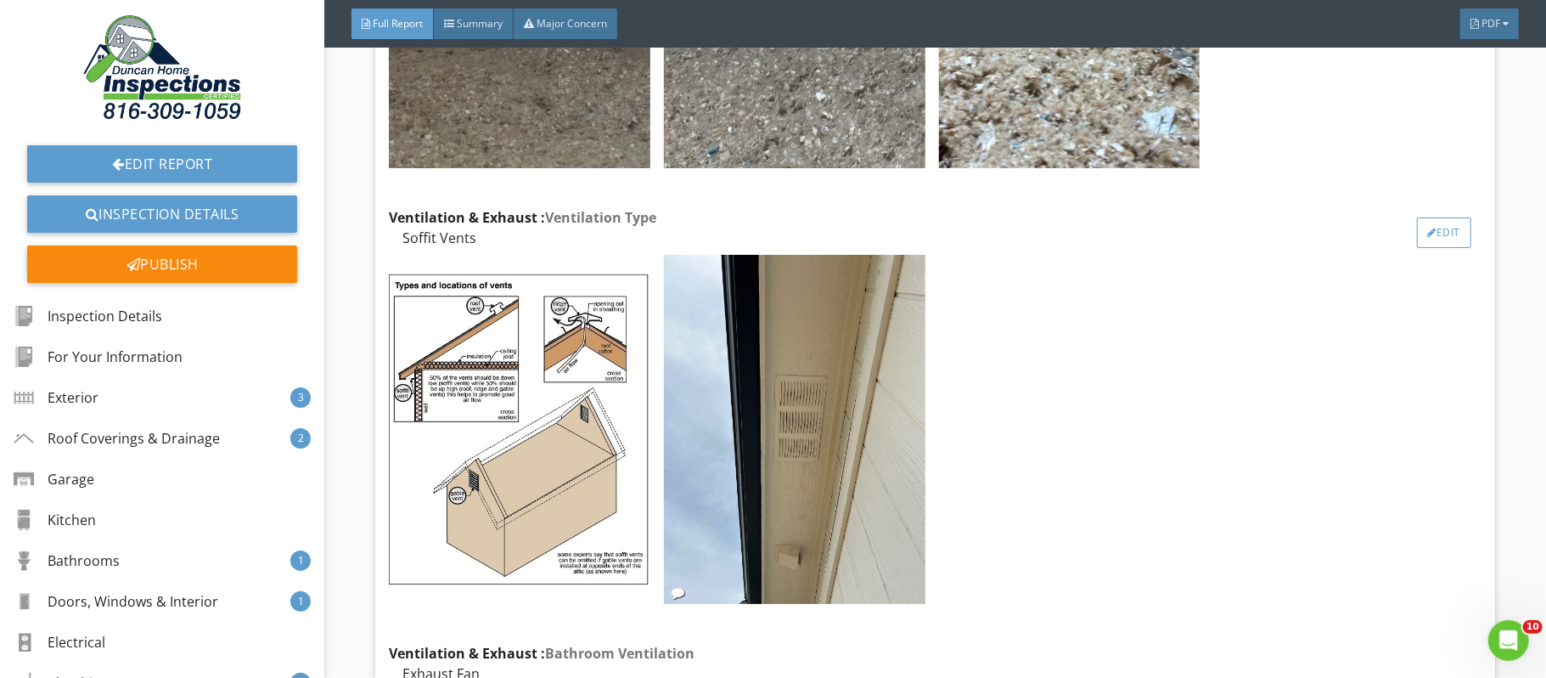
click at [1444, 248] on div "Edit" at bounding box center [1444, 232] width 55 height 31
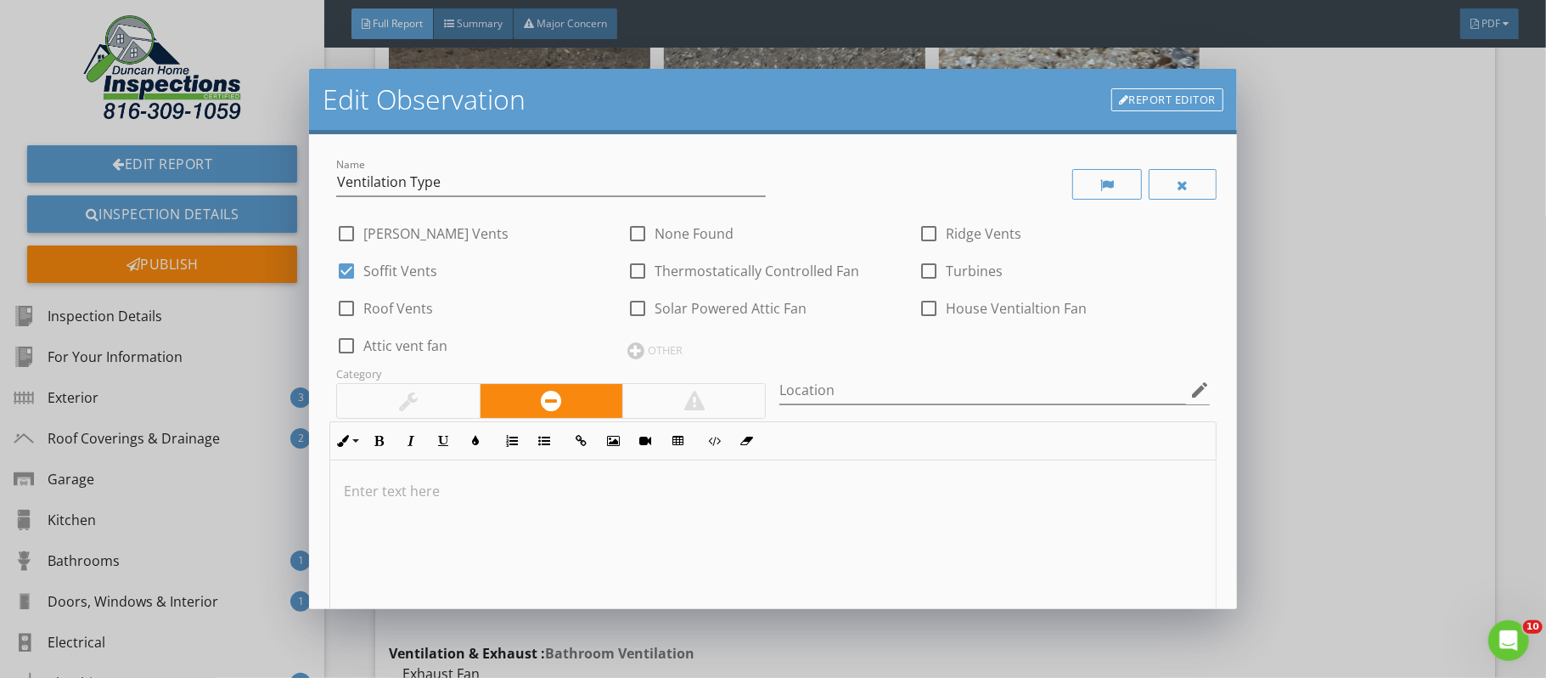
click at [351, 312] on div at bounding box center [346, 308] width 29 height 29
checkbox input "true"
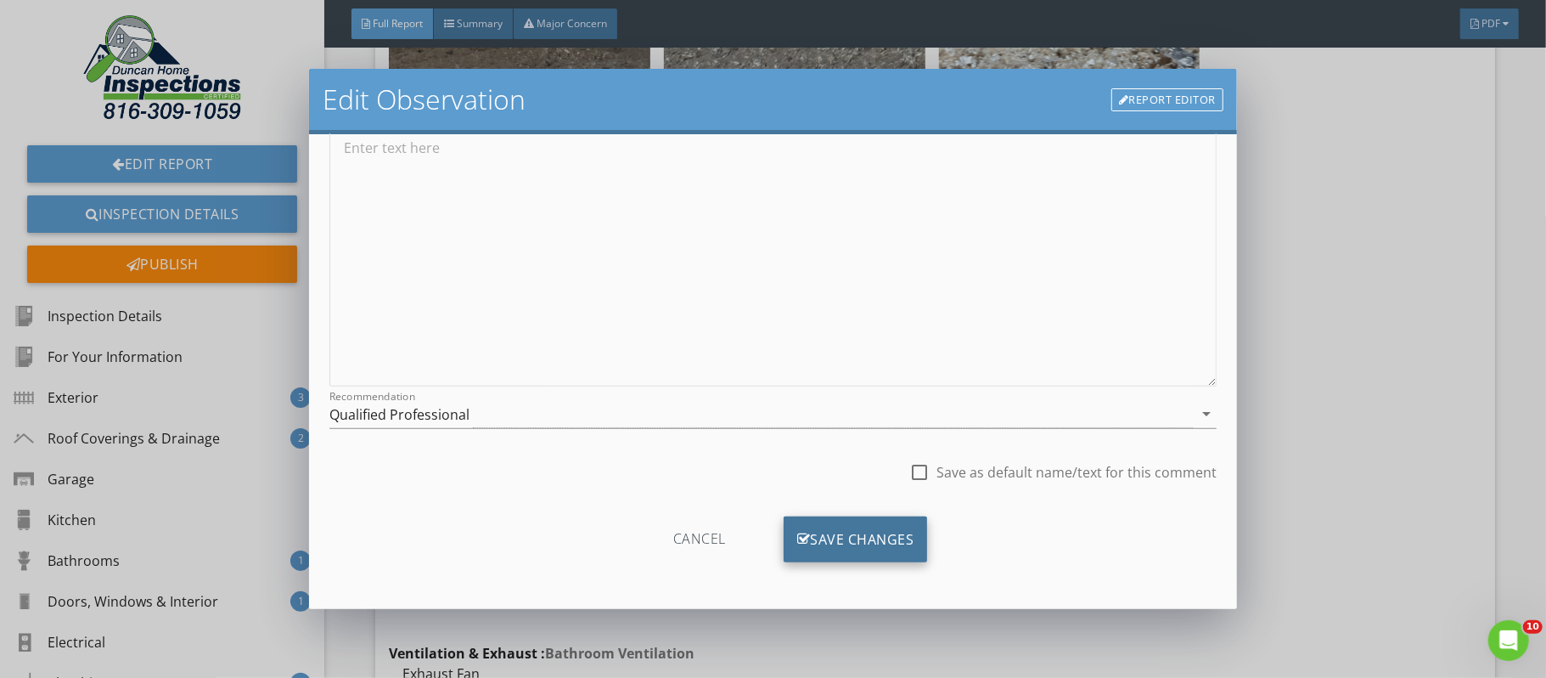
click at [870, 533] on div "Save Changes" at bounding box center [856, 539] width 144 height 46
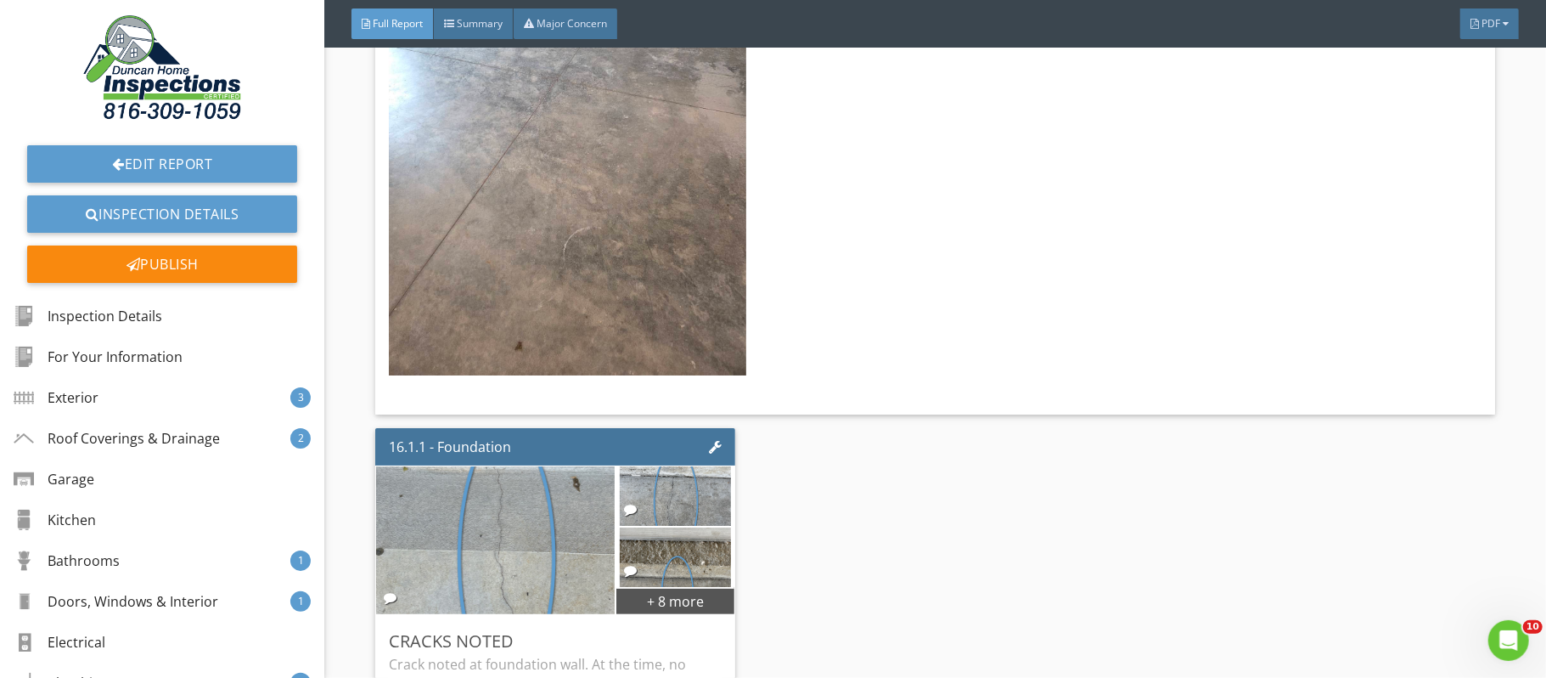
scroll to position [40343, 0]
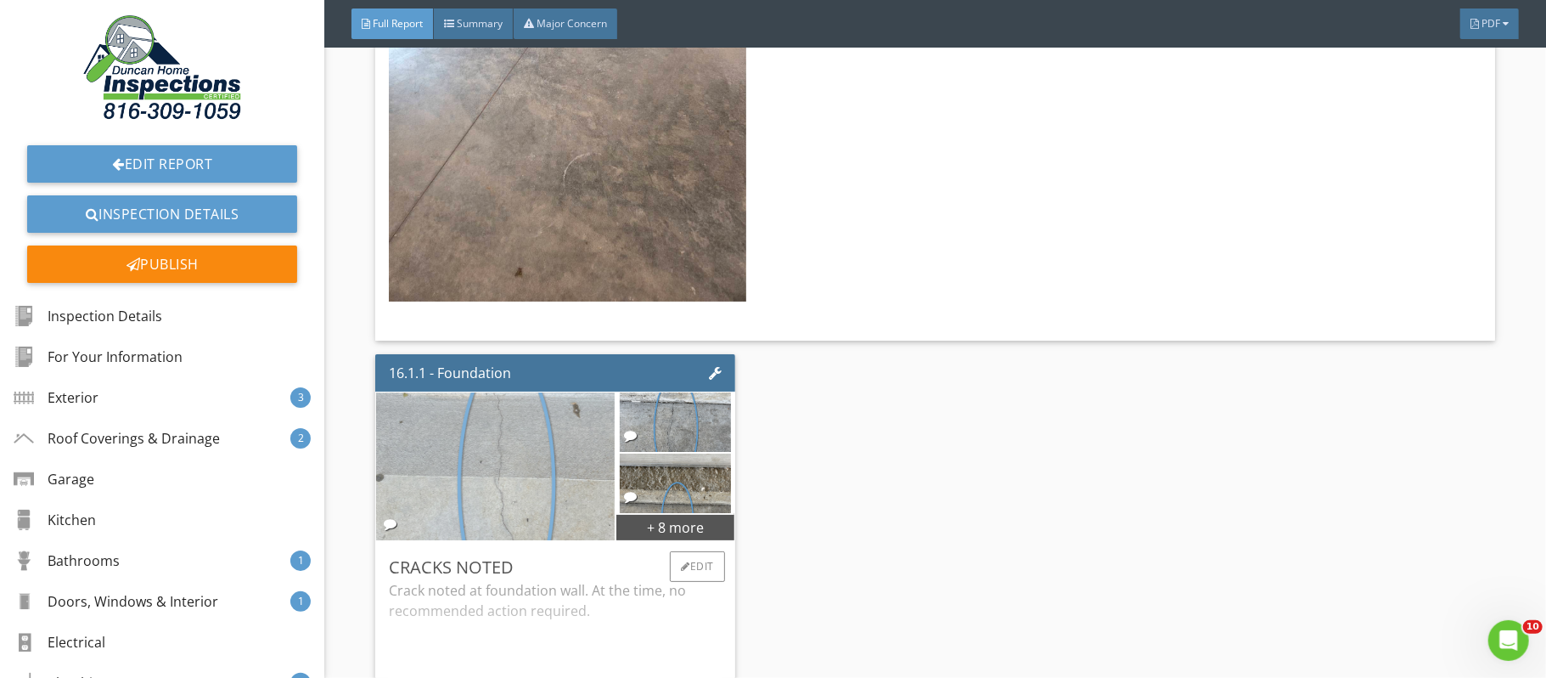
click at [523, 482] on img at bounding box center [496, 465] width 277 height 369
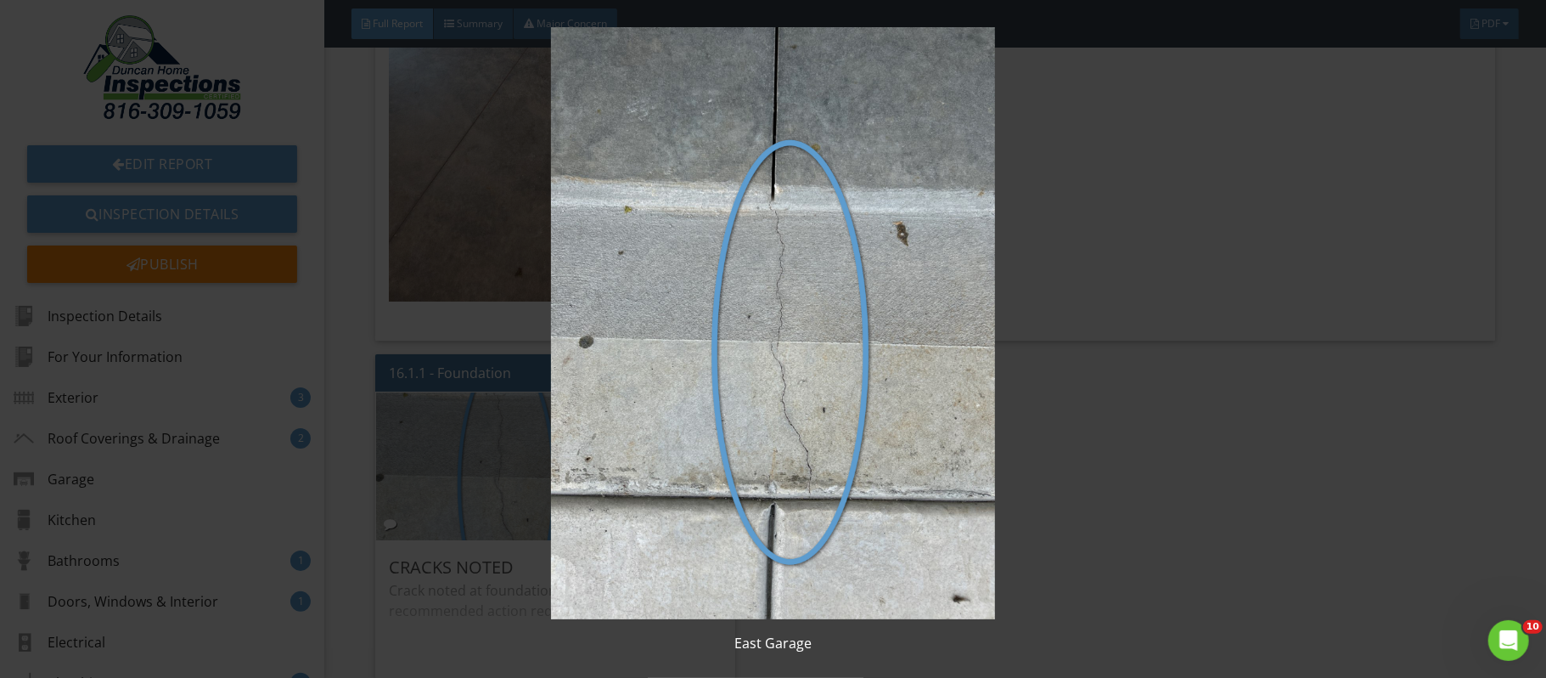
click at [1219, 496] on img at bounding box center [773, 323] width 1417 height 592
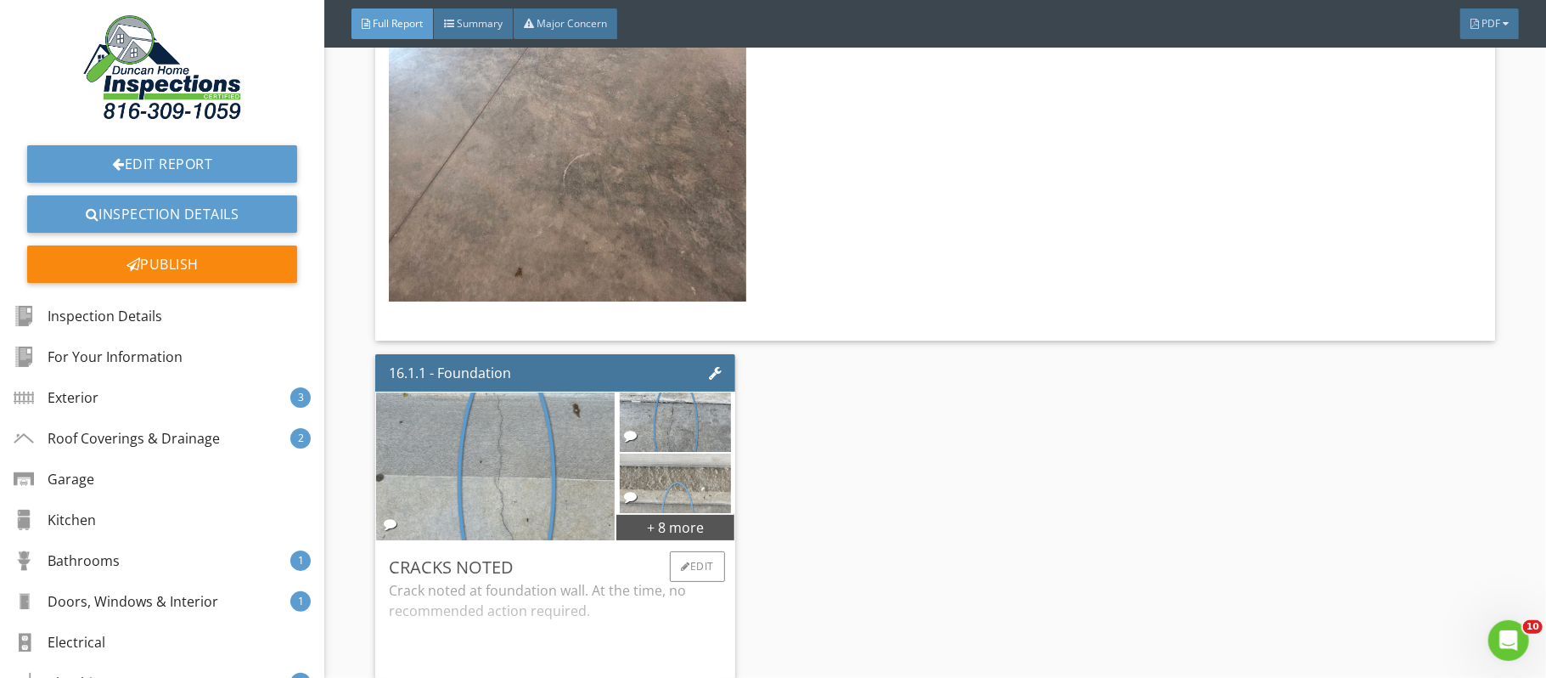
click at [685, 525] on img at bounding box center [675, 482] width 111 height 149
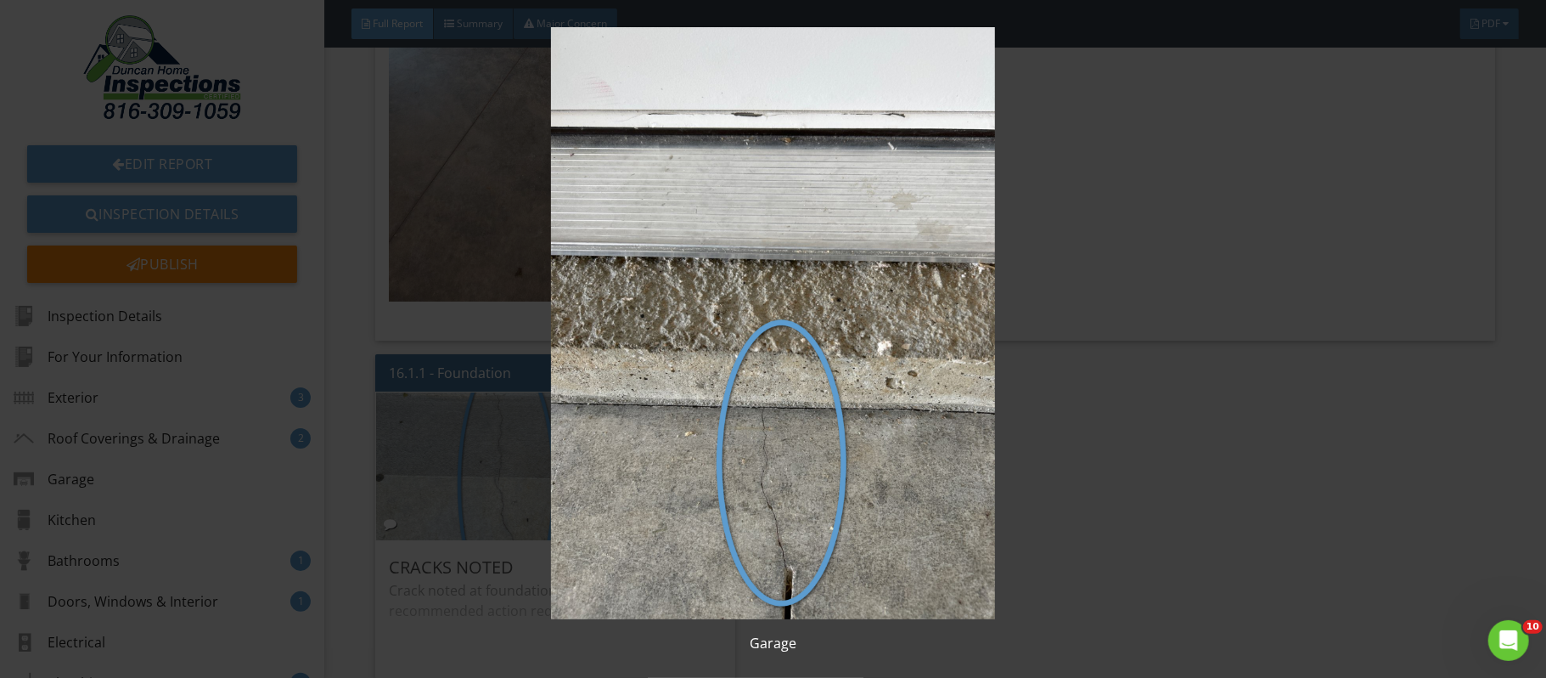
click at [1176, 538] on img at bounding box center [773, 323] width 1417 height 592
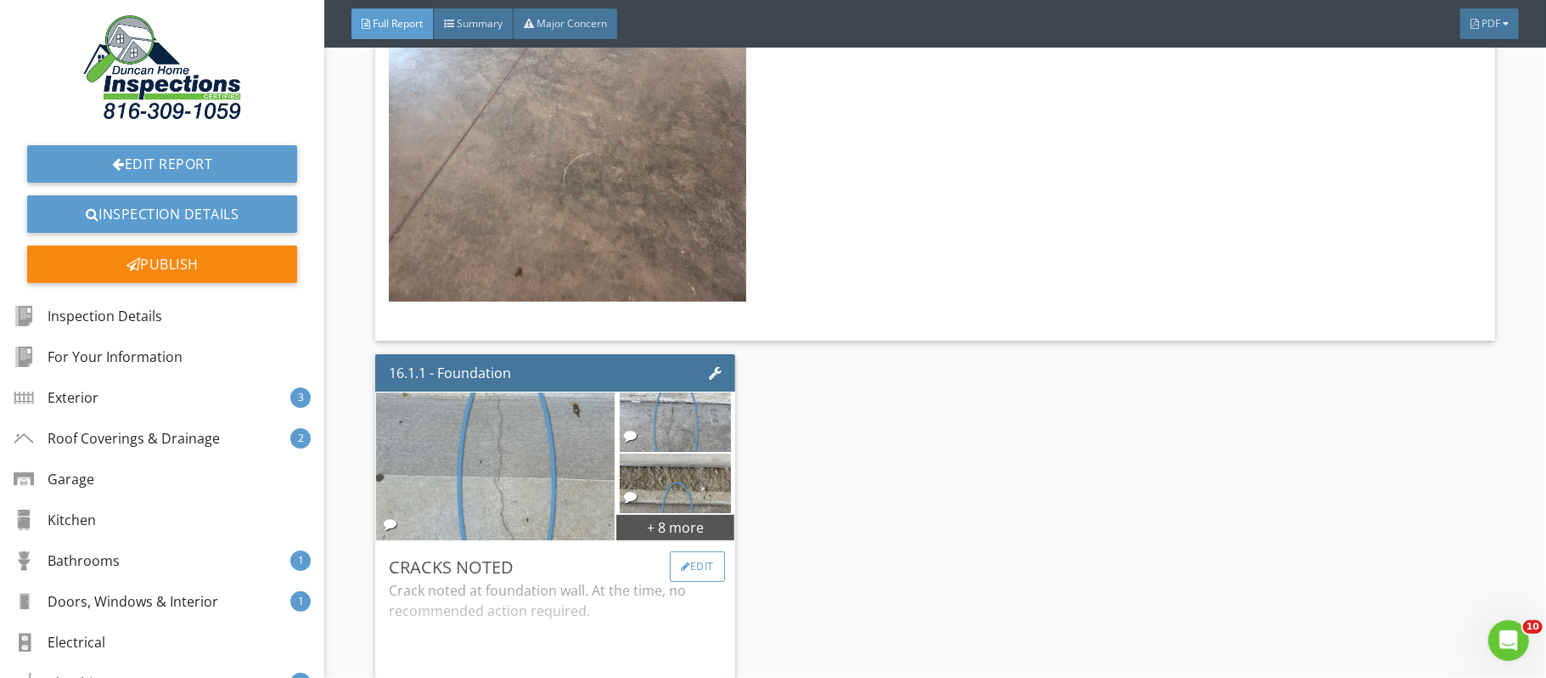
click at [688, 582] on div "Edit" at bounding box center [697, 566] width 55 height 31
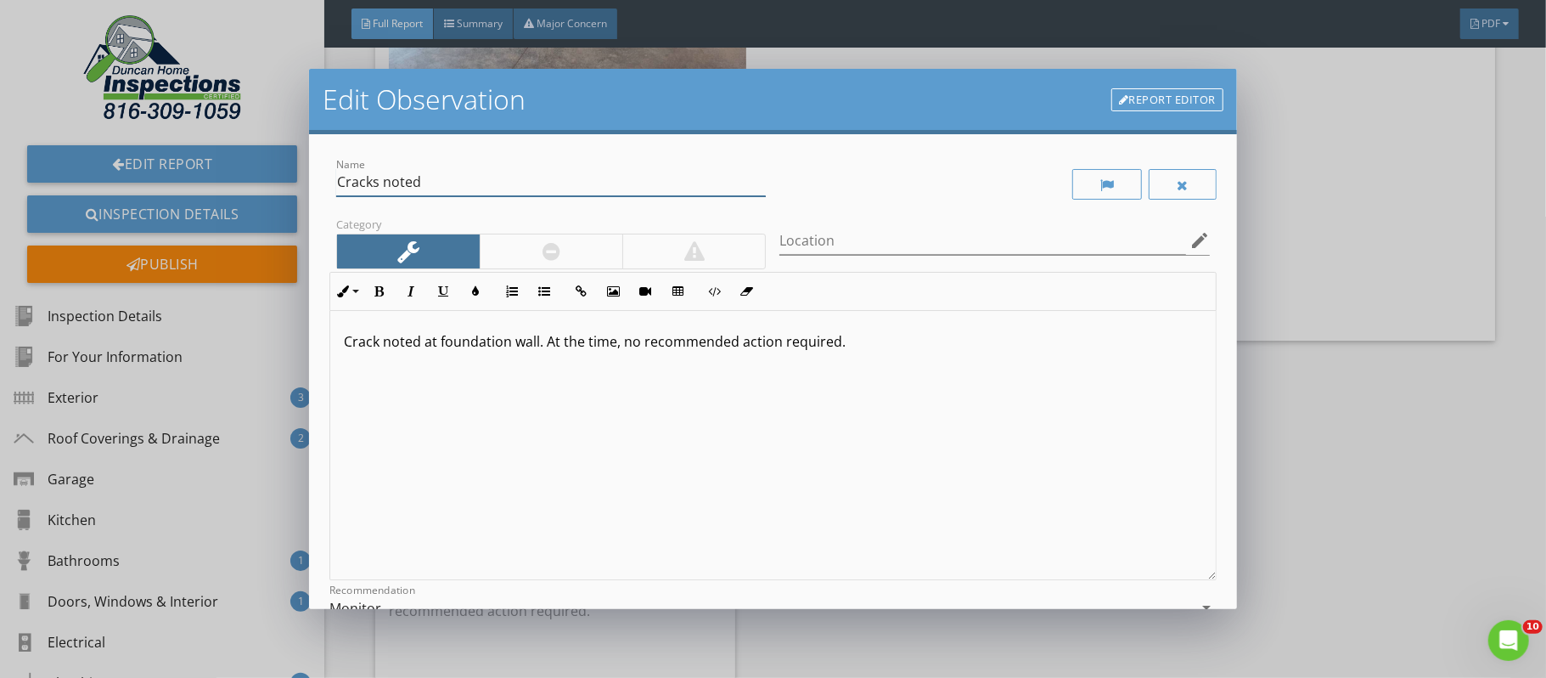
click at [432, 178] on input "Cracks noted" at bounding box center [551, 182] width 430 height 28
drag, startPoint x: 441, startPoint y: 342, endPoint x: 538, endPoint y: 346, distance: 97.8
click at [538, 346] on p "Crack noted at foundation wall. At the time, no recommended action required." at bounding box center [773, 341] width 859 height 20
click at [800, 241] on input "Location" at bounding box center [983, 241] width 406 height 28
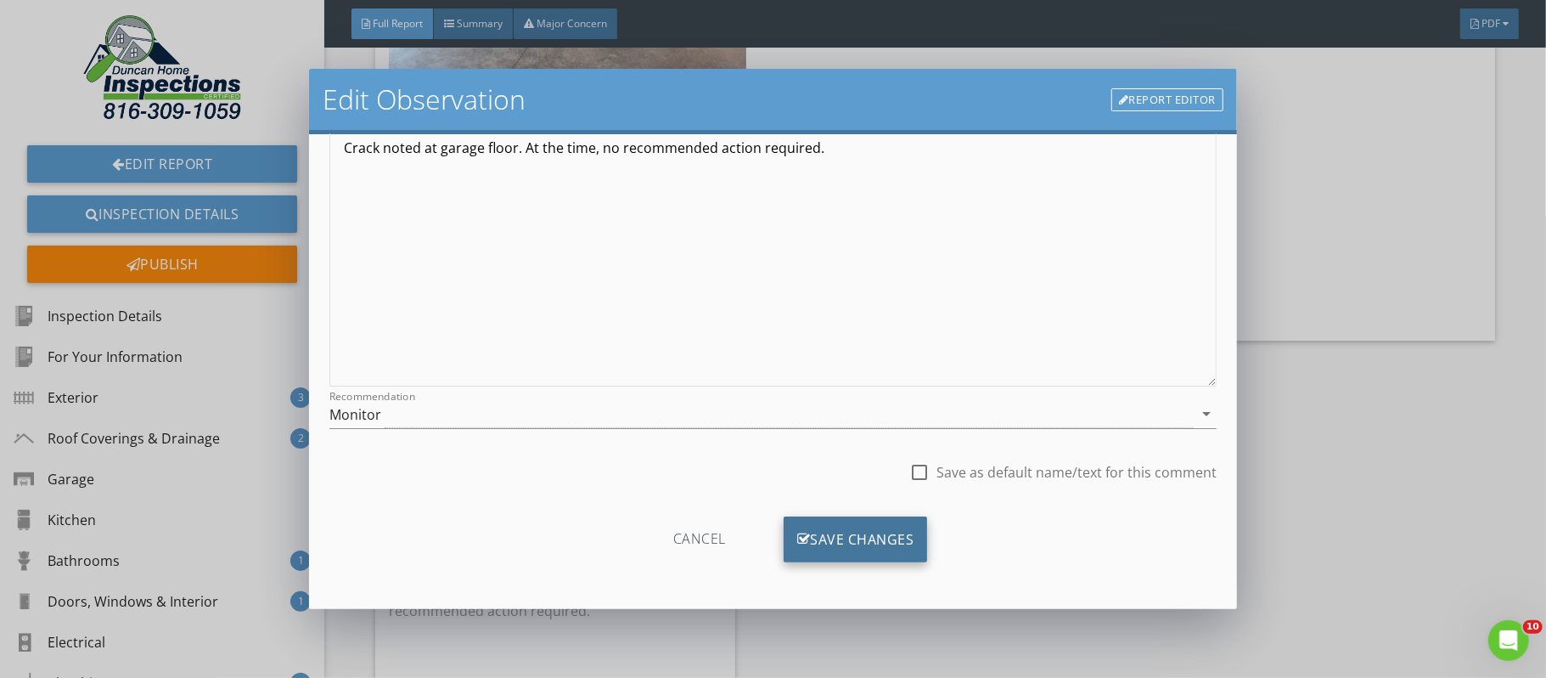
type input "Garage floor"
click at [889, 537] on div "Save Changes" at bounding box center [856, 539] width 144 height 46
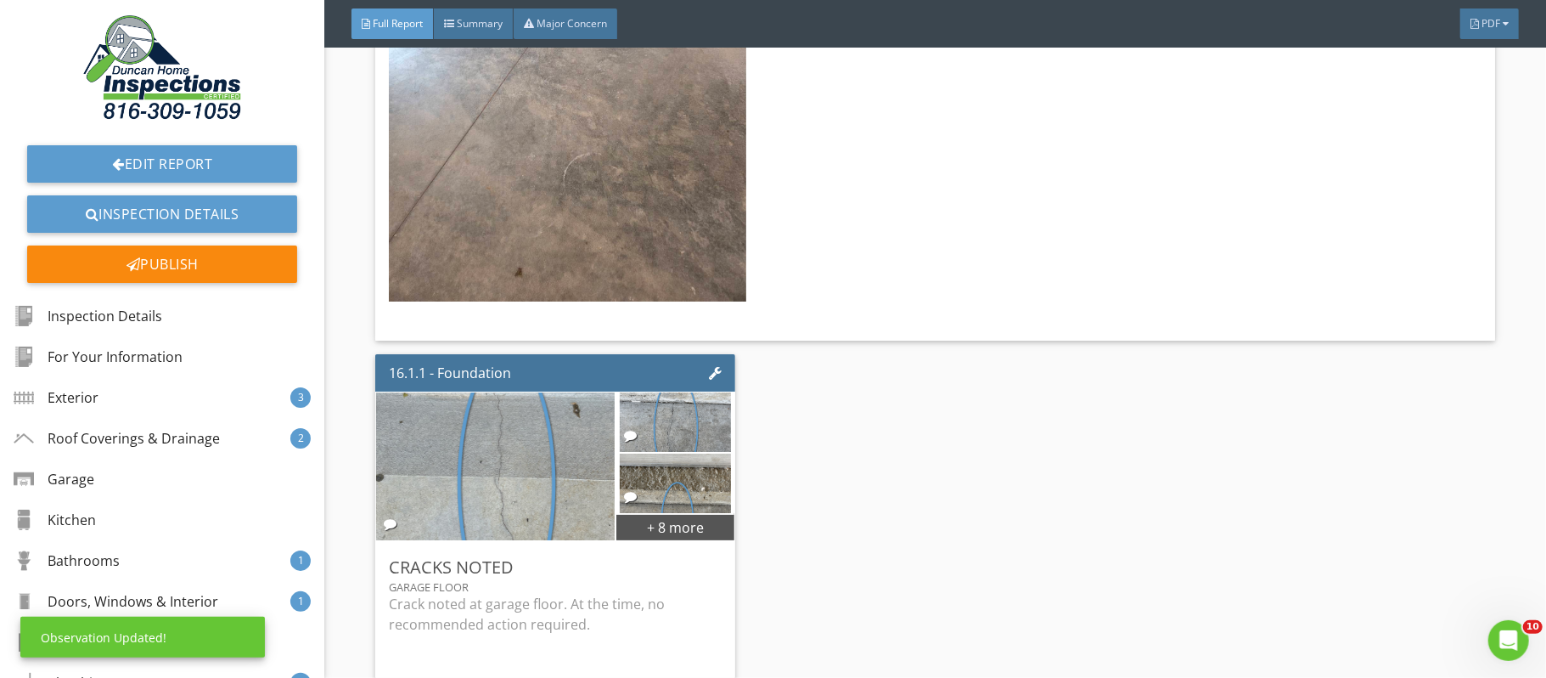
scroll to position [0, 0]
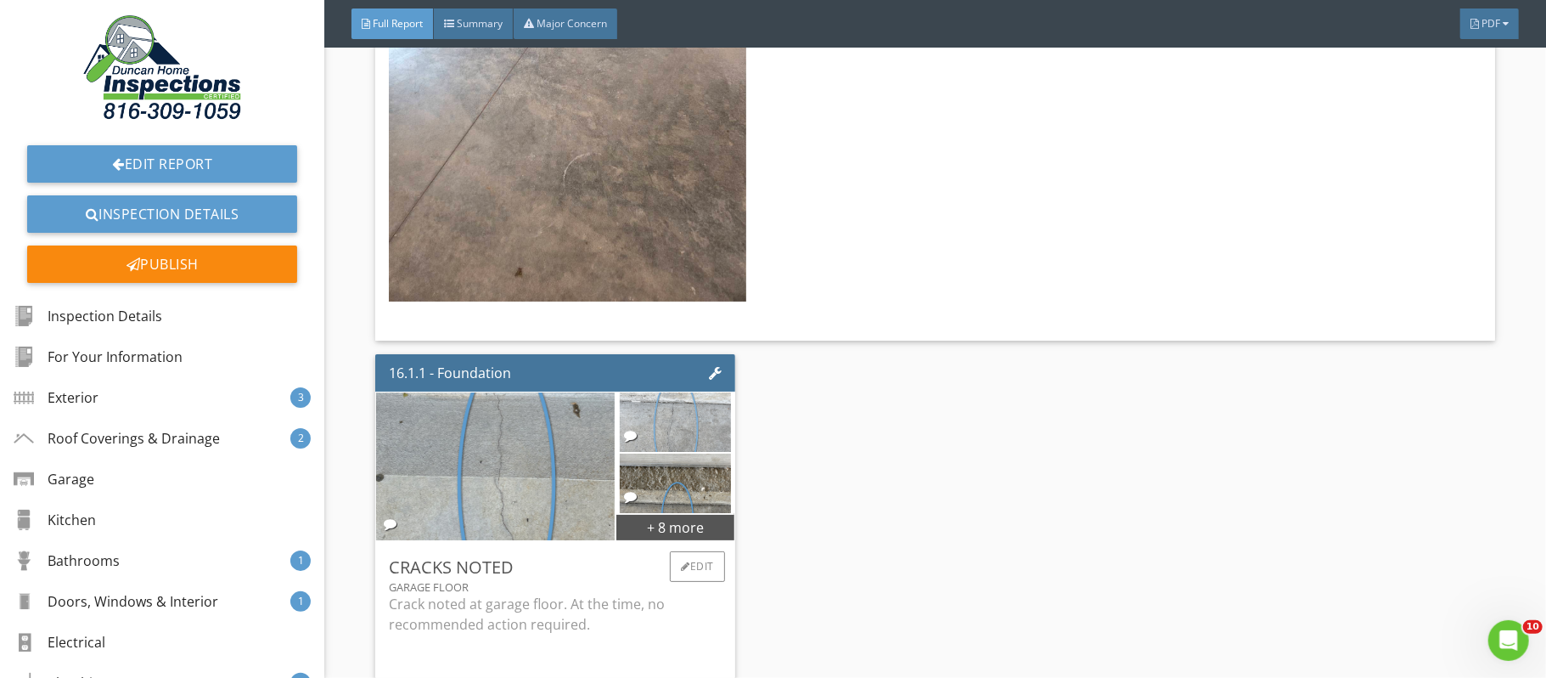
click at [677, 465] on img at bounding box center [675, 421] width 111 height 149
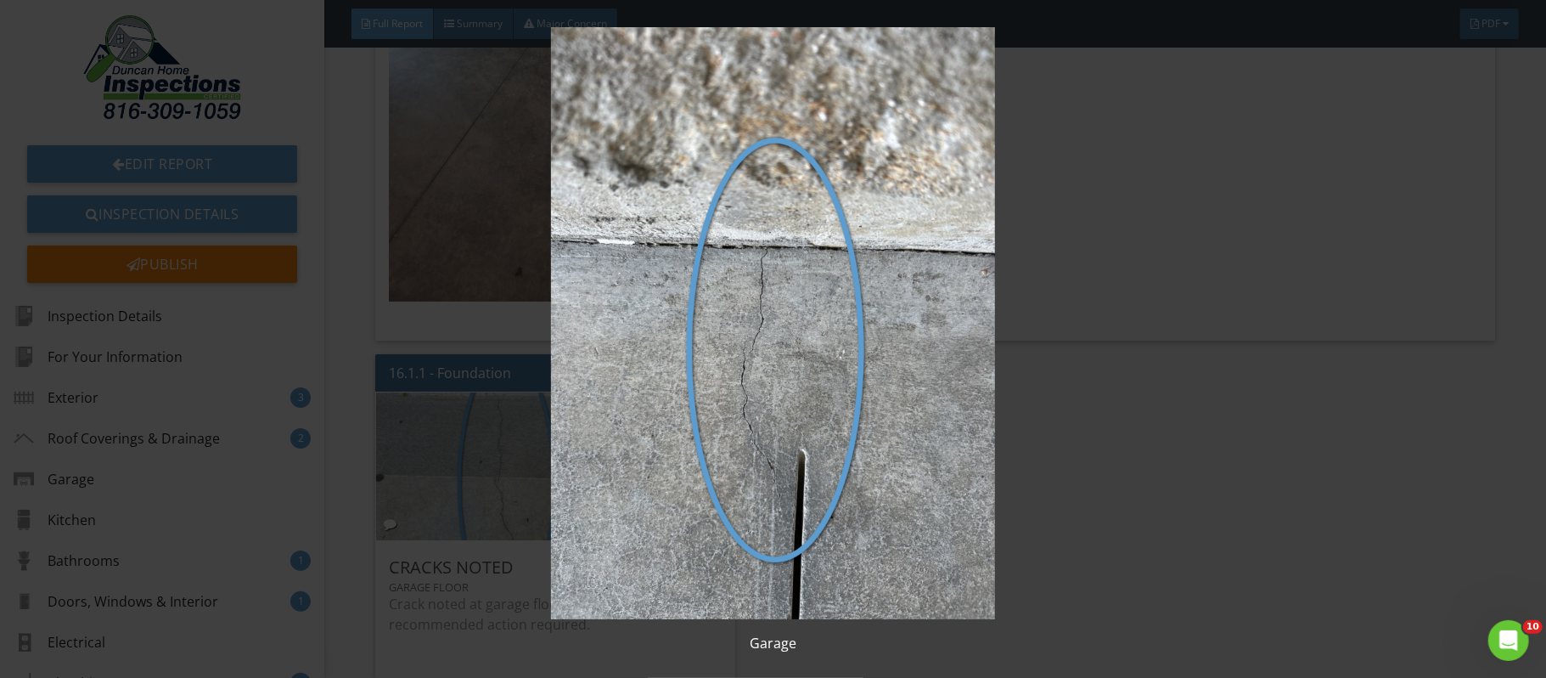
click at [1198, 445] on img at bounding box center [773, 323] width 1417 height 592
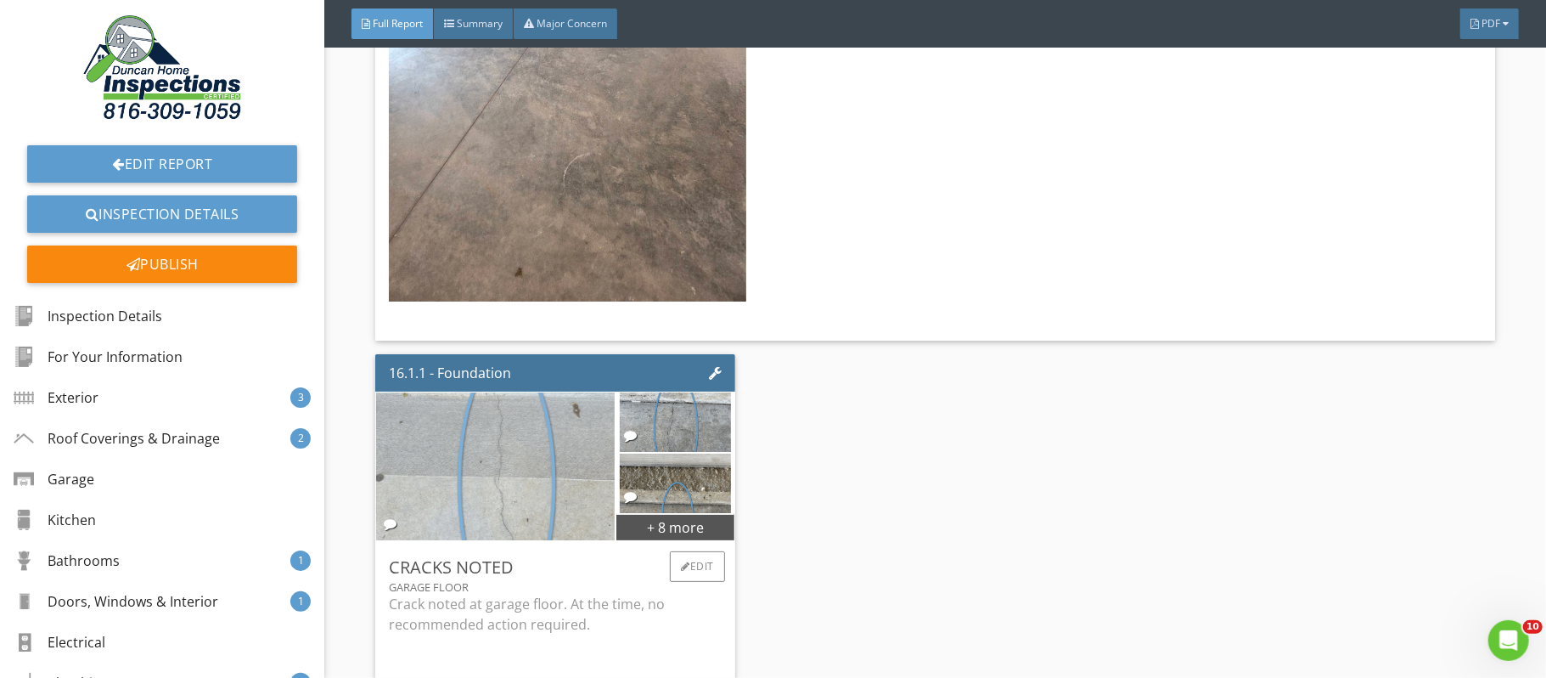
click at [532, 510] on img at bounding box center [496, 465] width 277 height 369
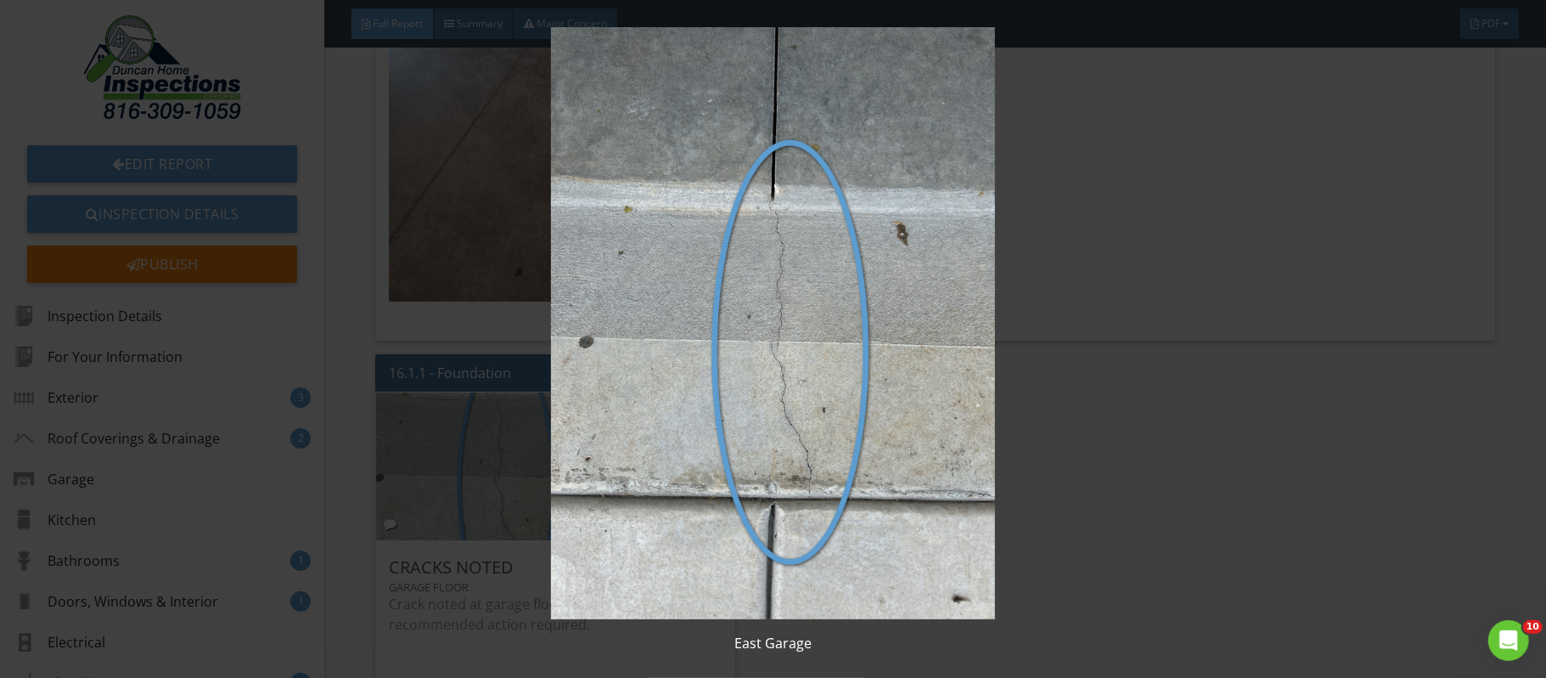
click at [1376, 501] on img at bounding box center [773, 323] width 1417 height 592
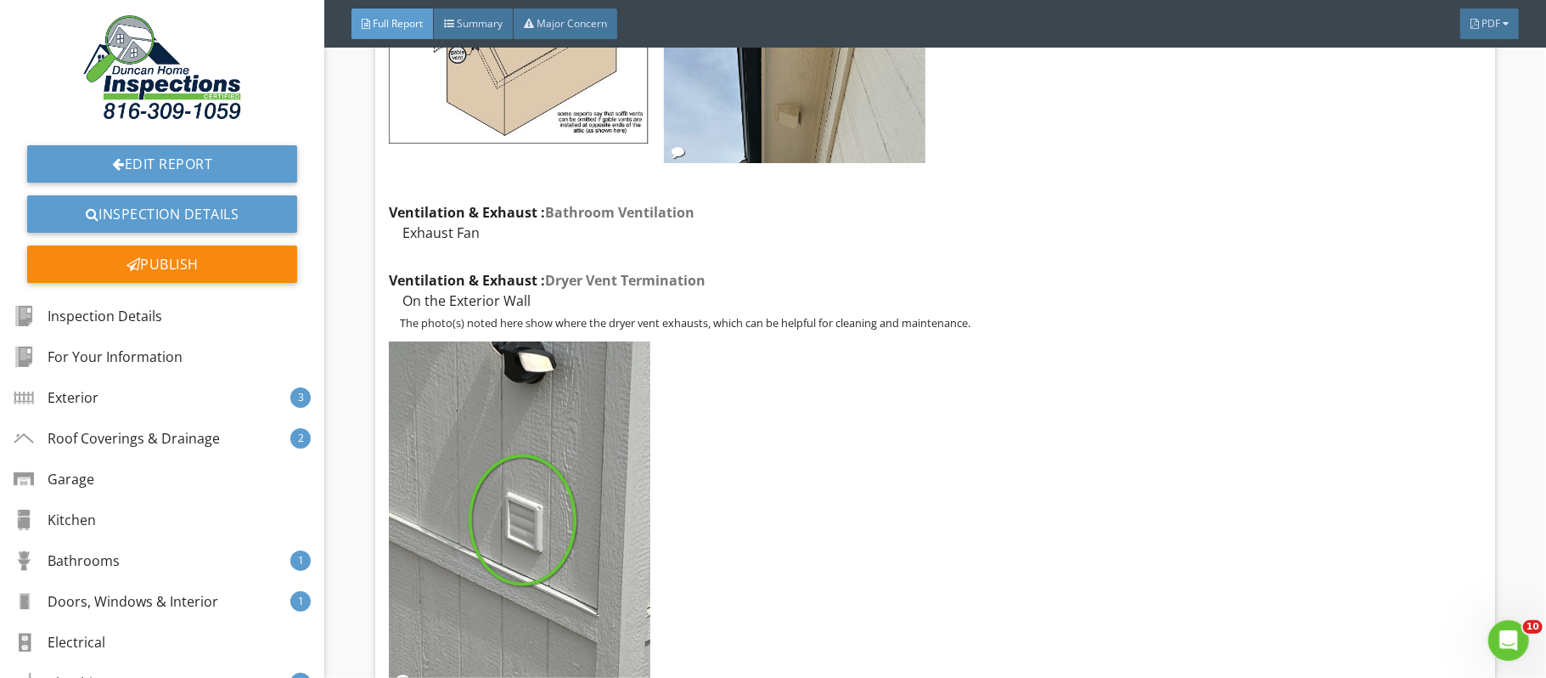
scroll to position [37588, 0]
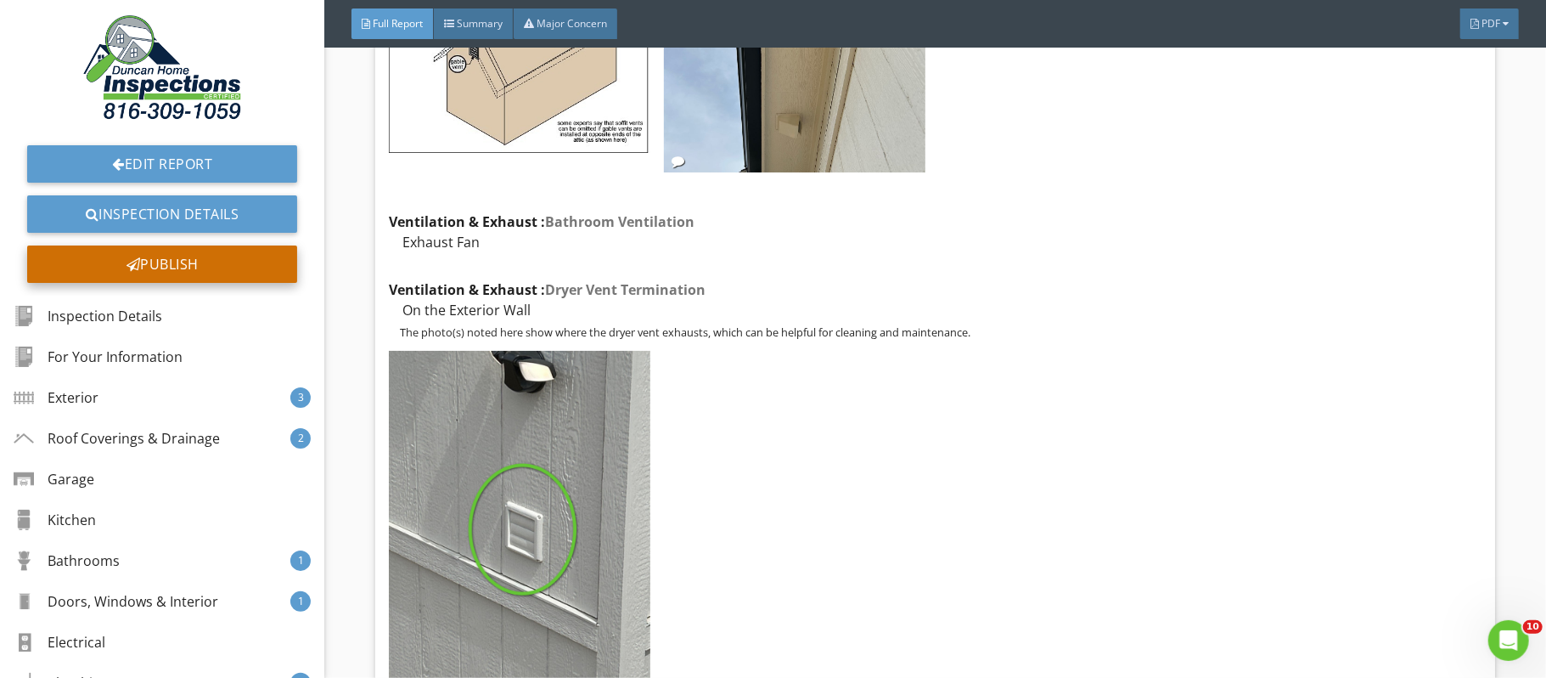
click at [203, 265] on div "Publish" at bounding box center [162, 263] width 270 height 37
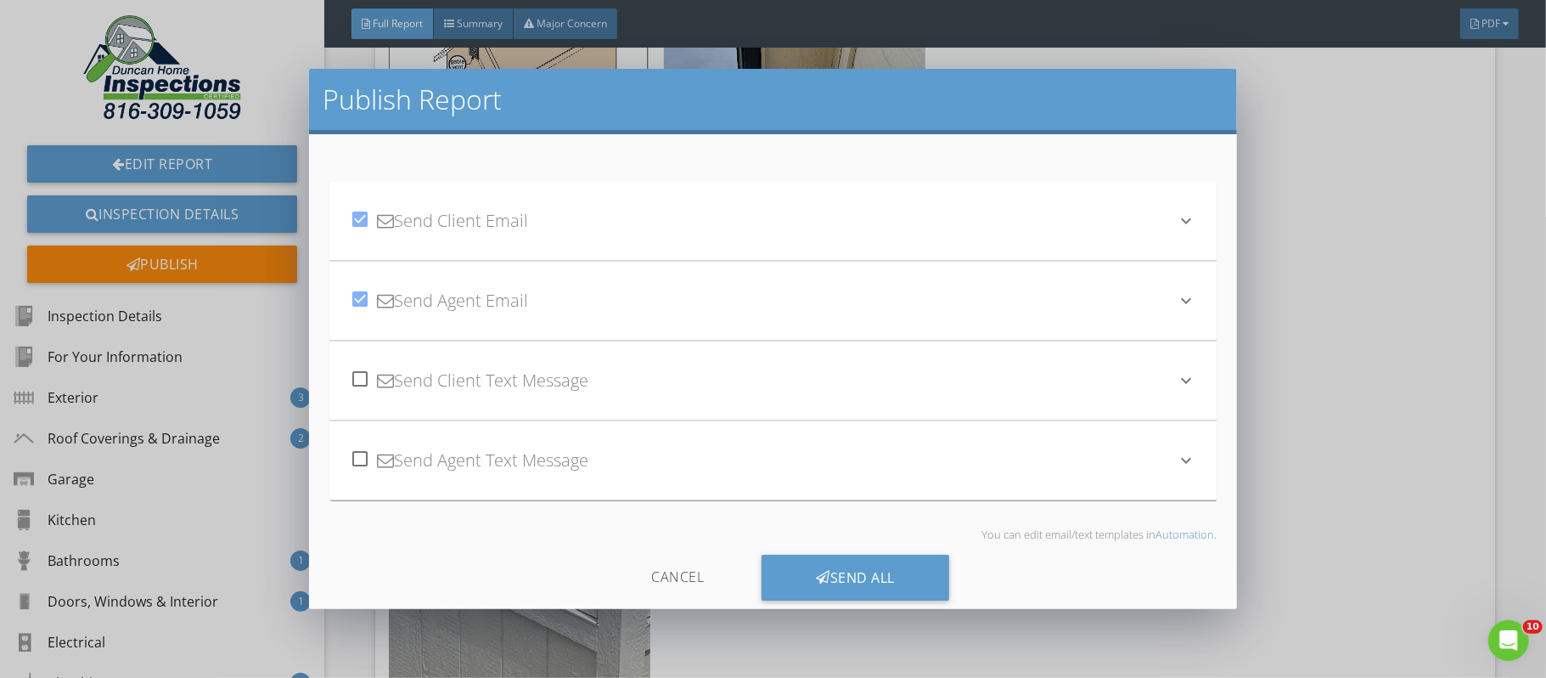
click at [363, 380] on div at bounding box center [360, 378] width 29 height 29
checkbox input "true"
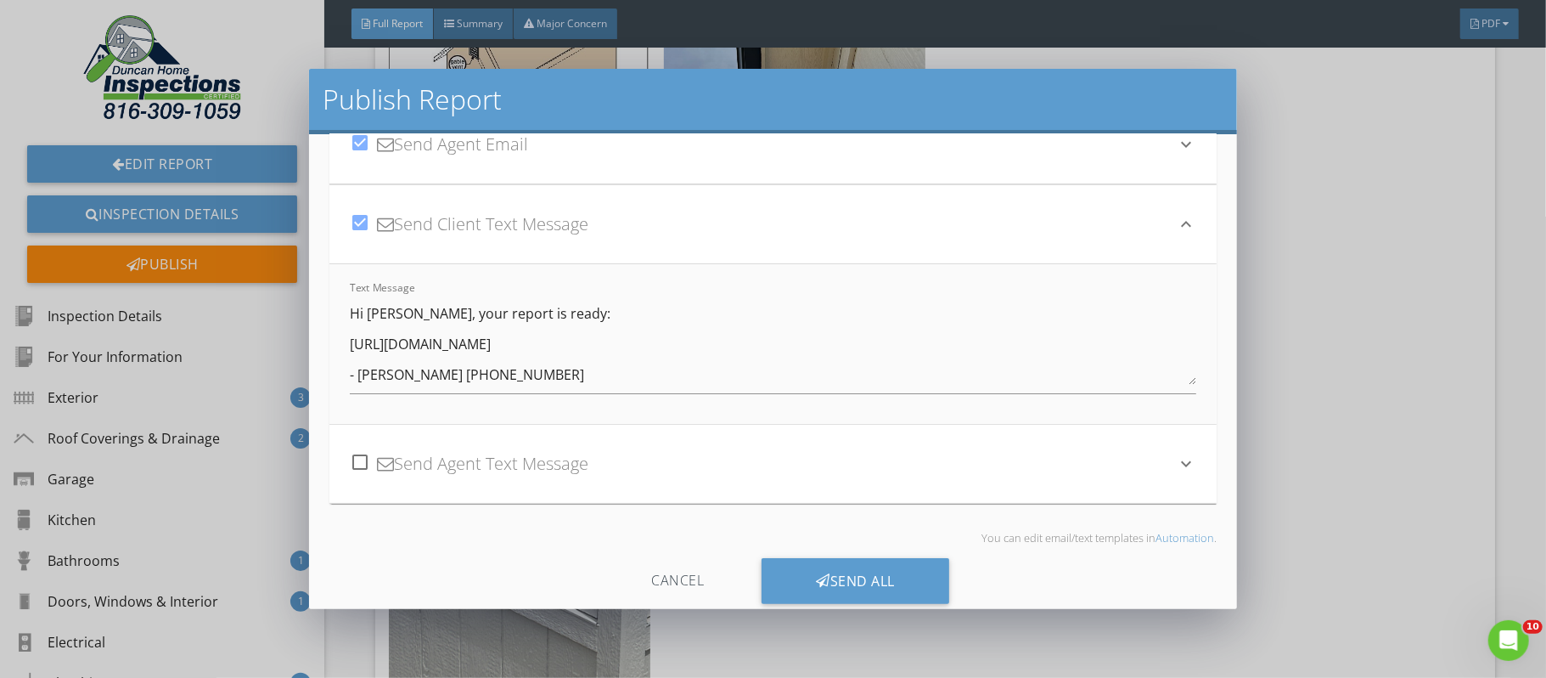
scroll to position [187, 0]
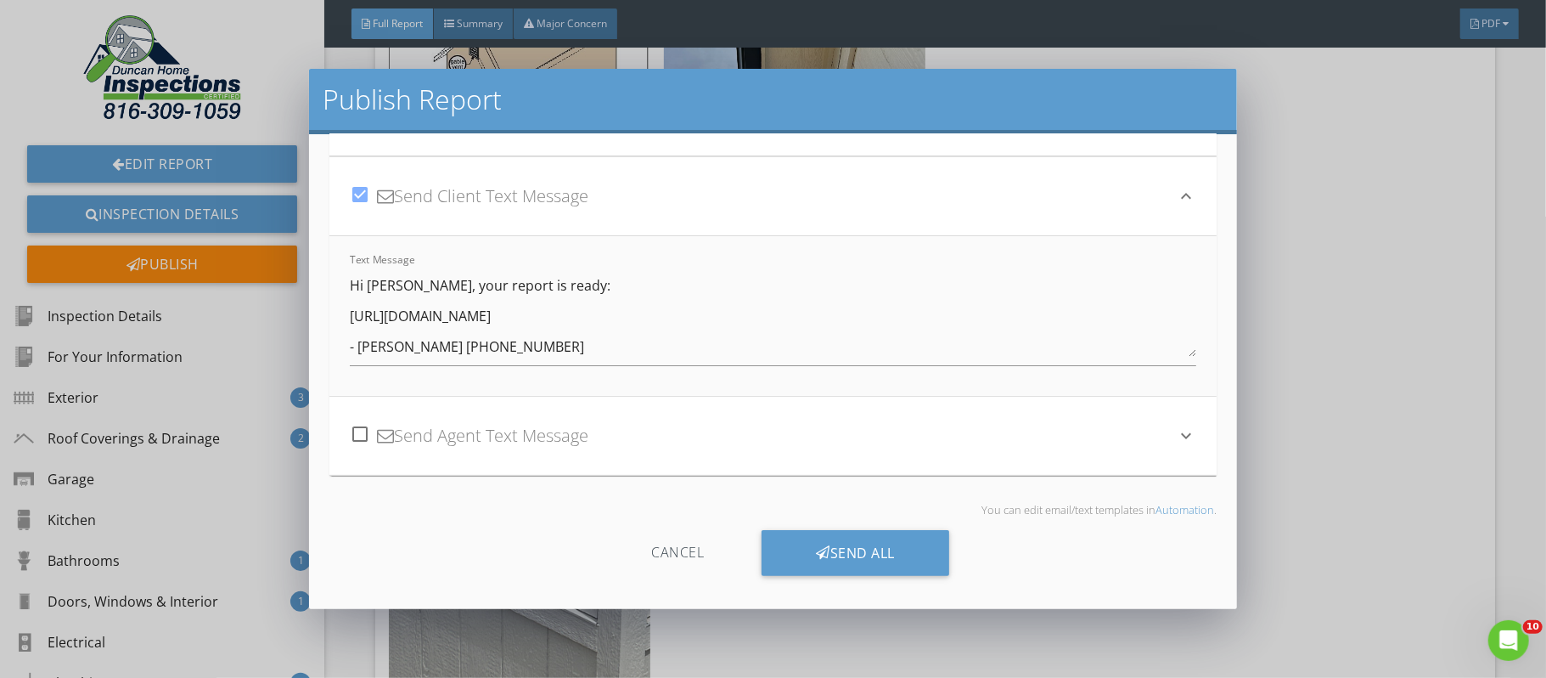
click at [363, 434] on div at bounding box center [360, 434] width 29 height 29
checkbox input "true"
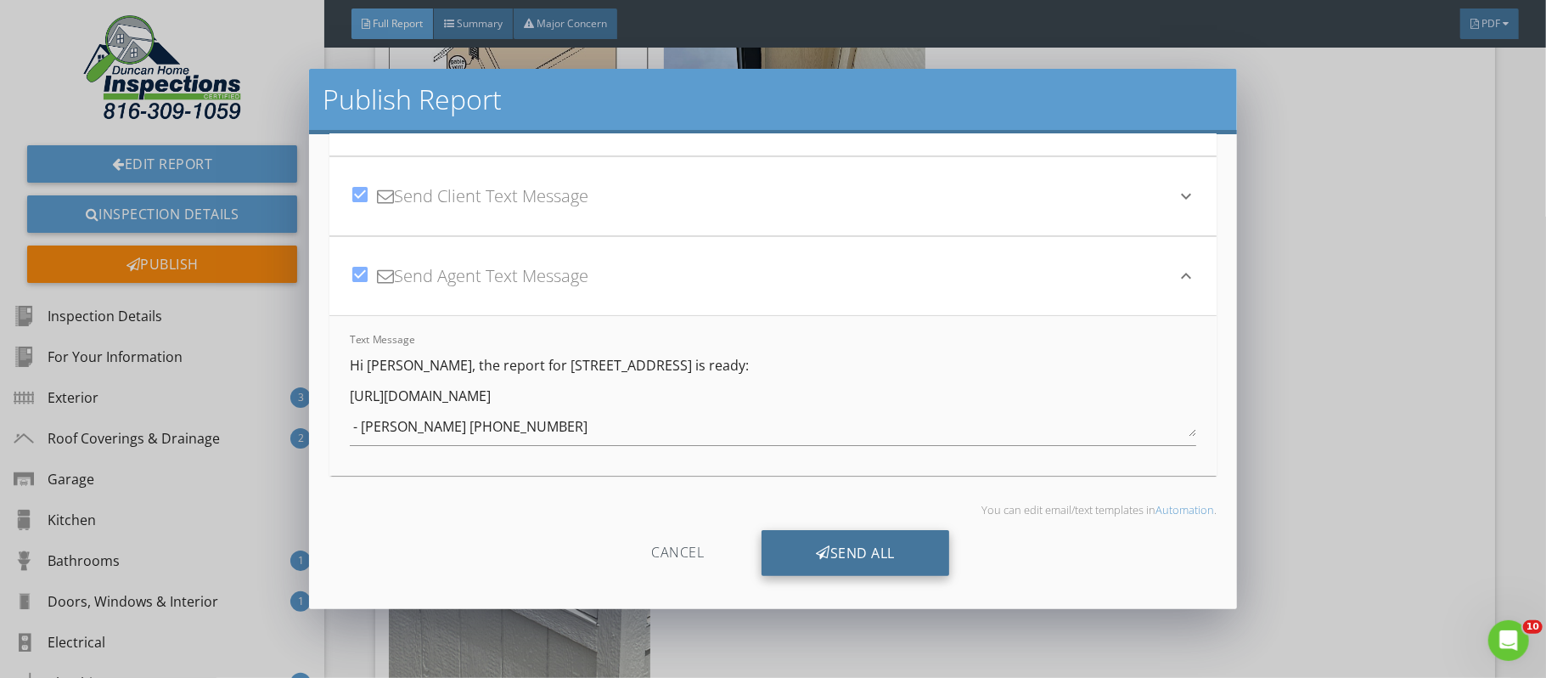
click at [850, 549] on div "Send All" at bounding box center [856, 553] width 188 height 46
